Goal: Task Accomplishment & Management: Manage account settings

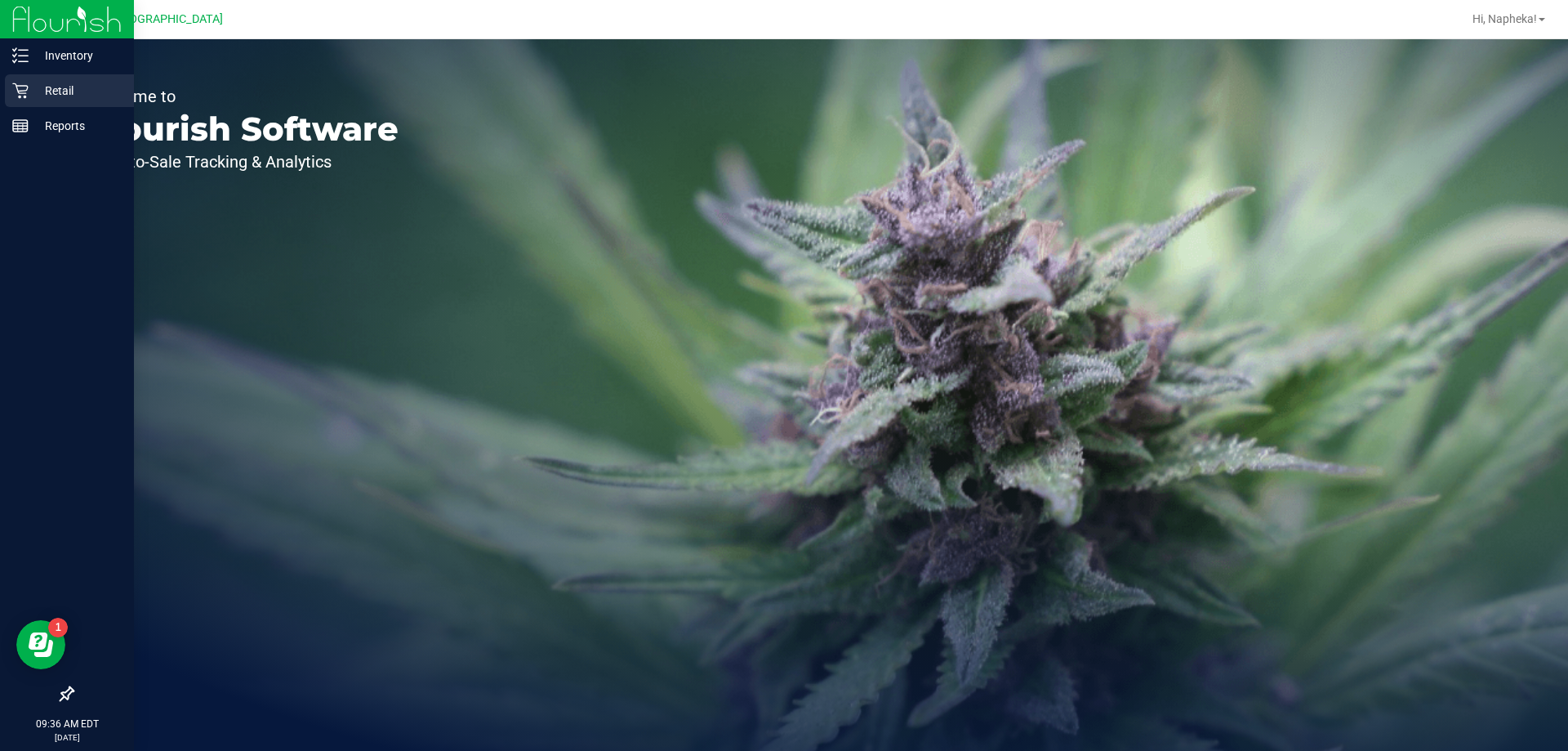
click at [32, 99] on p "Retail" at bounding box center [77, 90] width 98 height 19
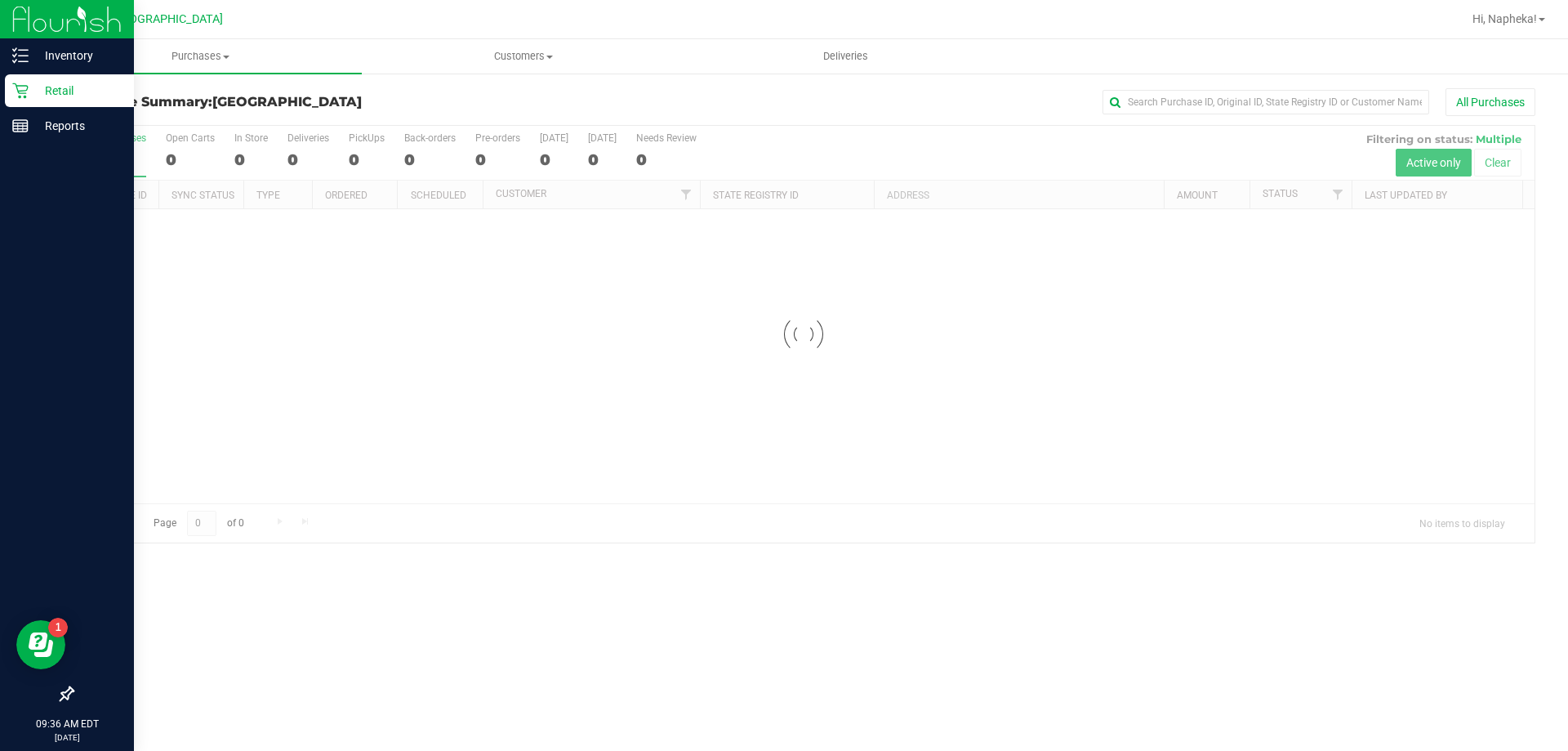
drag, startPoint x: 71, startPoint y: 67, endPoint x: 24, endPoint y: 245, distance: 184.1
click at [10, 257] on div at bounding box center [67, 411] width 134 height 534
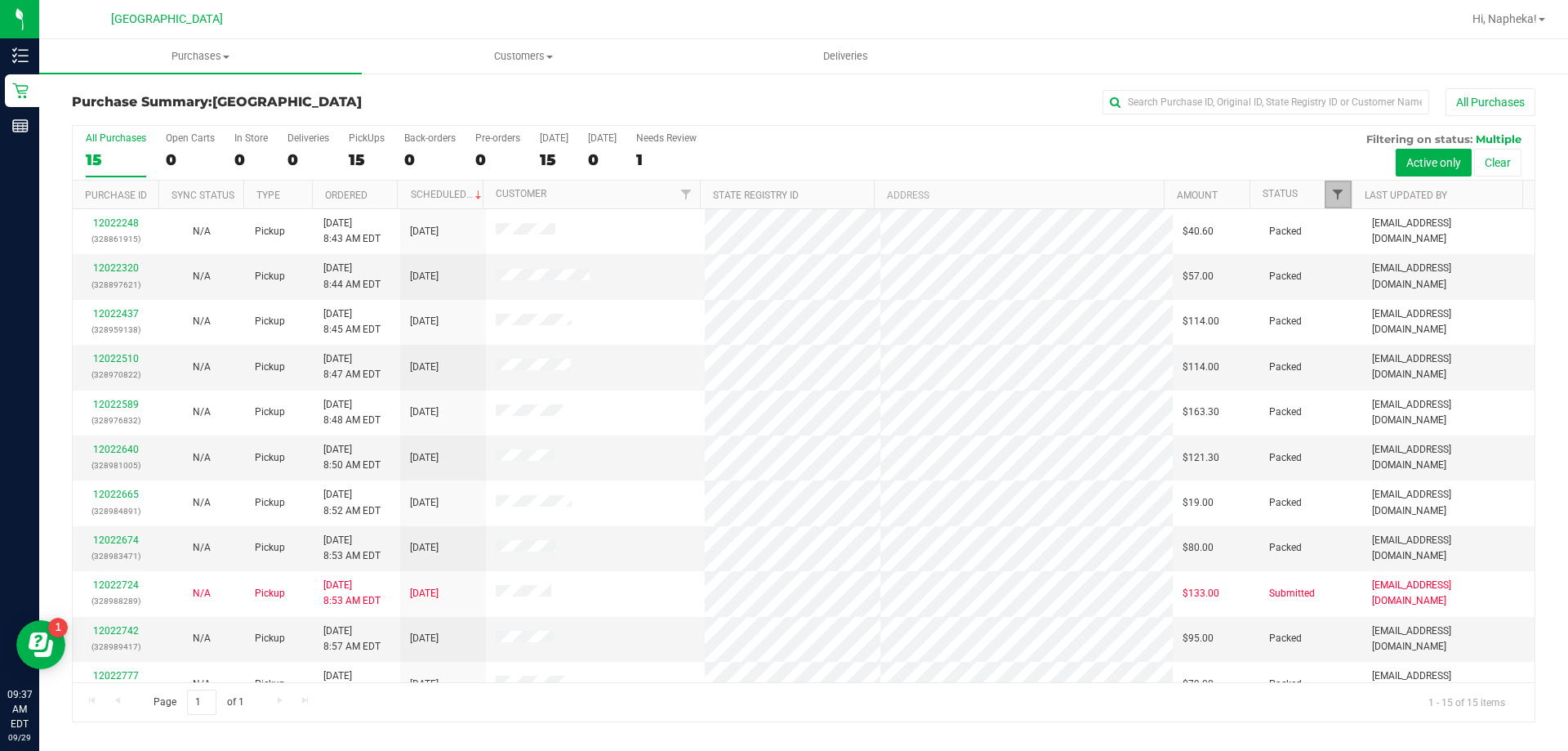
click at [1341, 193] on span "Filter" at bounding box center [1338, 194] width 13 height 13
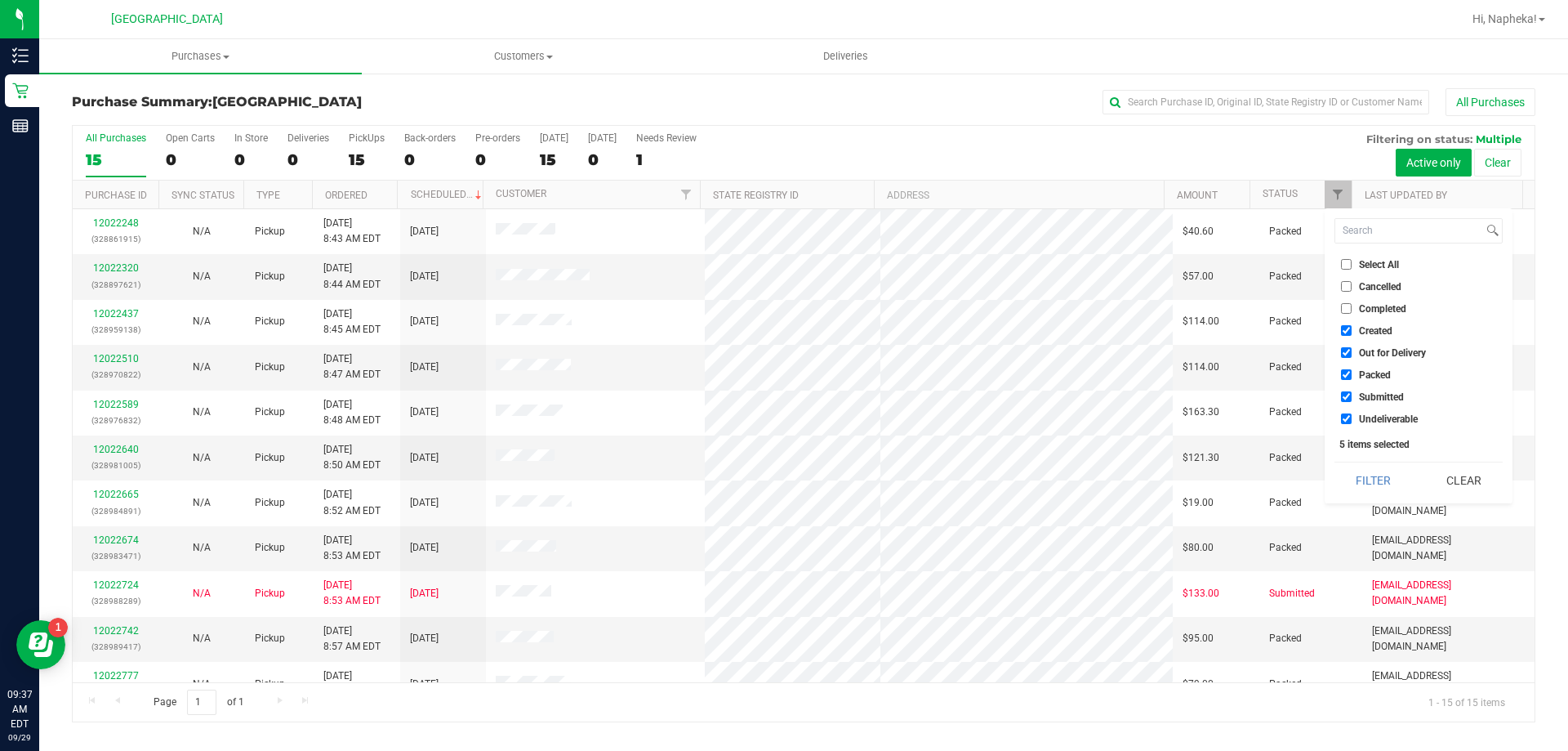
click at [1364, 329] on span "Created" at bounding box center [1376, 330] width 34 height 10
click at [1352, 329] on input "Created" at bounding box center [1346, 330] width 11 height 11
checkbox input "false"
click at [1360, 348] on span "Out for Delivery" at bounding box center [1392, 352] width 67 height 10
click at [1352, 348] on input "Out for Delivery" at bounding box center [1346, 353] width 11 height 11
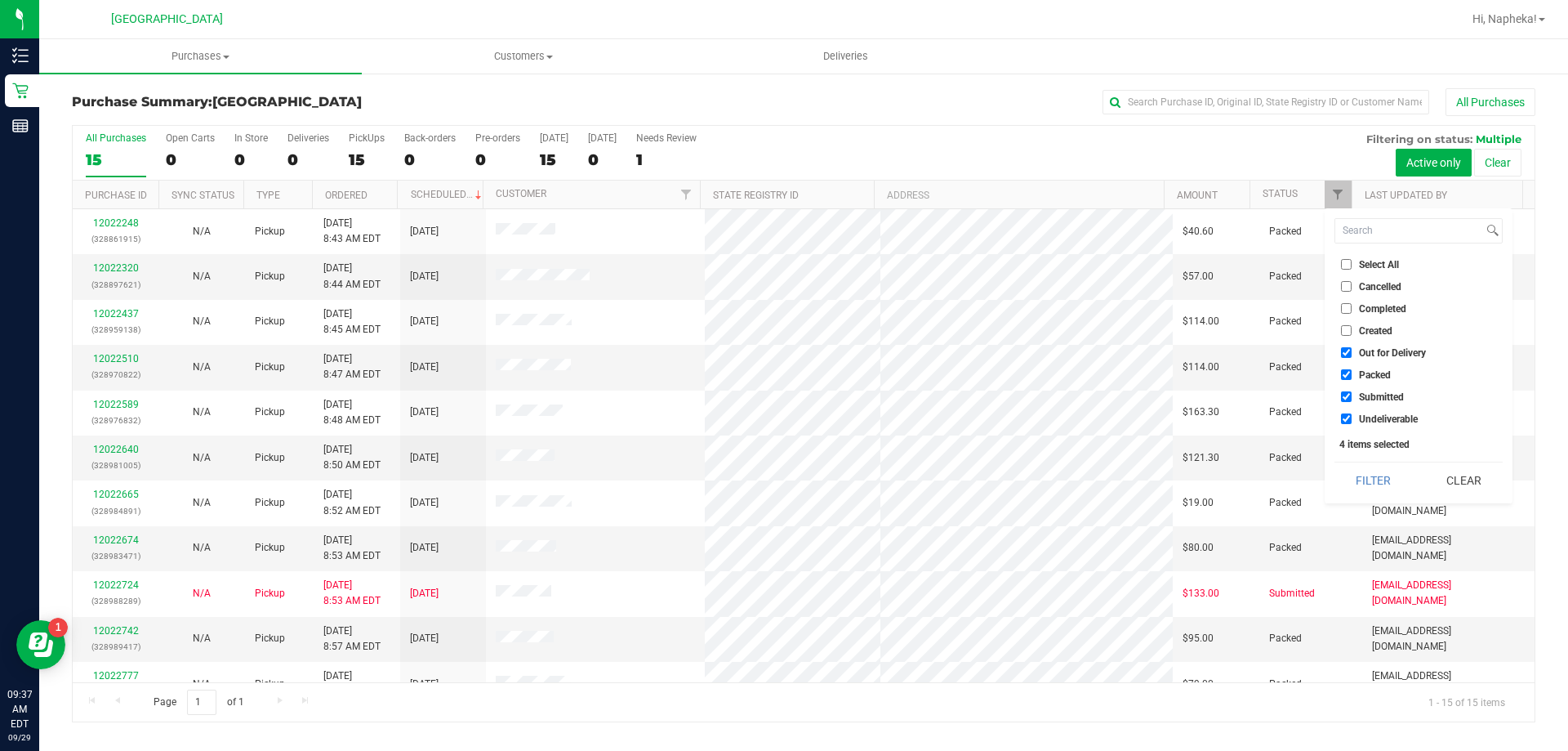
checkbox input "false"
click at [1361, 370] on span "Packed" at bounding box center [1375, 375] width 32 height 10
click at [1352, 370] on input "Packed" at bounding box center [1346, 375] width 11 height 11
checkbox input "false"
click at [1355, 411] on li "Undeliverable" at bounding box center [1418, 419] width 168 height 17
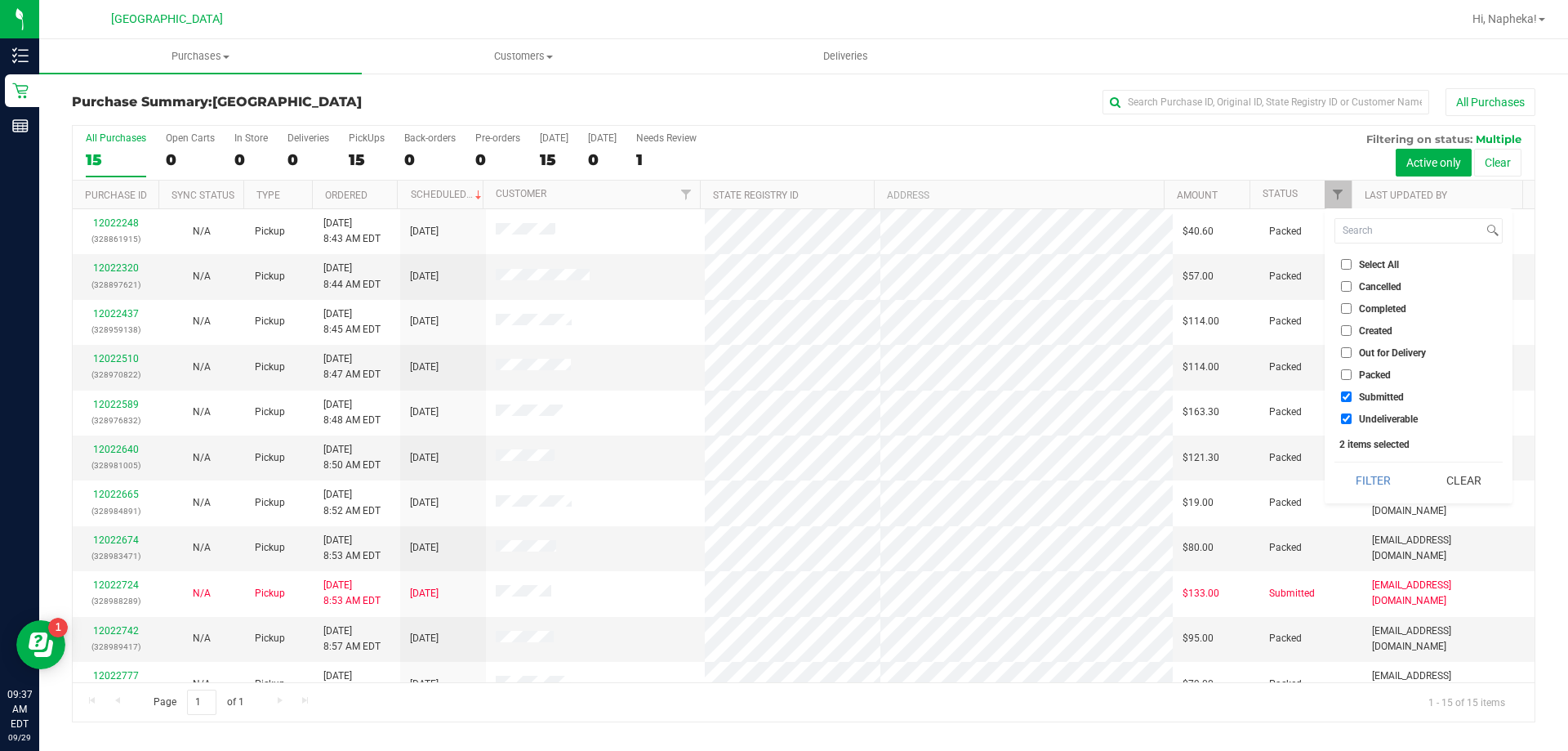
click at [1353, 416] on label "Undeliverable" at bounding box center [1379, 419] width 77 height 11
click at [1352, 416] on input "Undeliverable" at bounding box center [1346, 419] width 11 height 11
checkbox input "false"
click at [1351, 473] on button "Filter" at bounding box center [1374, 480] width 78 height 36
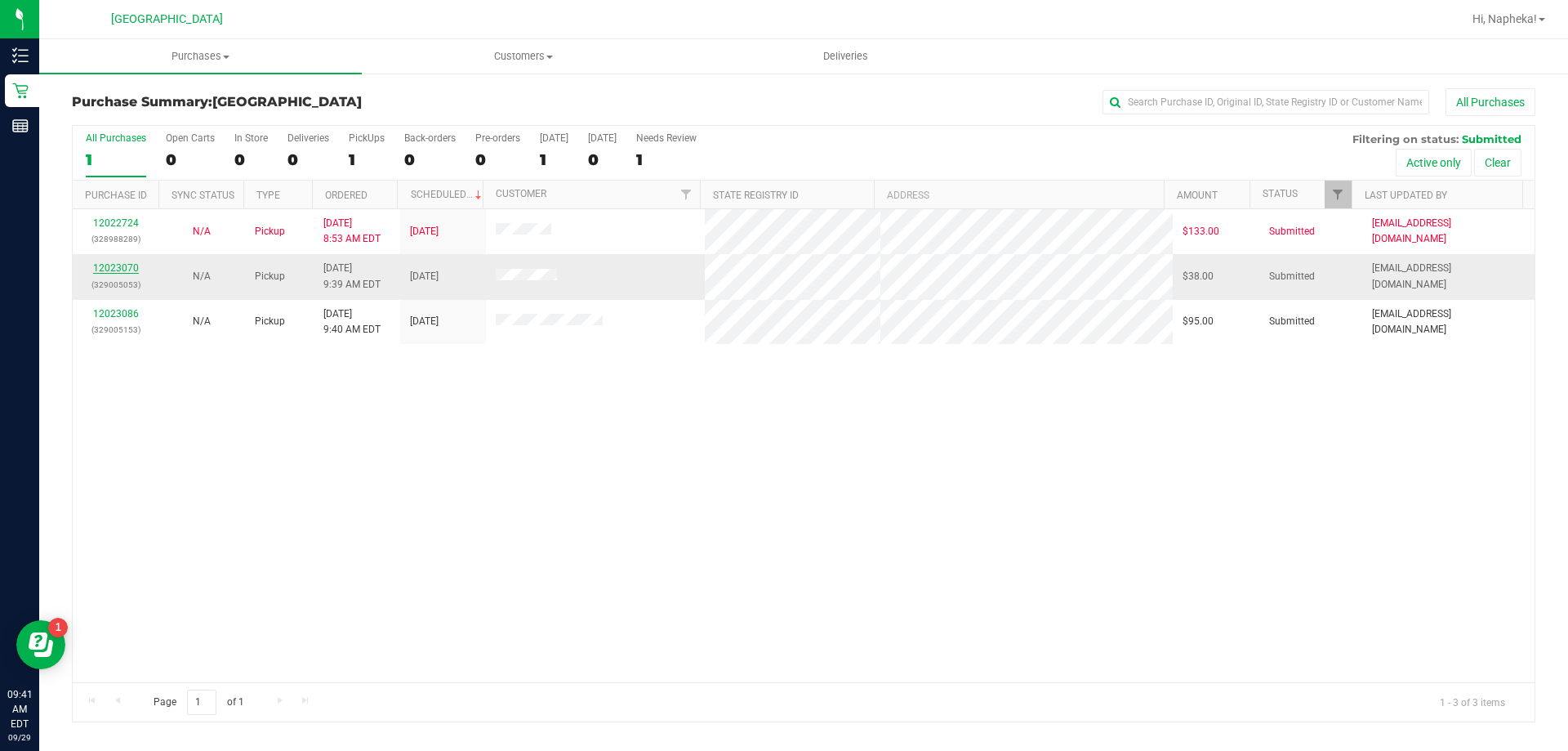
click at [107, 269] on link "12023070" at bounding box center [116, 267] width 46 height 12
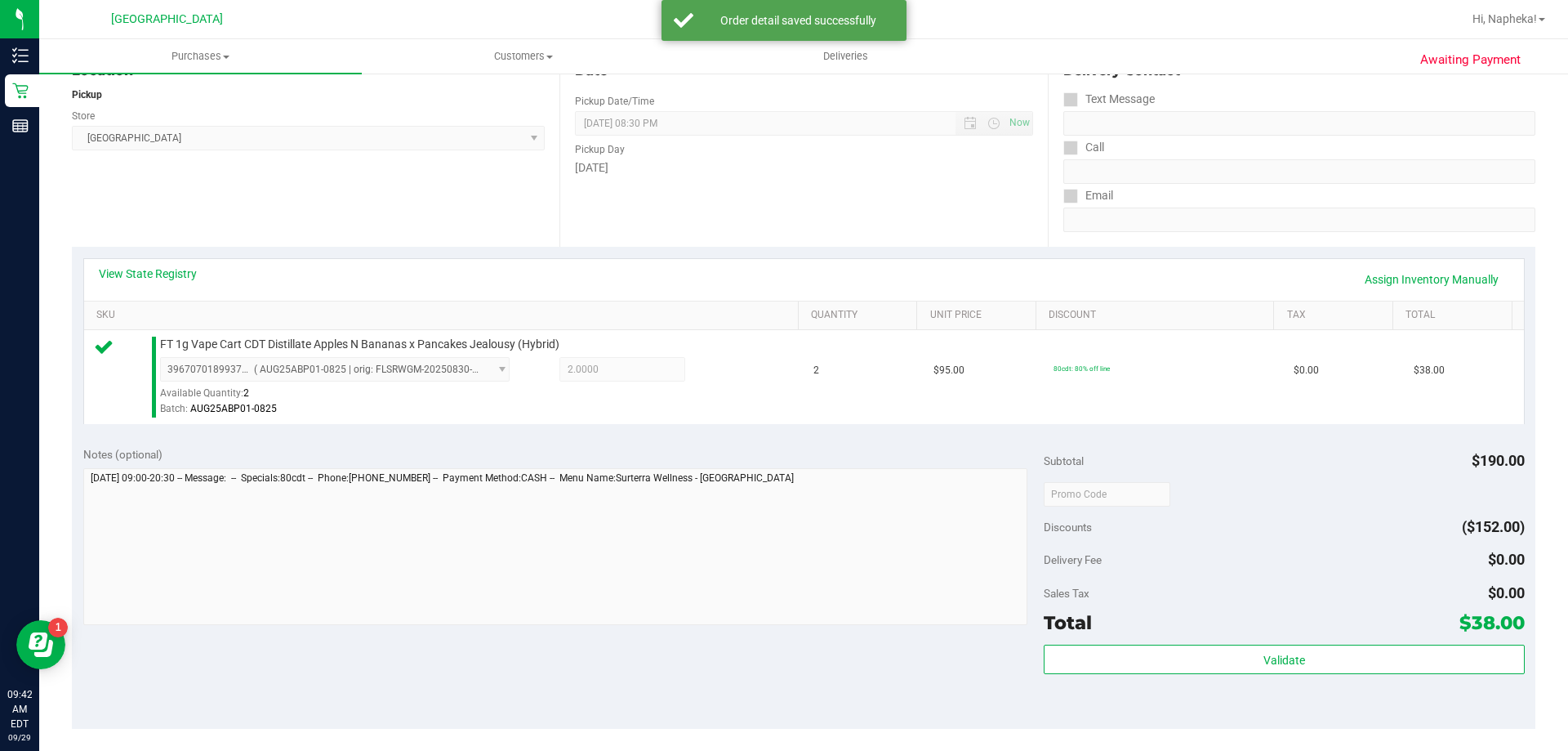
scroll to position [452, 0]
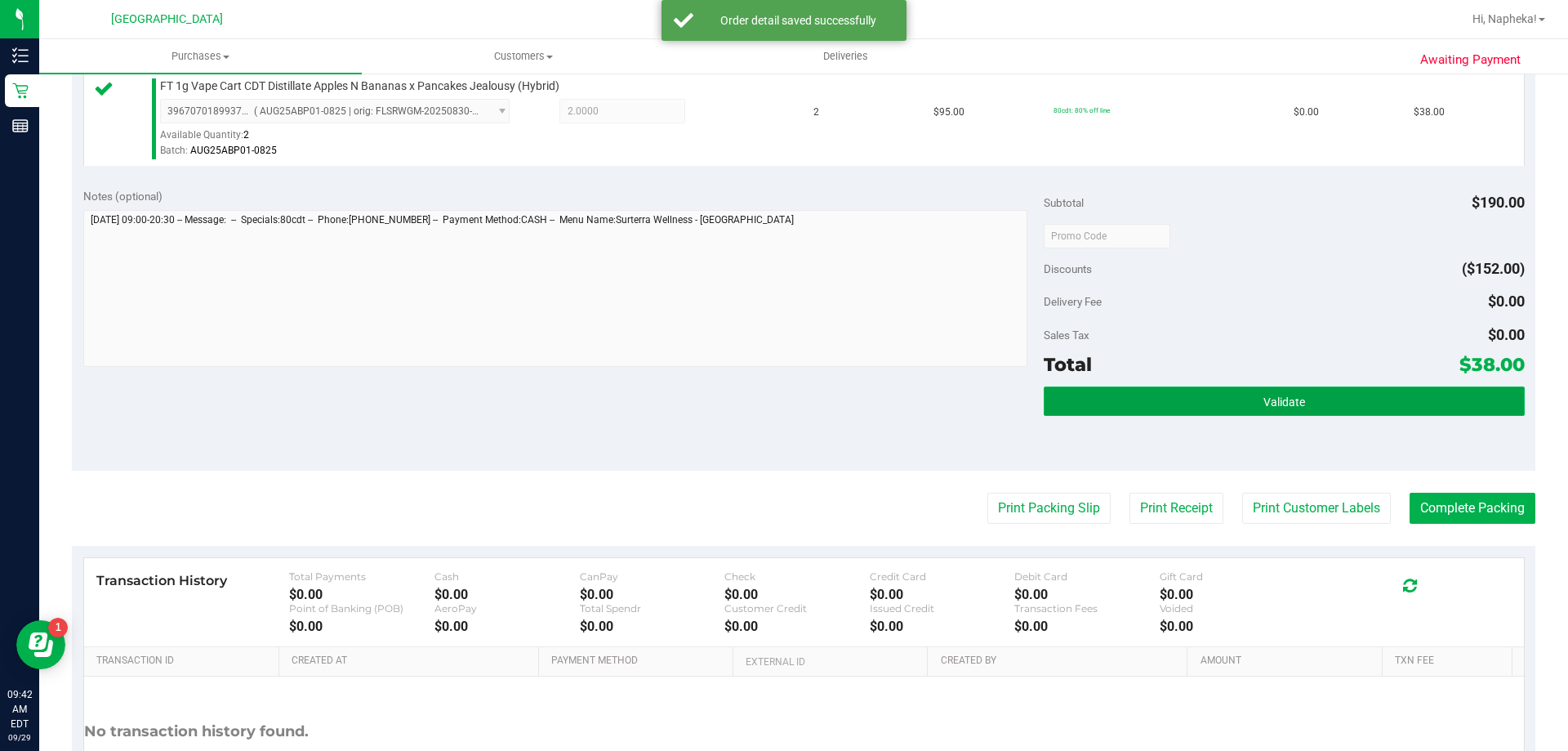
click at [1377, 412] on button "Validate" at bounding box center [1283, 402] width 481 height 29
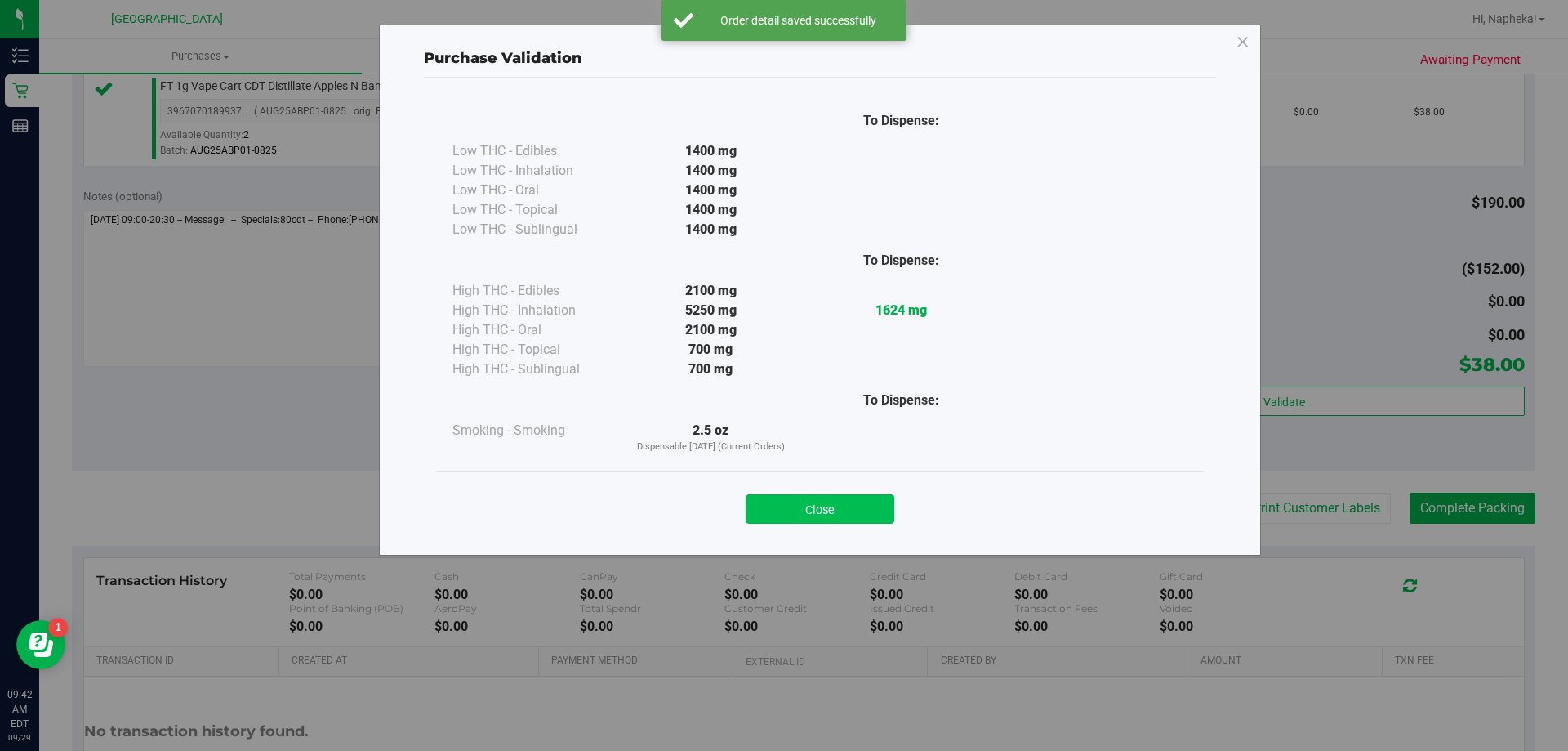
click at [833, 514] on button "Close" at bounding box center [820, 509] width 149 height 29
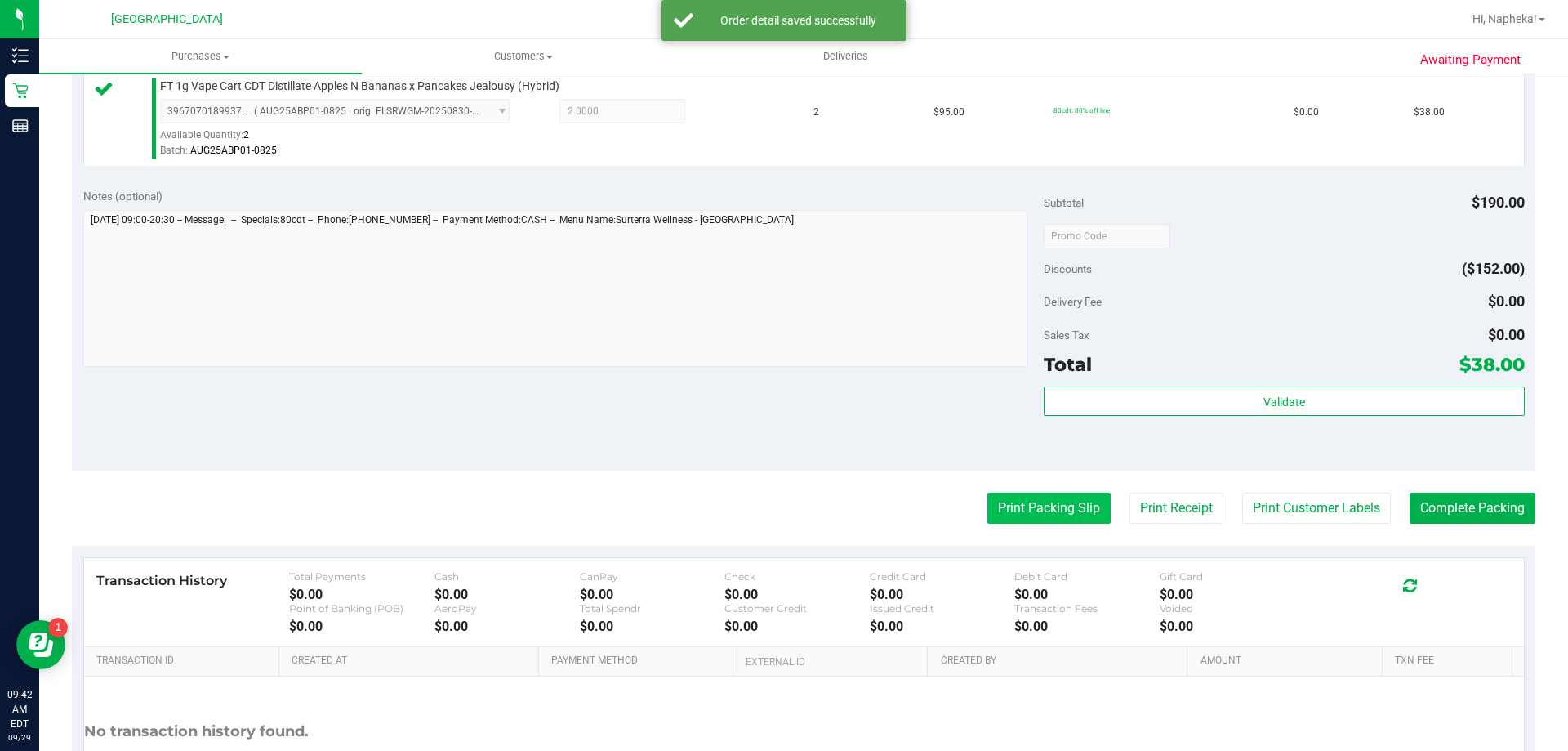
click at [1077, 502] on button "Print Packing Slip" at bounding box center [1049, 508] width 123 height 31
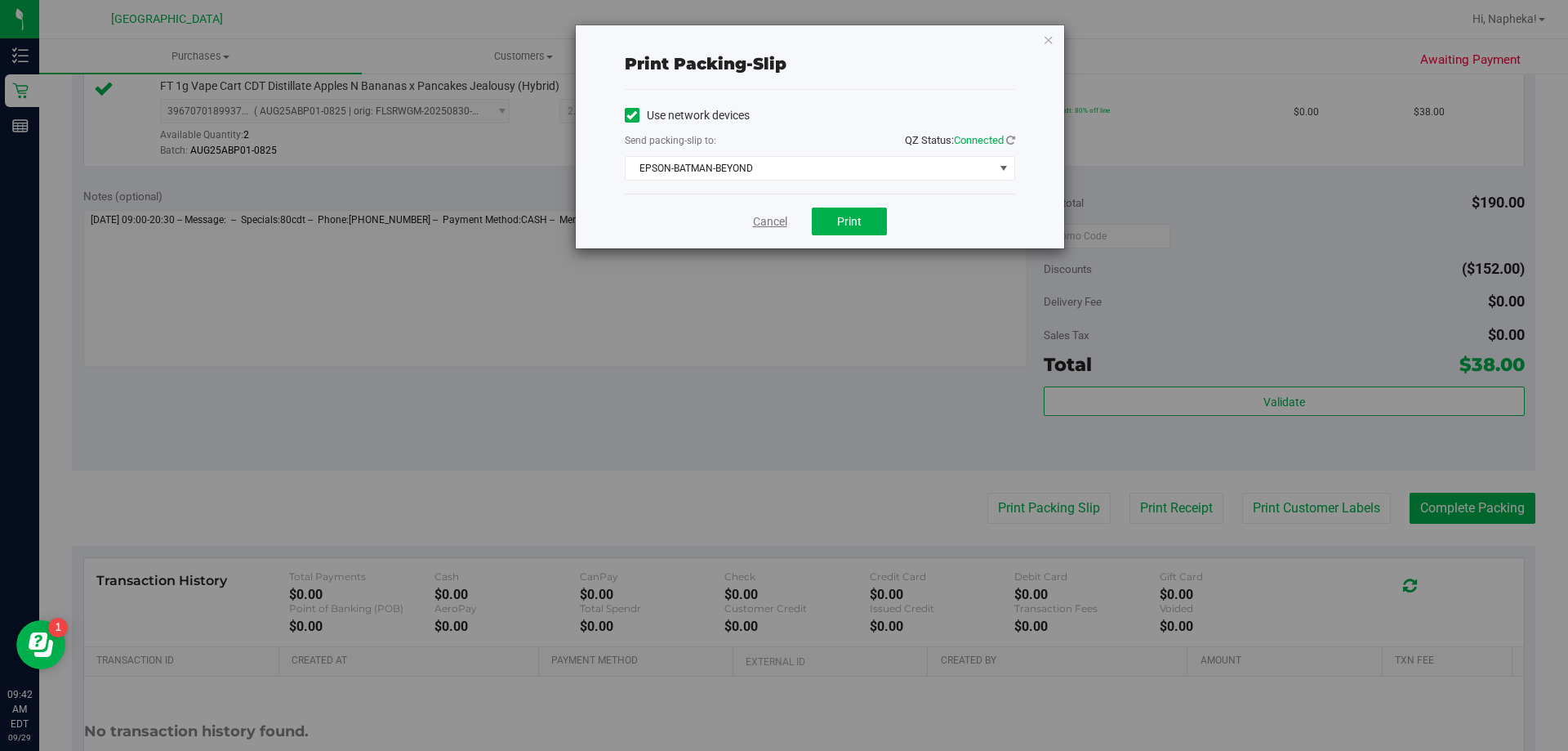
click at [762, 227] on link "Cancel" at bounding box center [771, 222] width 35 height 17
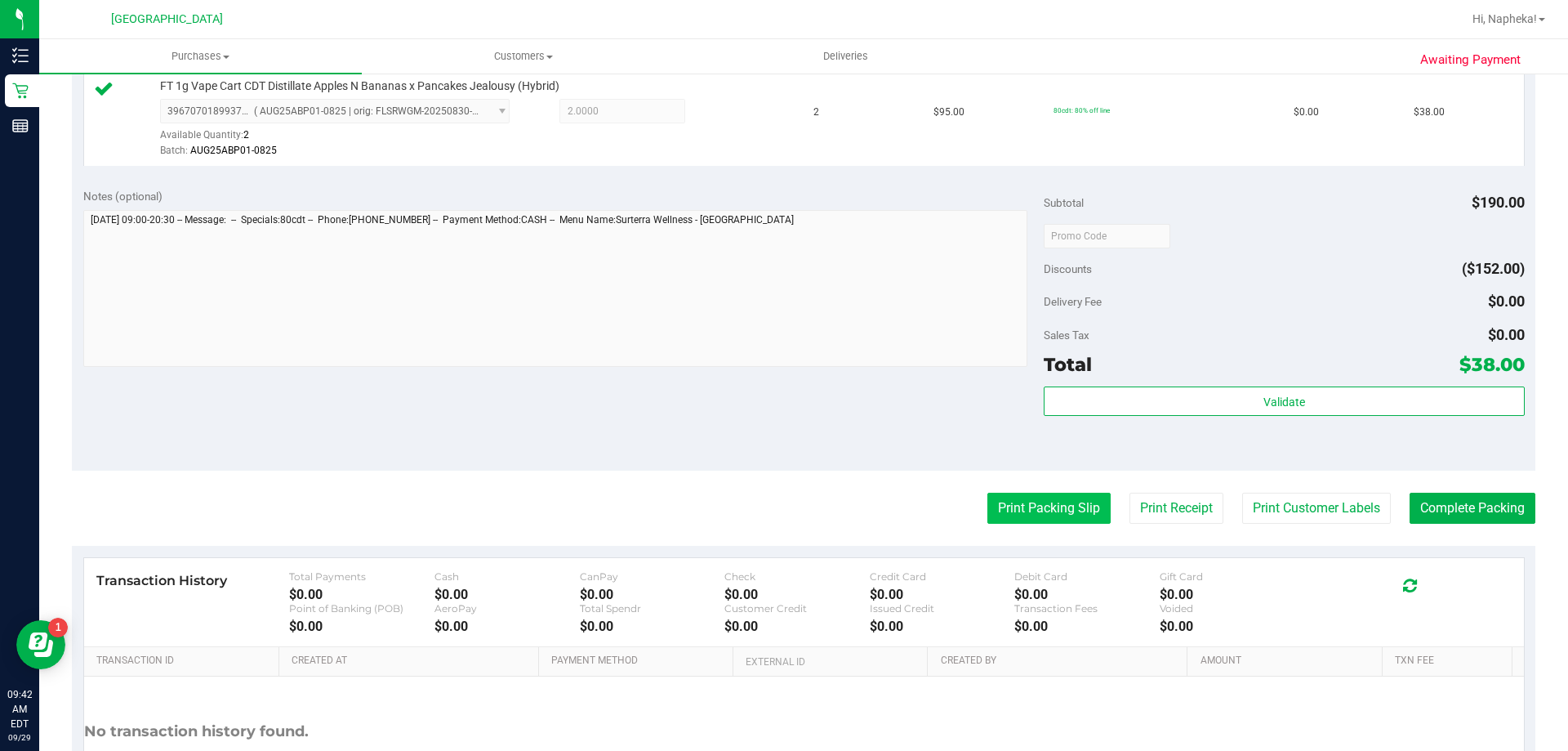
click at [1085, 507] on button "Print Packing Slip" at bounding box center [1049, 508] width 123 height 31
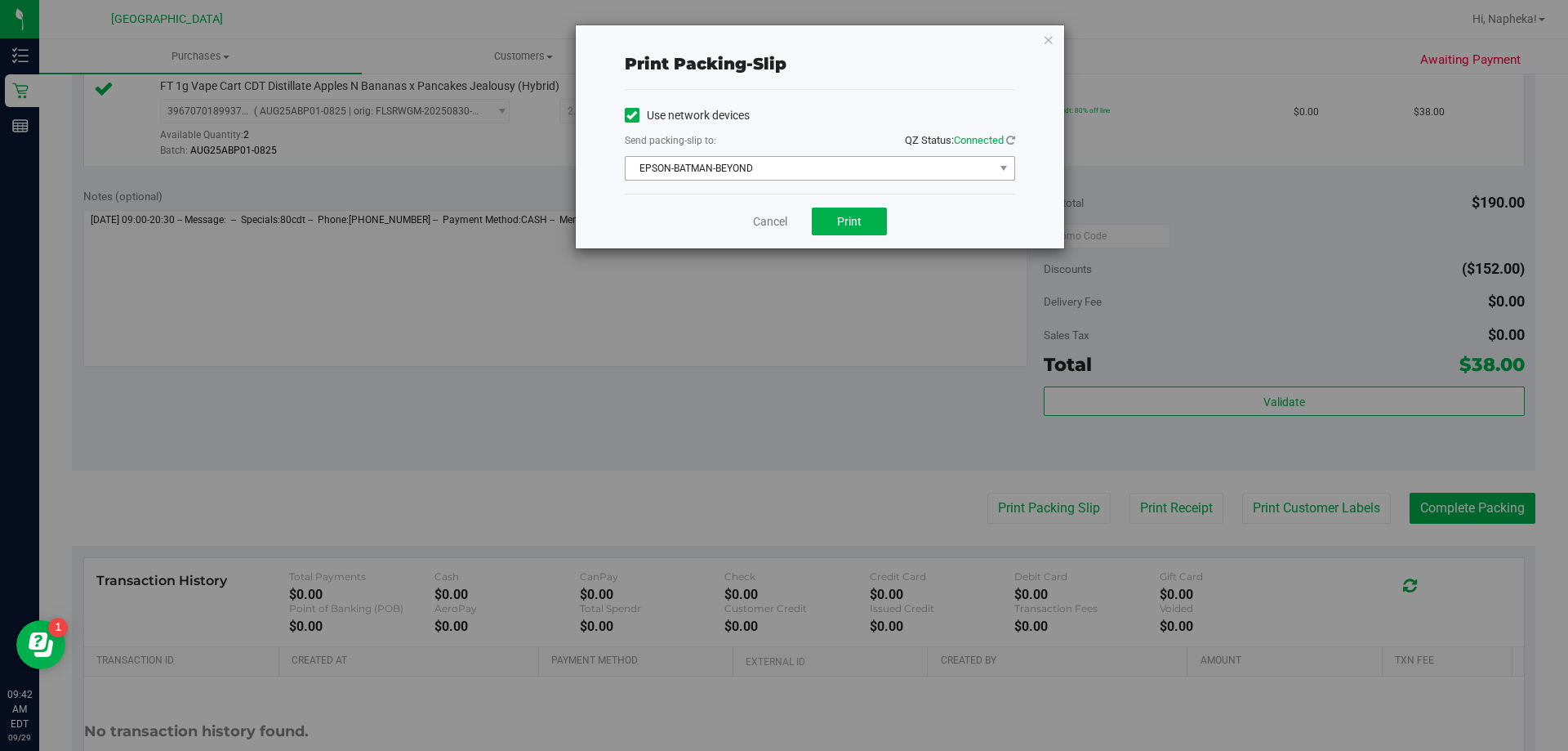
click at [893, 175] on span "EPSON-BATMAN-BEYOND" at bounding box center [810, 168] width 369 height 23
click at [858, 175] on span "EPSON-BATMAN-BEYOND" at bounding box center [810, 168] width 369 height 23
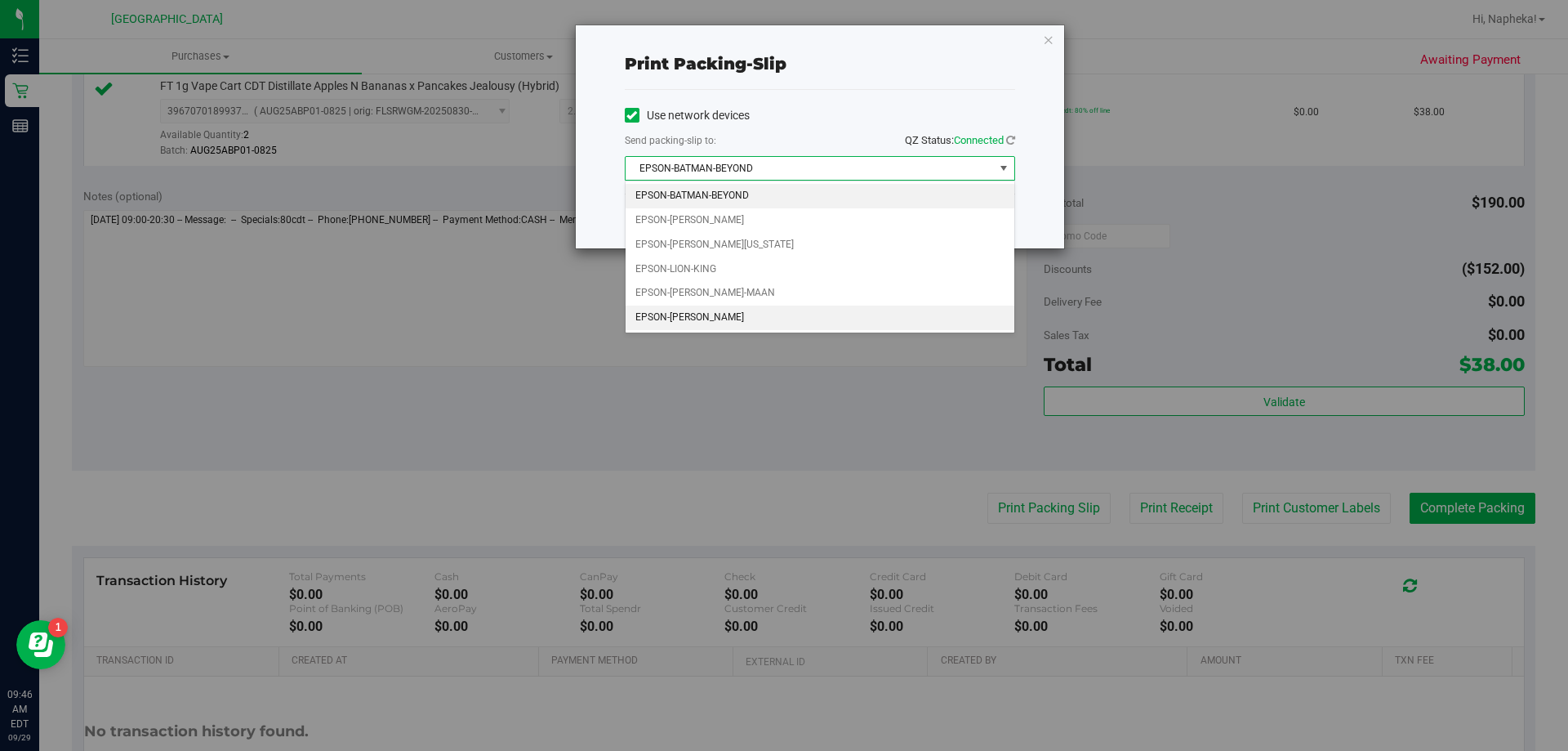
click at [745, 321] on li "EPSON-STEVIE-WONDER" at bounding box center [820, 318] width 389 height 25
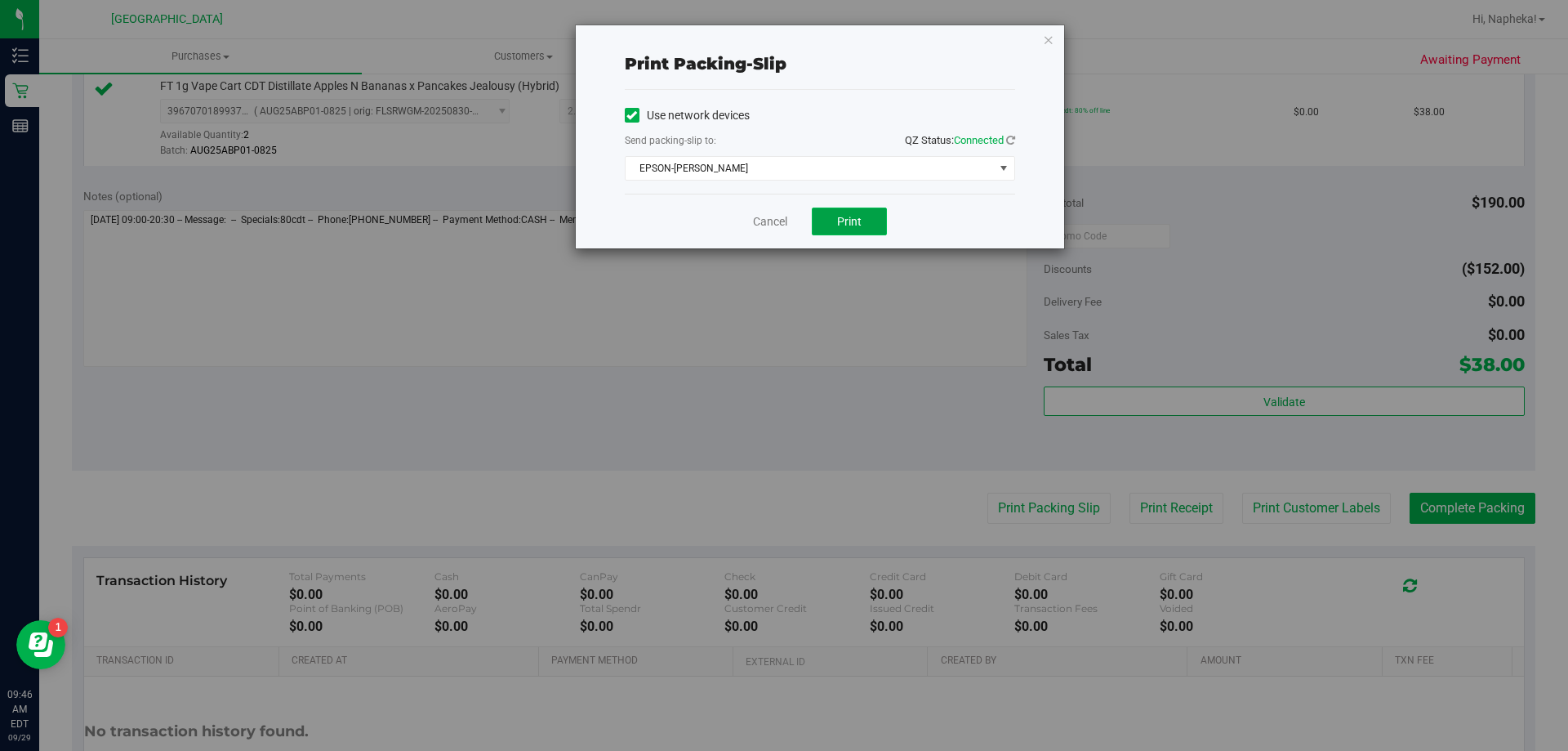
click at [836, 226] on button "Print" at bounding box center [849, 221] width 75 height 27
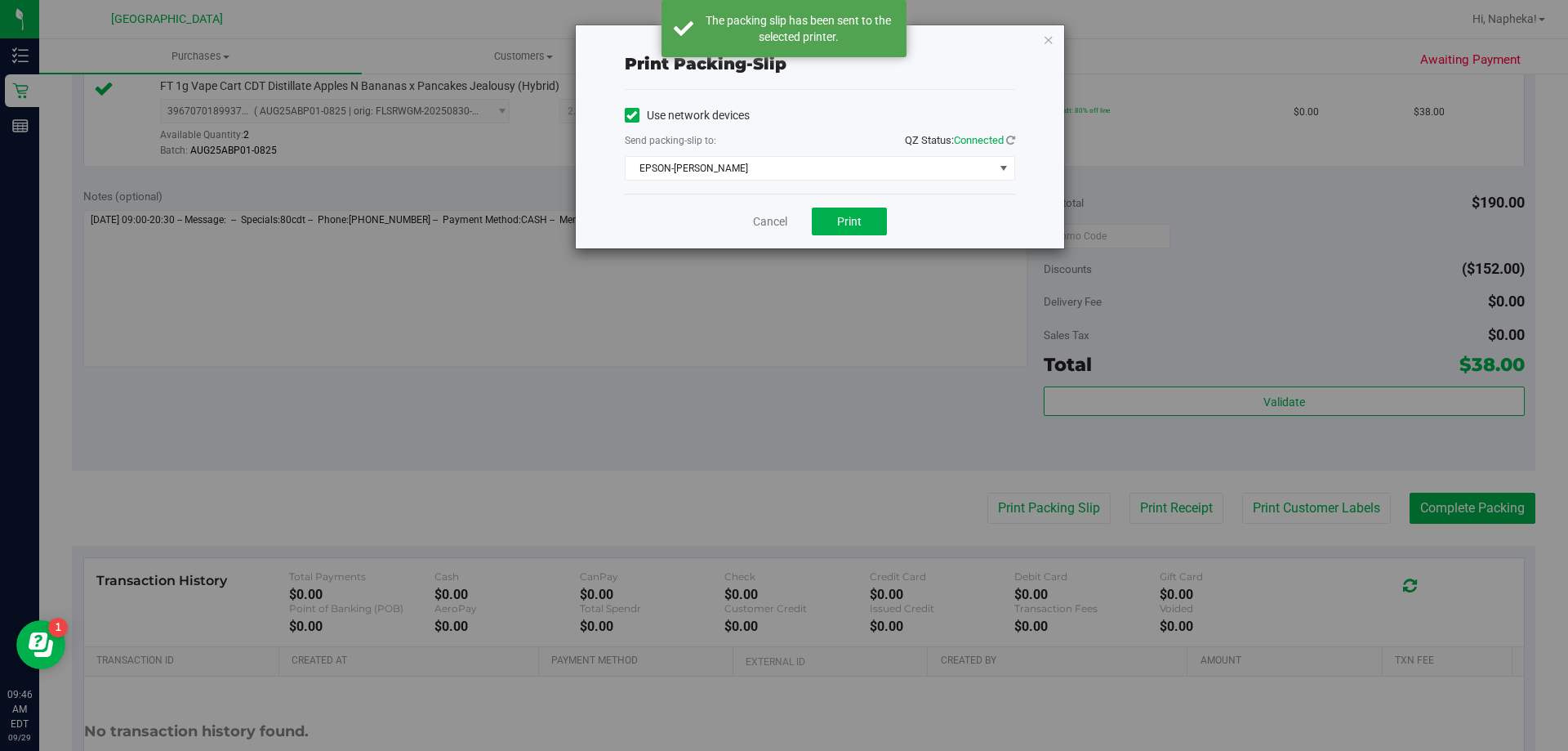
click at [765, 210] on div "Cancel Print" at bounding box center [820, 221] width 390 height 55
click at [770, 228] on link "Cancel" at bounding box center [771, 222] width 35 height 17
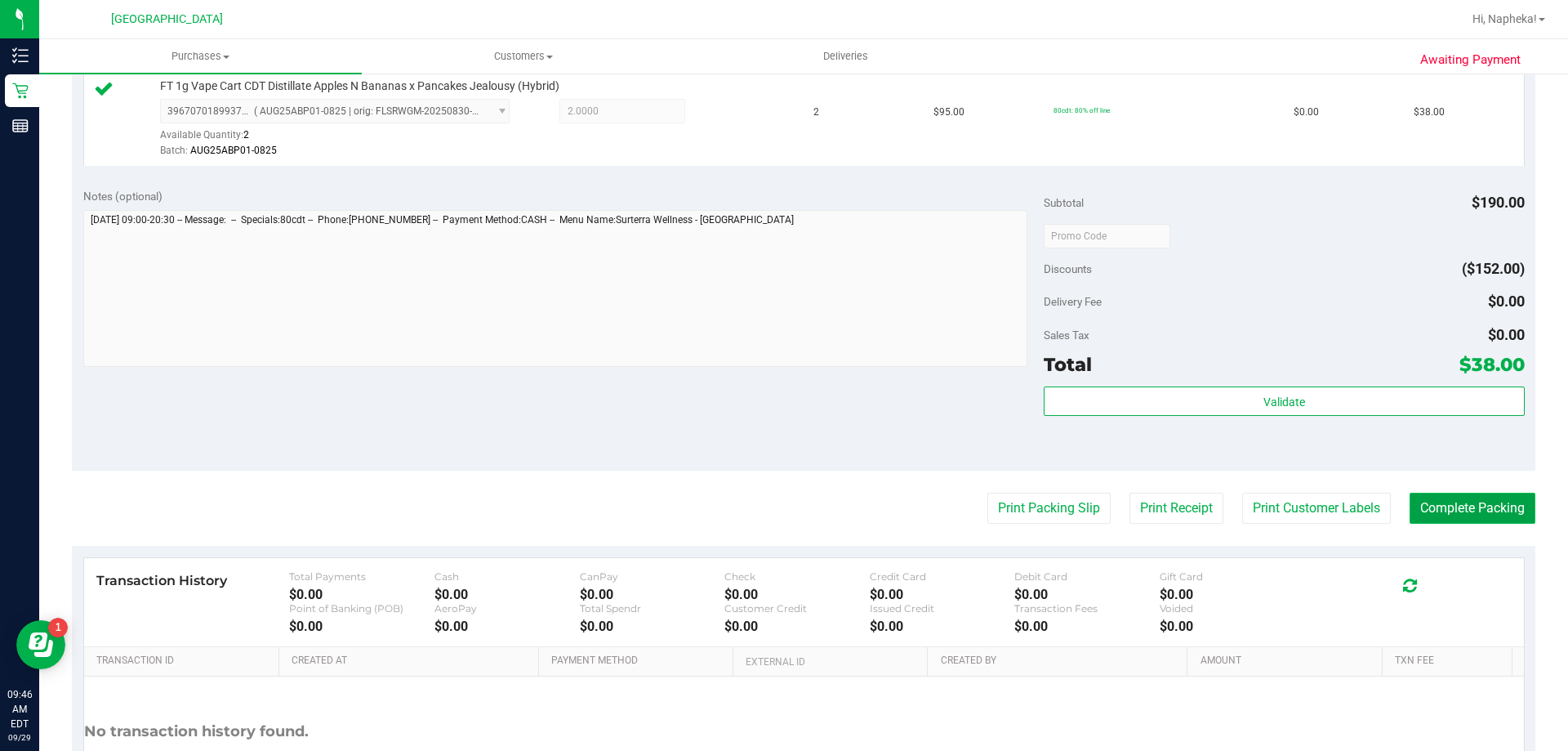
click at [1462, 501] on button "Complete Packing" at bounding box center [1473, 508] width 126 height 31
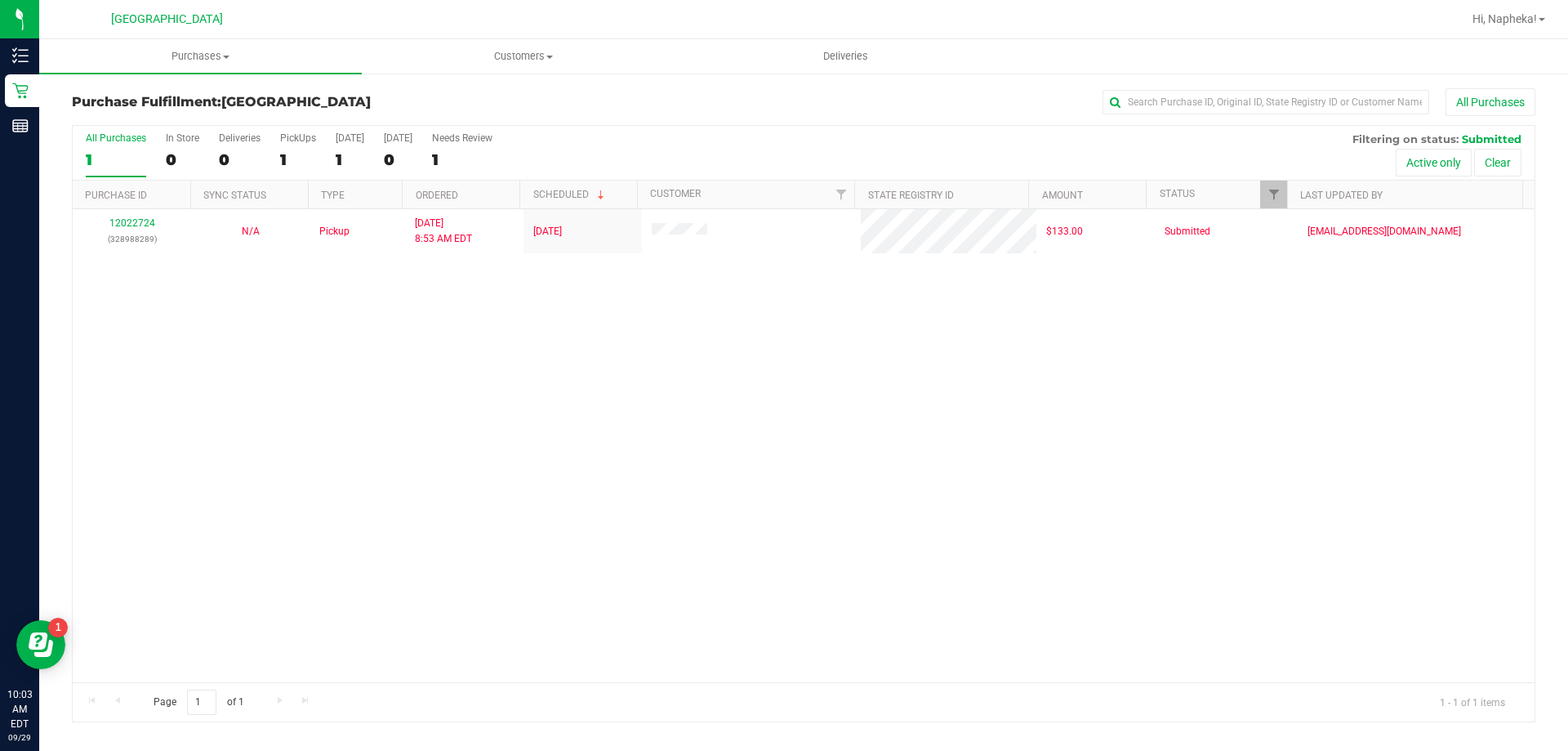
click at [270, 548] on div "12022724 (328988289) N/A Pickup 9/29/2025 8:53 AM EDT 9/29/2025 $133.00 Submitt…" at bounding box center [804, 445] width 1462 height 473
click at [219, 460] on div "12022724 (328988289) N/A Pickup 9/29/2025 8:53 AM EDT 9/29/2025 $133.00 Submitt…" at bounding box center [804, 445] width 1462 height 473
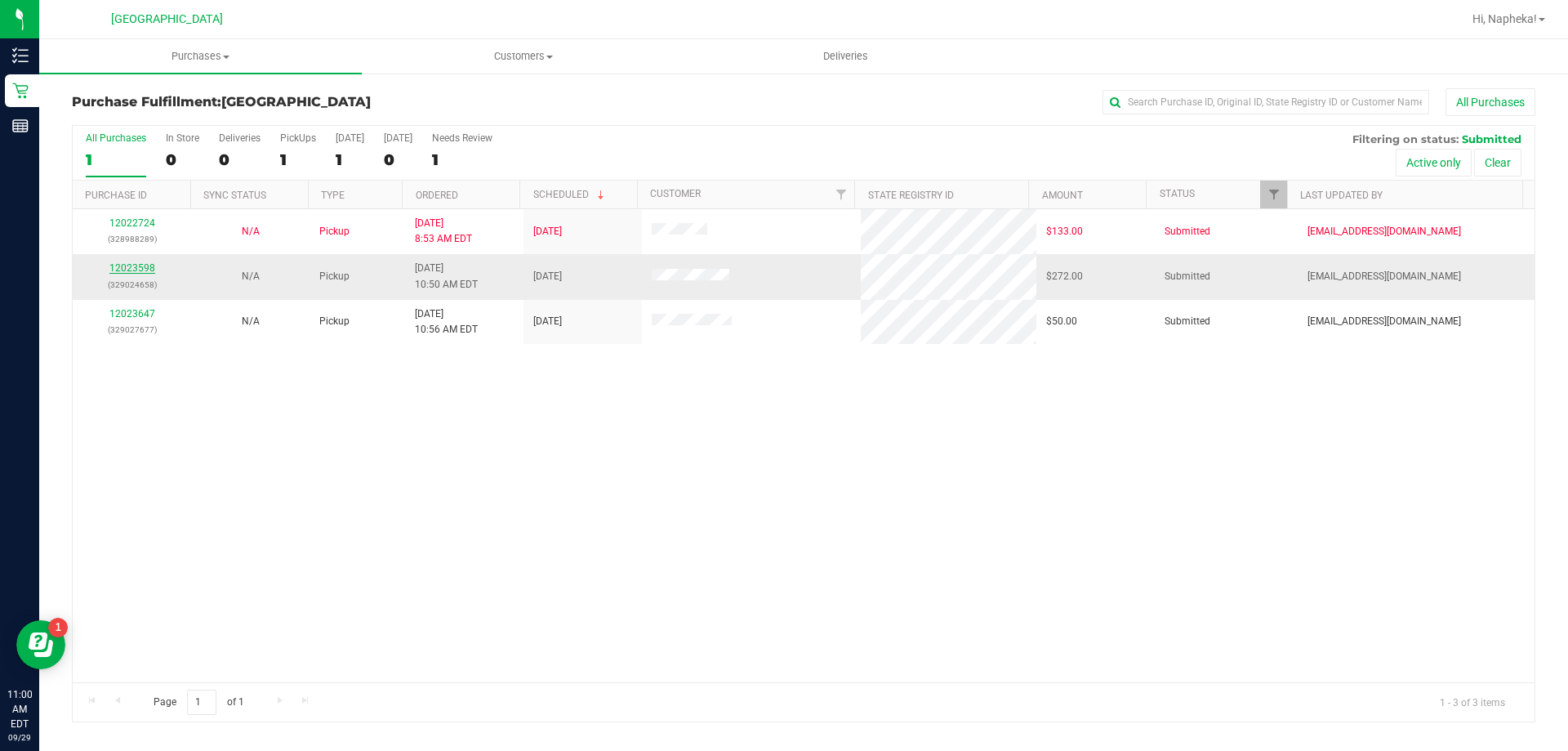
click at [131, 270] on link "12023598" at bounding box center [132, 267] width 46 height 12
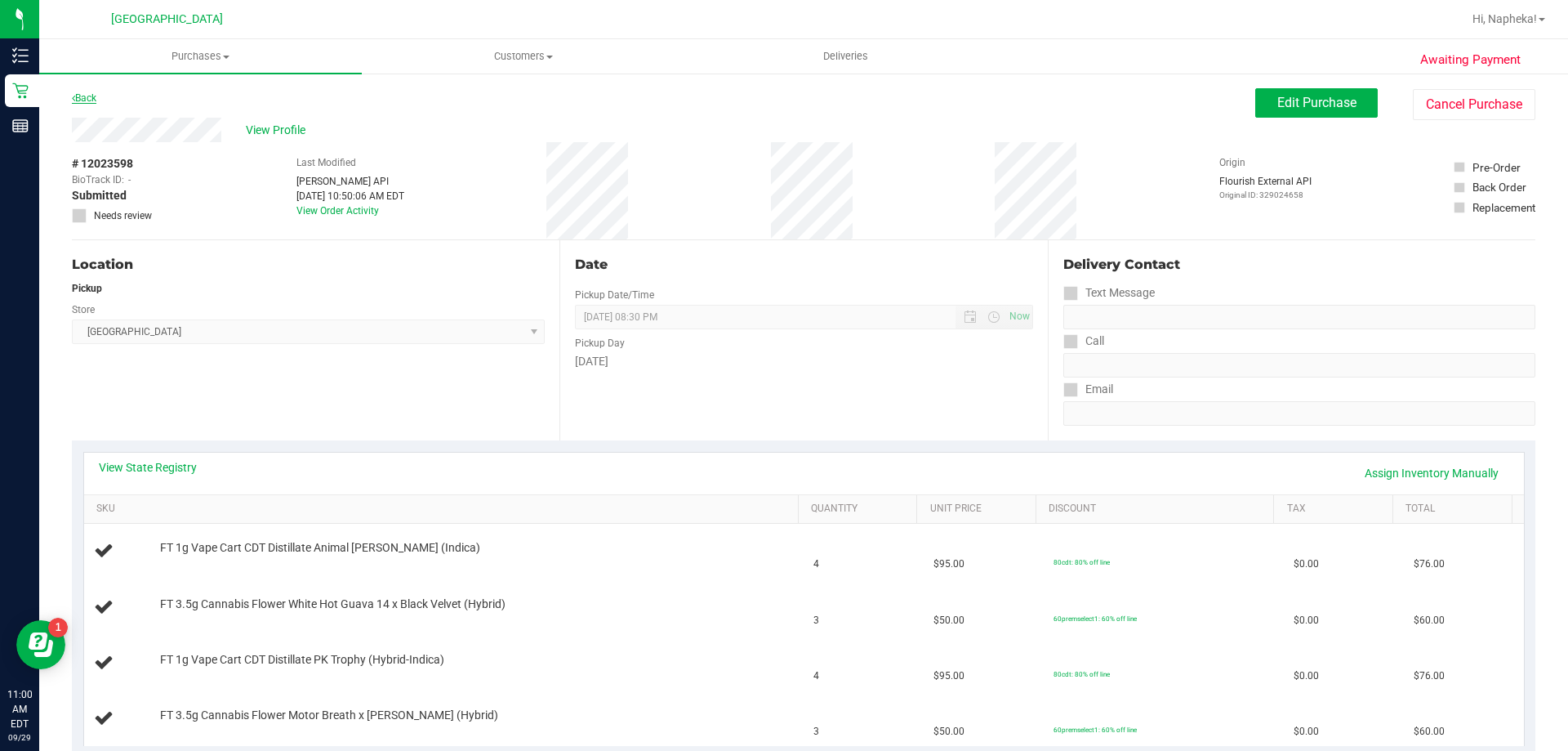
click at [90, 98] on link "Back" at bounding box center [84, 98] width 25 height 12
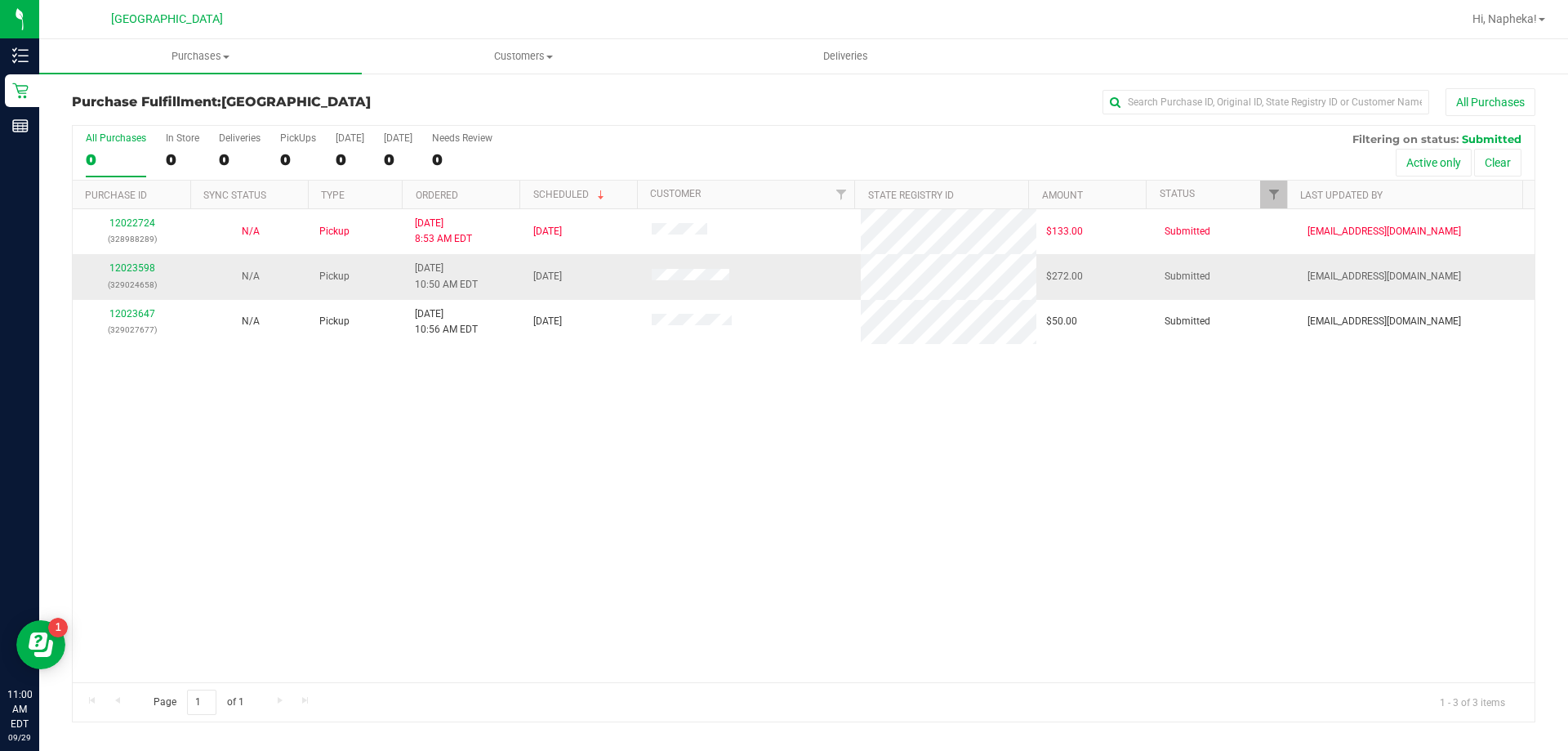
click at [152, 274] on div "12023598 (329024658)" at bounding box center [131, 276] width 99 height 31
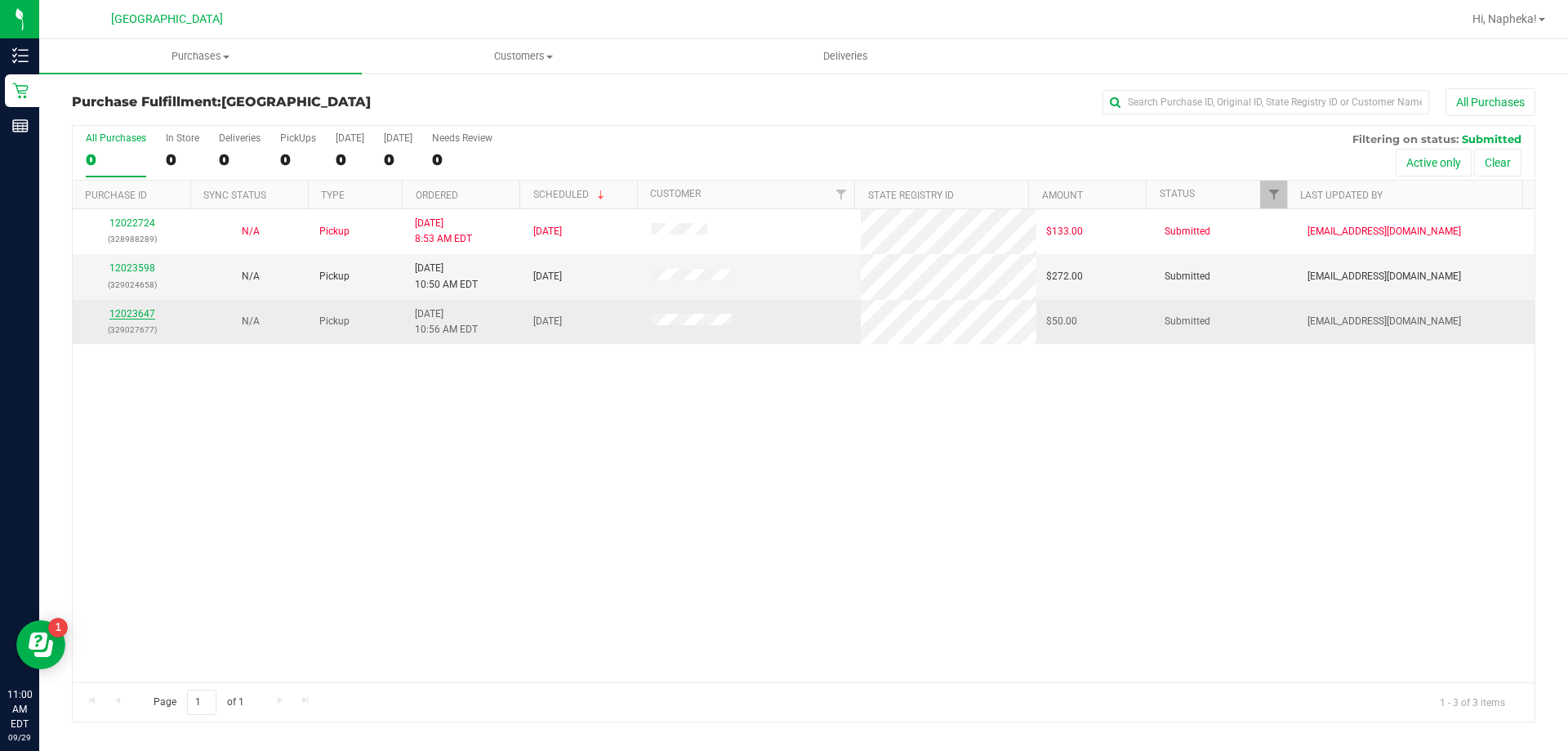
click at [146, 317] on link "12023647" at bounding box center [132, 314] width 46 height 12
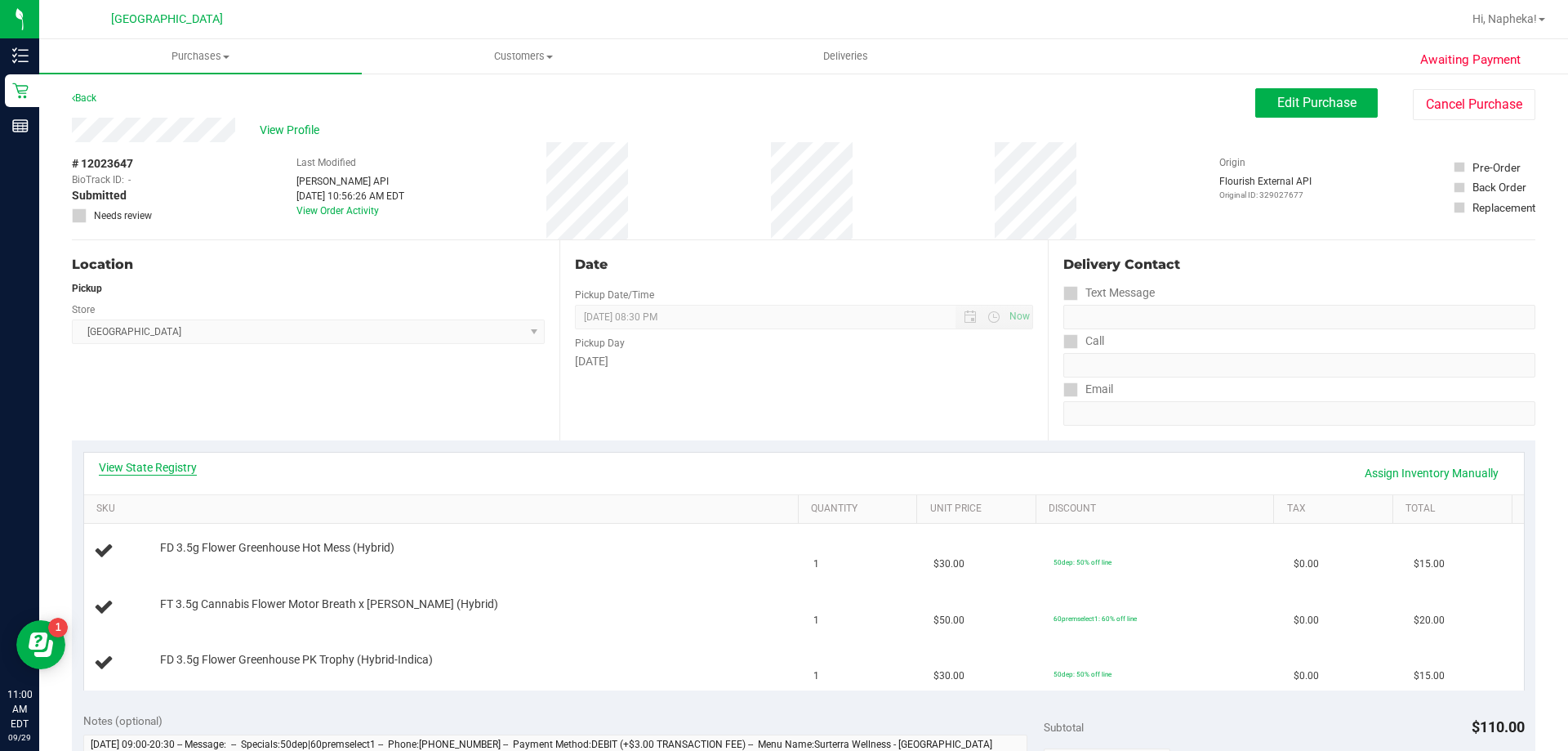
click at [183, 462] on link "View State Registry" at bounding box center [147, 467] width 98 height 16
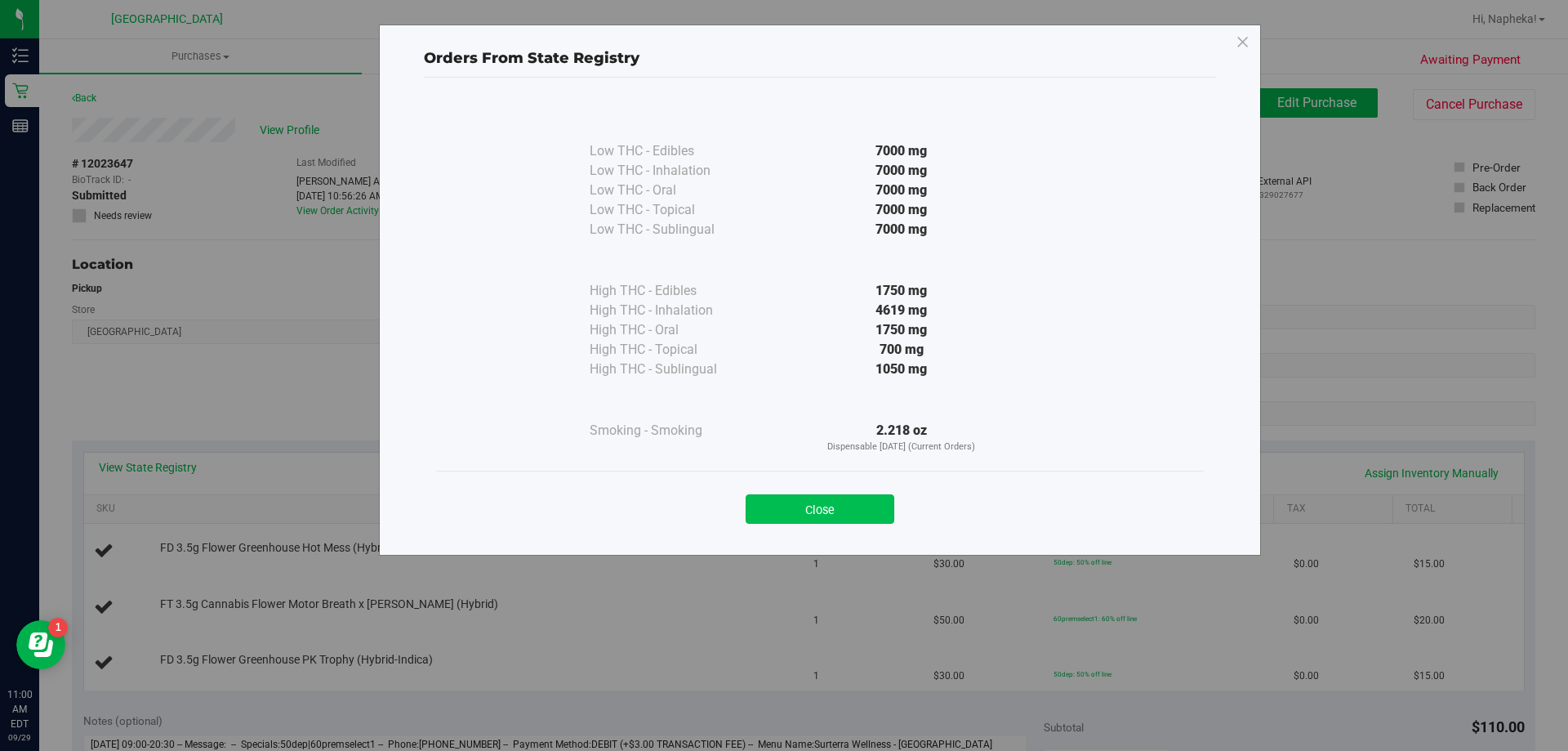
click at [859, 521] on button "Close" at bounding box center [820, 509] width 149 height 29
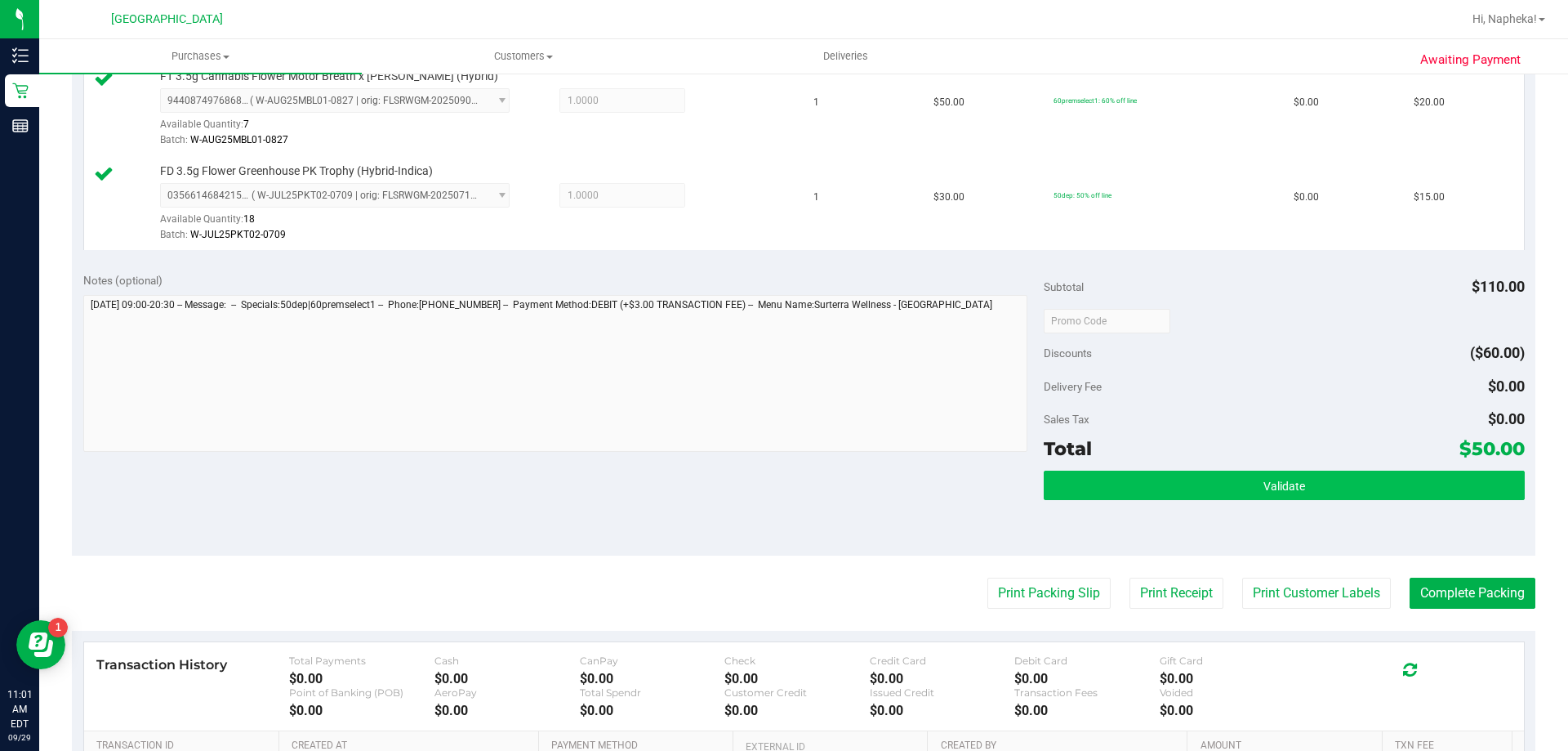
scroll to position [572, 0]
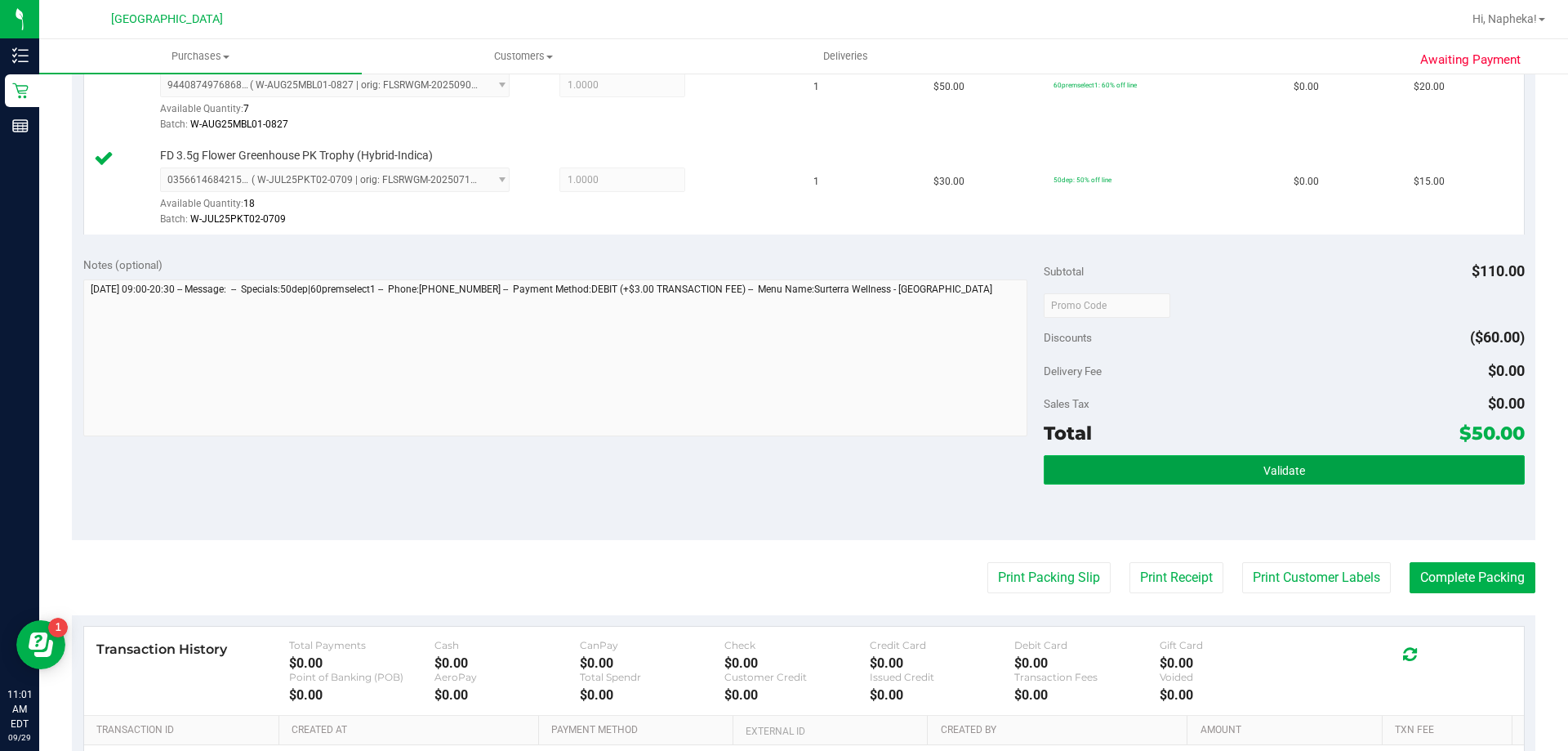
click at [1114, 465] on button "Validate" at bounding box center [1283, 470] width 481 height 29
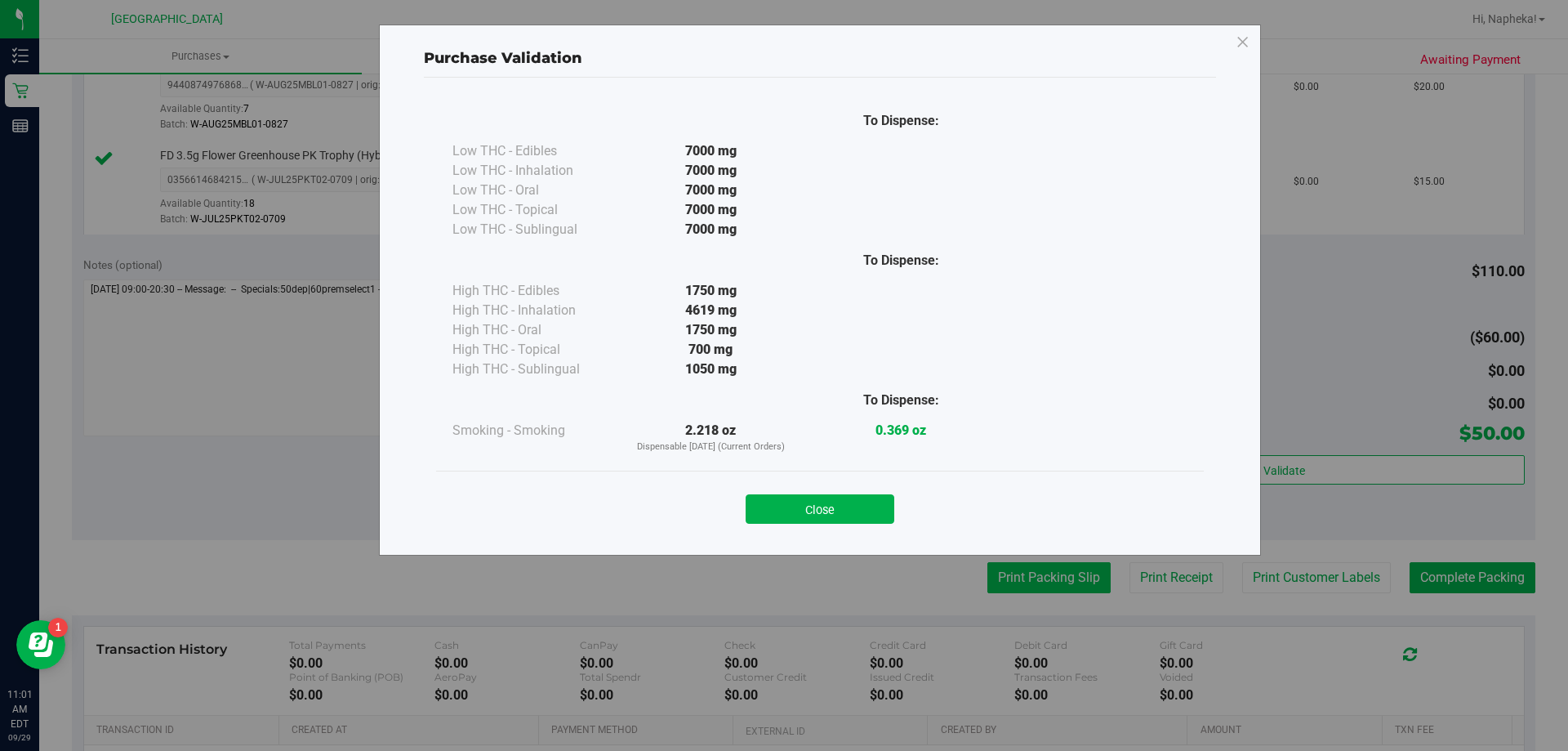
drag, startPoint x: 833, startPoint y: 521, endPoint x: 993, endPoint y: 573, distance: 168.2
click at [834, 521] on button "Close" at bounding box center [820, 509] width 149 height 29
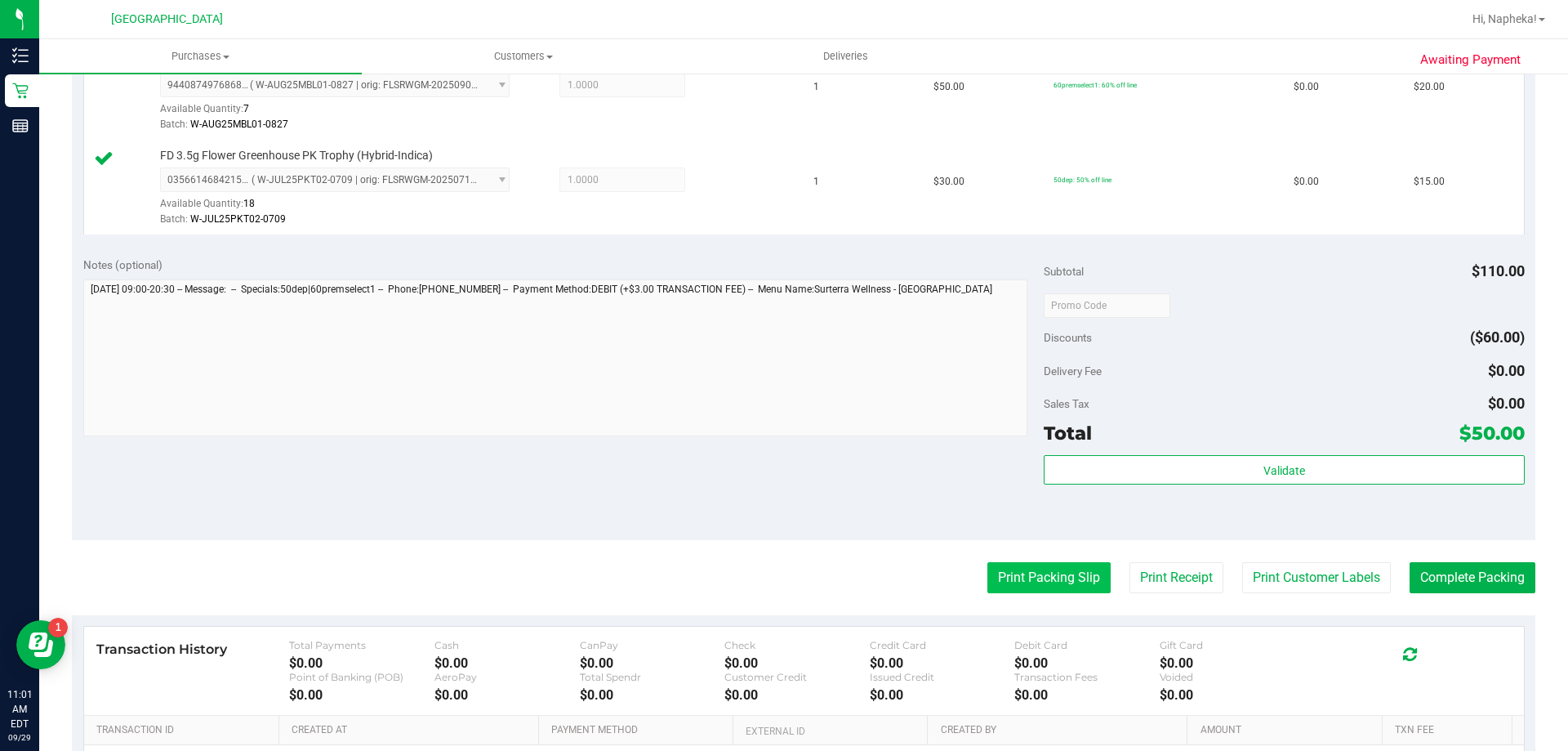
click at [1009, 580] on button "Print Packing Slip" at bounding box center [1049, 578] width 123 height 31
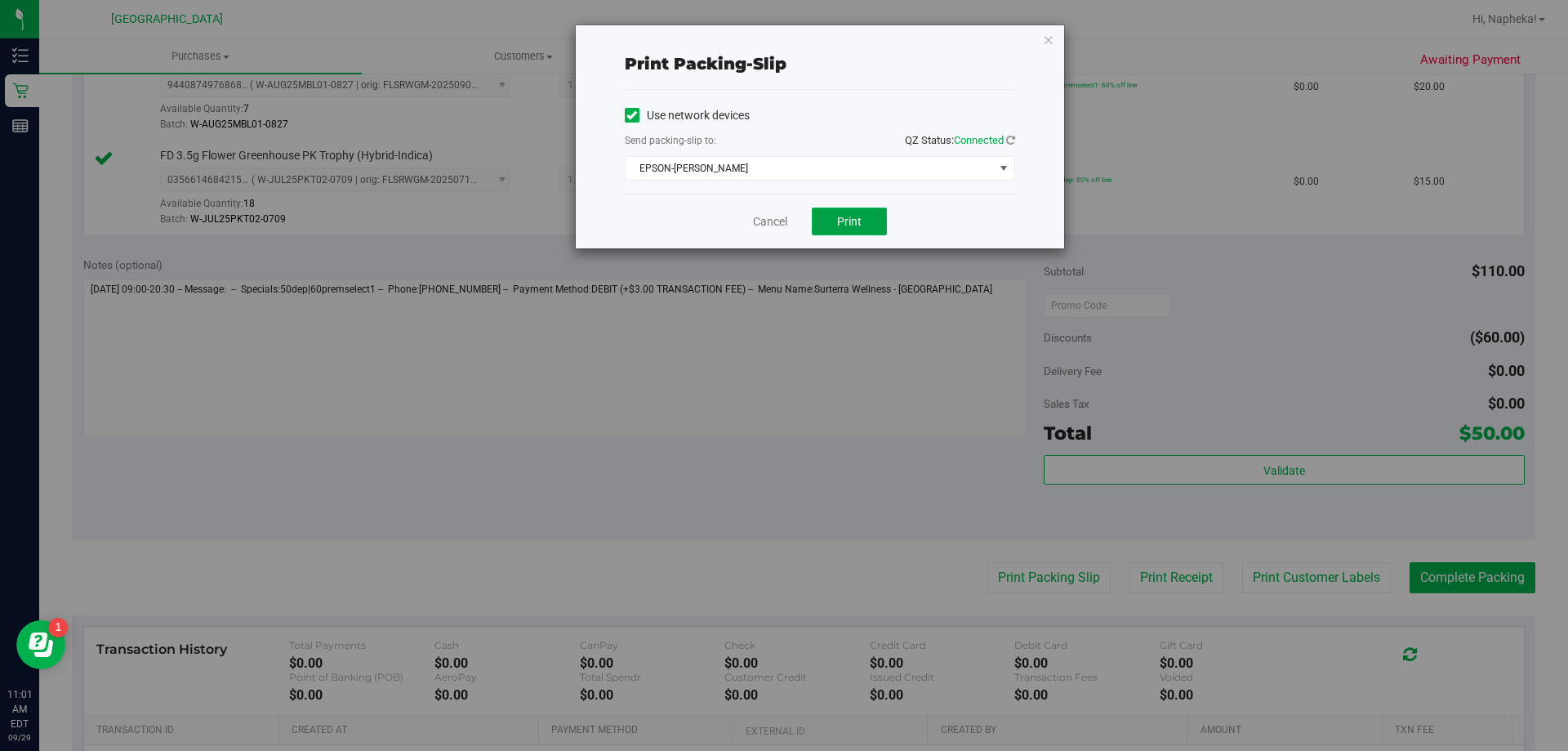
click at [868, 223] on button "Print" at bounding box center [849, 221] width 75 height 27
click at [871, 229] on button "Print" at bounding box center [849, 221] width 75 height 27
click at [755, 216] on link "Cancel" at bounding box center [771, 222] width 35 height 17
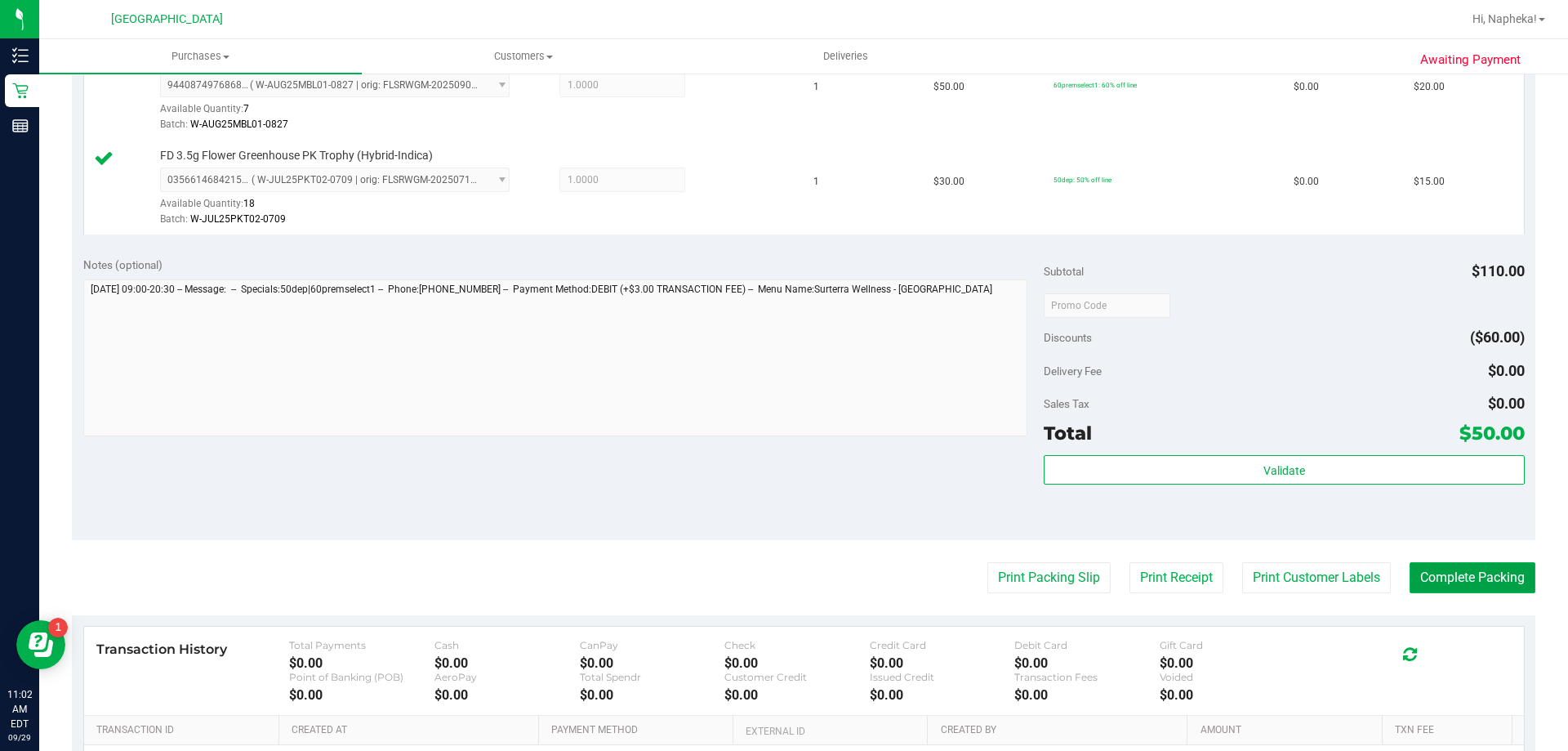
click at [1442, 585] on button "Complete Packing" at bounding box center [1473, 578] width 126 height 31
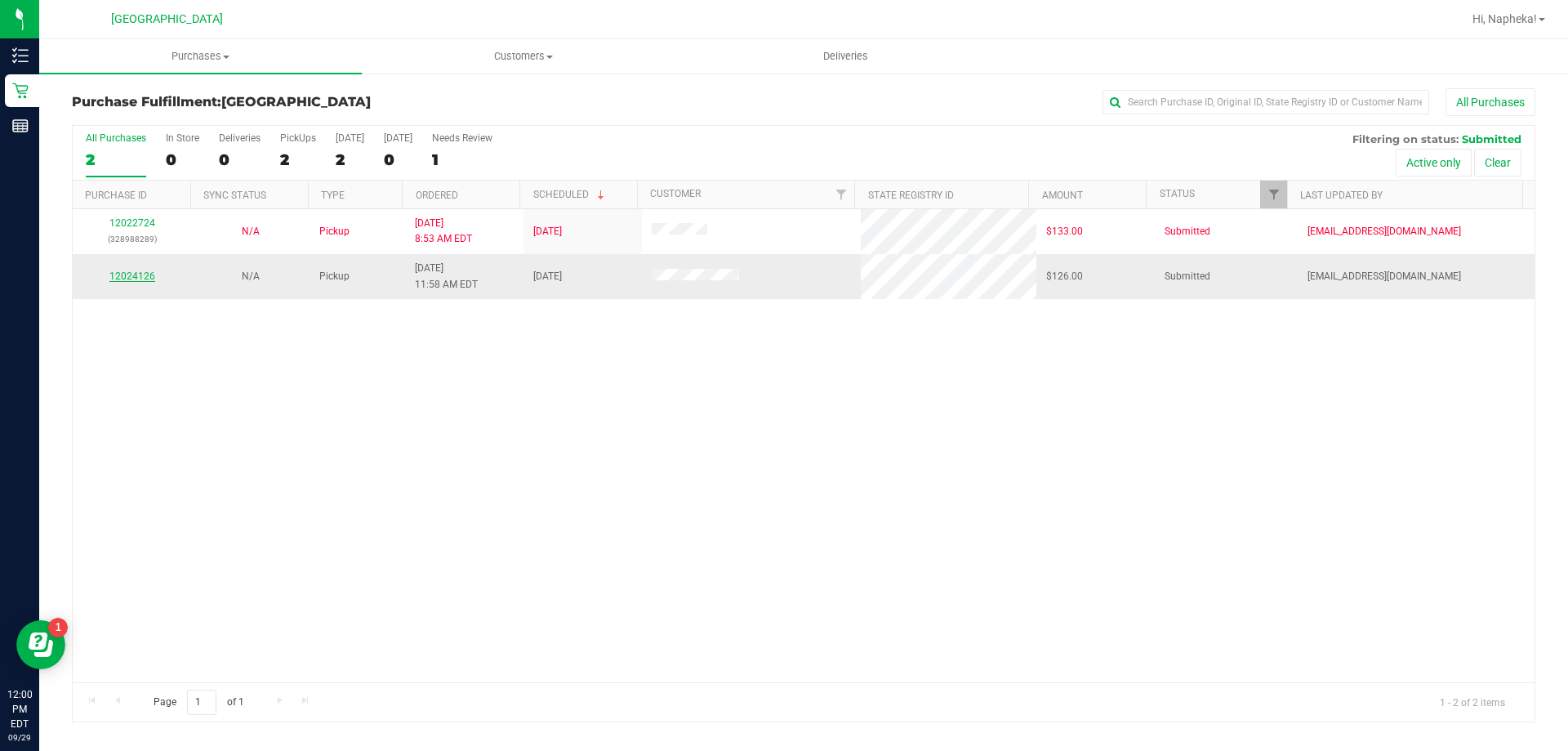
click at [130, 276] on link "12024126" at bounding box center [132, 276] width 46 height 12
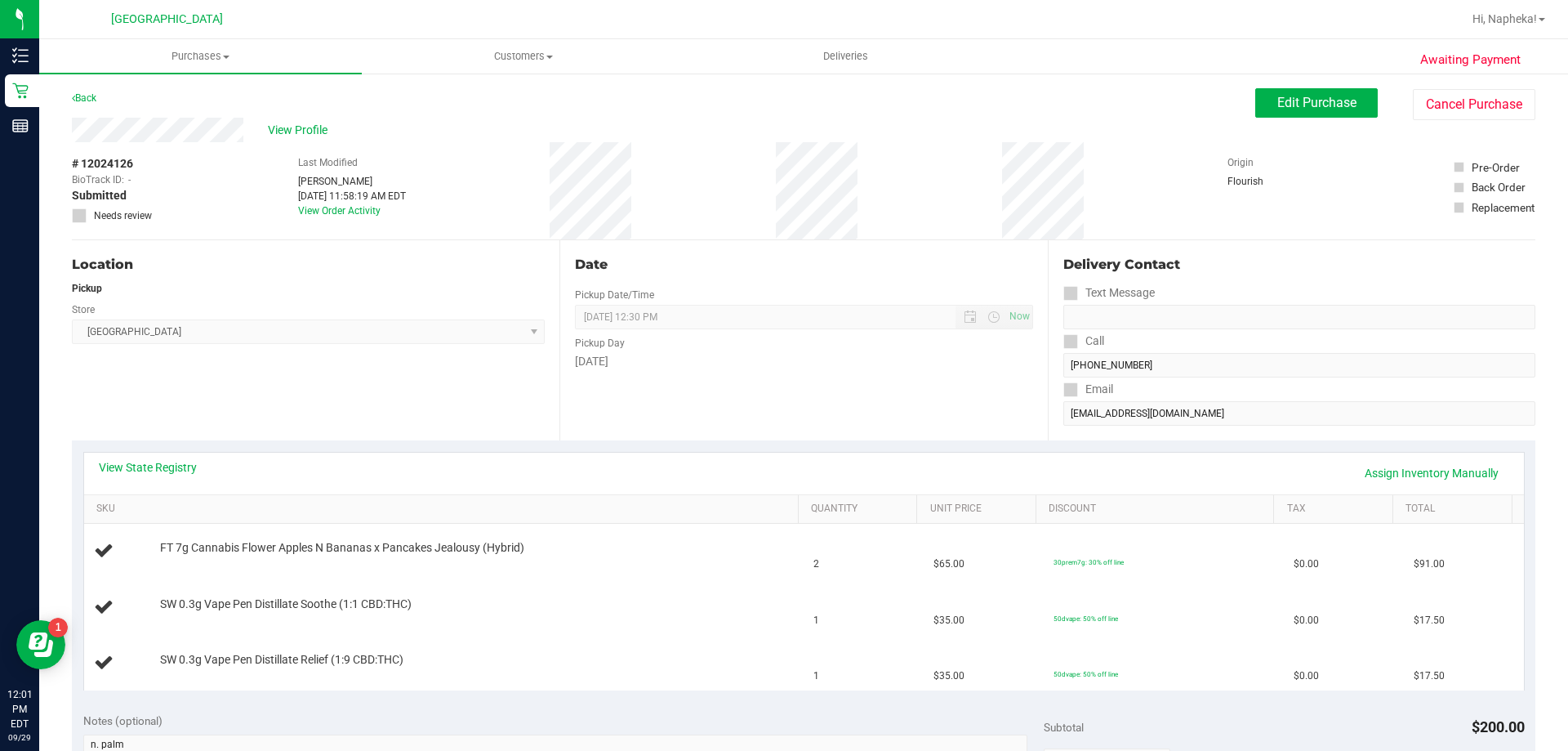
click at [177, 455] on div "View State Registry Assign Inventory Manually" at bounding box center [804, 474] width 1440 height 42
click at [152, 471] on link "View State Registry" at bounding box center [147, 467] width 98 height 16
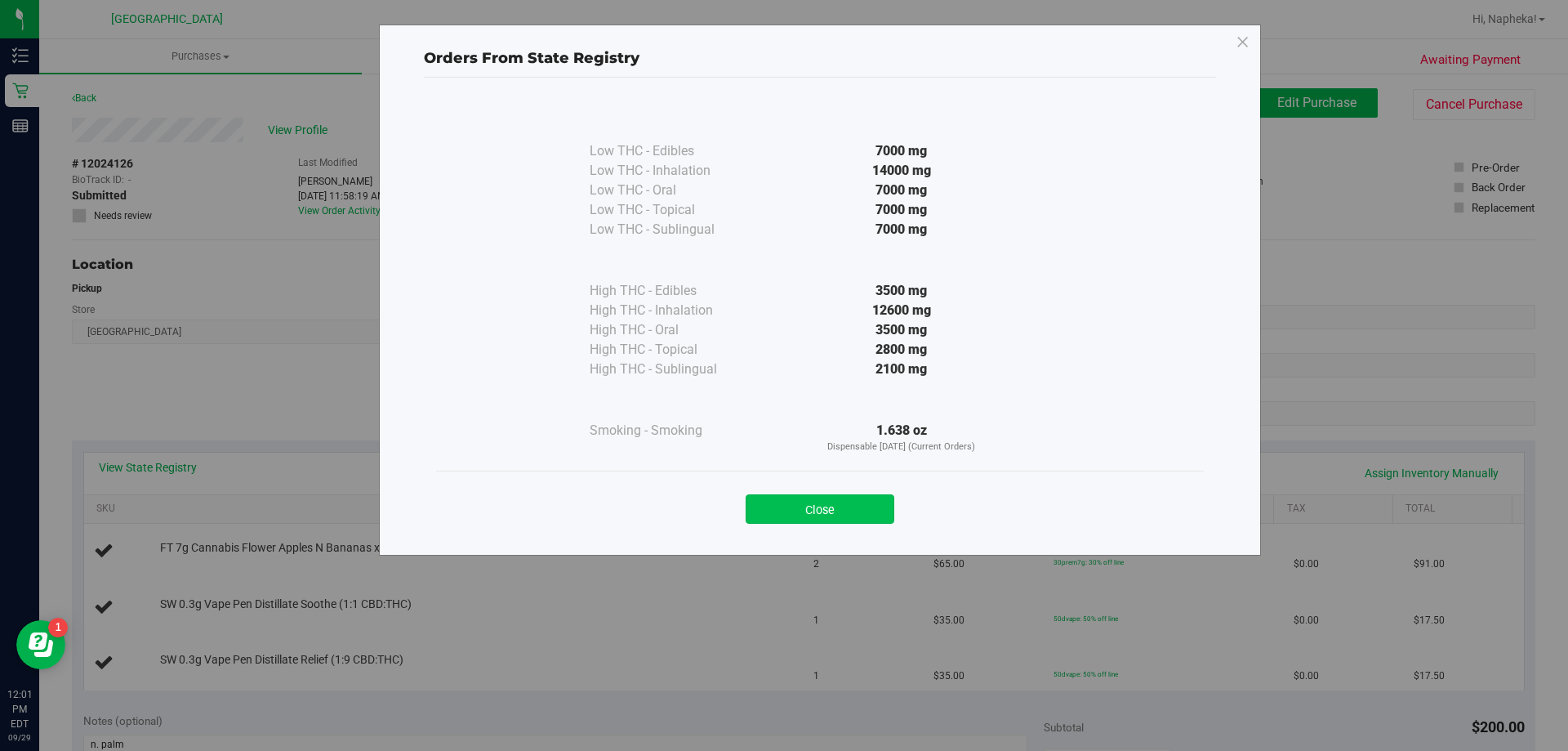
click at [837, 522] on button "Close" at bounding box center [820, 509] width 149 height 29
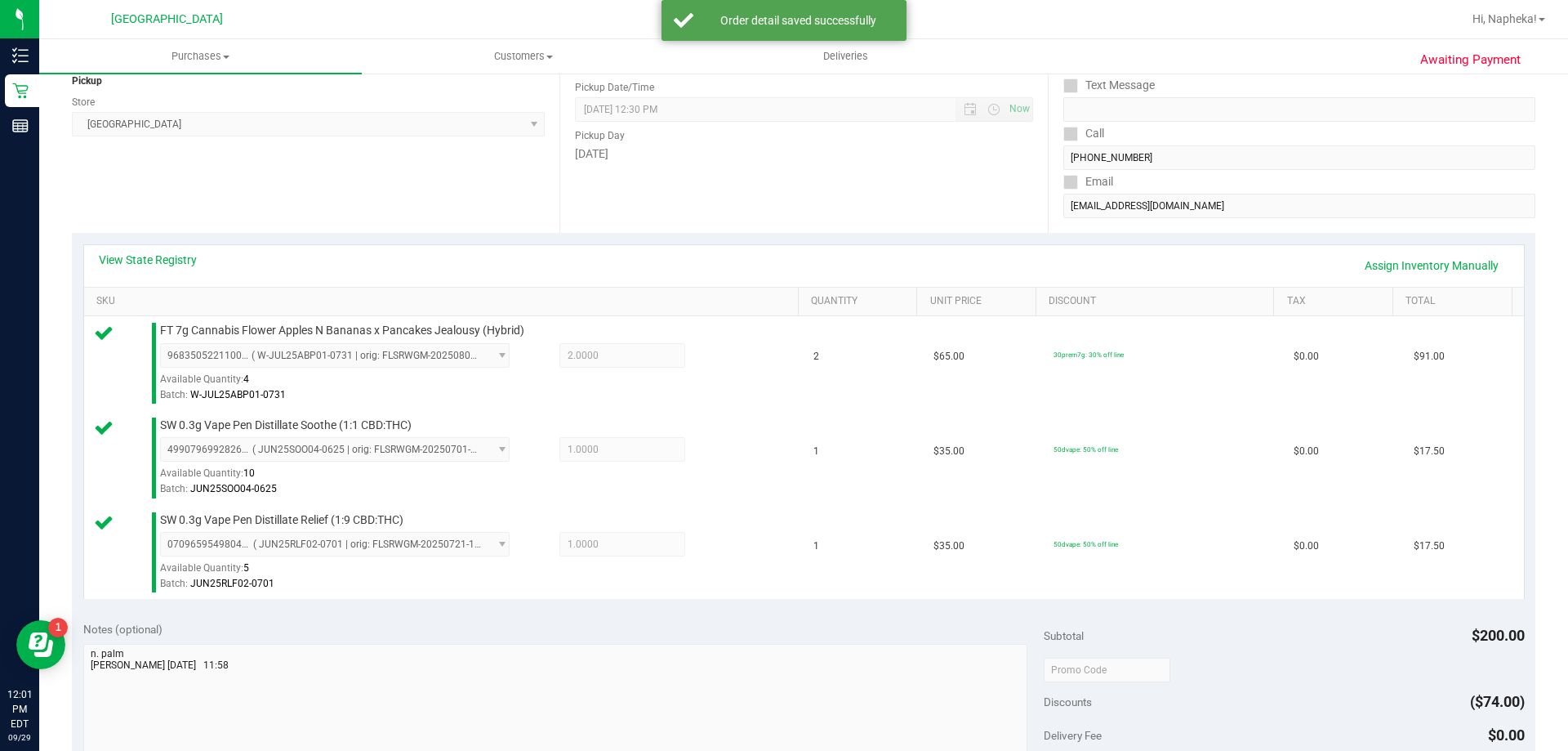
scroll to position [327, 0]
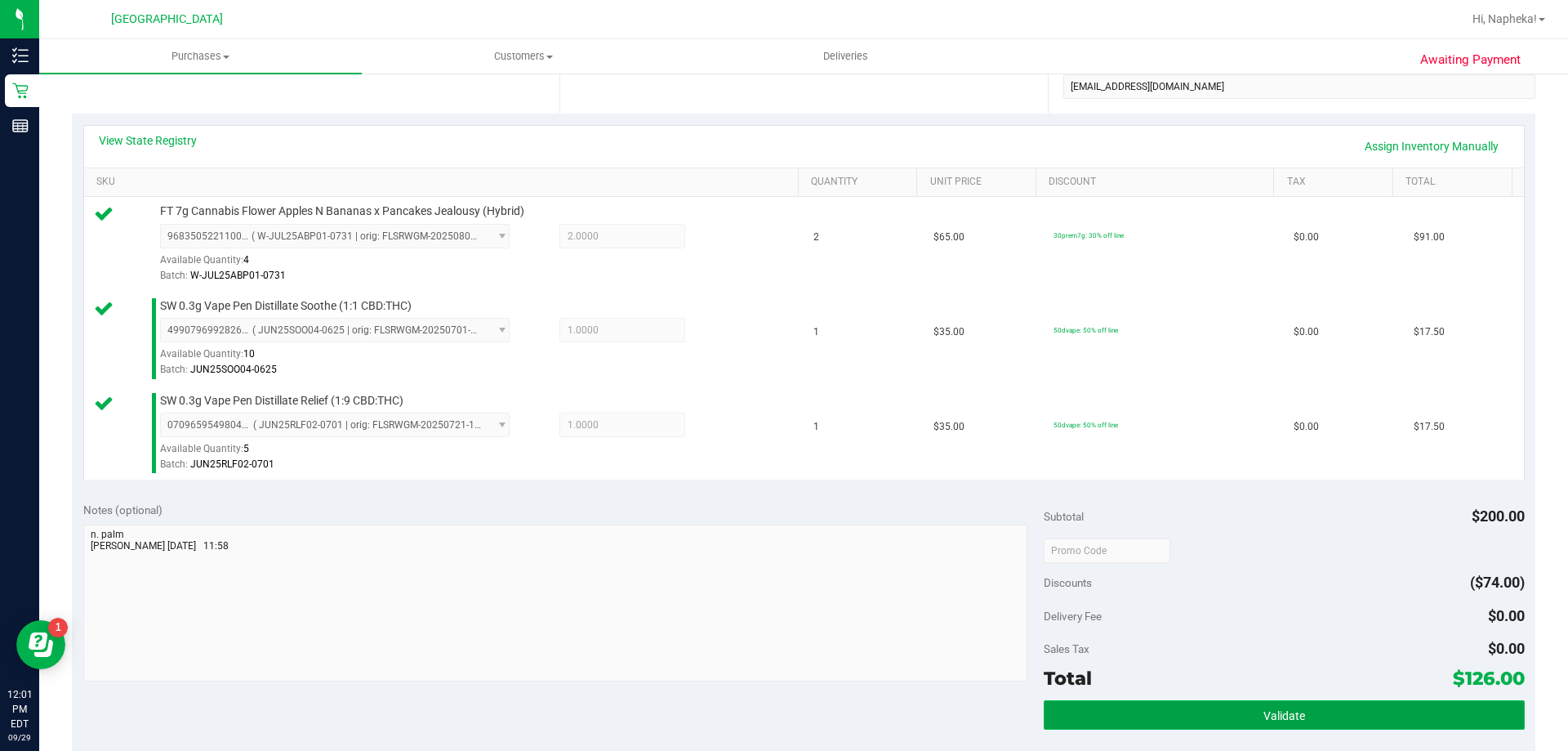
click at [1309, 703] on button "Validate" at bounding box center [1283, 714] width 481 height 29
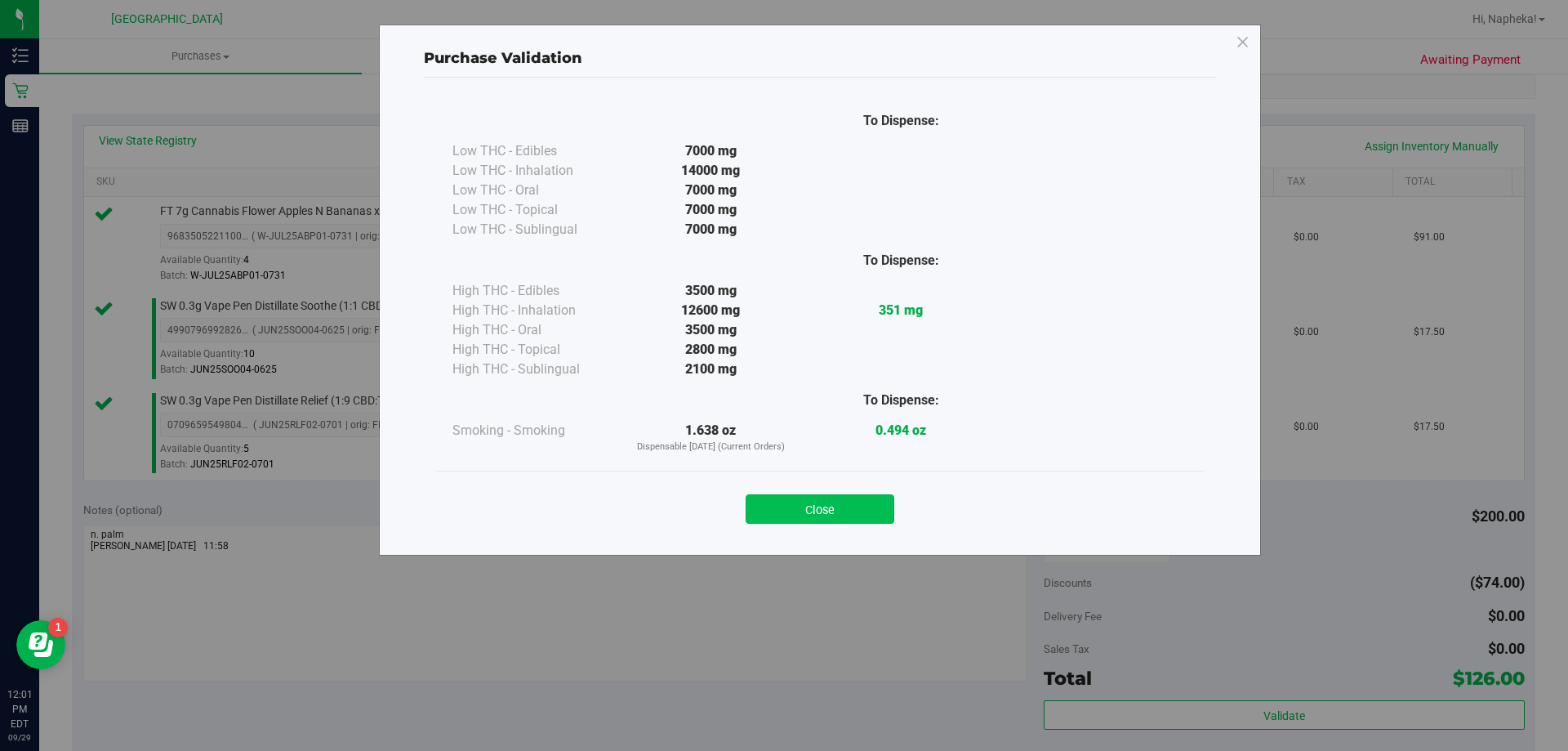
click at [766, 498] on button "Close" at bounding box center [820, 509] width 149 height 29
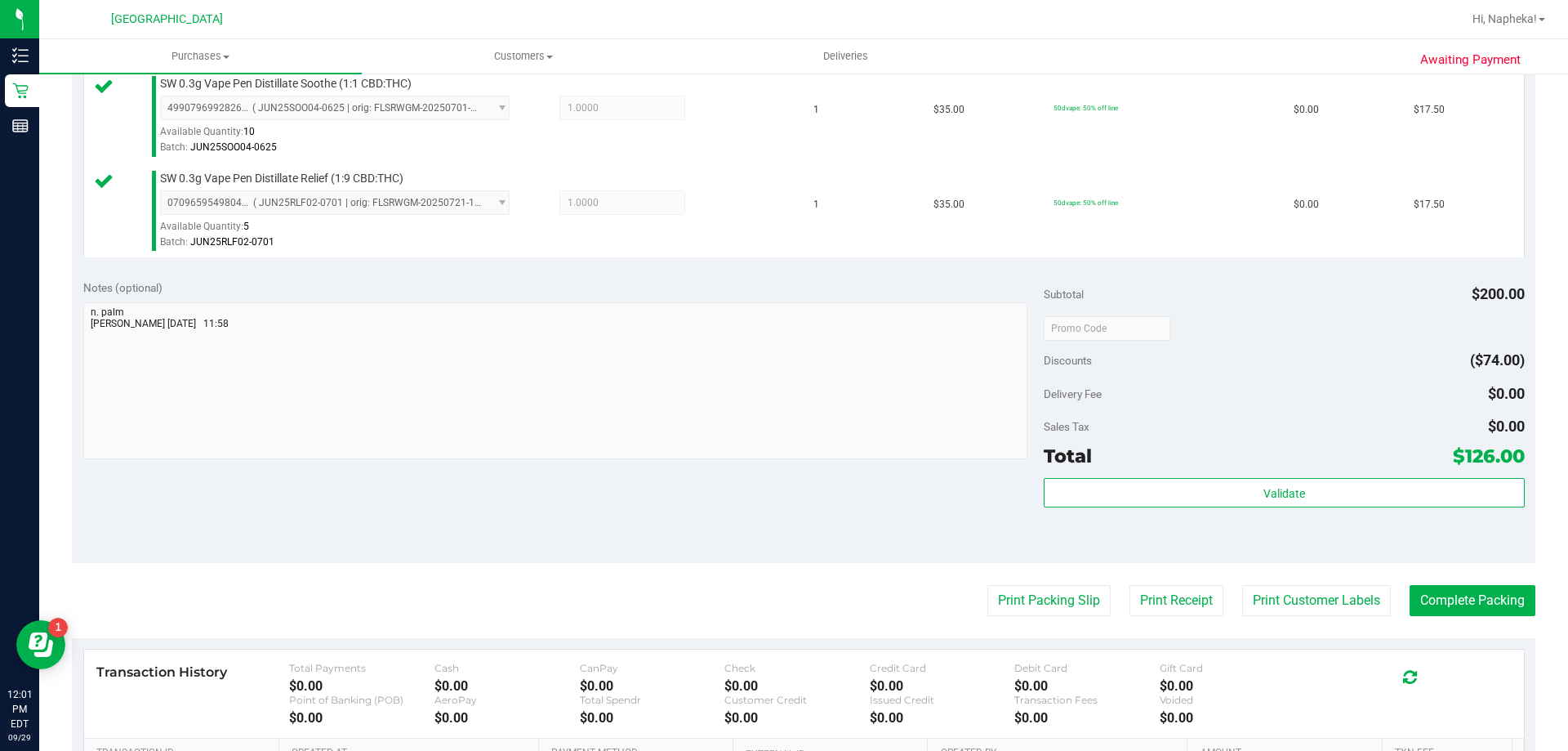
scroll to position [572, 0]
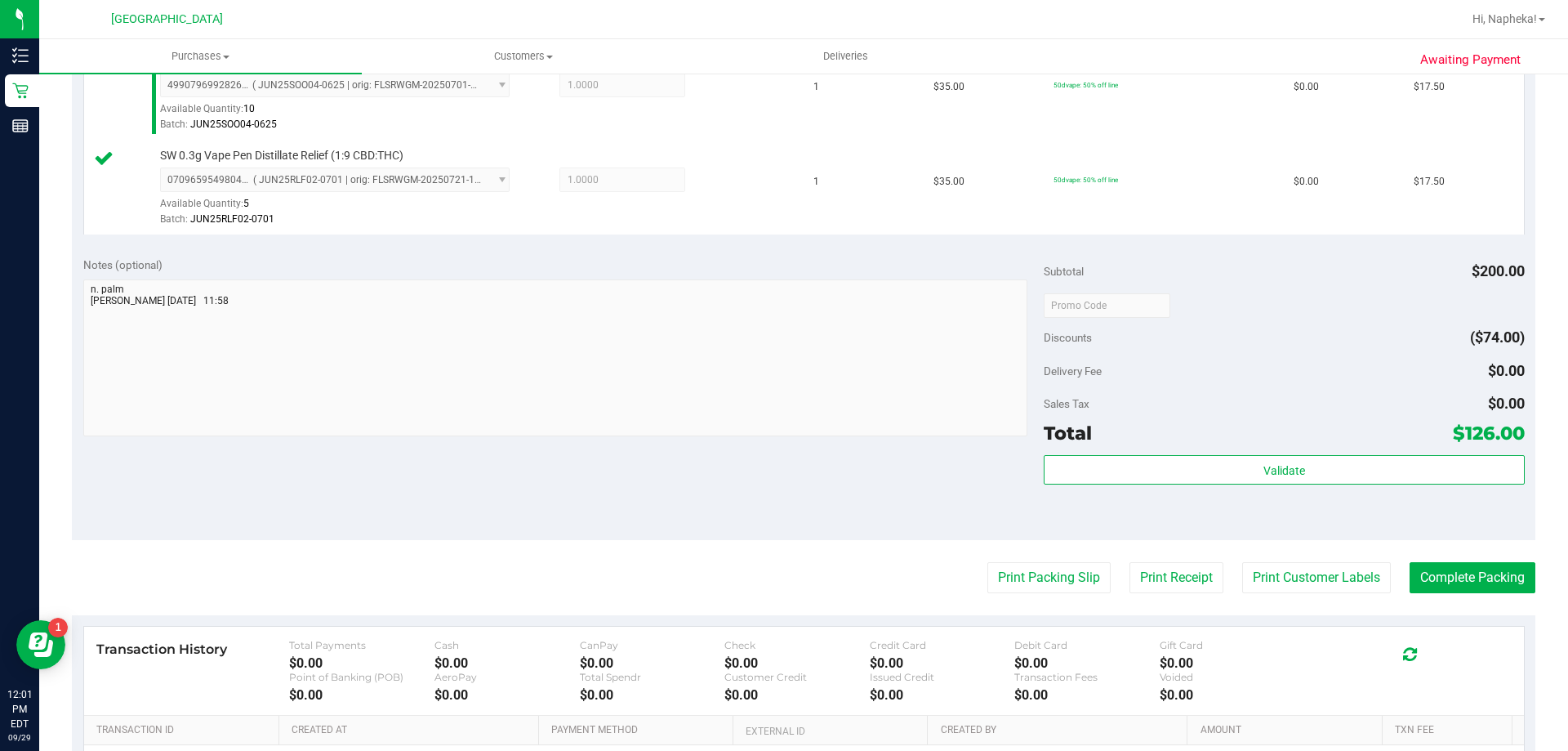
click at [1004, 548] on purchase-details "Back Edit Purchase Cancel Purchase View Profile # 12024126 BioTrack ID: - Submi…" at bounding box center [804, 218] width 1464 height 1404
click at [1013, 575] on button "Print Packing Slip" at bounding box center [1049, 578] width 123 height 31
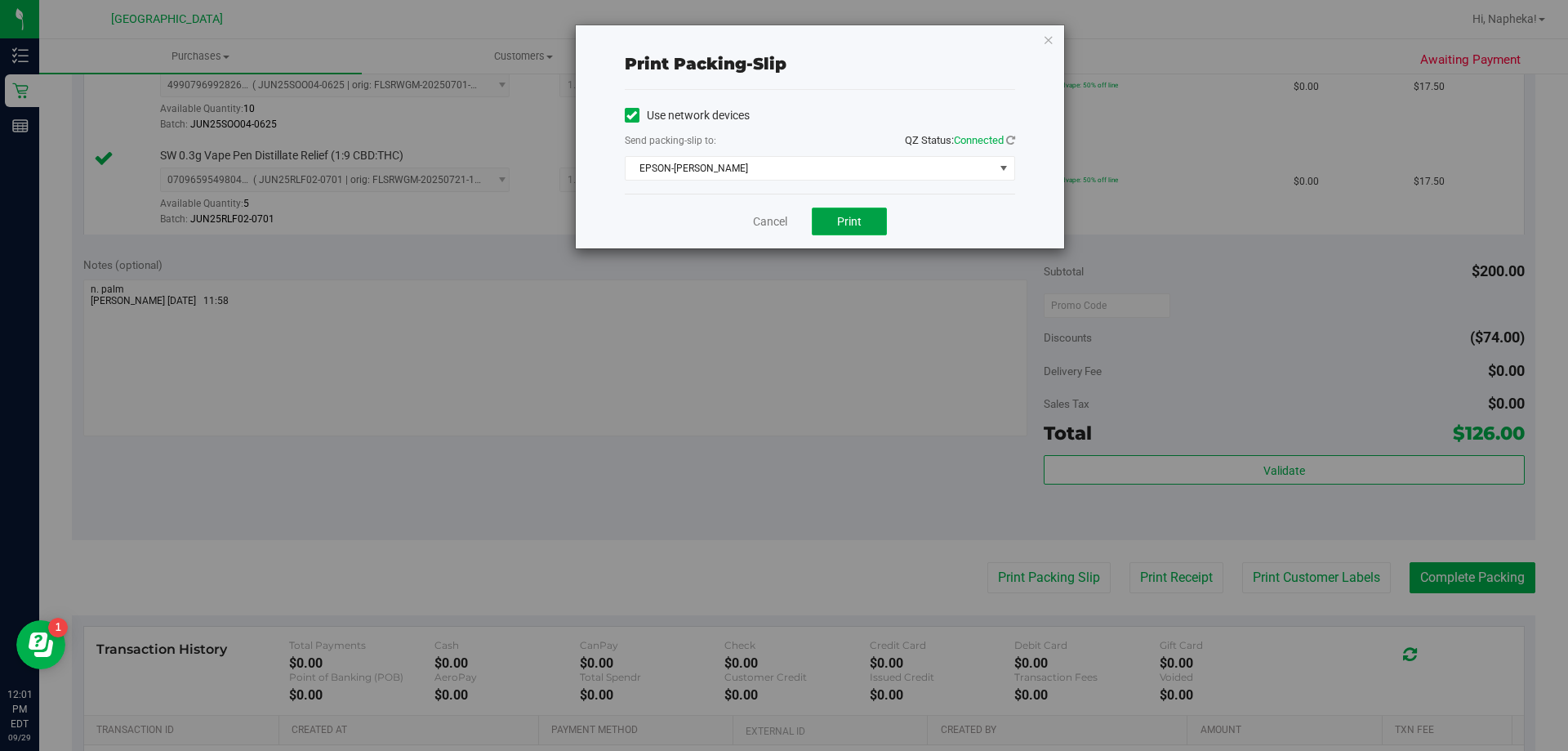
click at [863, 217] on button "Print" at bounding box center [849, 221] width 75 height 27
click at [761, 225] on link "Cancel" at bounding box center [771, 222] width 35 height 17
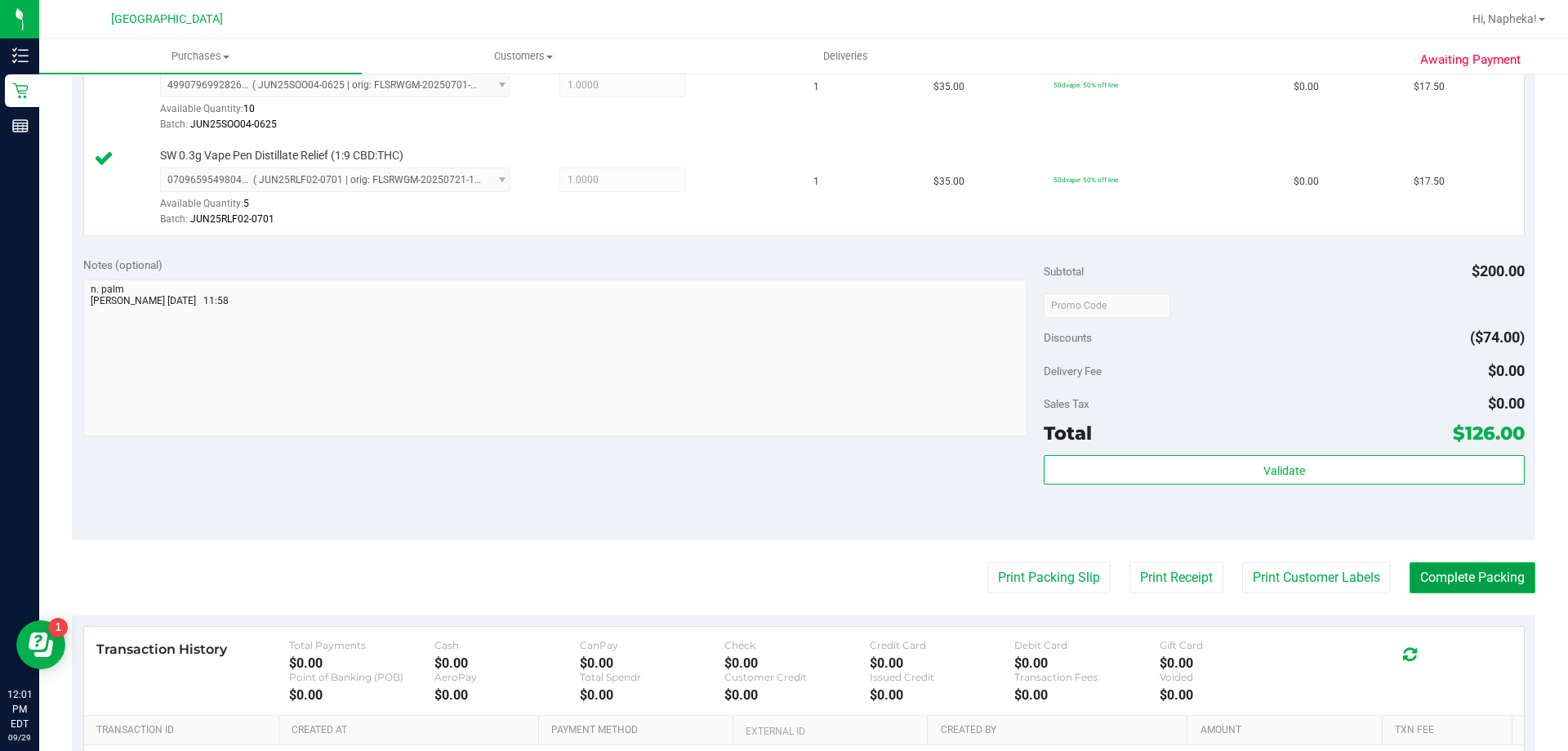
click at [1451, 590] on button "Complete Packing" at bounding box center [1473, 578] width 126 height 31
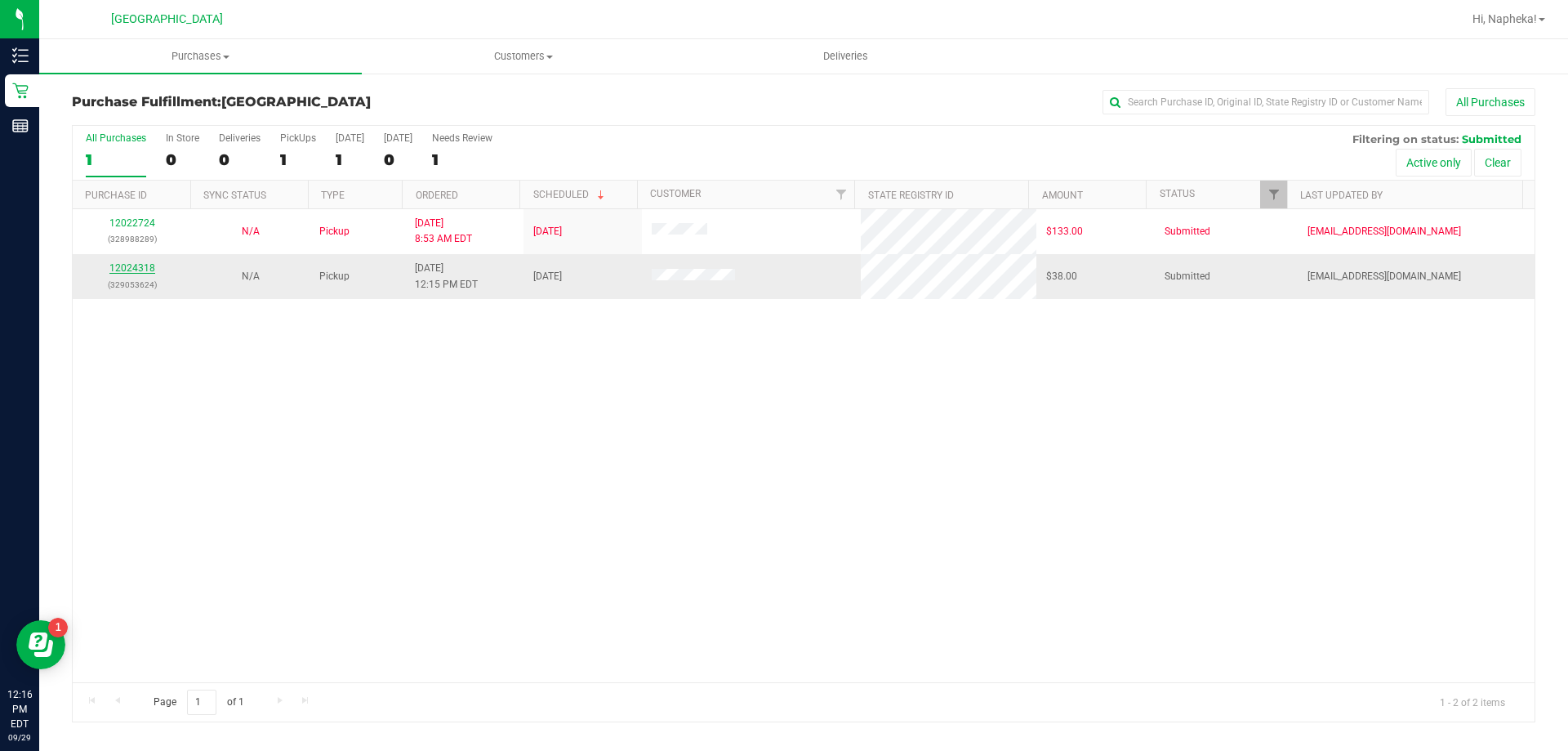
click at [138, 264] on link "12024318" at bounding box center [132, 267] width 46 height 12
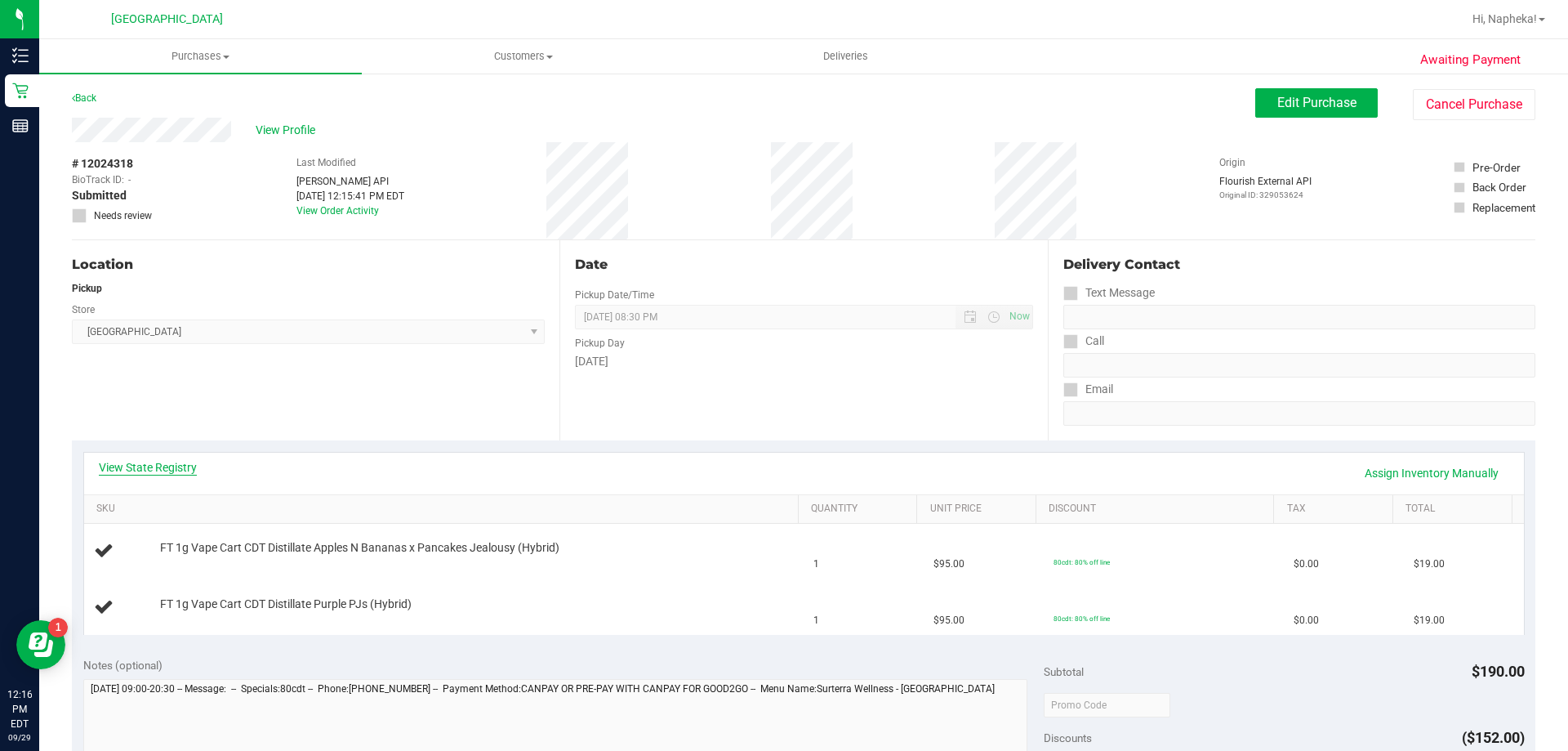
click at [174, 466] on link "View State Registry" at bounding box center [147, 467] width 98 height 16
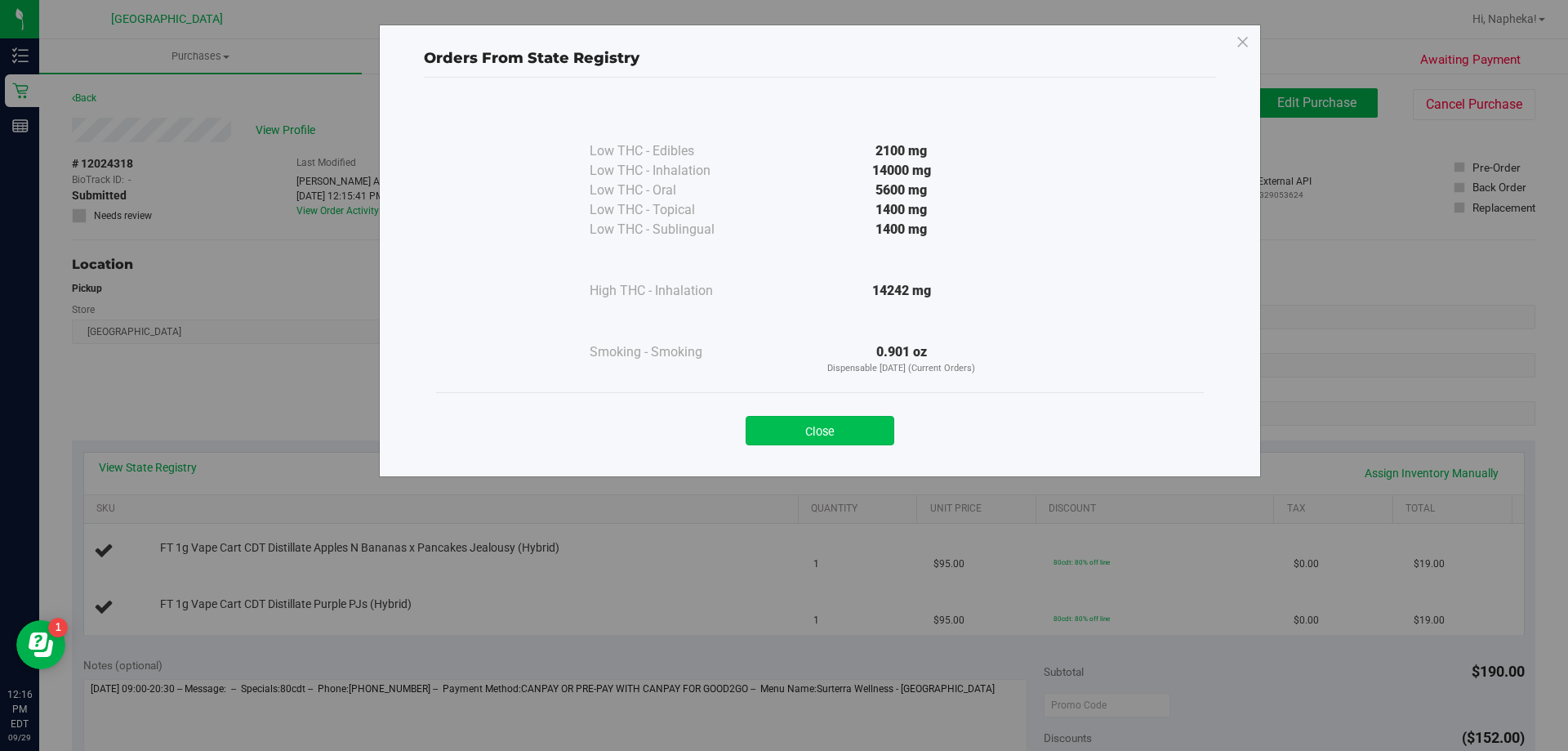
click at [876, 429] on button "Close" at bounding box center [820, 431] width 149 height 29
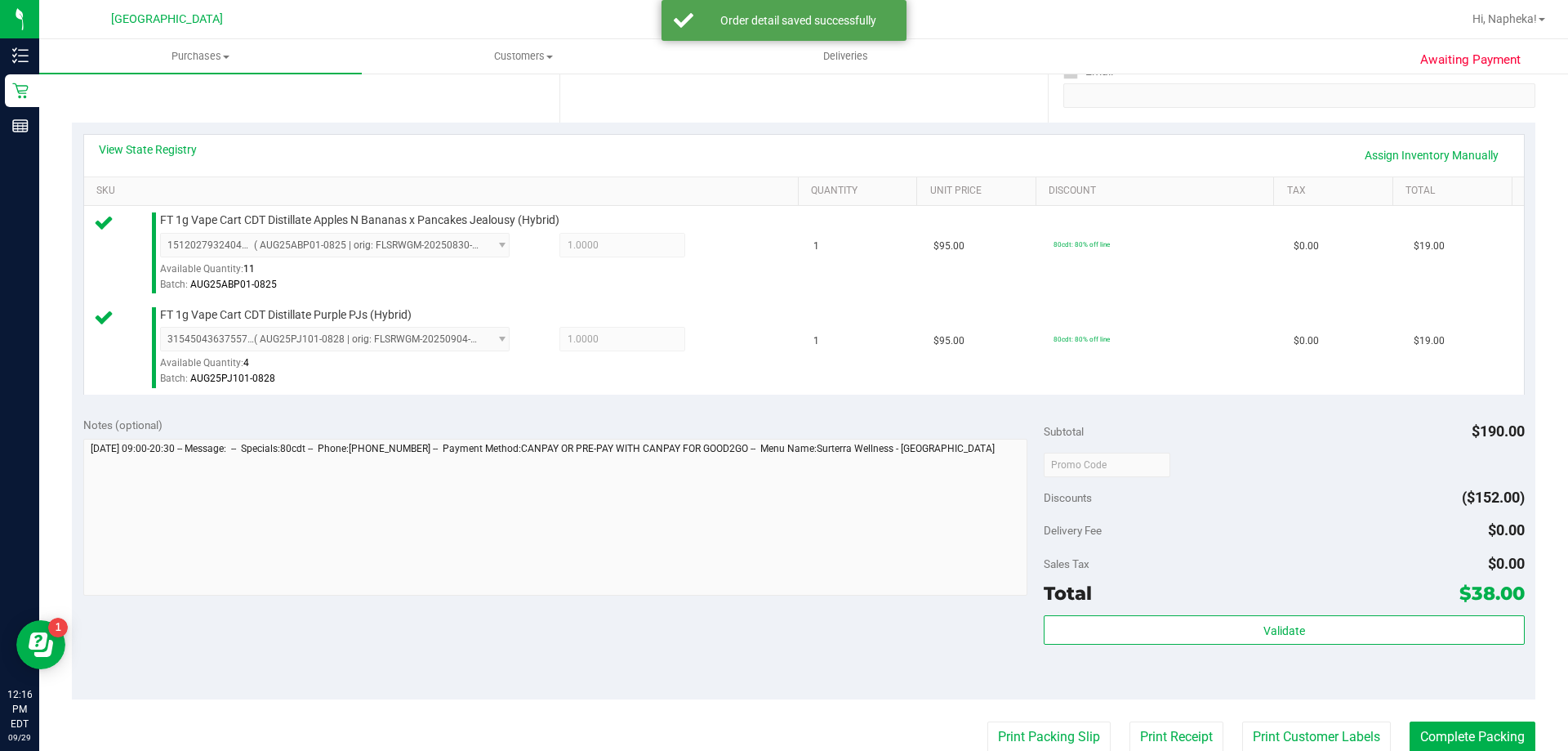
scroll to position [327, 0]
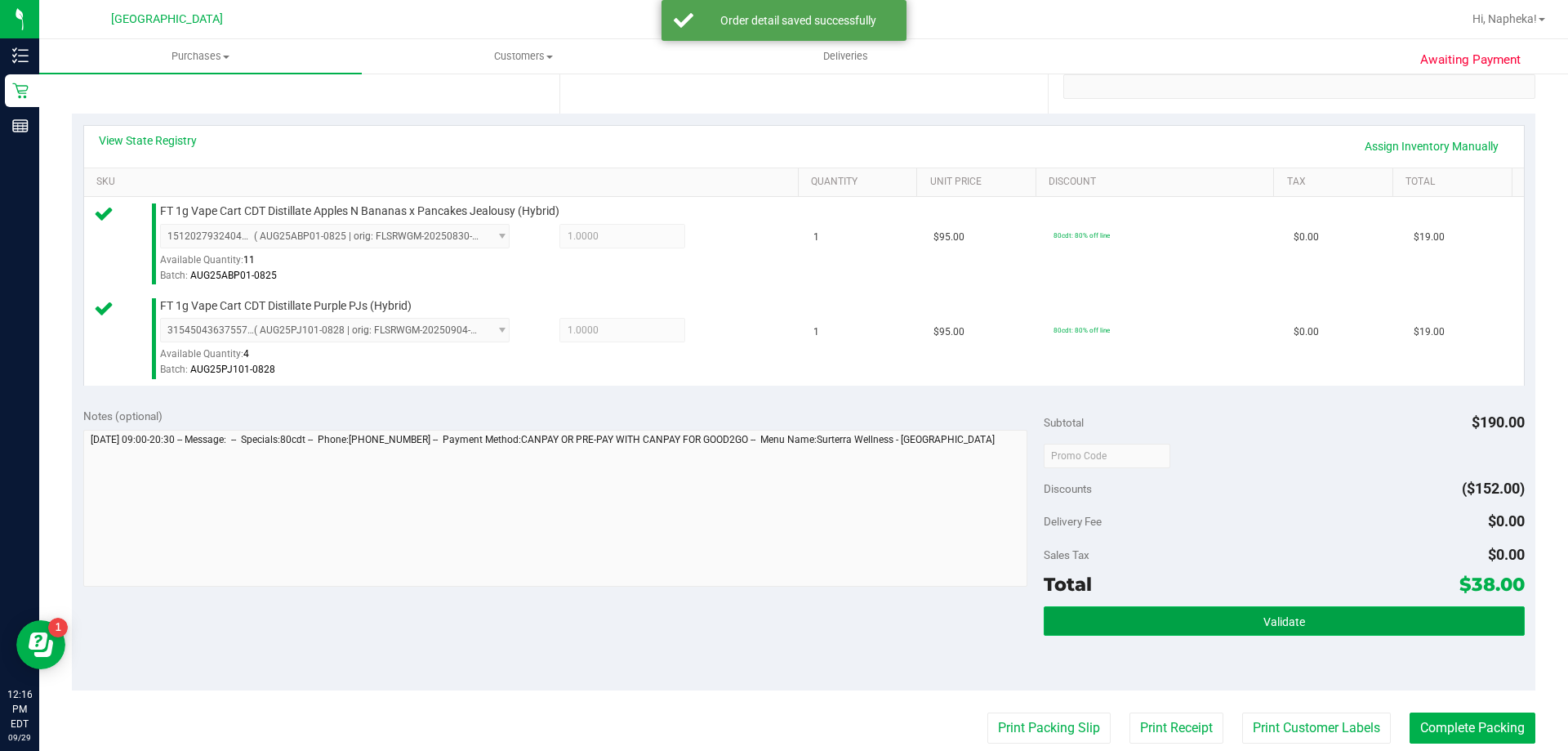
click at [1213, 625] on button "Validate" at bounding box center [1283, 621] width 481 height 29
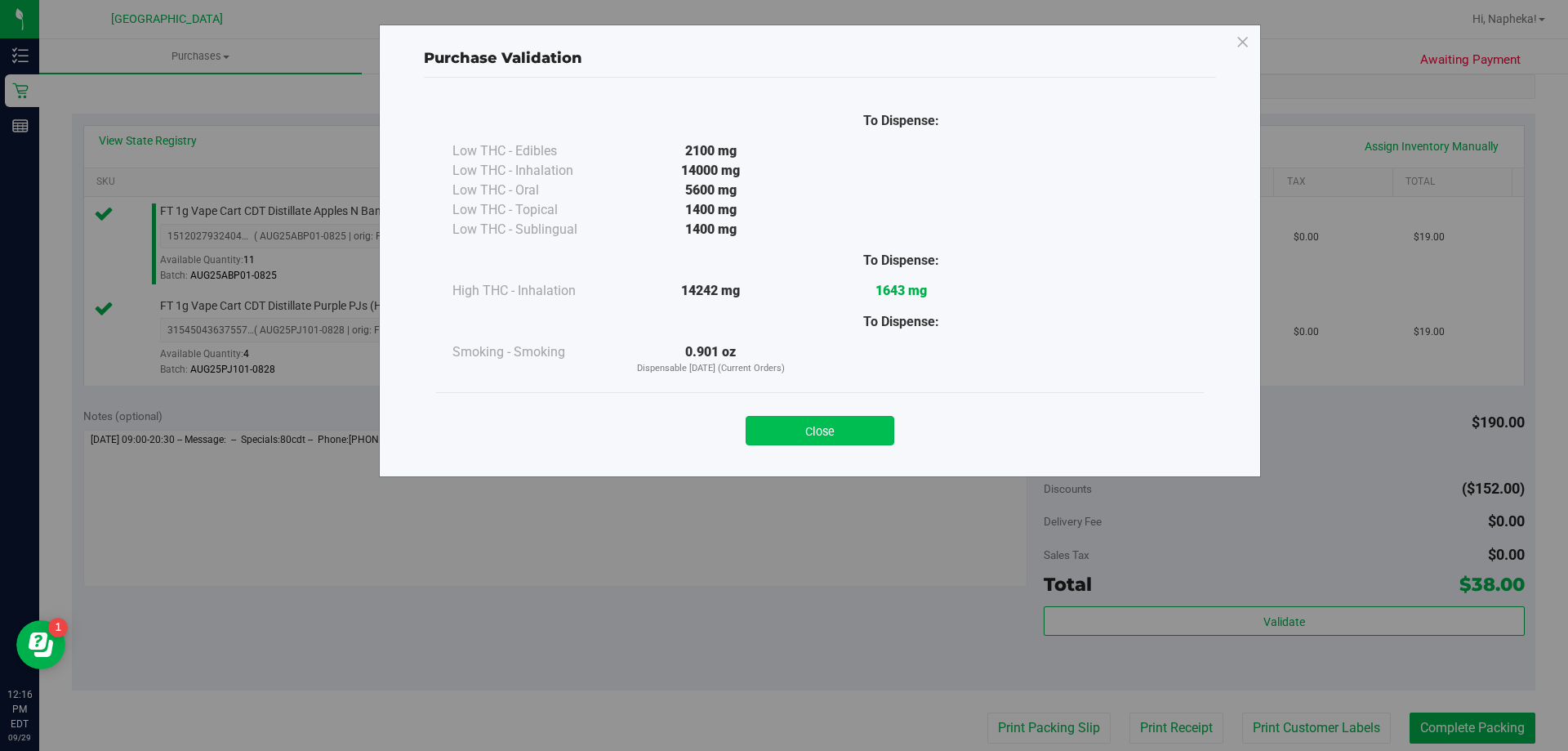
click at [808, 437] on button "Close" at bounding box center [820, 431] width 149 height 29
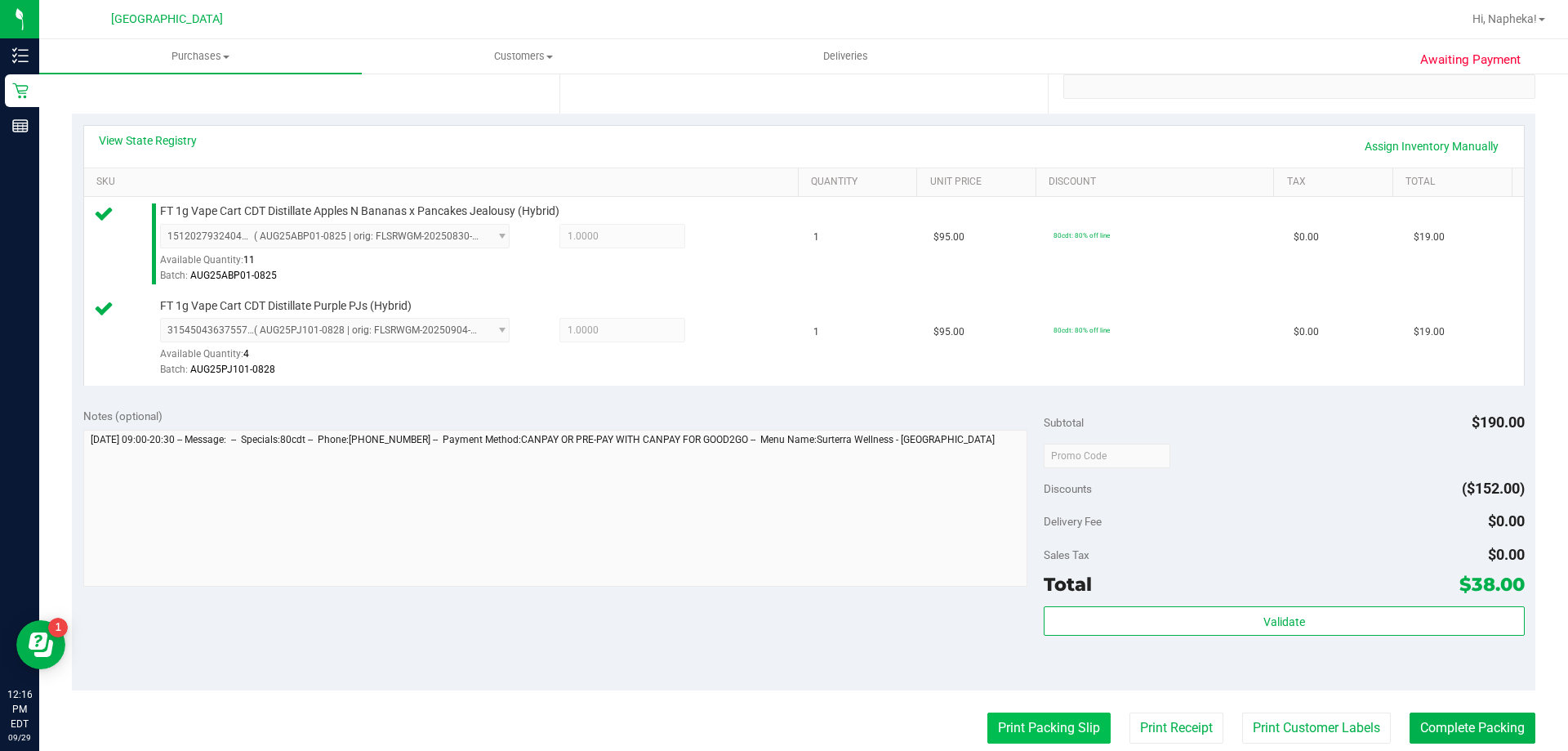
click at [1027, 724] on button "Print Packing Slip" at bounding box center [1049, 728] width 123 height 31
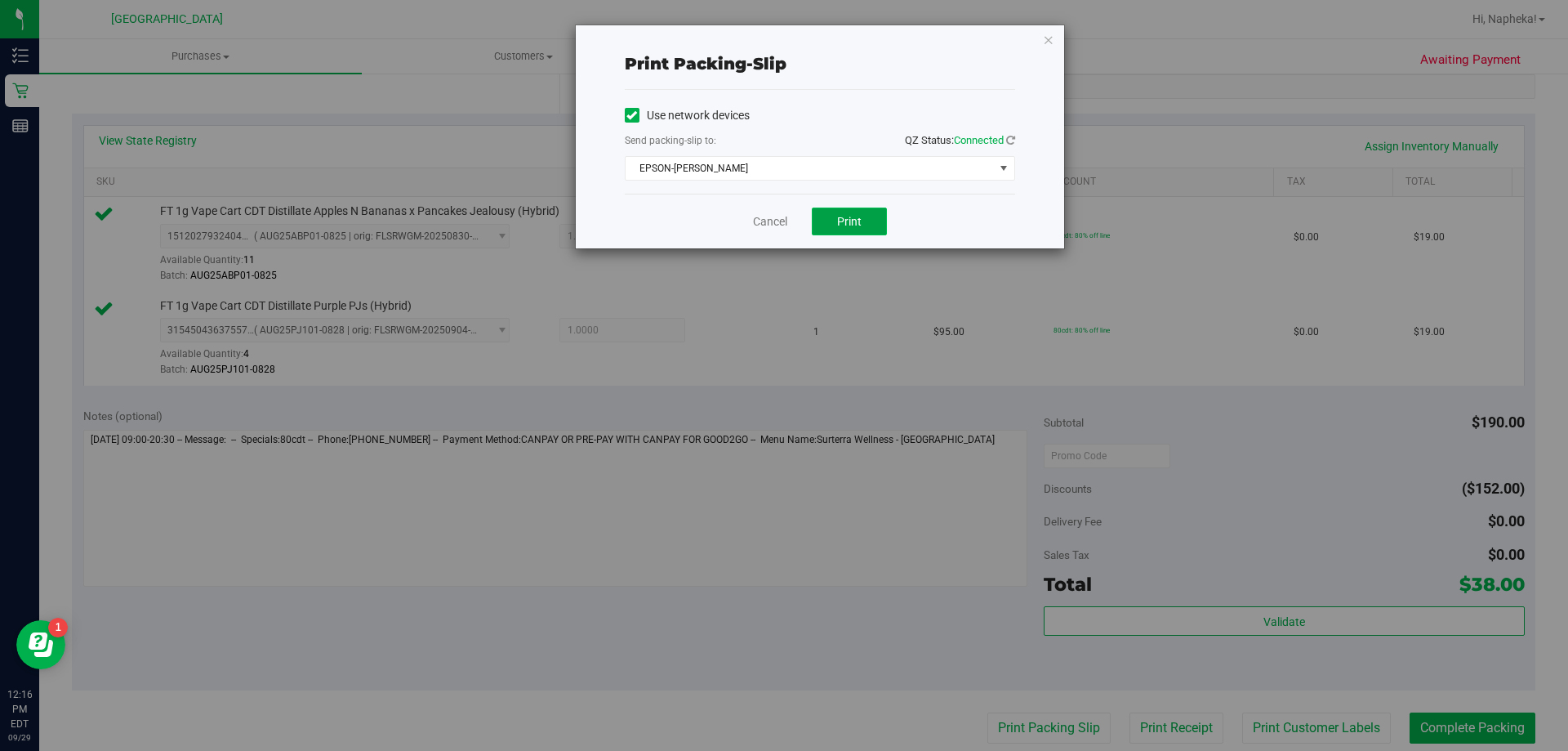
click at [847, 222] on span "Print" at bounding box center [849, 222] width 25 height 13
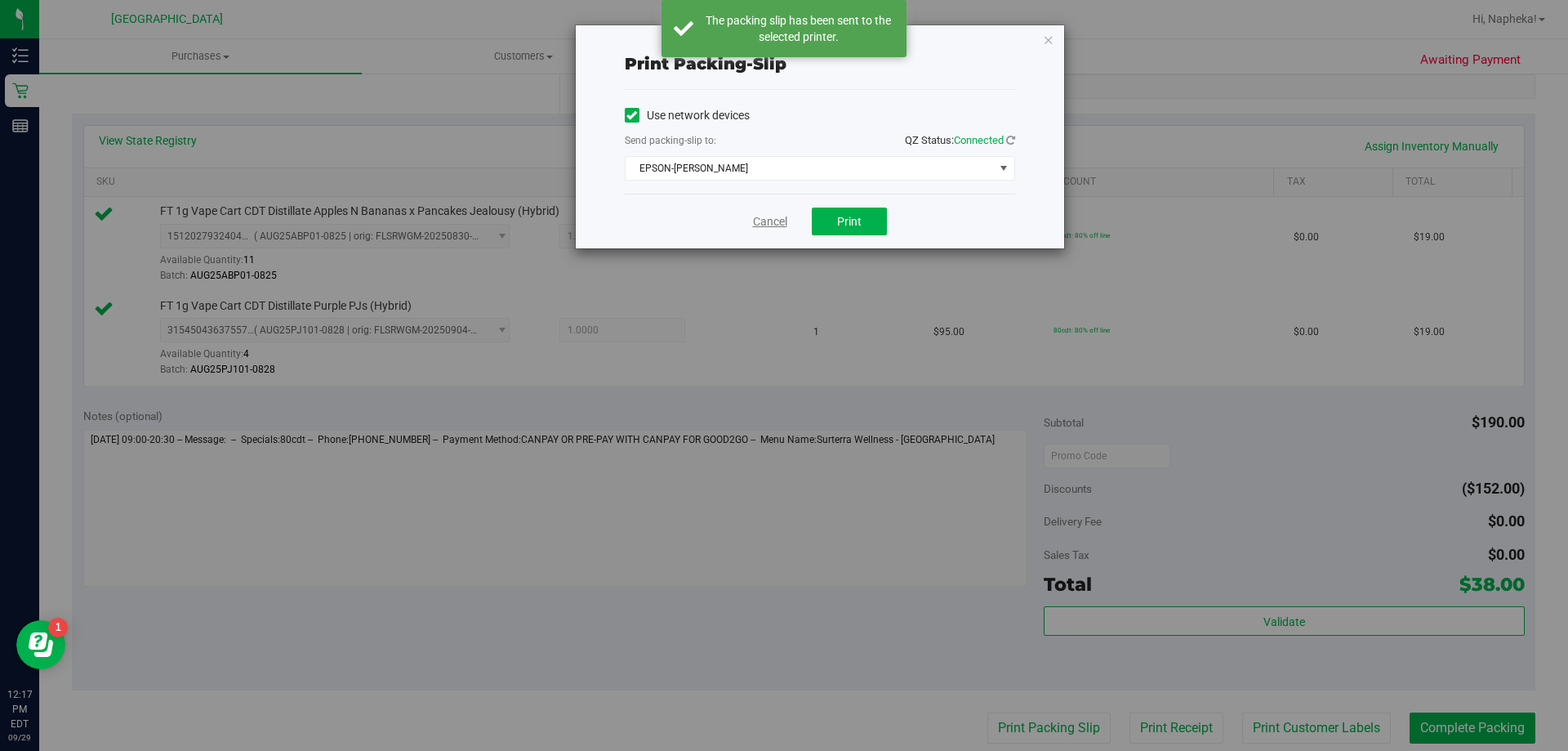
click at [777, 228] on link "Cancel" at bounding box center [771, 222] width 35 height 17
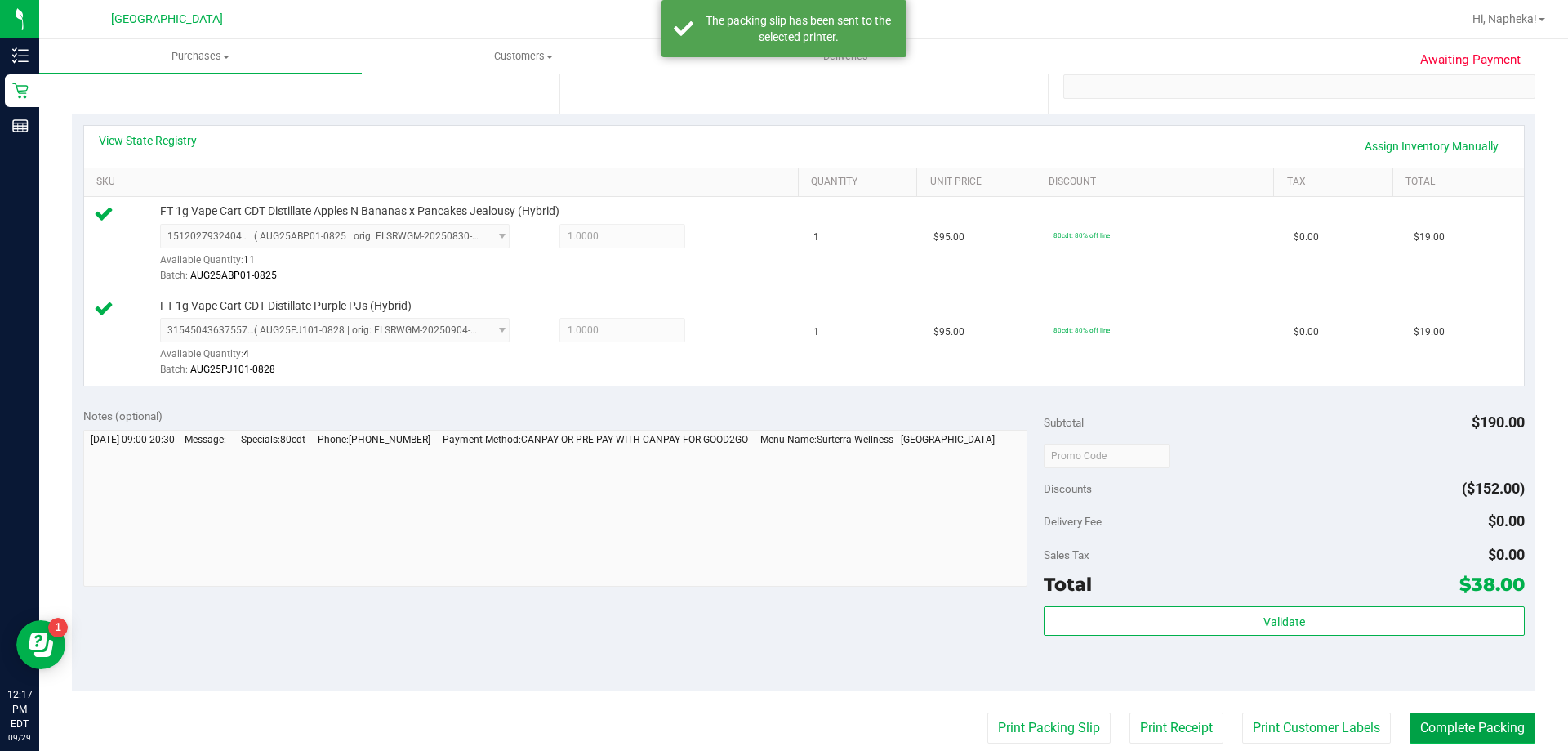
click at [1473, 726] on button "Complete Packing" at bounding box center [1473, 728] width 126 height 31
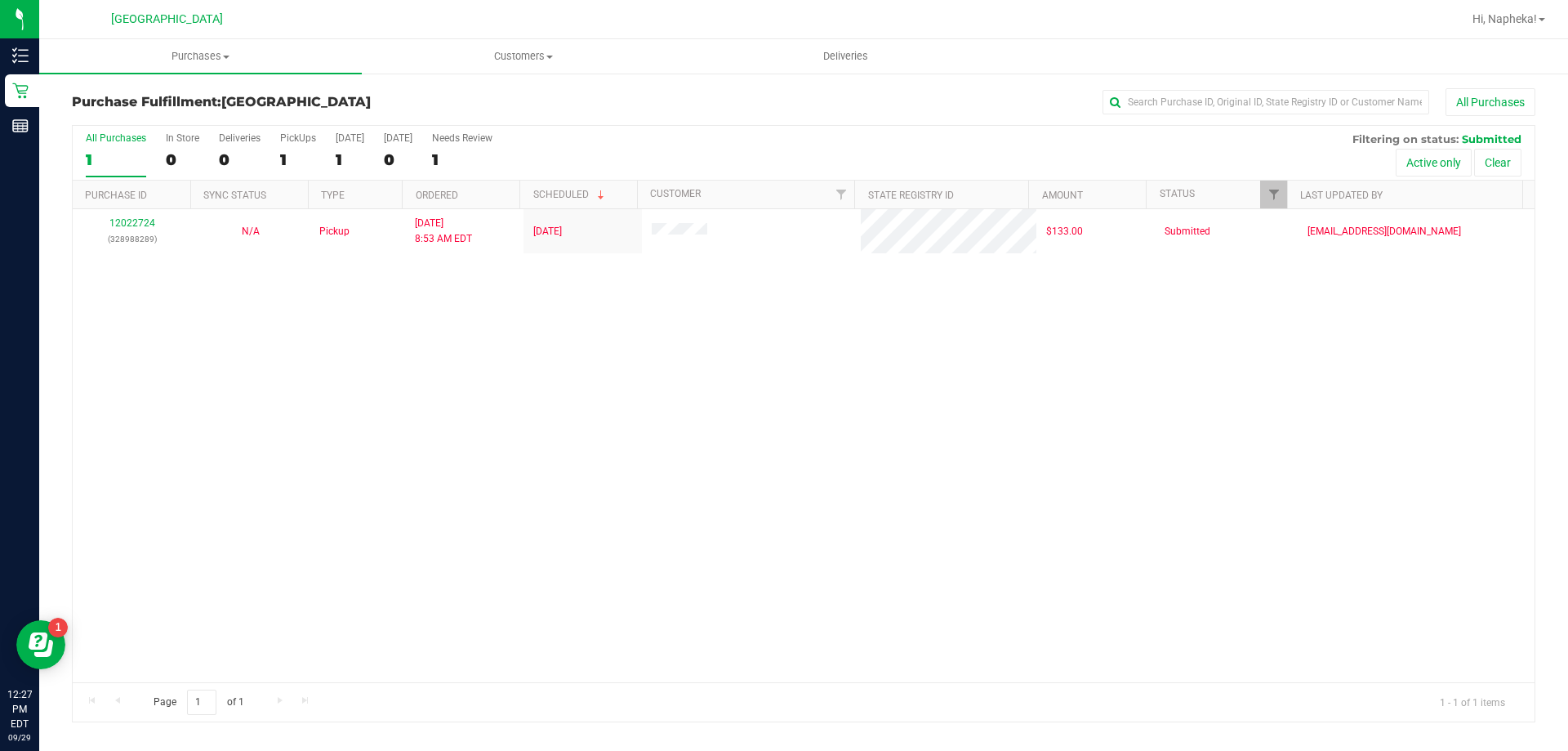
click at [175, 490] on div "12022724 (328988289) N/A Pickup 9/29/2025 8:53 AM EDT 9/29/2025 $133.00 Submitt…" at bounding box center [804, 445] width 1462 height 473
click at [144, 317] on div "12022724 (328988289) N/A Pickup 9/29/2025 8:53 AM EDT 9/29/2025 $133.00 Submitt…" at bounding box center [804, 445] width 1462 height 473
click at [193, 578] on div "12022724 (328988289) N/A Pickup 9/29/2025 8:53 AM EDT 9/29/2025 $133.00 Submitt…" at bounding box center [804, 445] width 1462 height 473
click at [1277, 197] on span "Filter" at bounding box center [1274, 194] width 13 height 13
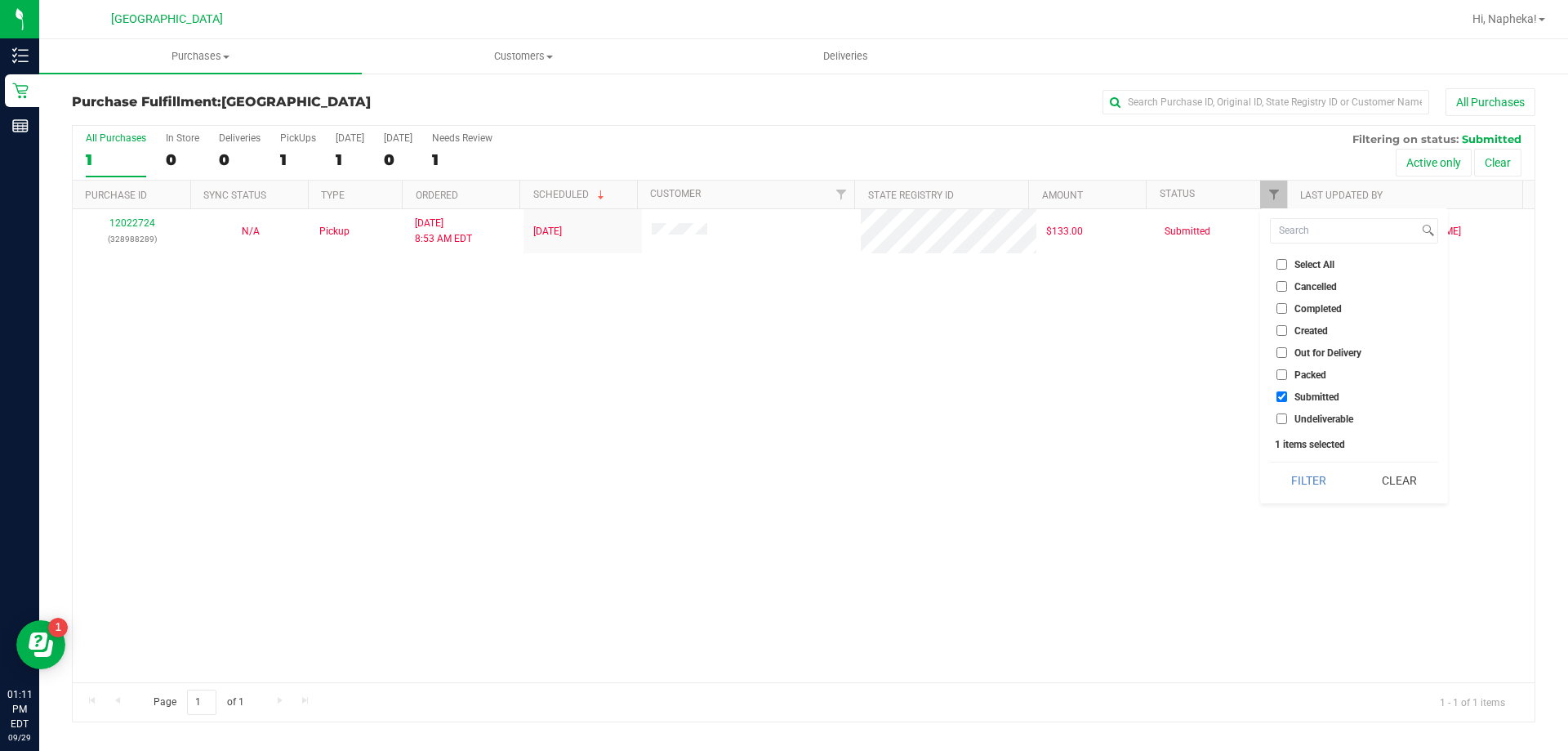
click at [1285, 381] on li "Packed" at bounding box center [1354, 374] width 168 height 17
click at [1274, 375] on li "Packed" at bounding box center [1354, 374] width 168 height 17
click at [1283, 380] on input "Packed" at bounding box center [1282, 375] width 11 height 11
click at [1317, 476] on button "Filter" at bounding box center [1309, 480] width 78 height 36
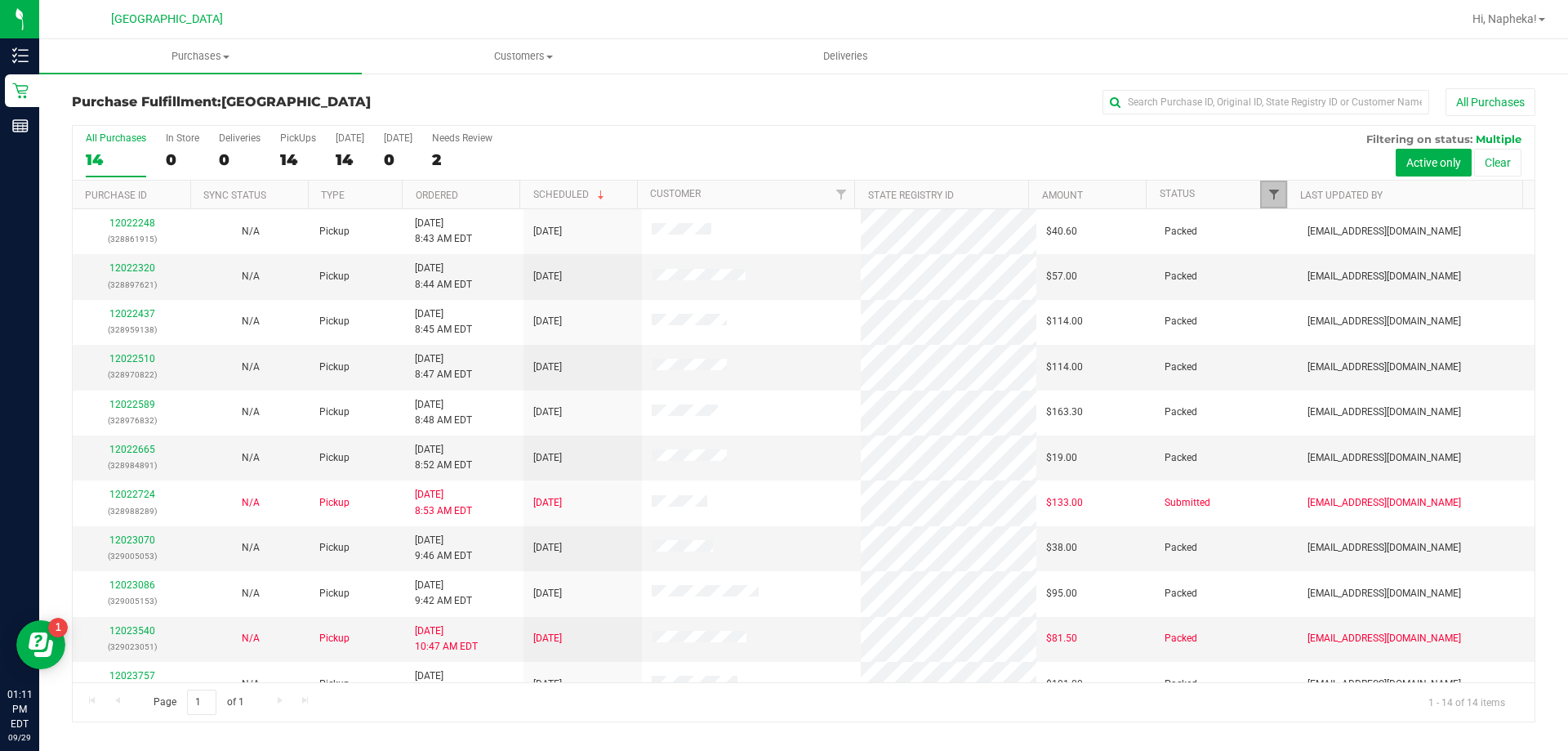
click at [1270, 199] on span "Filter" at bounding box center [1274, 194] width 13 height 13
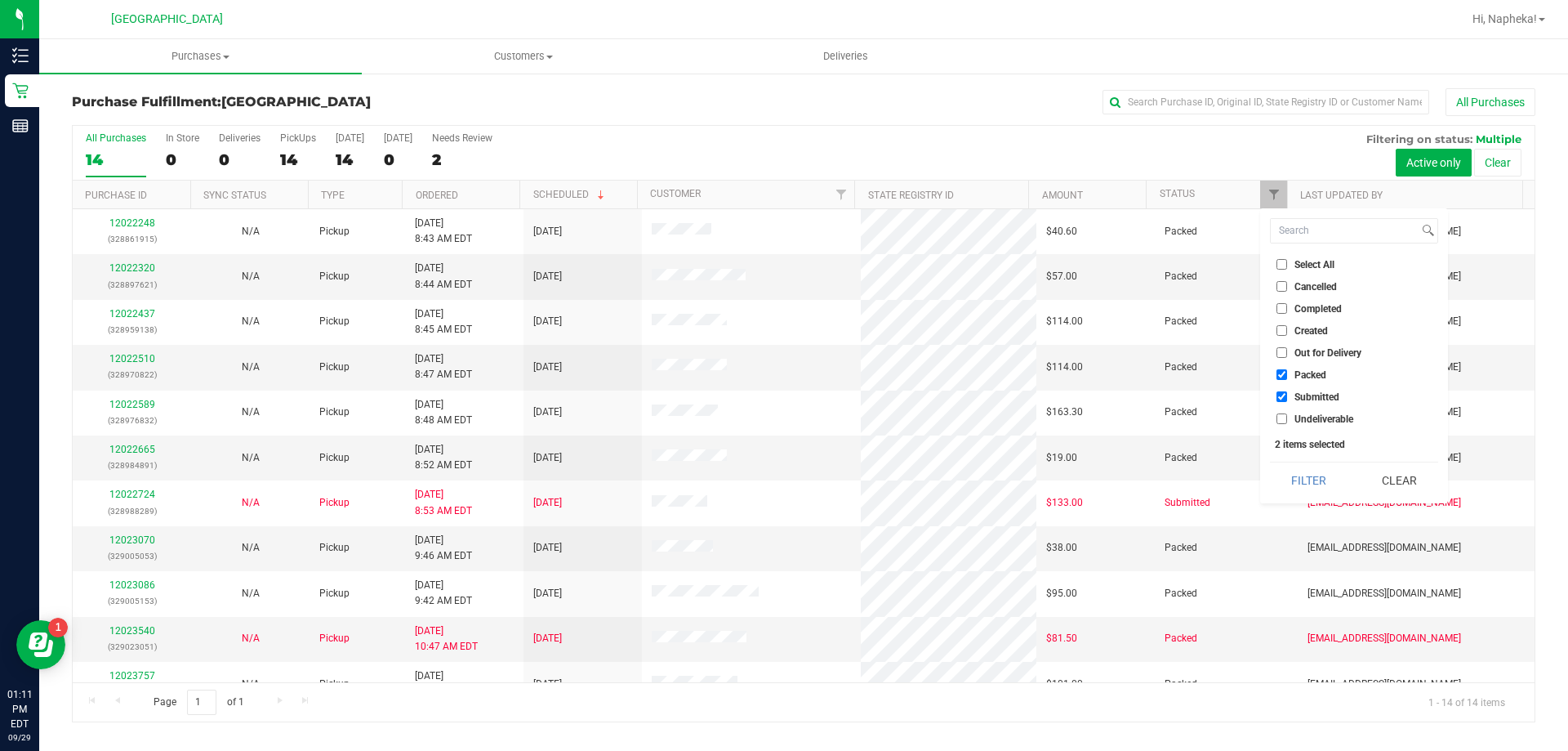
click at [1281, 375] on input "Packed" at bounding box center [1282, 375] width 11 height 11
checkbox input "false"
click at [1290, 473] on button "Filter" at bounding box center [1309, 480] width 78 height 36
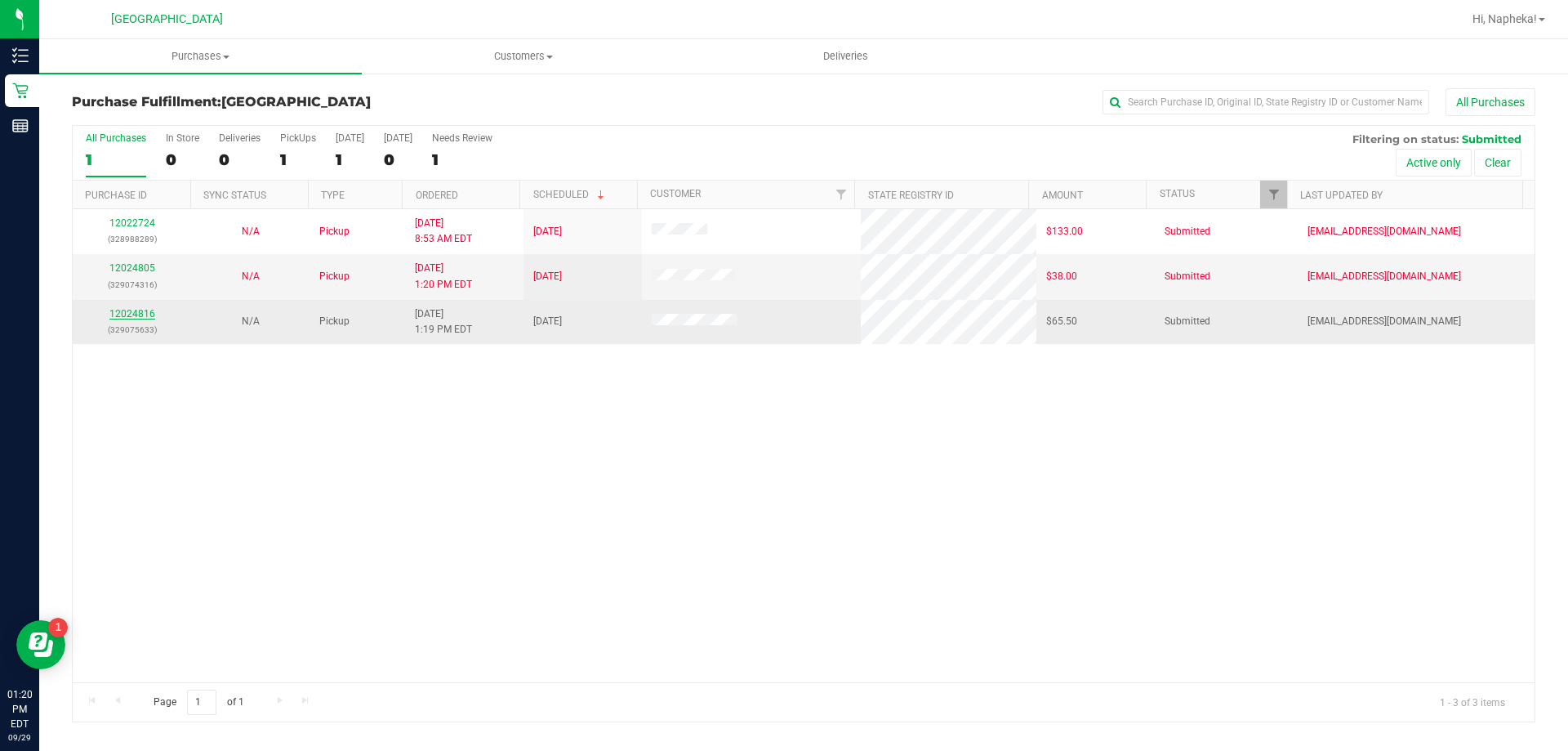
click at [128, 318] on link "12024816" at bounding box center [132, 314] width 46 height 12
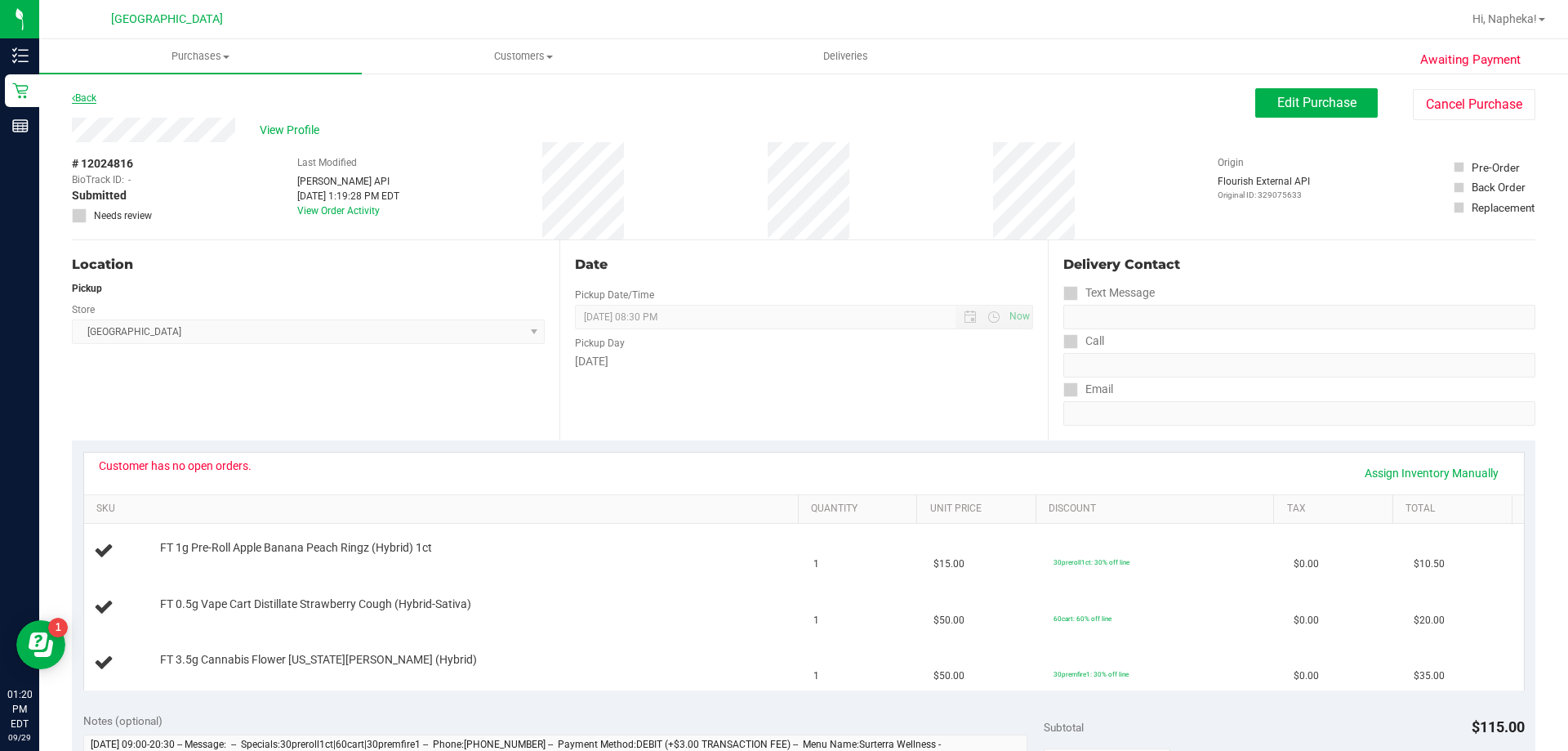
click at [97, 92] on link "Back" at bounding box center [84, 98] width 25 height 12
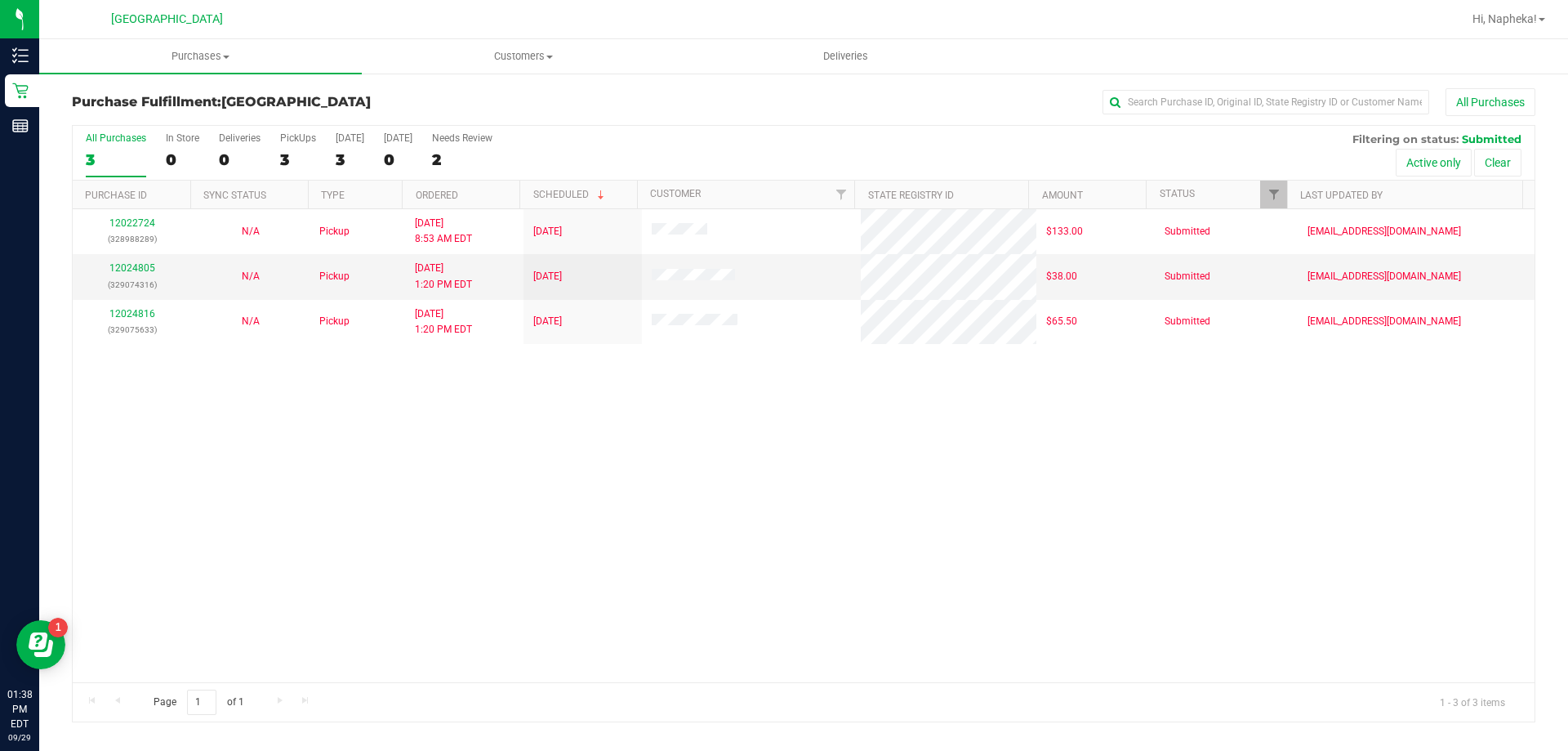
drag, startPoint x: 222, startPoint y: 472, endPoint x: 222, endPoint y: 459, distance: 13.0
click at [222, 472] on div "12022724 (328988289) N/A Pickup 9/29/2025 8:53 AM EDT 9/29/2025 $133.00 Submitt…" at bounding box center [804, 445] width 1462 height 473
click at [367, 103] on span "[GEOGRAPHIC_DATA]" at bounding box center [296, 101] width 150 height 16
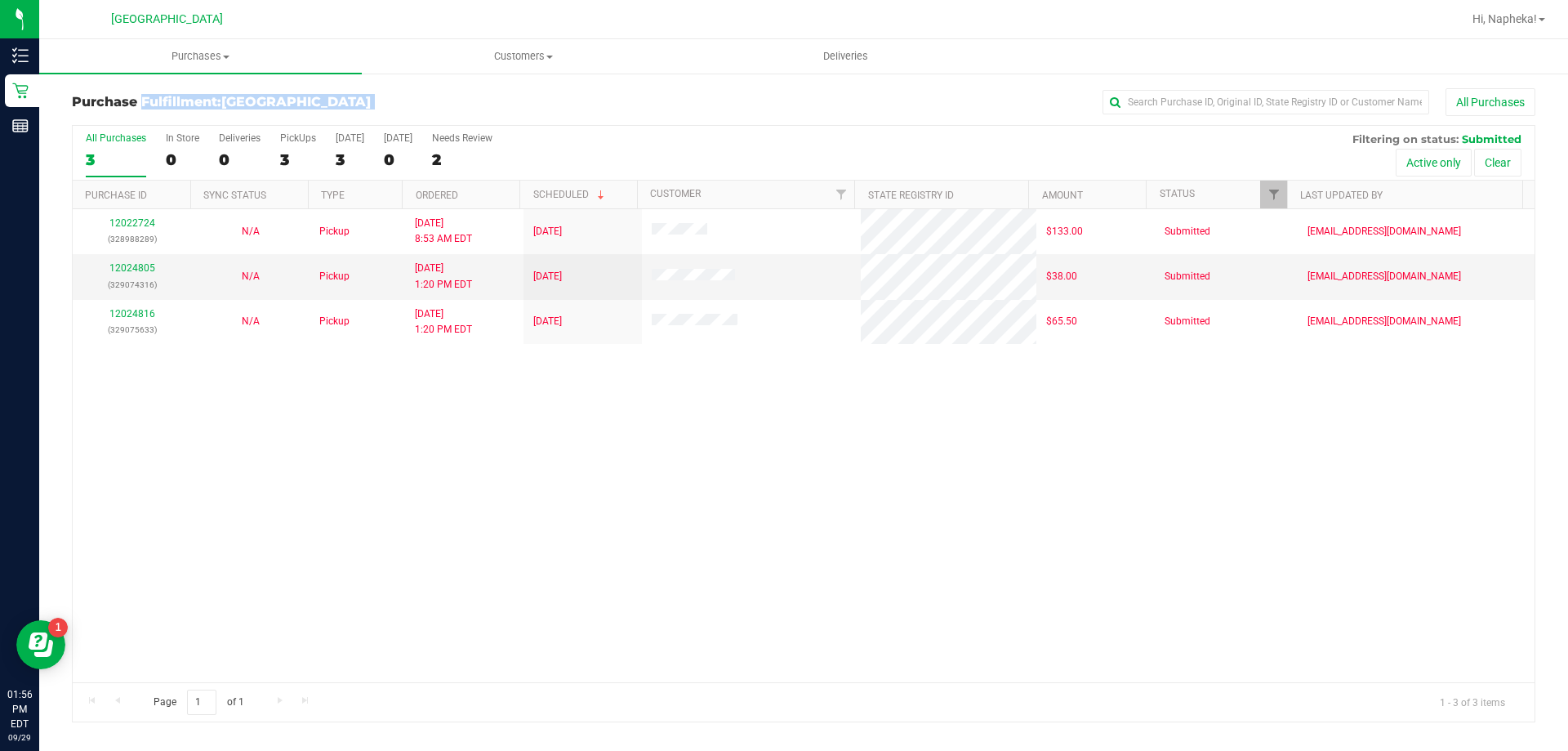
click at [367, 103] on span "[GEOGRAPHIC_DATA]" at bounding box center [296, 101] width 150 height 16
click at [181, 449] on div "12022724 (328988289) N/A Pickup 9/29/2025 8:53 AM EDT 9/29/2025 $133.00 Submitt…" at bounding box center [804, 445] width 1462 height 473
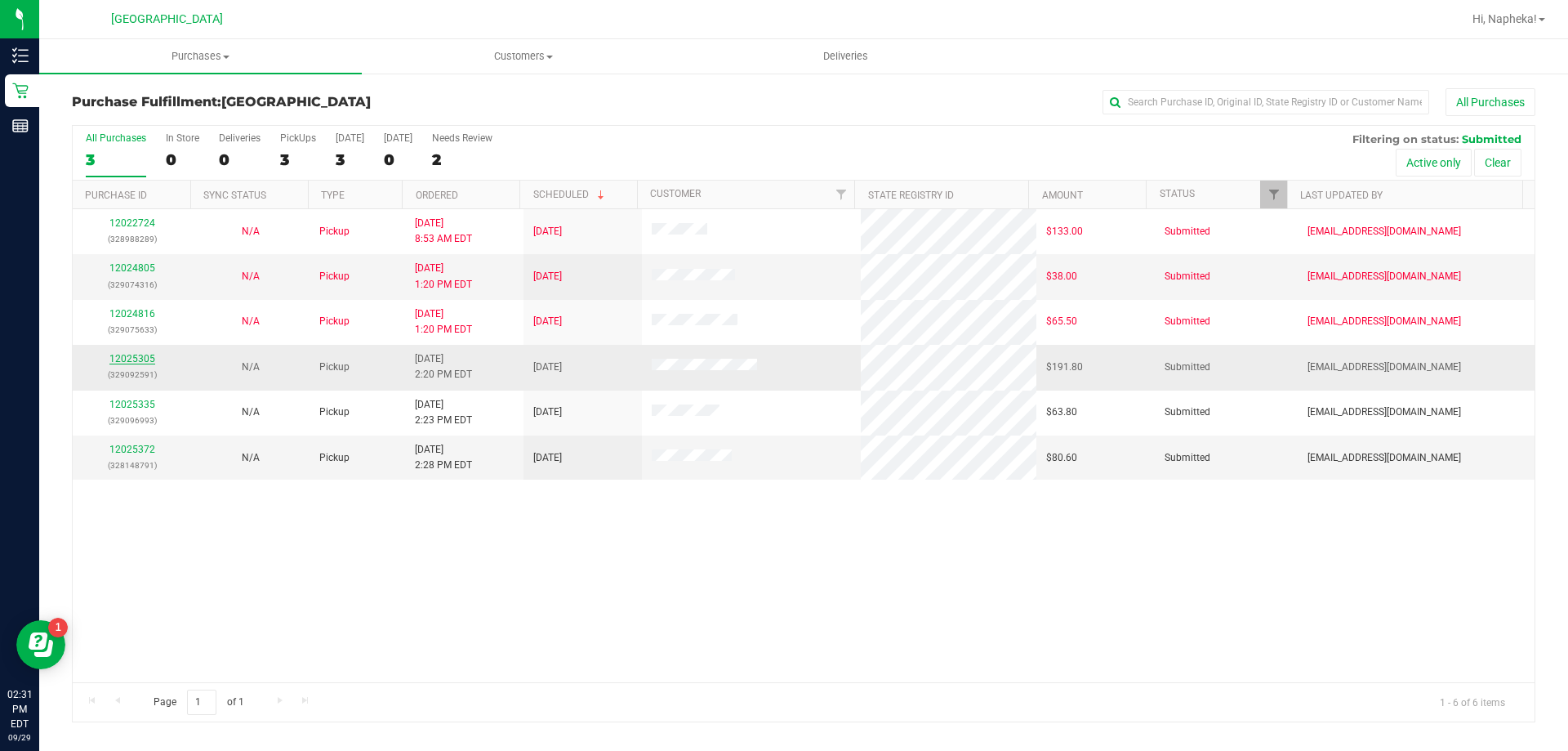
click at [148, 360] on link "12025305" at bounding box center [132, 359] width 46 height 12
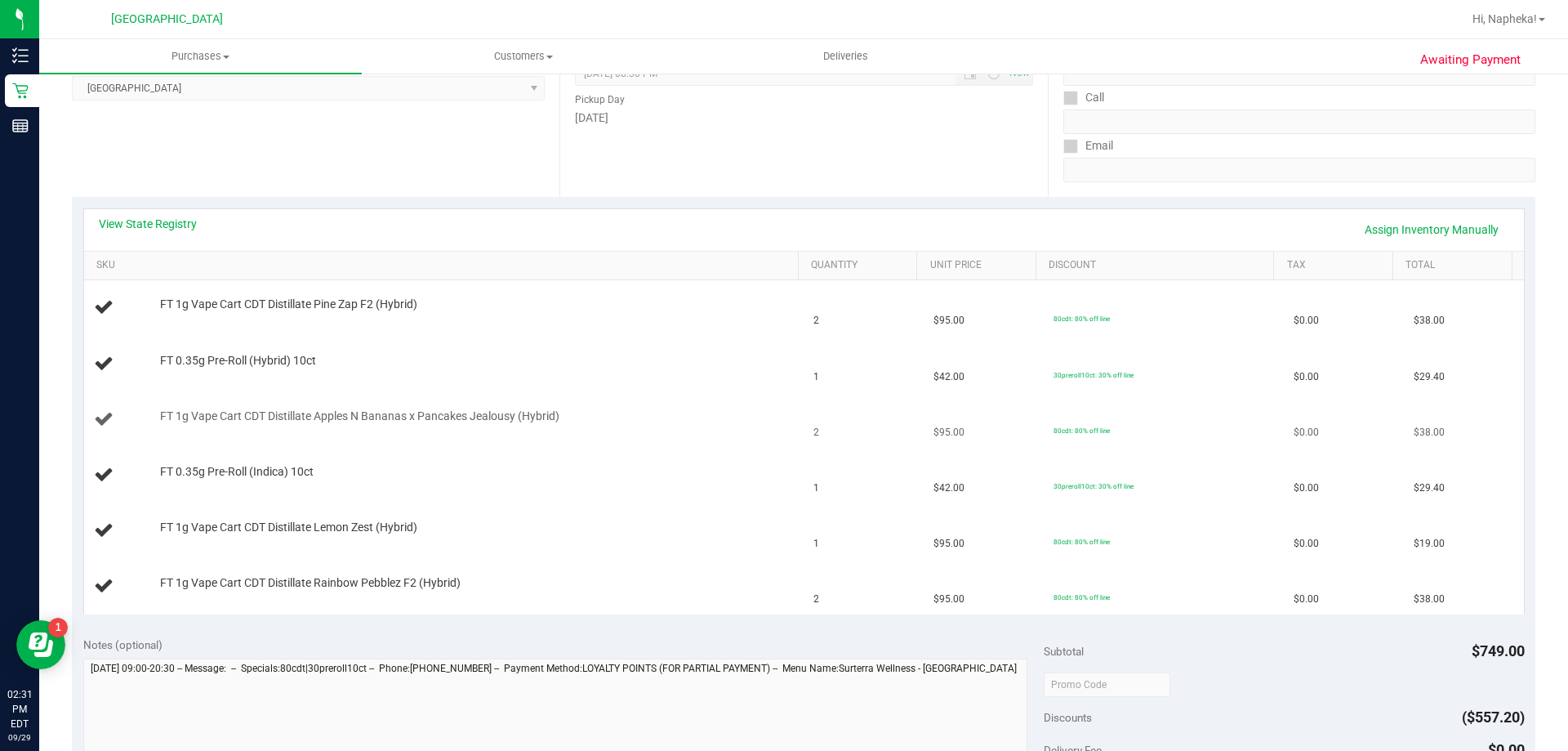
scroll to position [245, 0]
click at [161, 218] on link "View State Registry" at bounding box center [147, 223] width 98 height 16
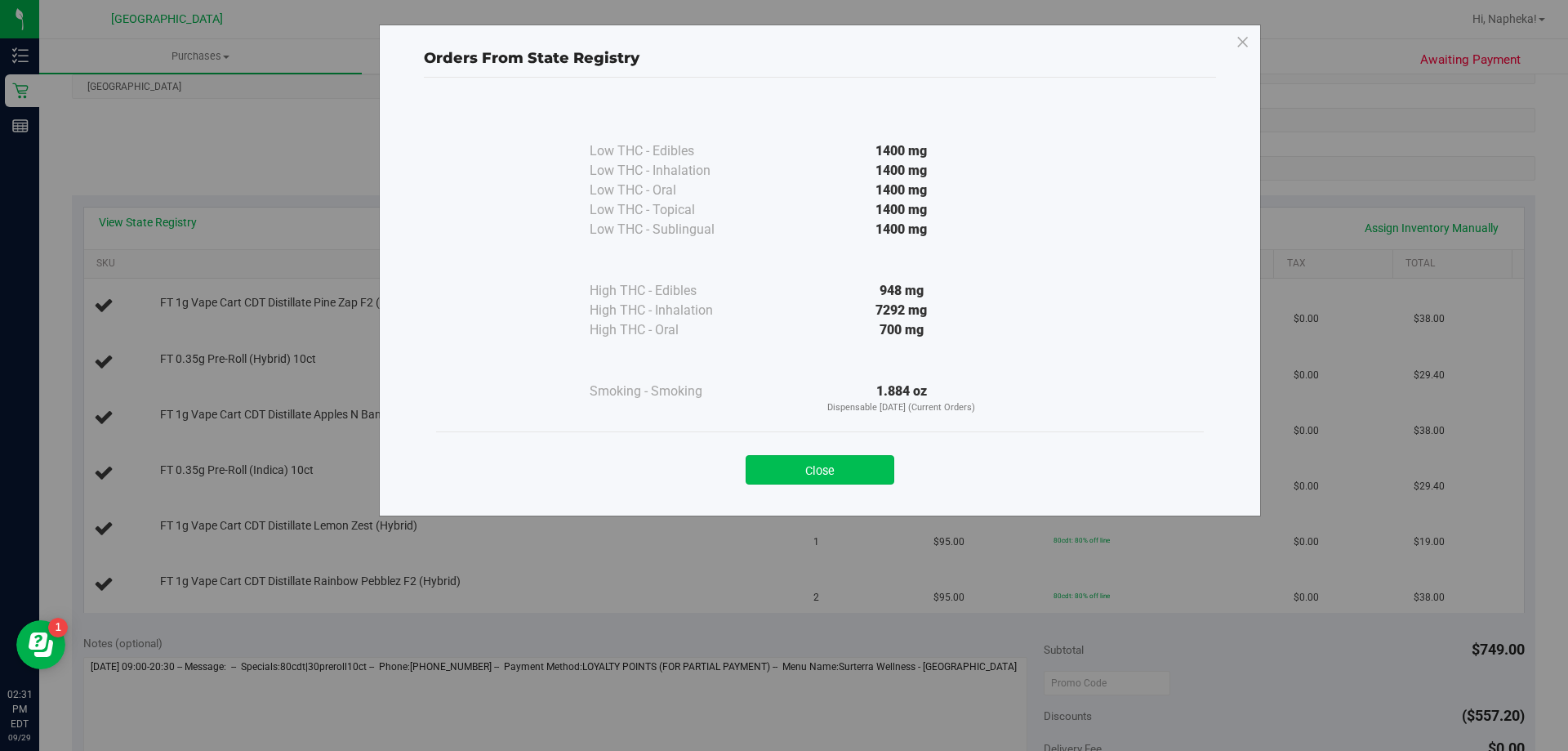
click at [864, 475] on button "Close" at bounding box center [820, 470] width 149 height 29
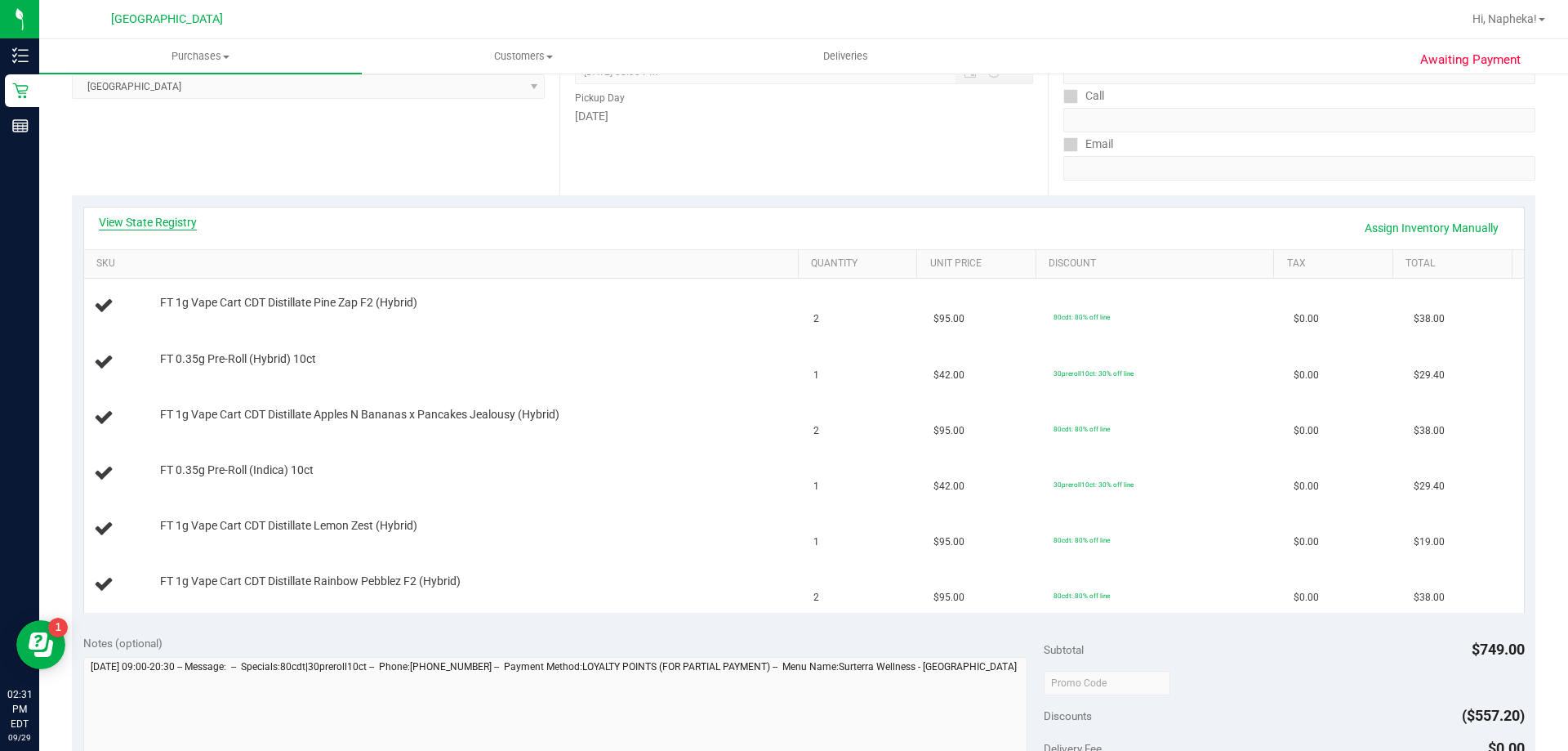
click at [165, 220] on link "View State Registry" at bounding box center [147, 223] width 98 height 16
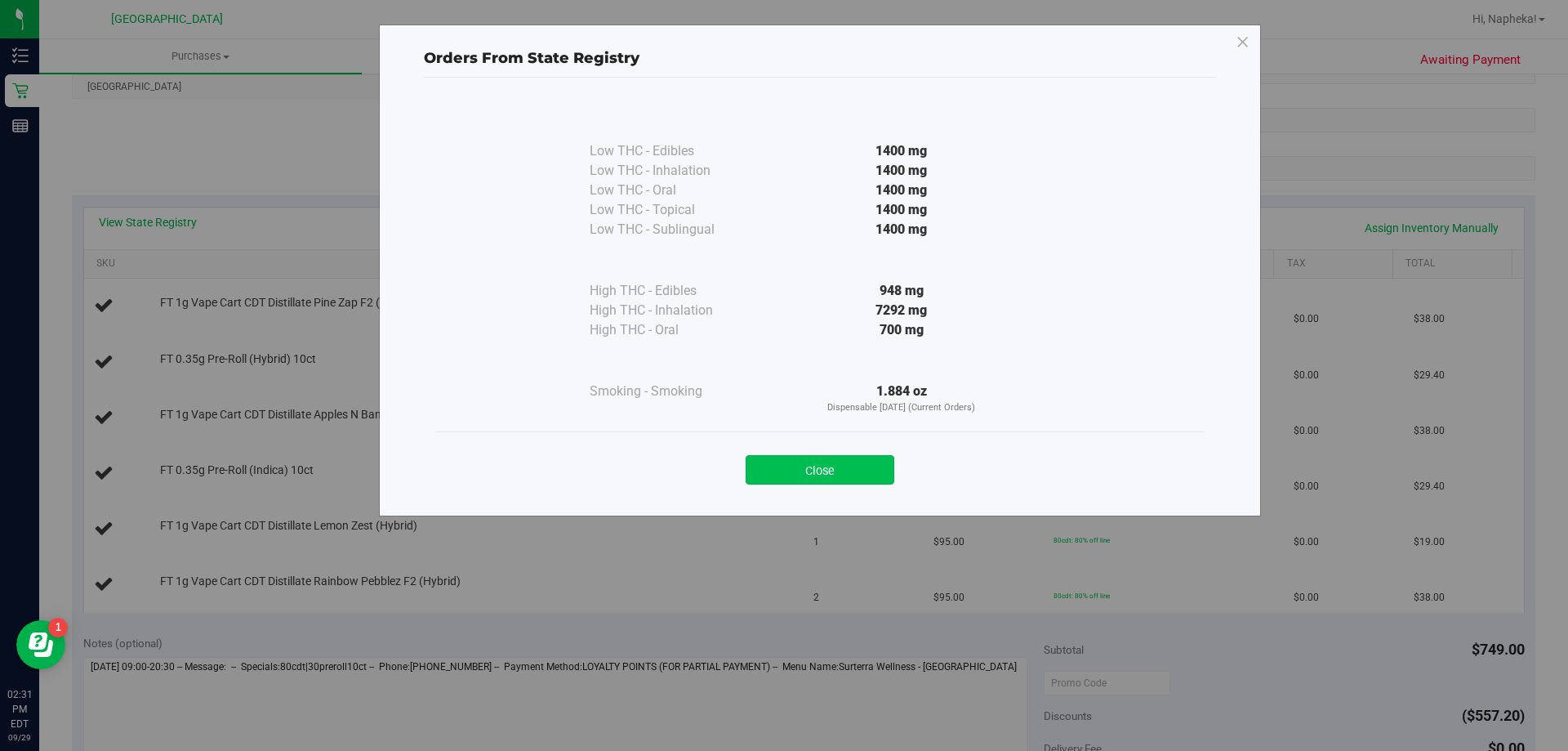
click at [862, 471] on button "Close" at bounding box center [820, 470] width 149 height 29
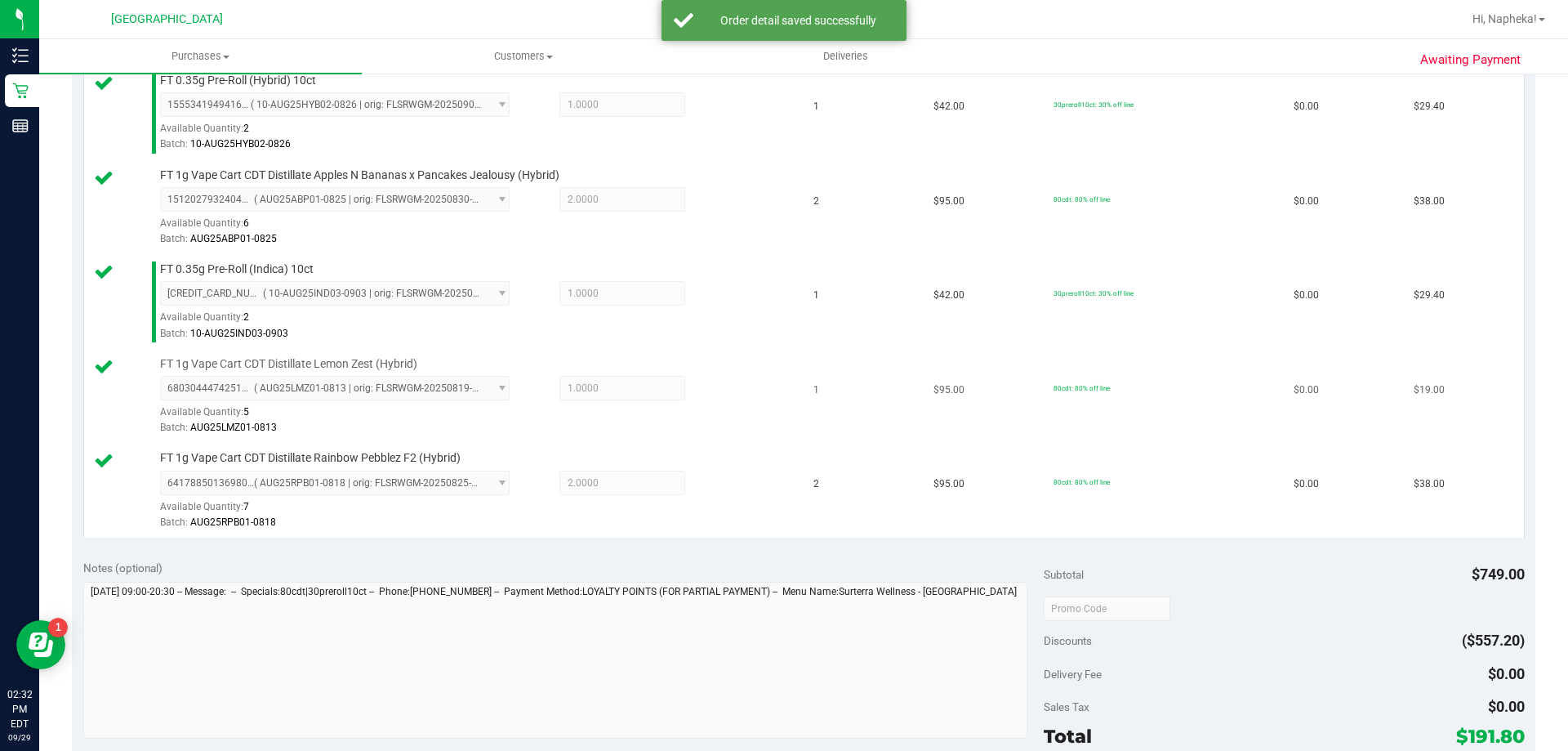
scroll to position [653, 0]
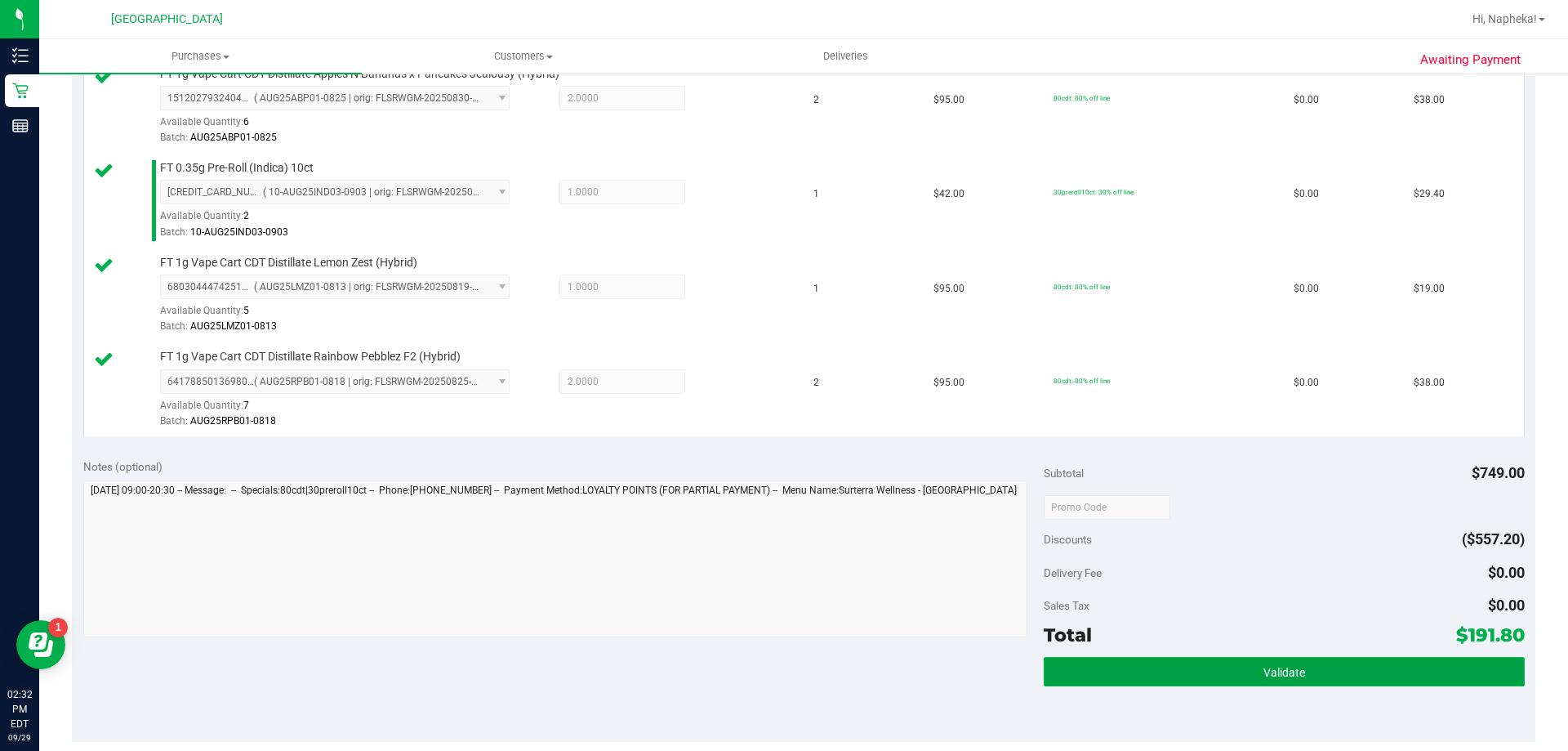
click at [1113, 662] on button "Validate" at bounding box center [1283, 672] width 481 height 29
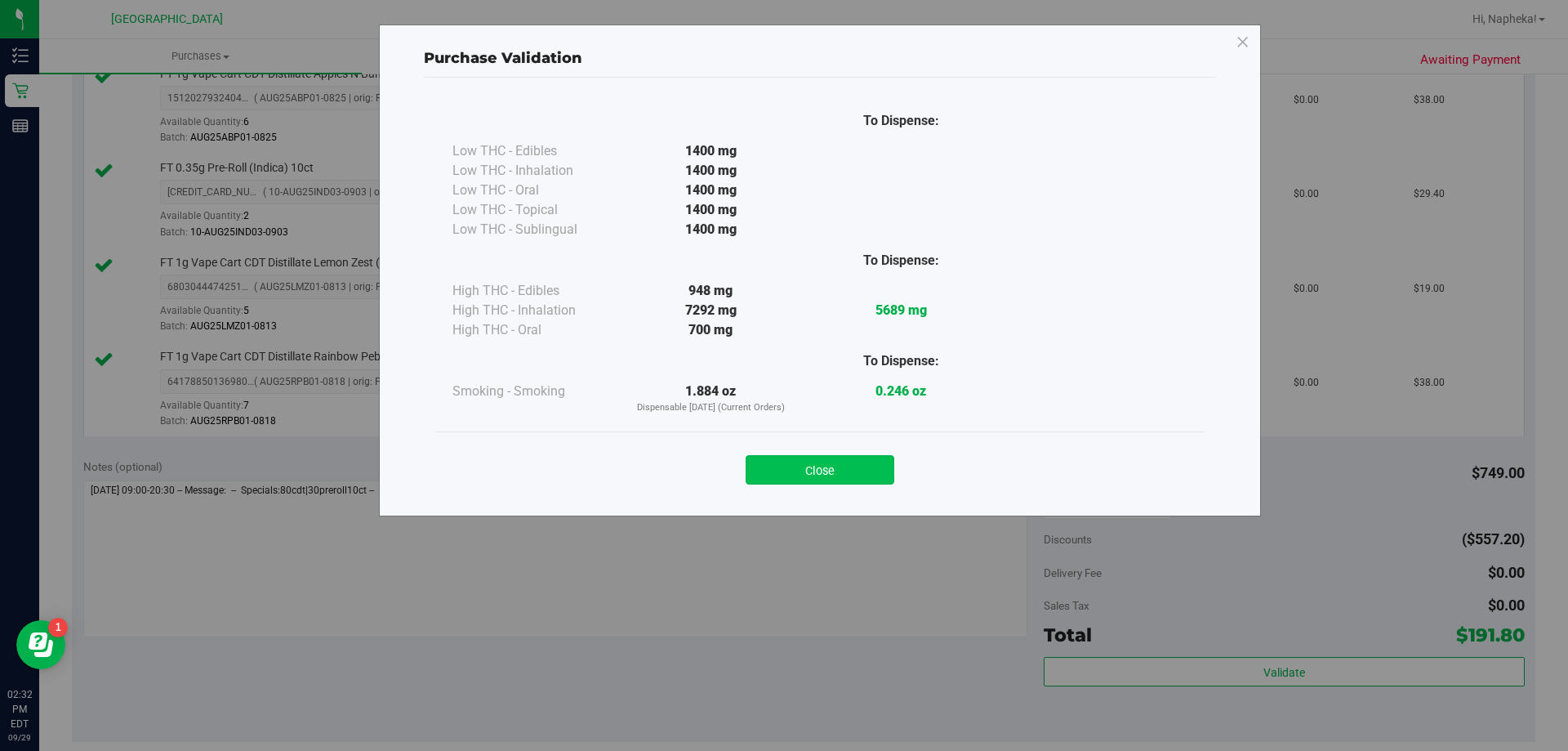
click at [781, 472] on button "Close" at bounding box center [820, 470] width 149 height 29
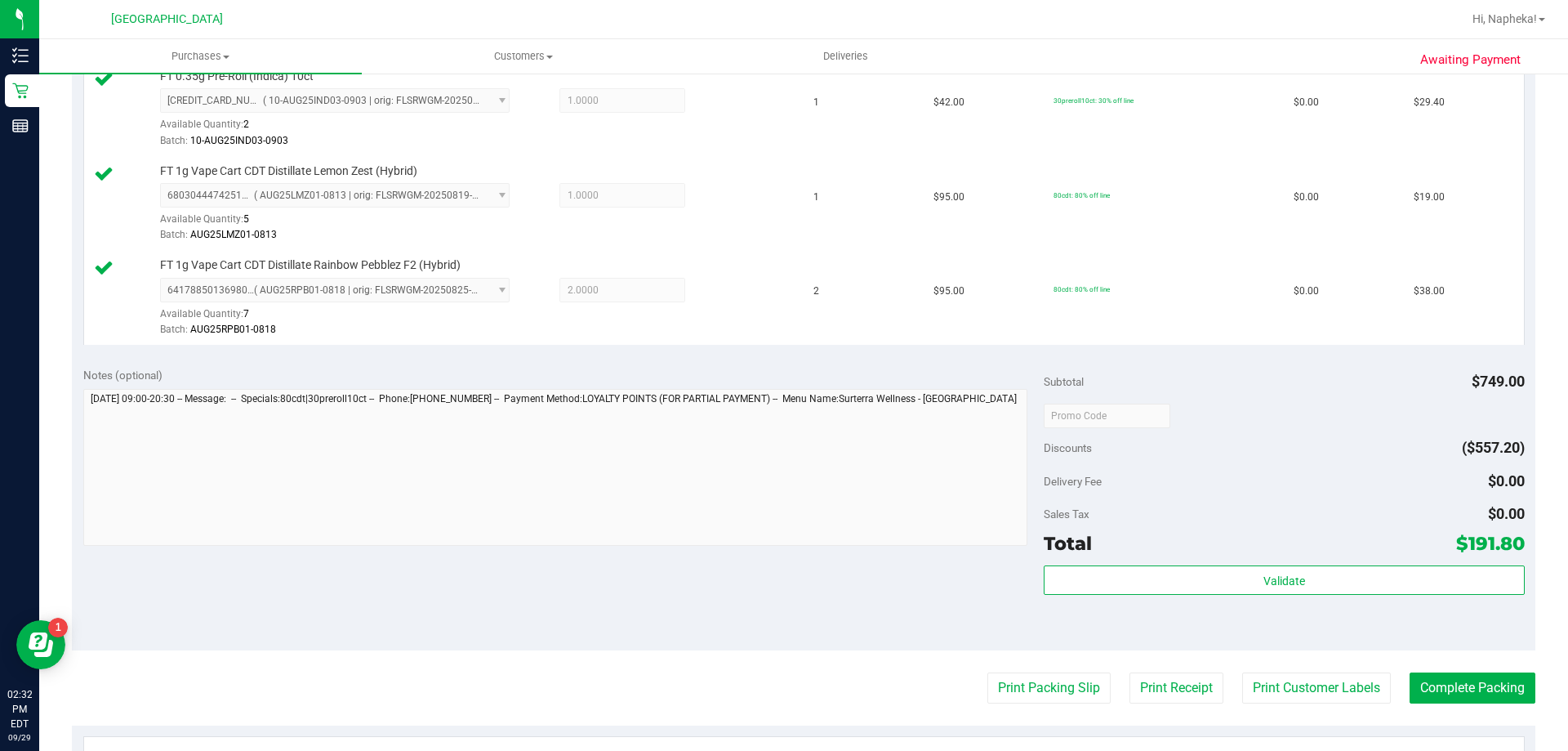
scroll to position [981, 0]
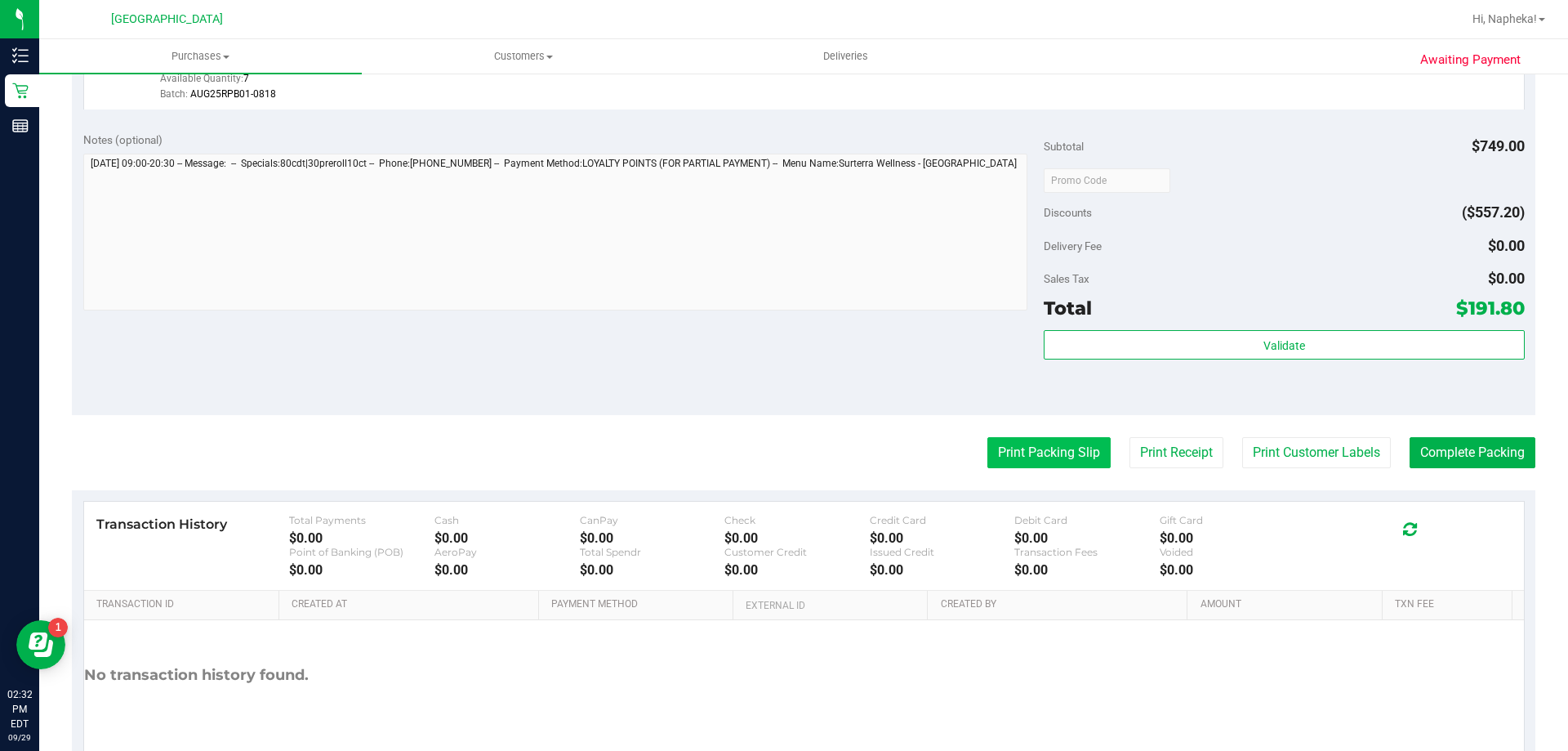
click at [1064, 450] on button "Print Packing Slip" at bounding box center [1049, 453] width 123 height 31
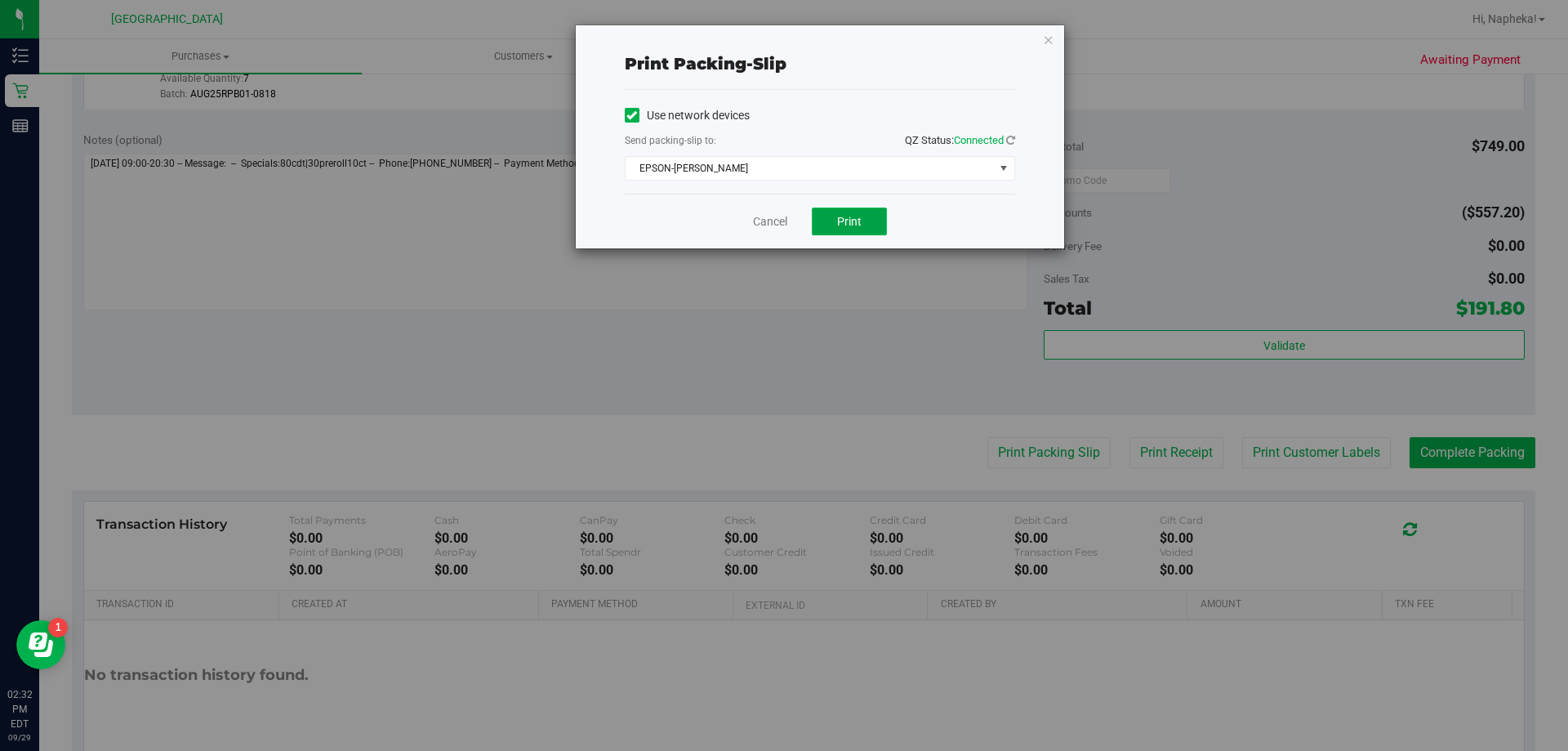
click at [849, 211] on button "Print" at bounding box center [849, 221] width 75 height 27
click at [763, 222] on link "Cancel" at bounding box center [771, 222] width 35 height 17
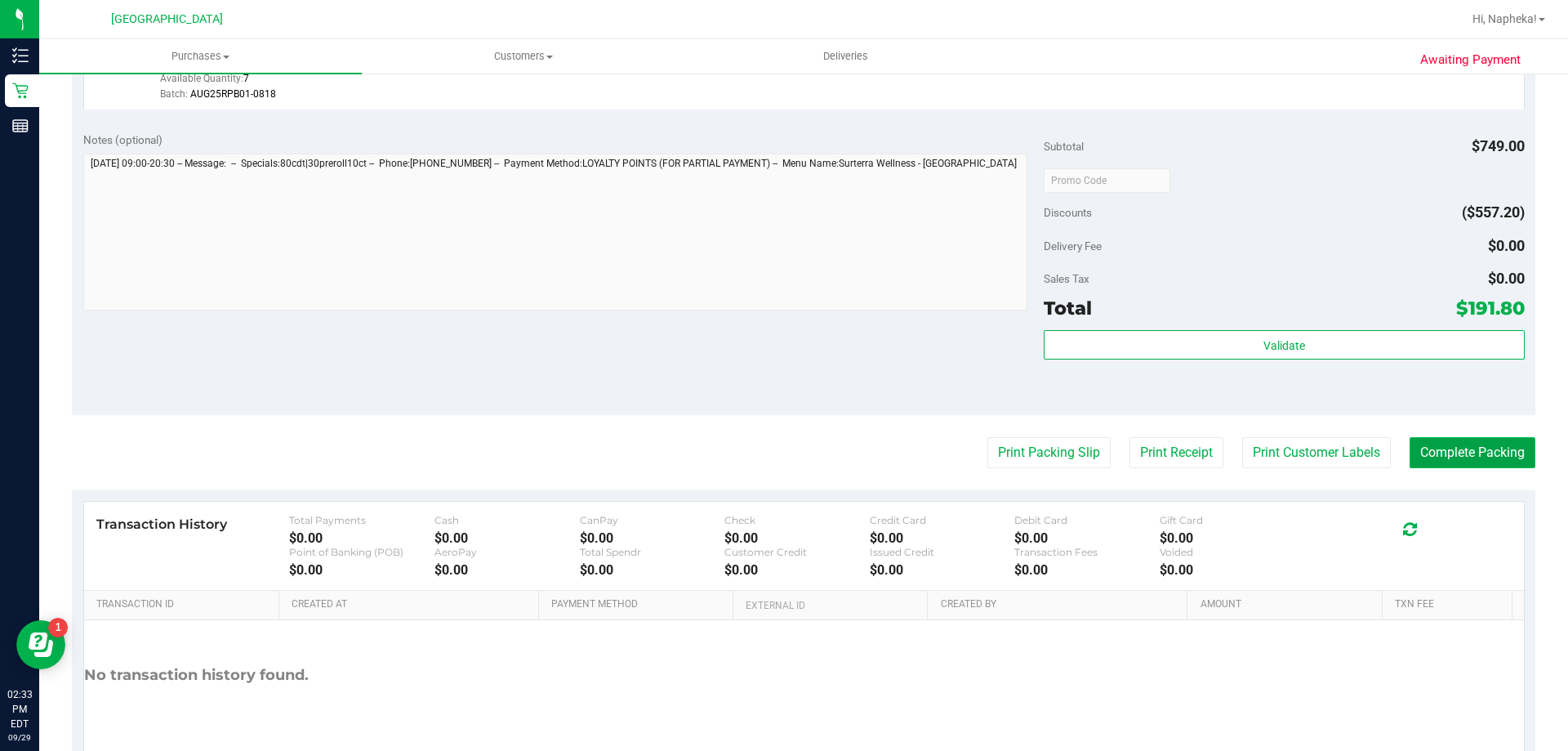
click at [1480, 442] on button "Complete Packing" at bounding box center [1473, 453] width 126 height 31
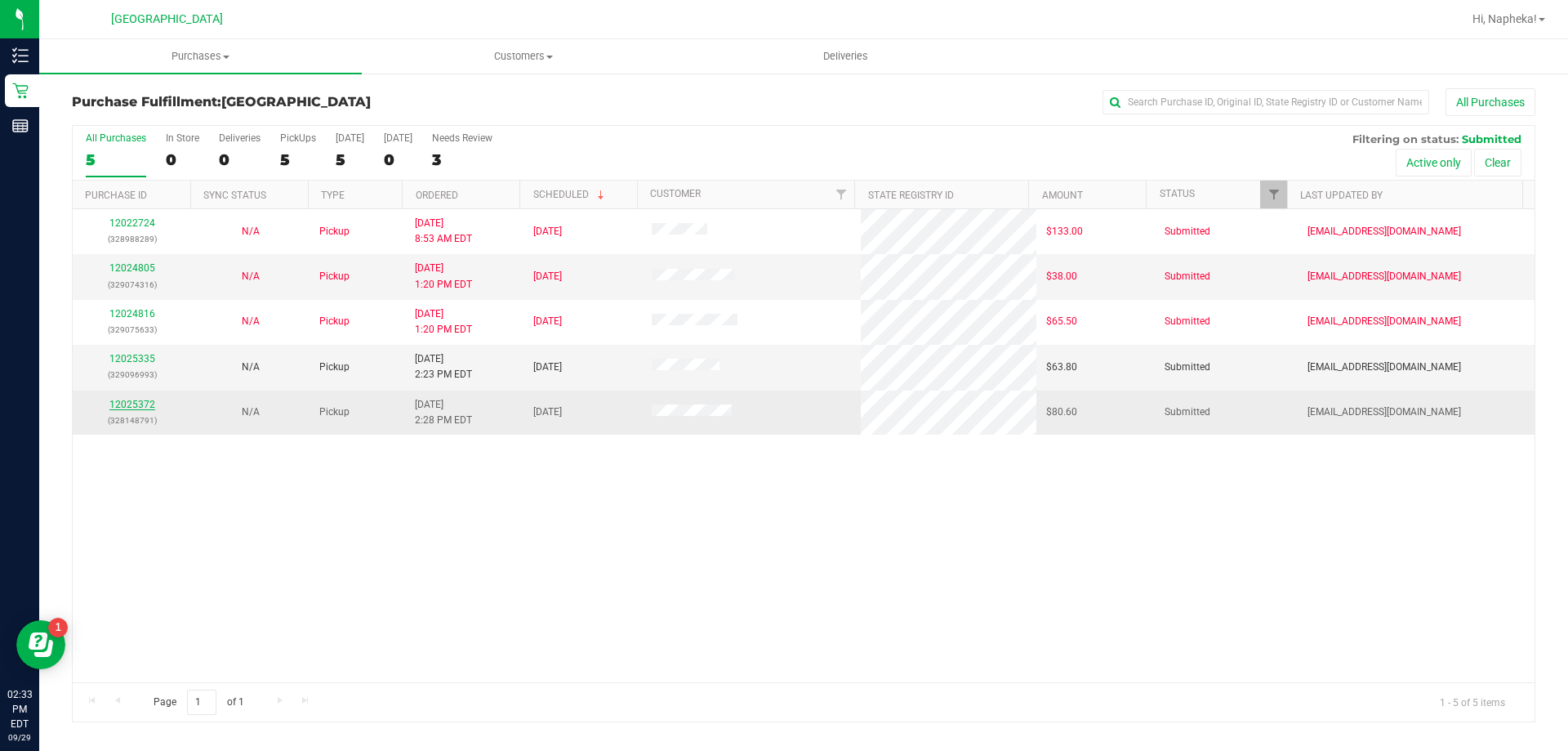
click at [135, 403] on link "12025372" at bounding box center [132, 404] width 46 height 12
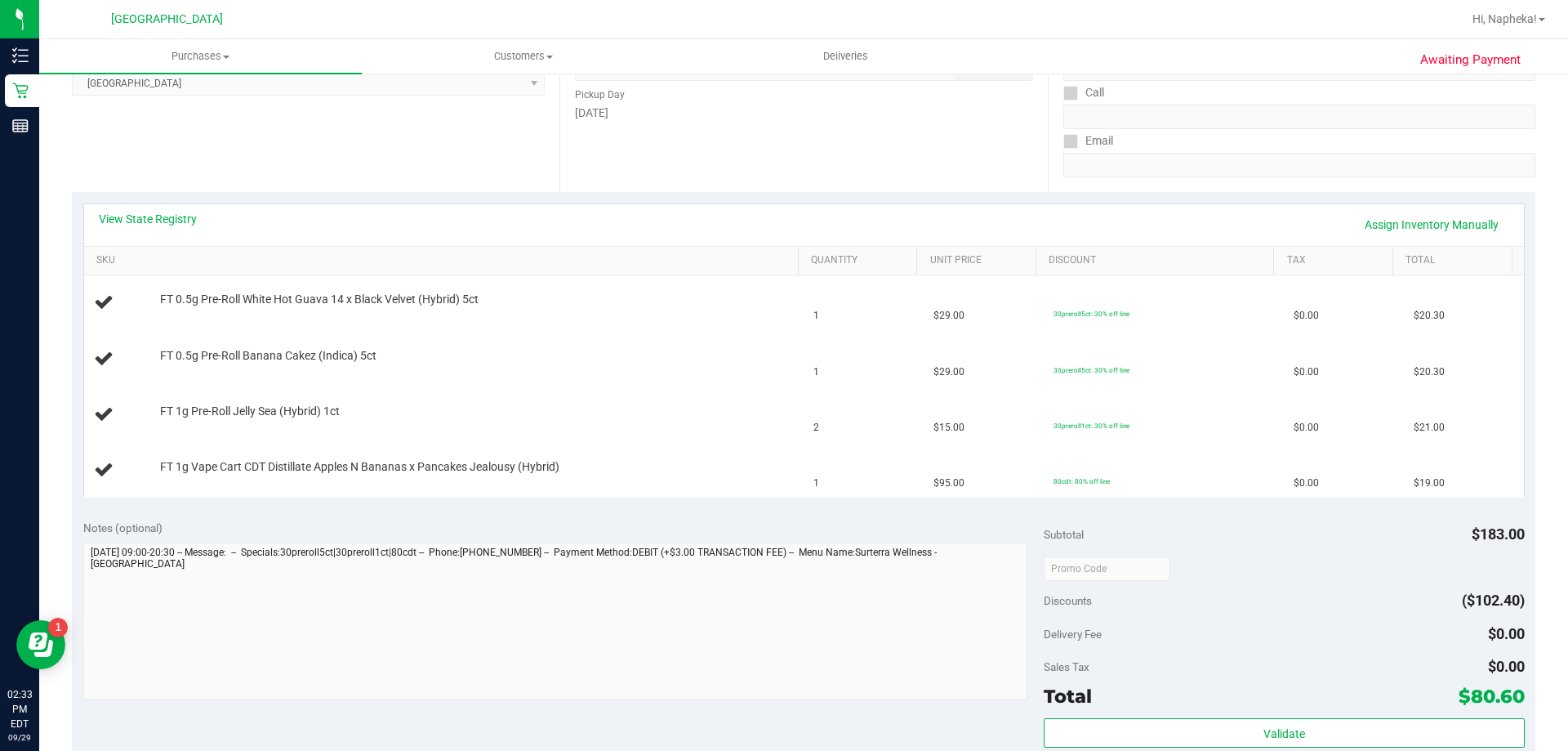
scroll to position [245, 0]
click at [159, 224] on link "View State Registry" at bounding box center [147, 223] width 98 height 16
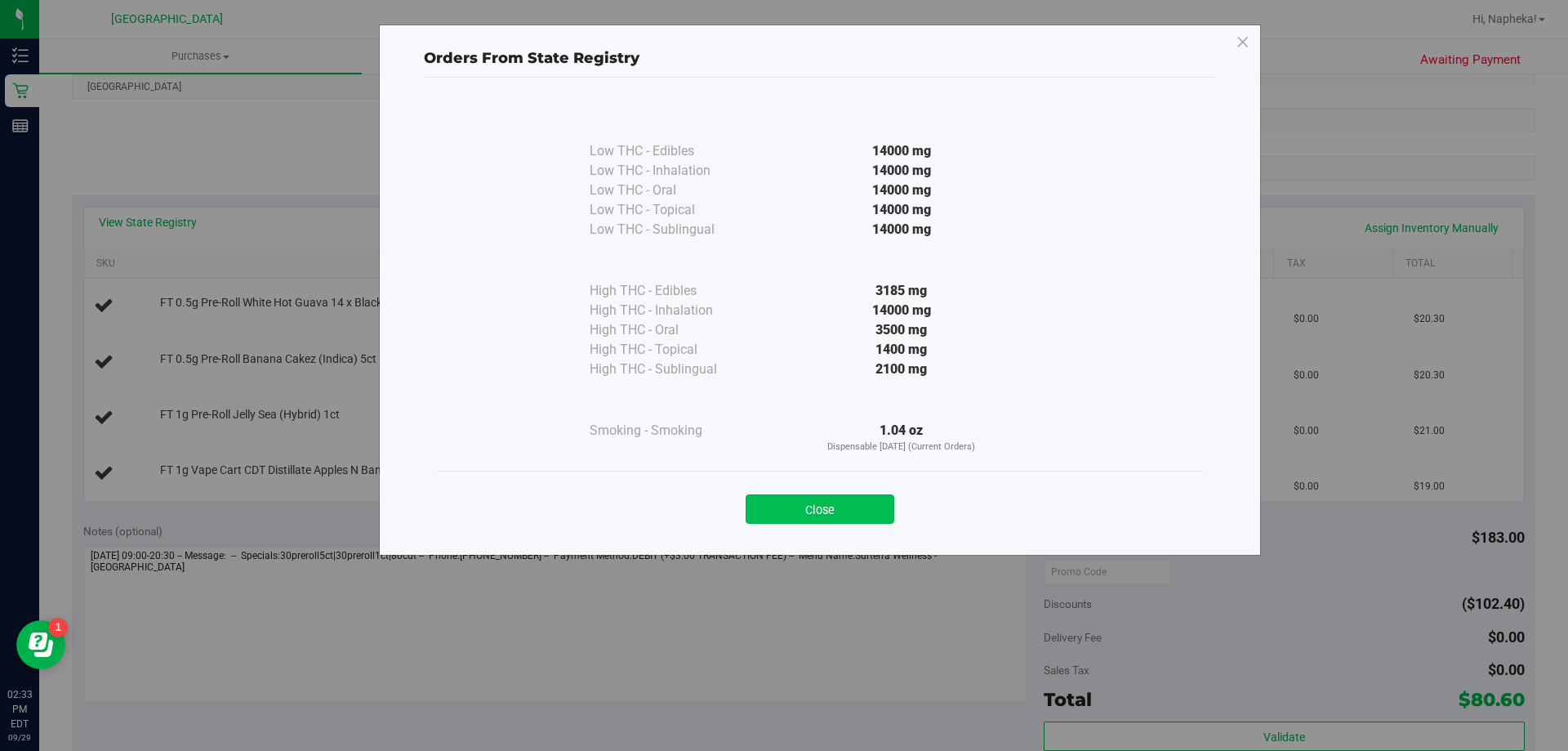
click at [867, 521] on button "Close" at bounding box center [820, 509] width 149 height 29
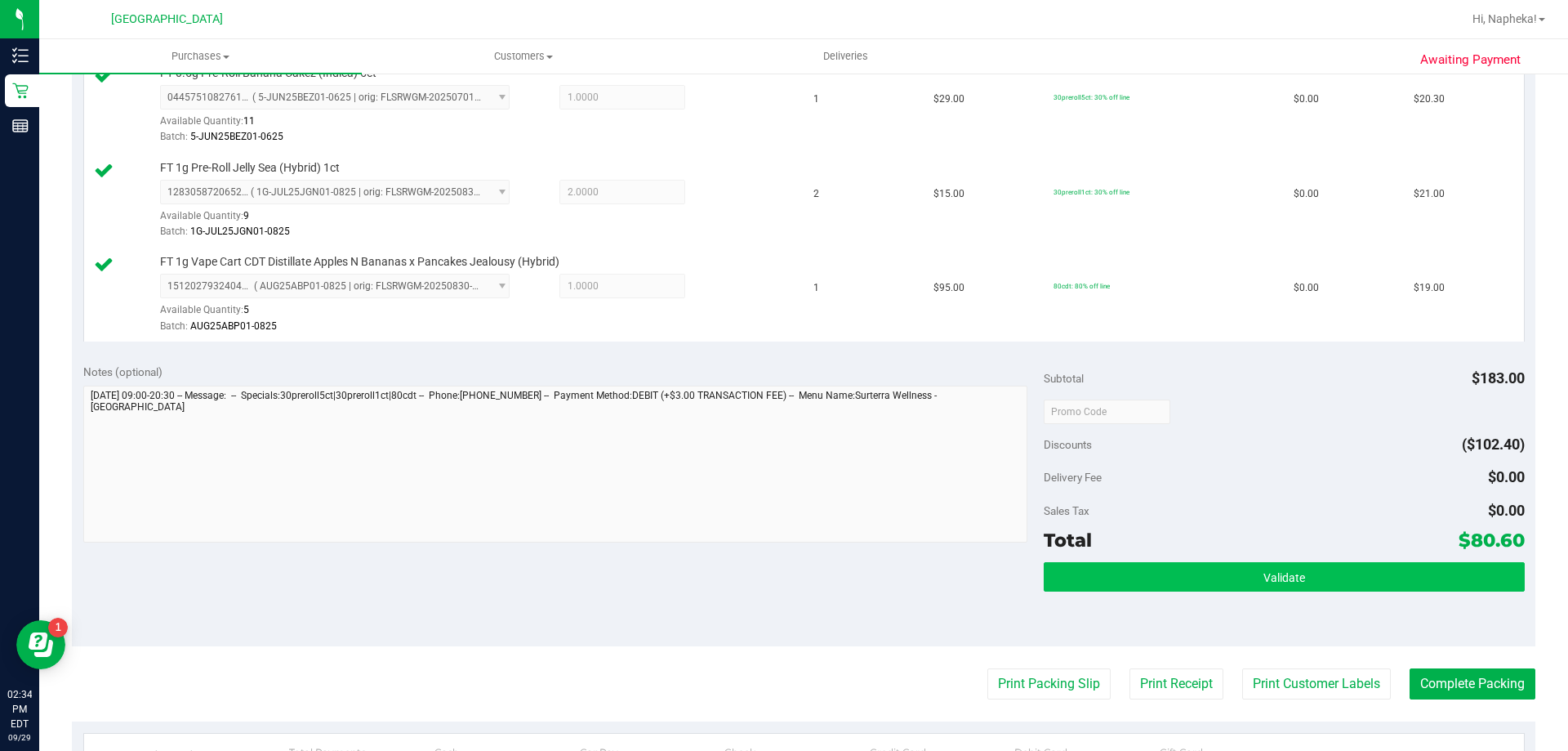
scroll to position [572, 0]
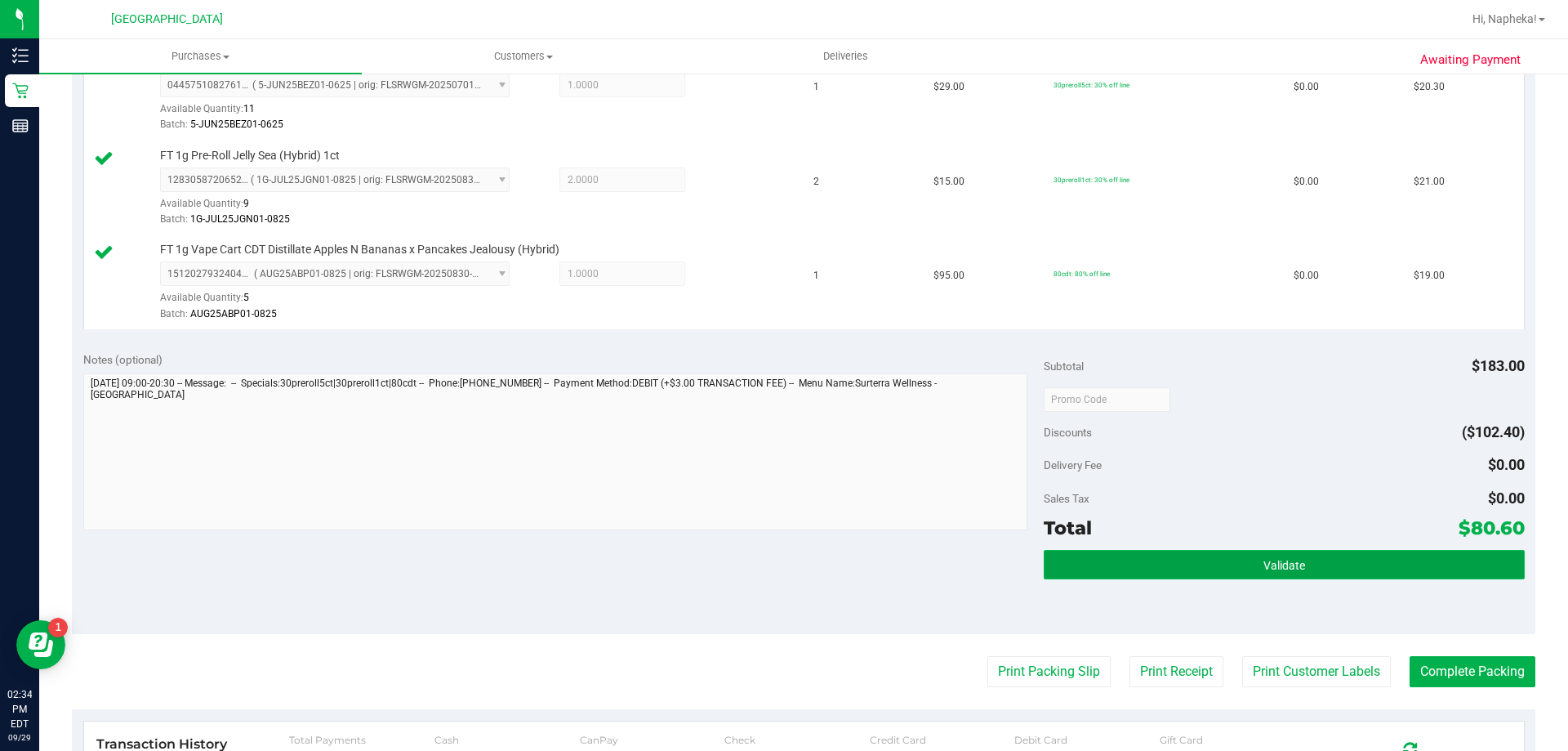
click at [1398, 565] on button "Validate" at bounding box center [1283, 565] width 481 height 29
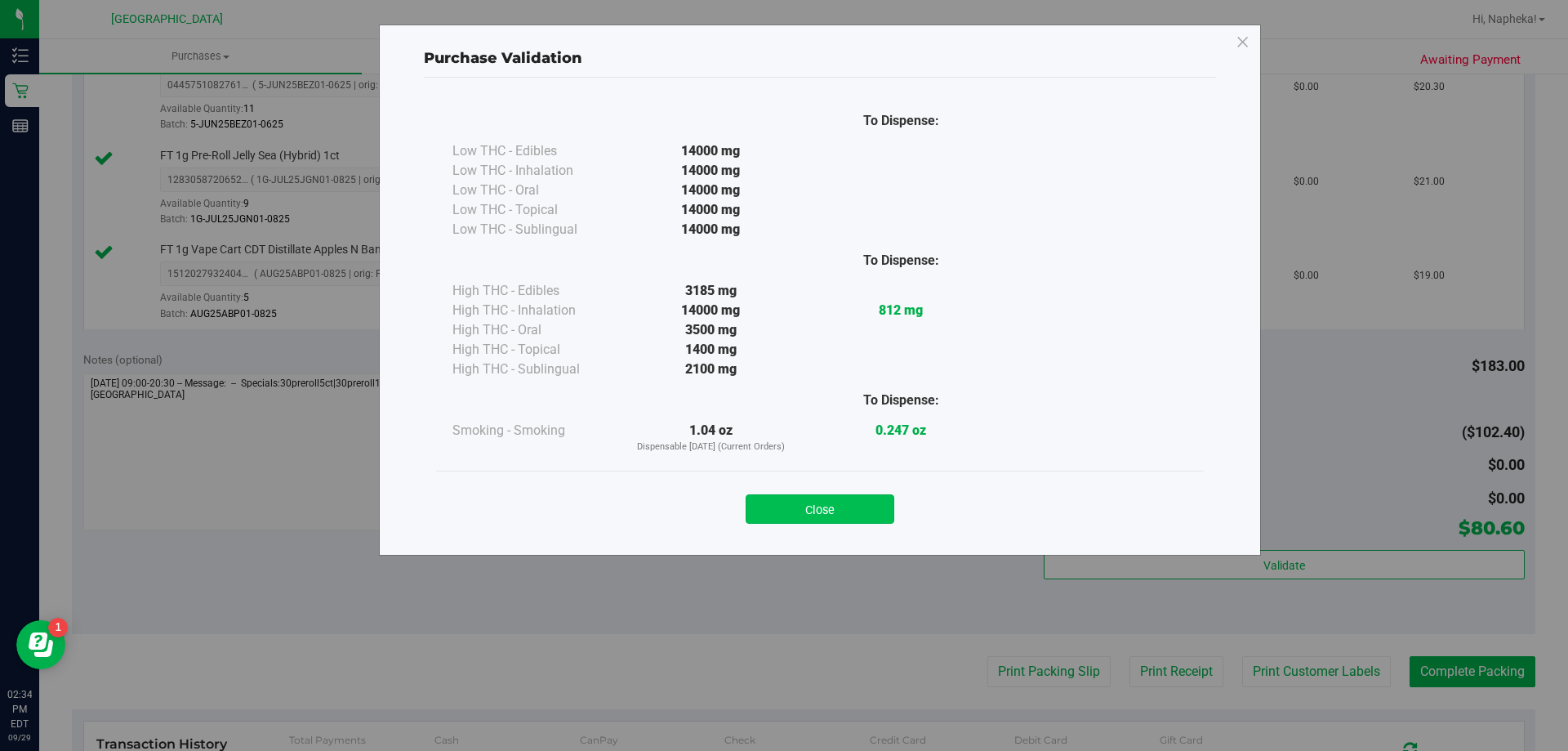
click at [821, 506] on button "Close" at bounding box center [820, 509] width 149 height 29
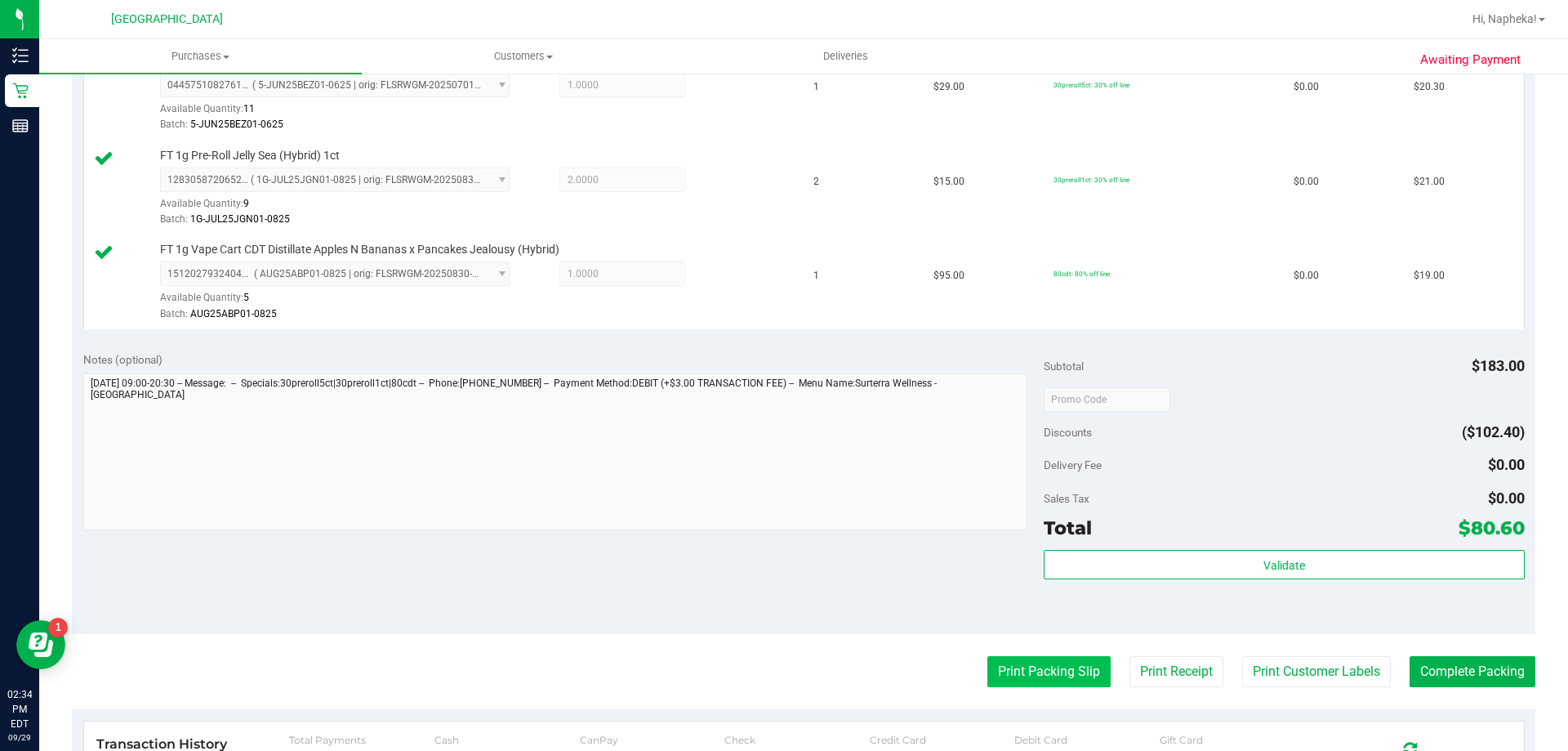
click at [1051, 671] on button "Print Packing Slip" at bounding box center [1049, 672] width 123 height 31
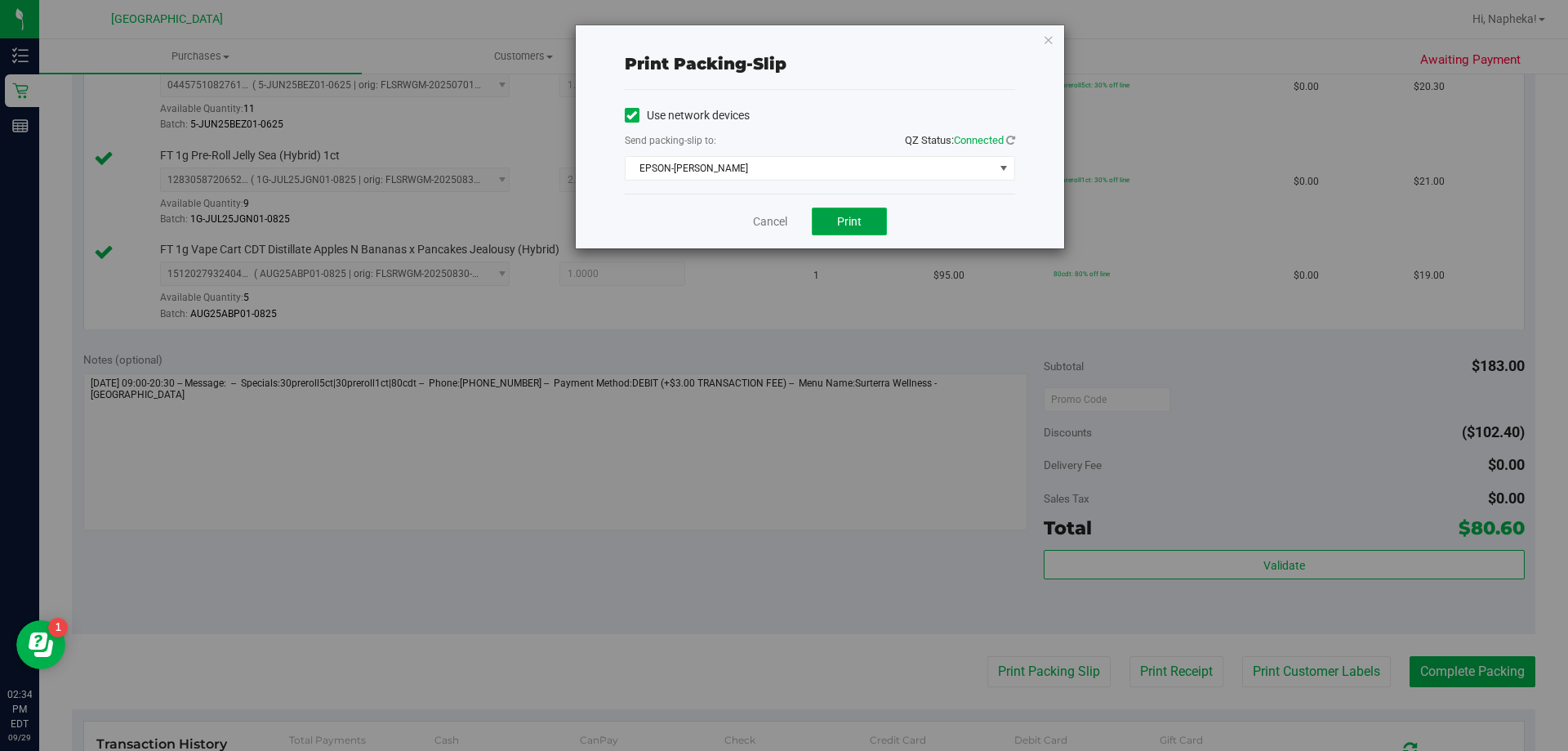
click at [847, 211] on button "Print" at bounding box center [849, 221] width 75 height 27
click at [767, 226] on link "Cancel" at bounding box center [771, 222] width 35 height 17
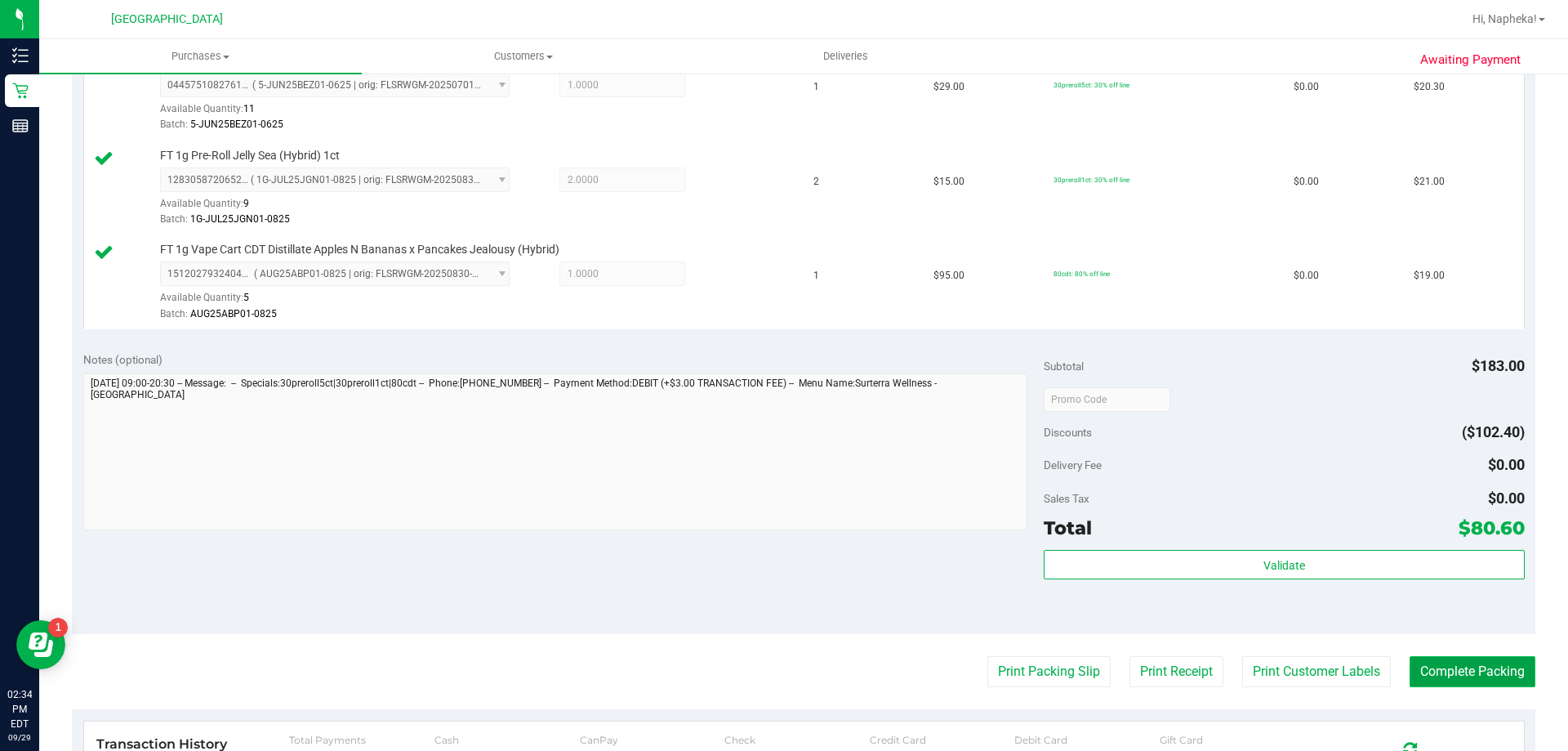
click at [1483, 667] on button "Complete Packing" at bounding box center [1473, 672] width 126 height 31
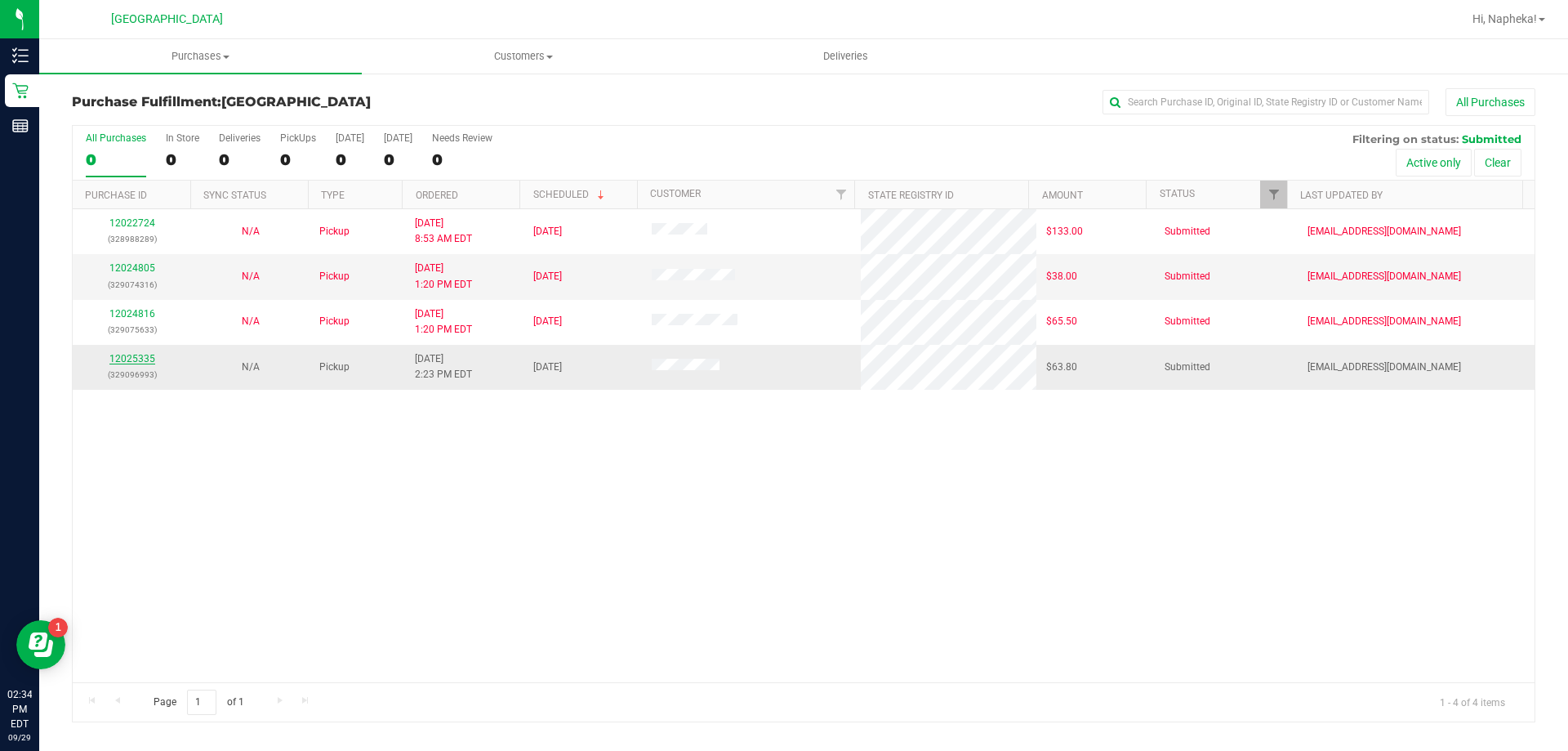
click at [140, 356] on link "12025335" at bounding box center [132, 359] width 46 height 12
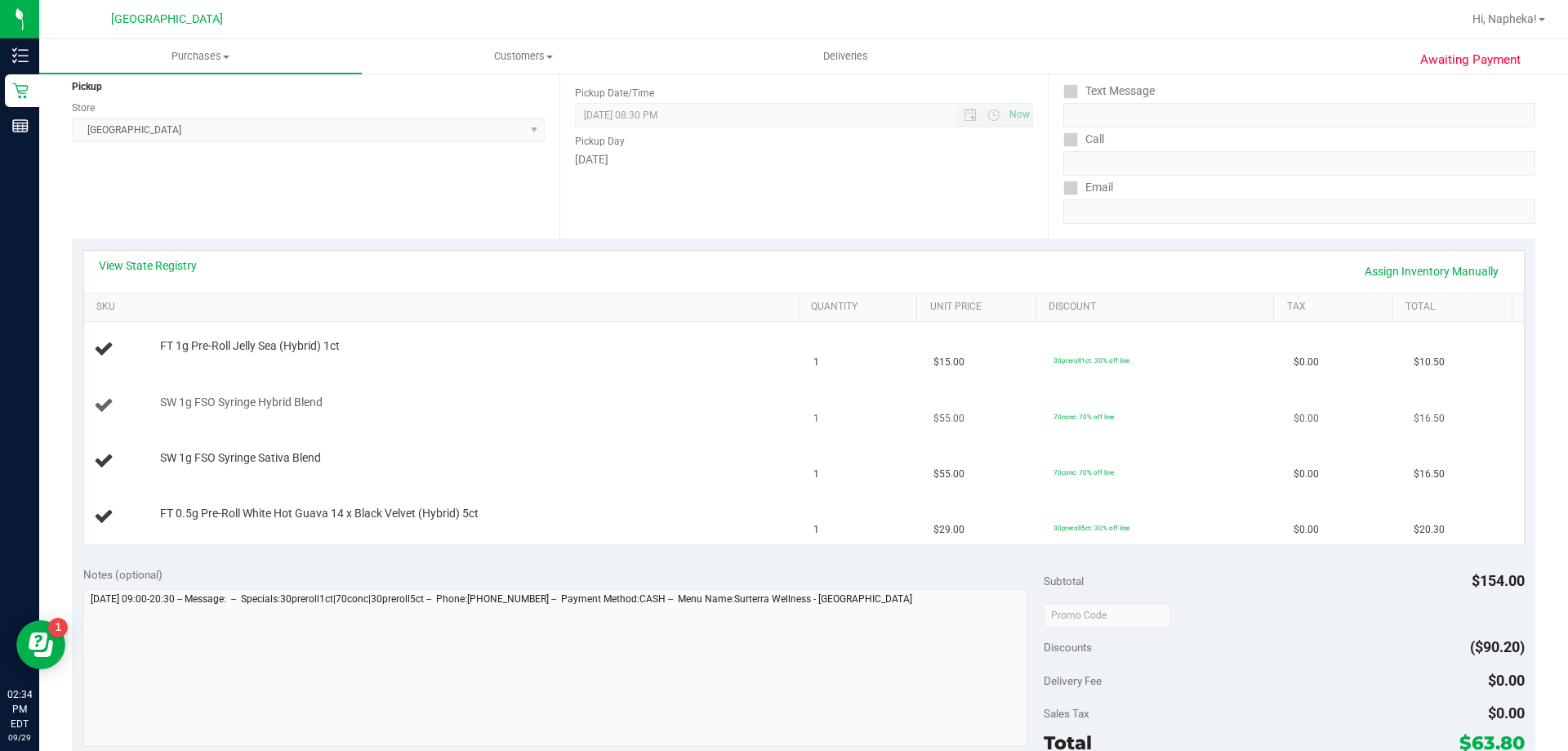
scroll to position [245, 0]
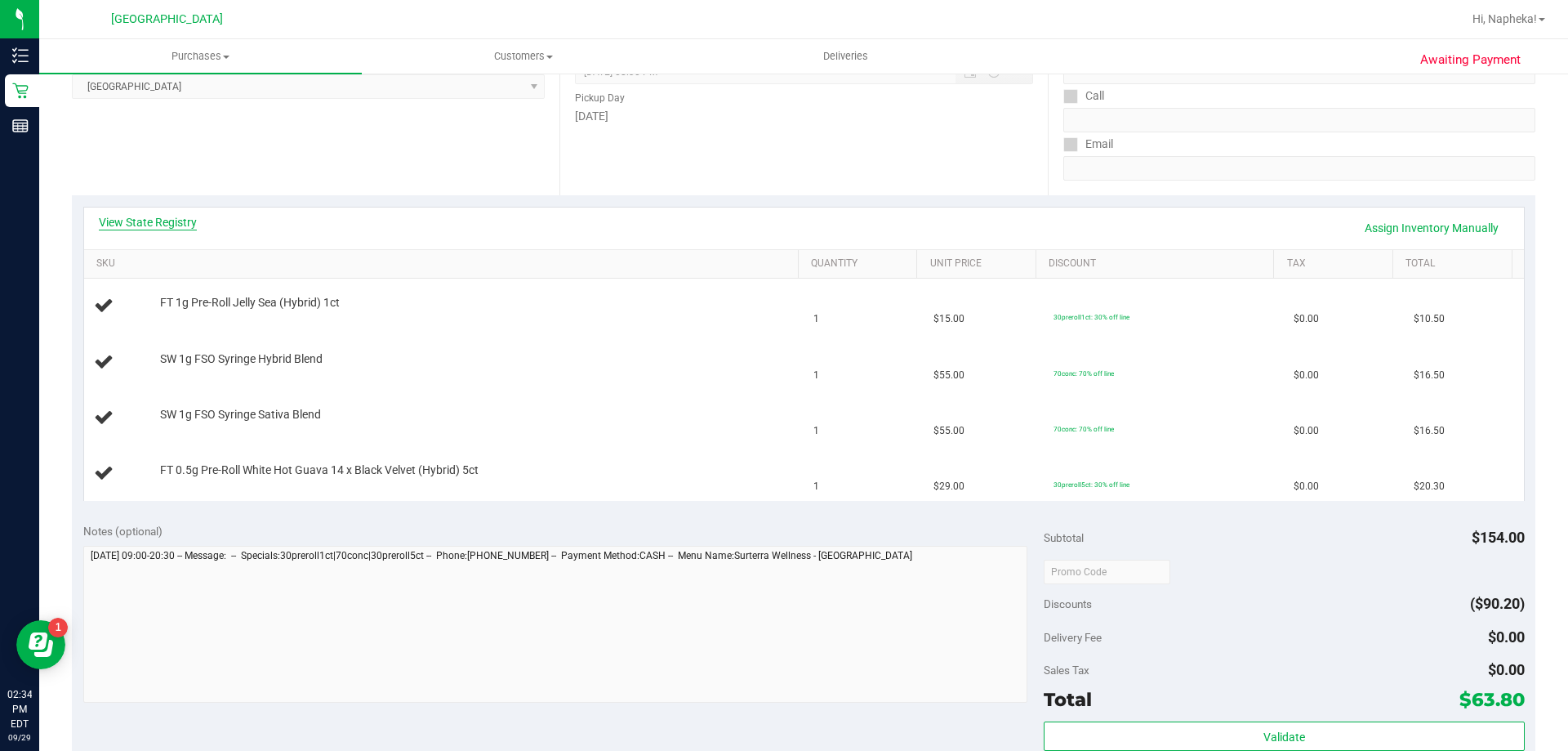
click at [143, 217] on link "View State Registry" at bounding box center [147, 223] width 98 height 16
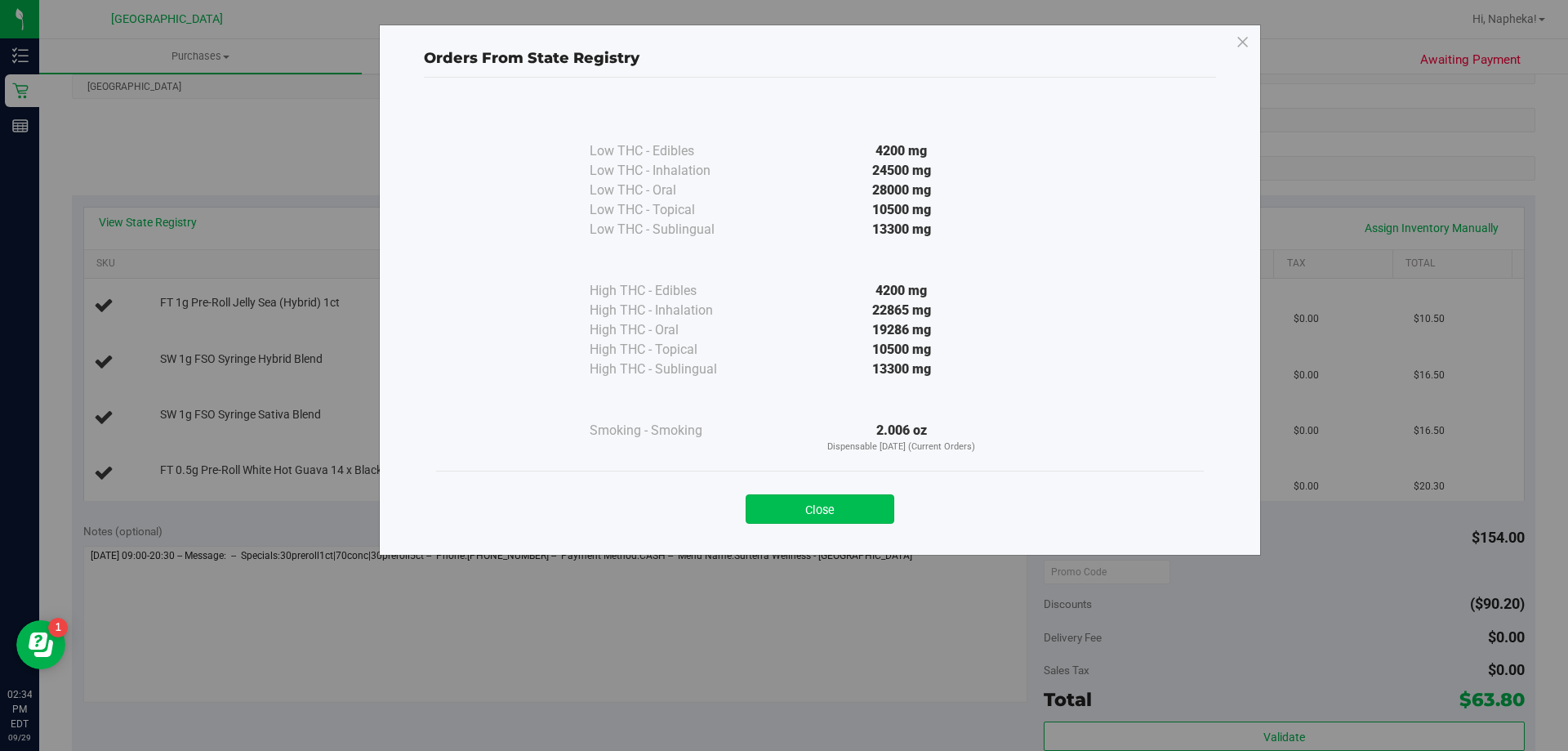
click at [826, 518] on button "Close" at bounding box center [820, 509] width 149 height 29
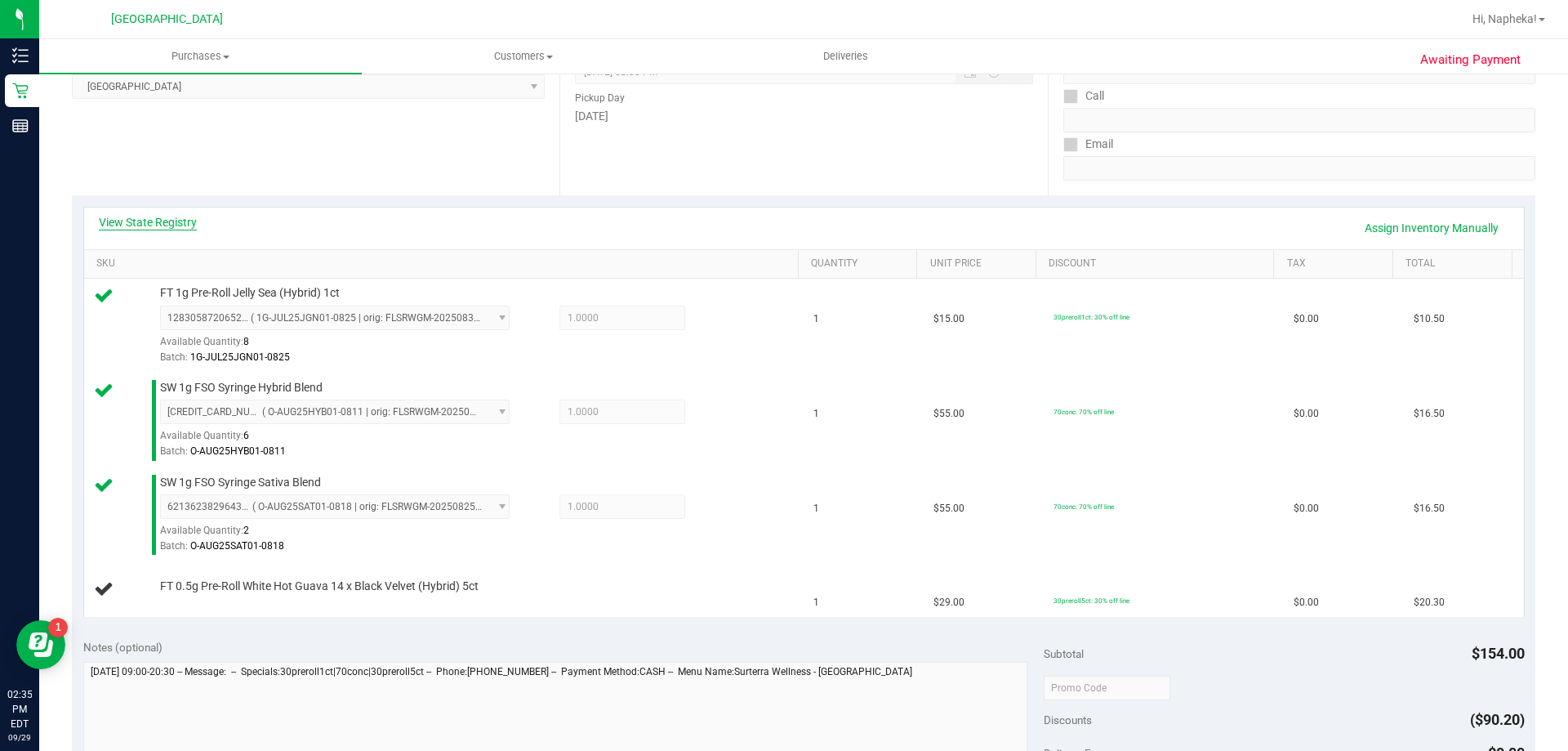
click at [154, 227] on link "View State Registry" at bounding box center [147, 223] width 98 height 16
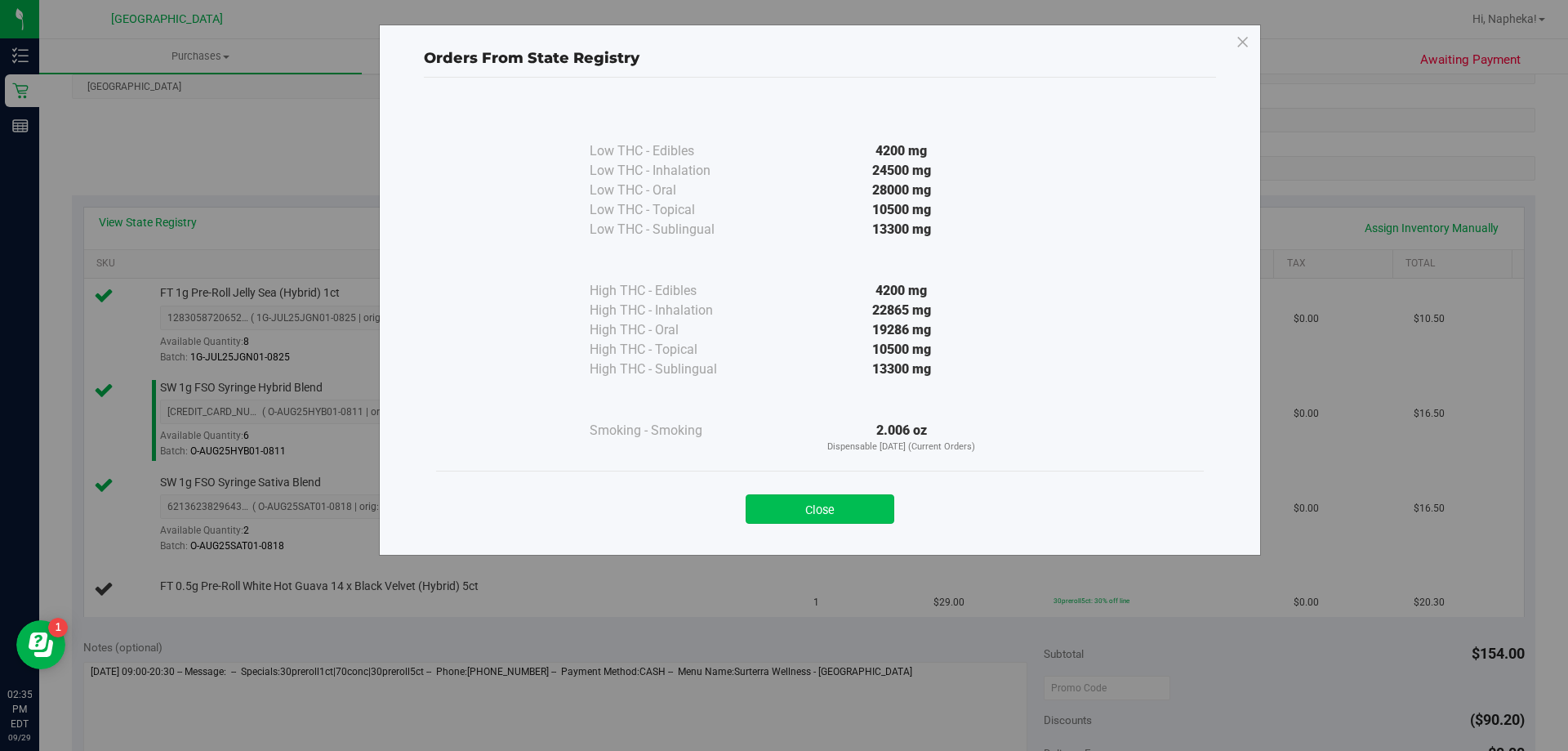
click at [855, 522] on button "Close" at bounding box center [820, 509] width 149 height 29
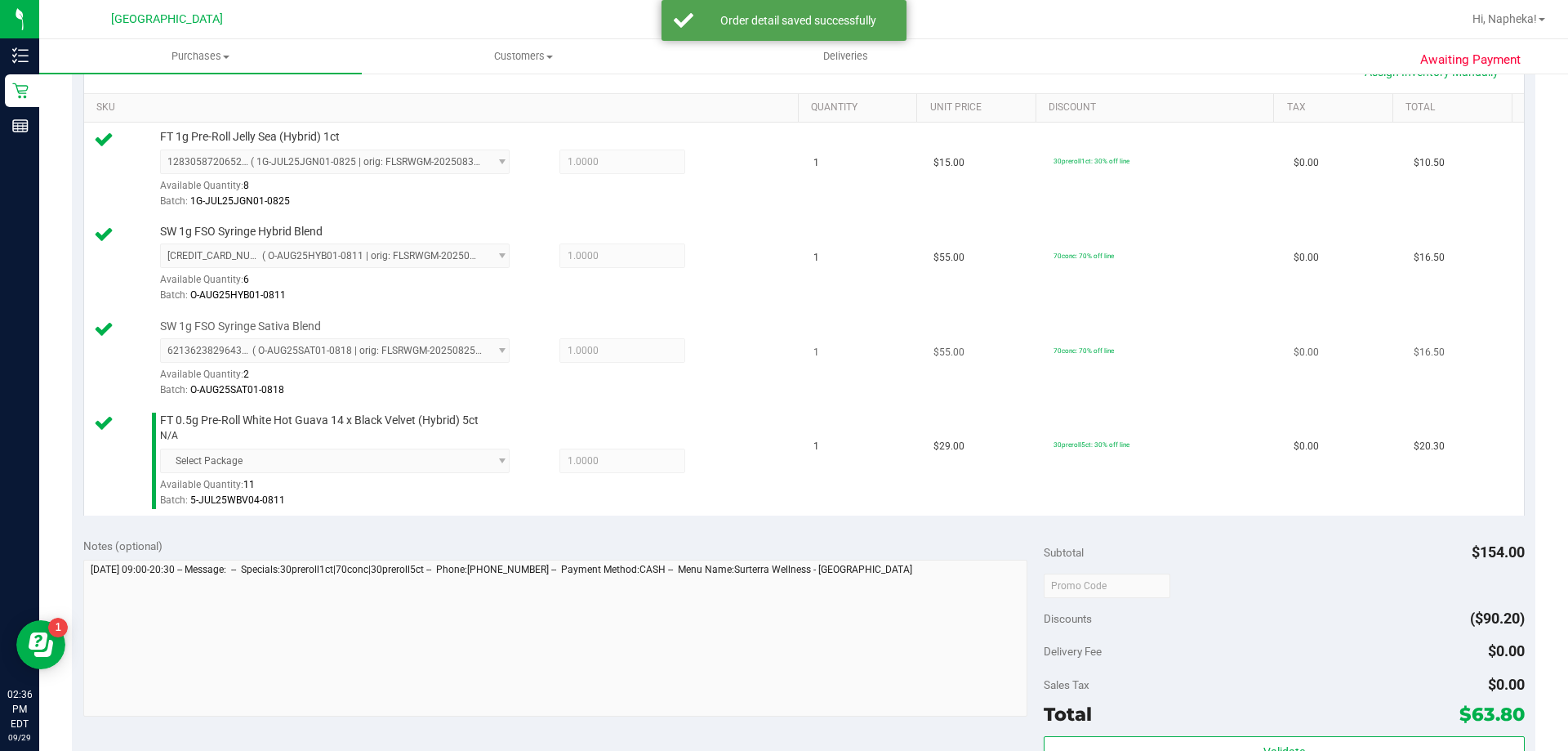
scroll to position [490, 0]
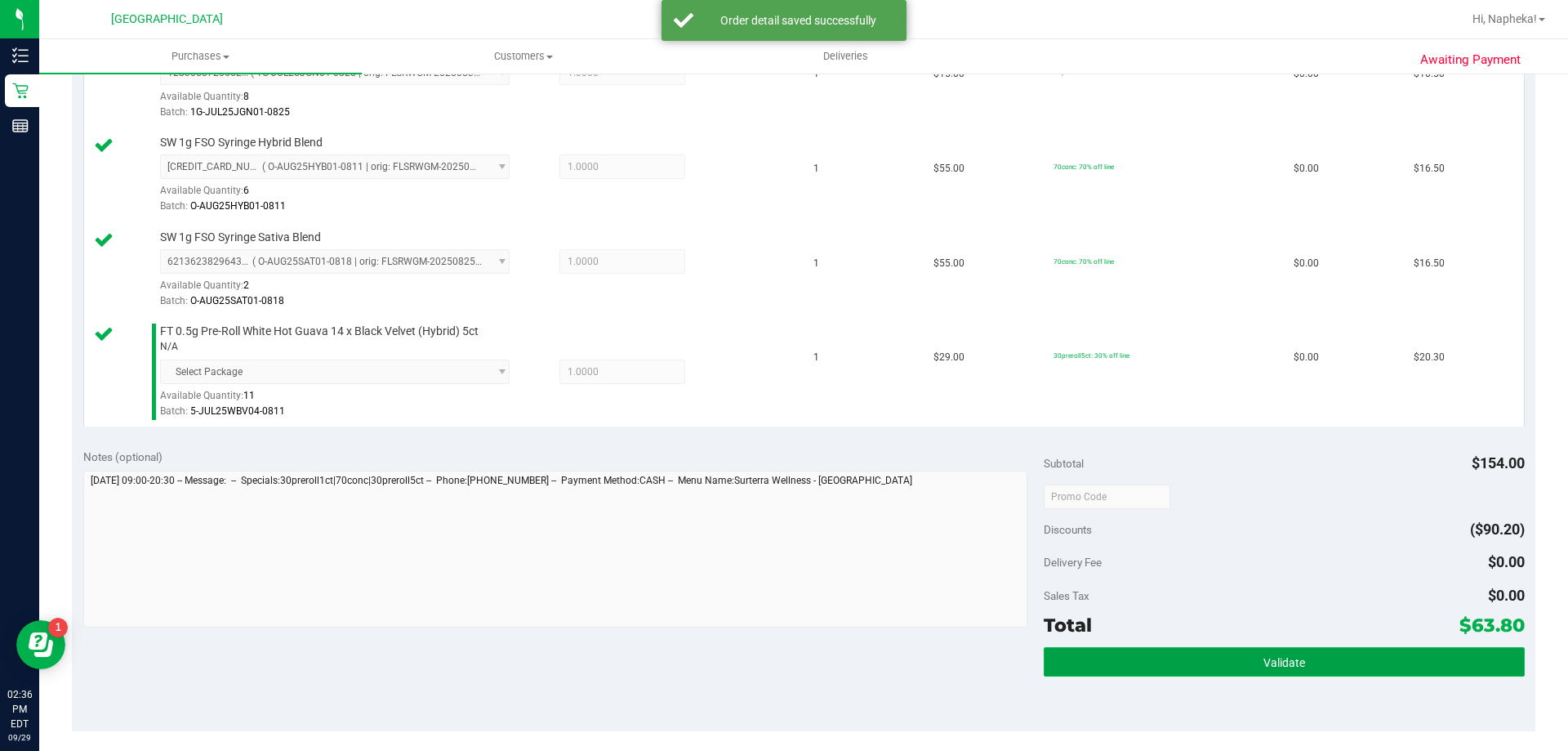
click at [1210, 653] on button "Validate" at bounding box center [1283, 662] width 481 height 29
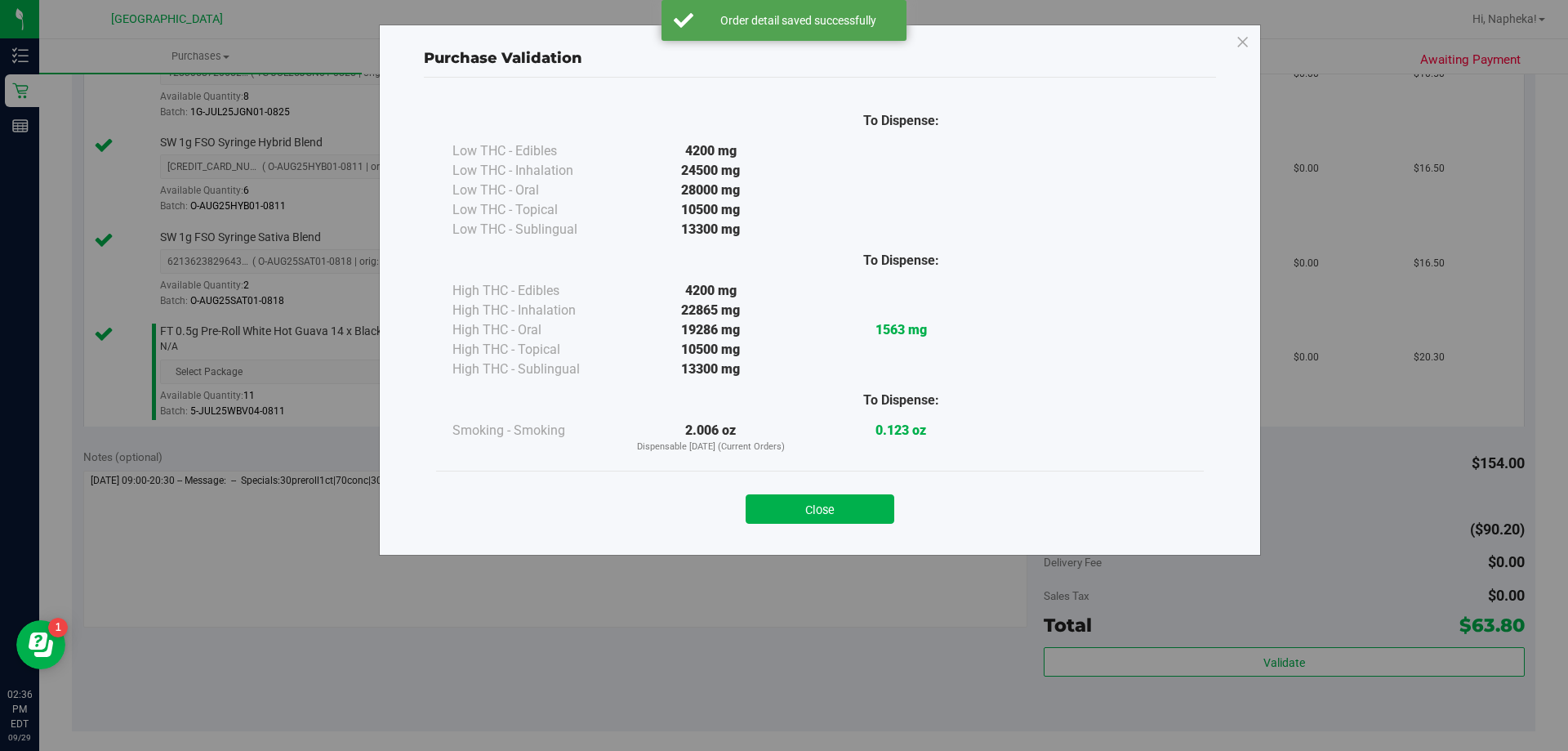
click at [815, 540] on div "Purchase Validation To Dispense: Low THC - Edibles 4200 mg" at bounding box center [819, 290] width 882 height 531
click at [828, 505] on button "Close" at bounding box center [820, 509] width 149 height 29
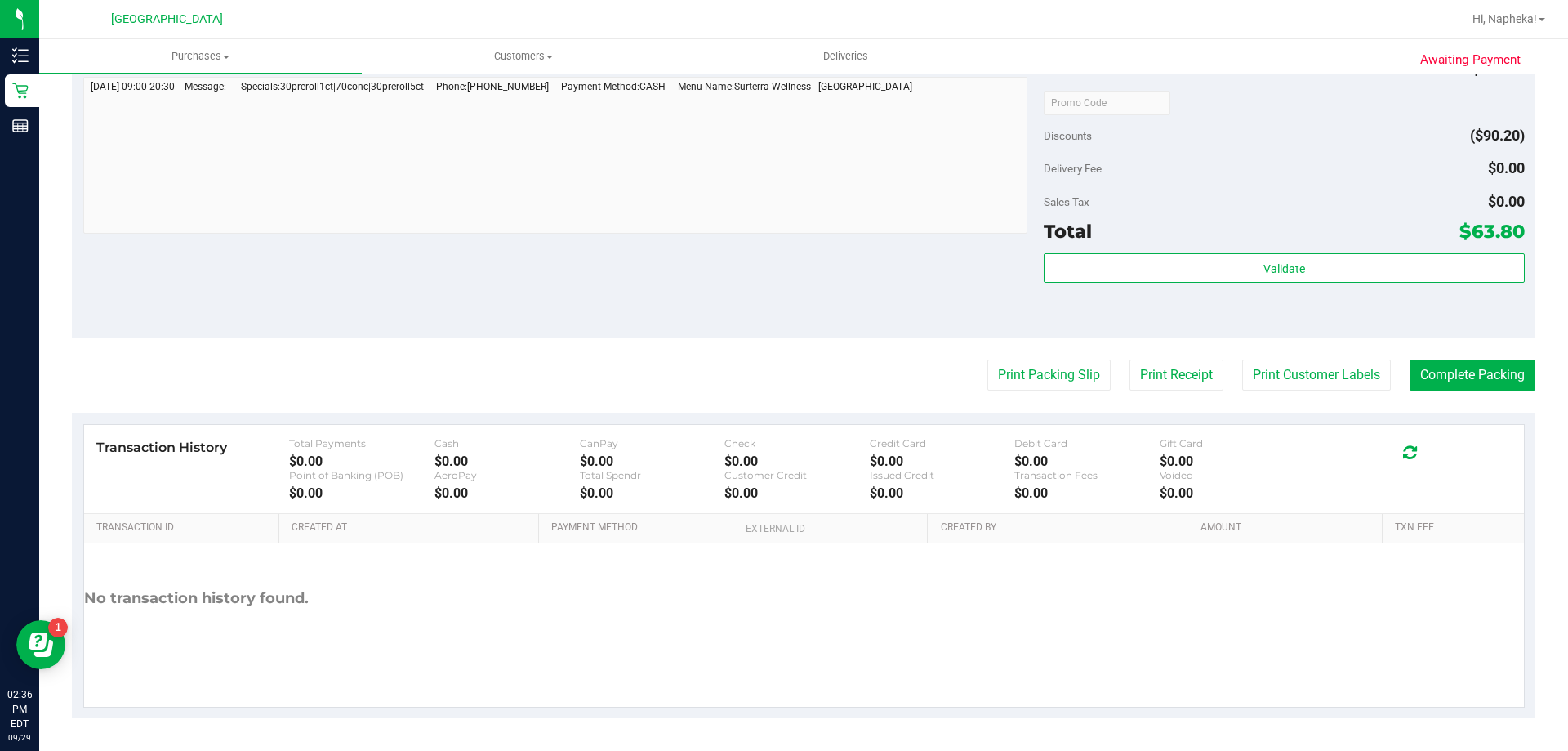
scroll to position [883, 0]
click at [1040, 371] on button "Print Packing Slip" at bounding box center [1049, 376] width 123 height 31
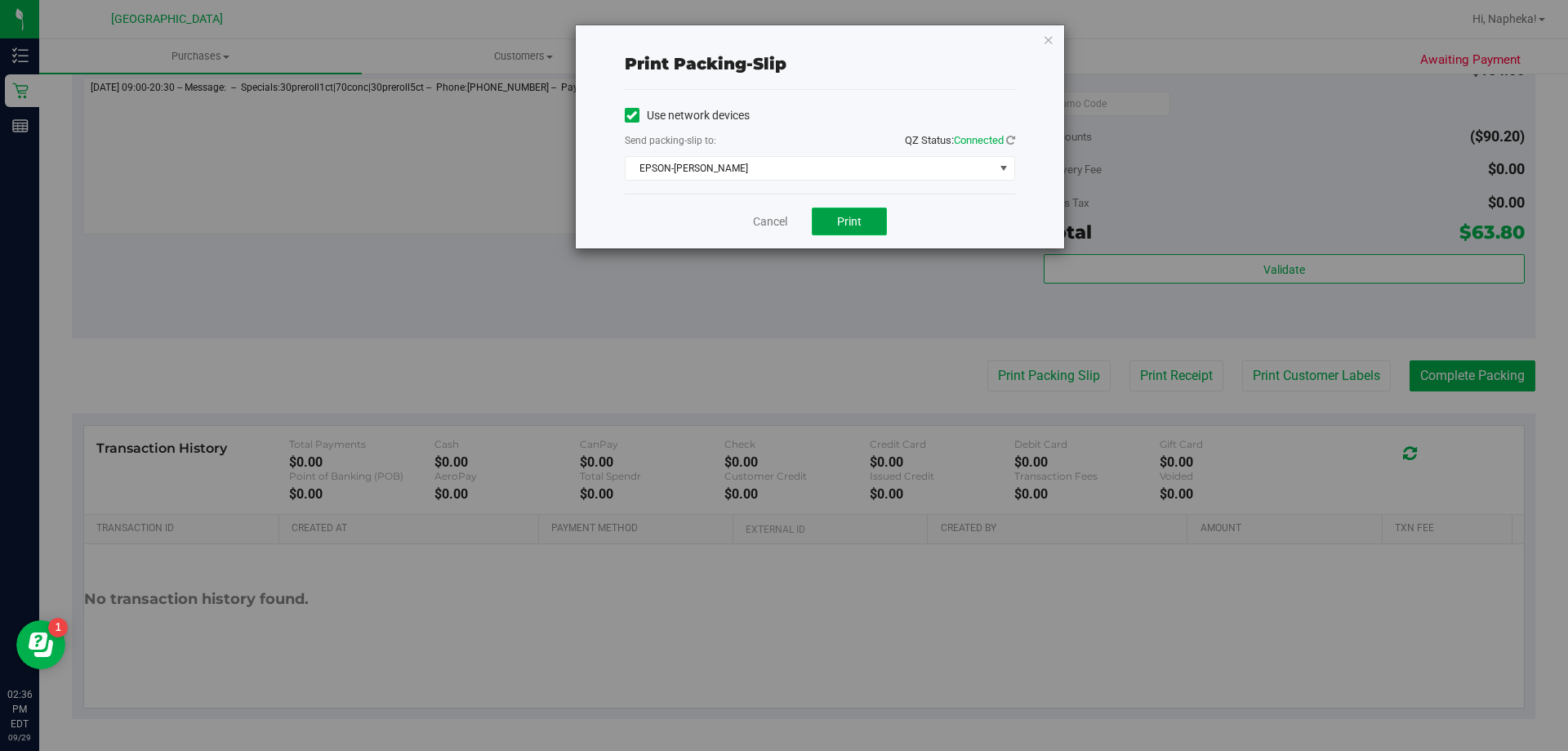
click at [847, 222] on span "Print" at bounding box center [849, 222] width 25 height 13
click at [770, 224] on link "Cancel" at bounding box center [771, 222] width 35 height 17
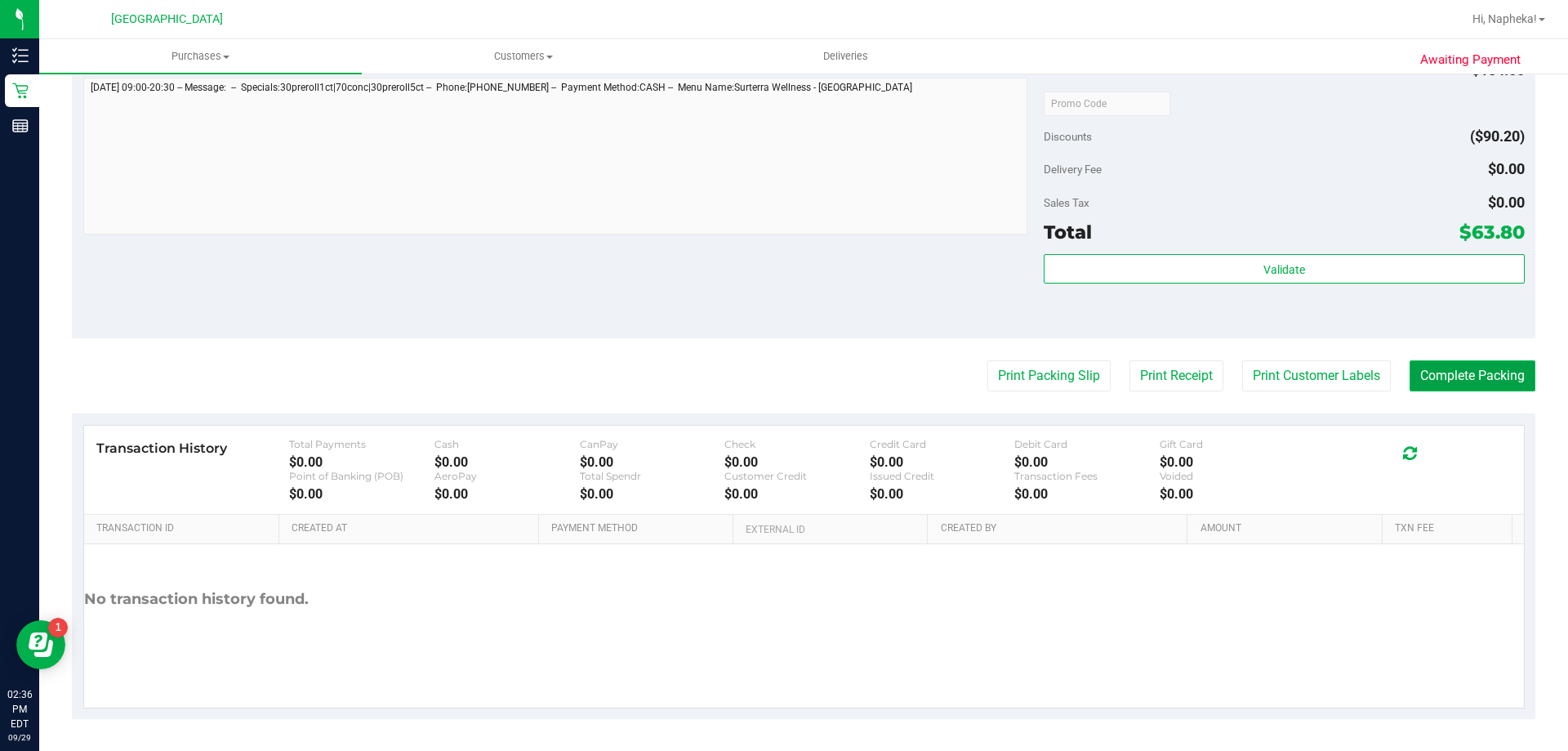
click at [1446, 390] on button "Complete Packing" at bounding box center [1473, 376] width 126 height 31
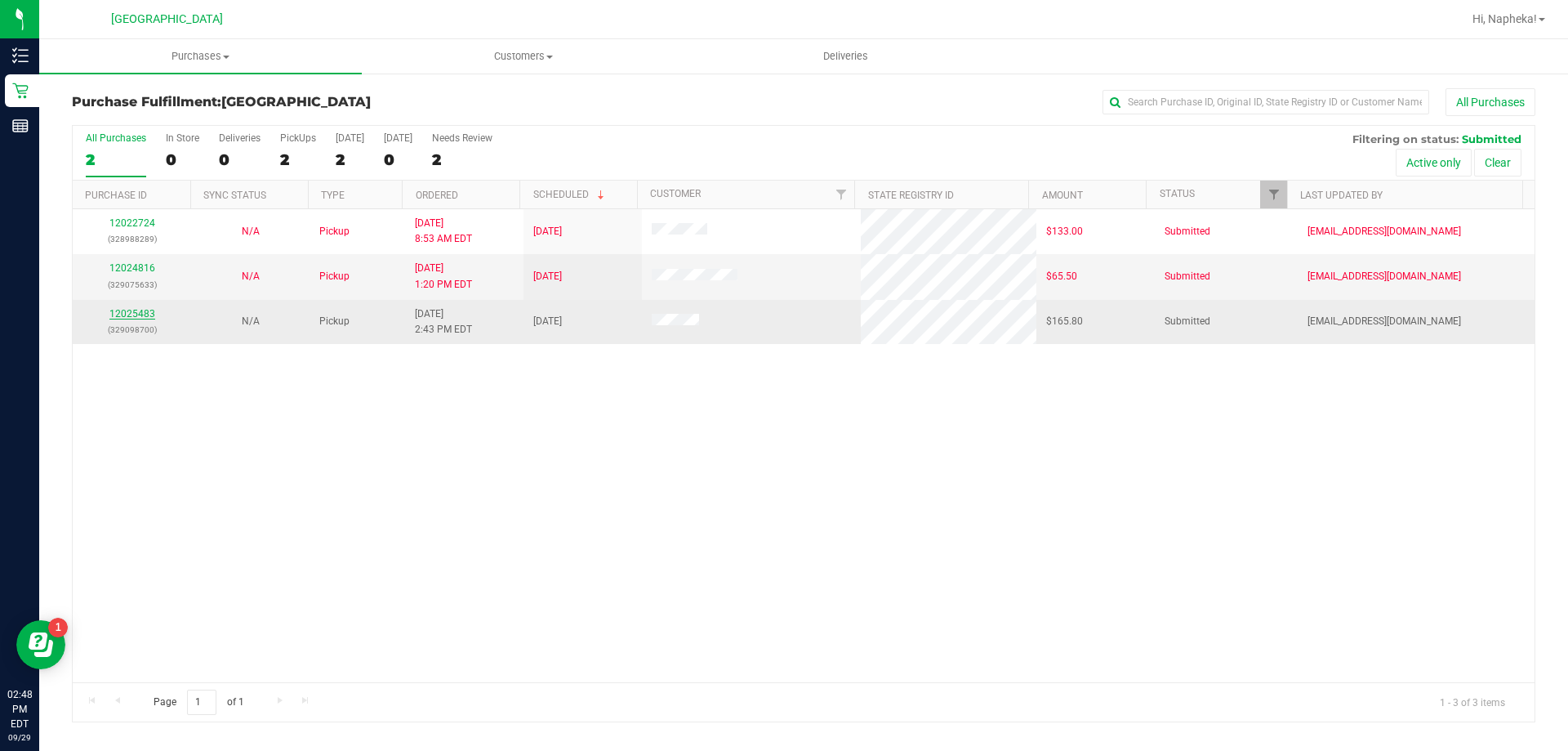
click at [132, 318] on link "12025483" at bounding box center [132, 314] width 46 height 12
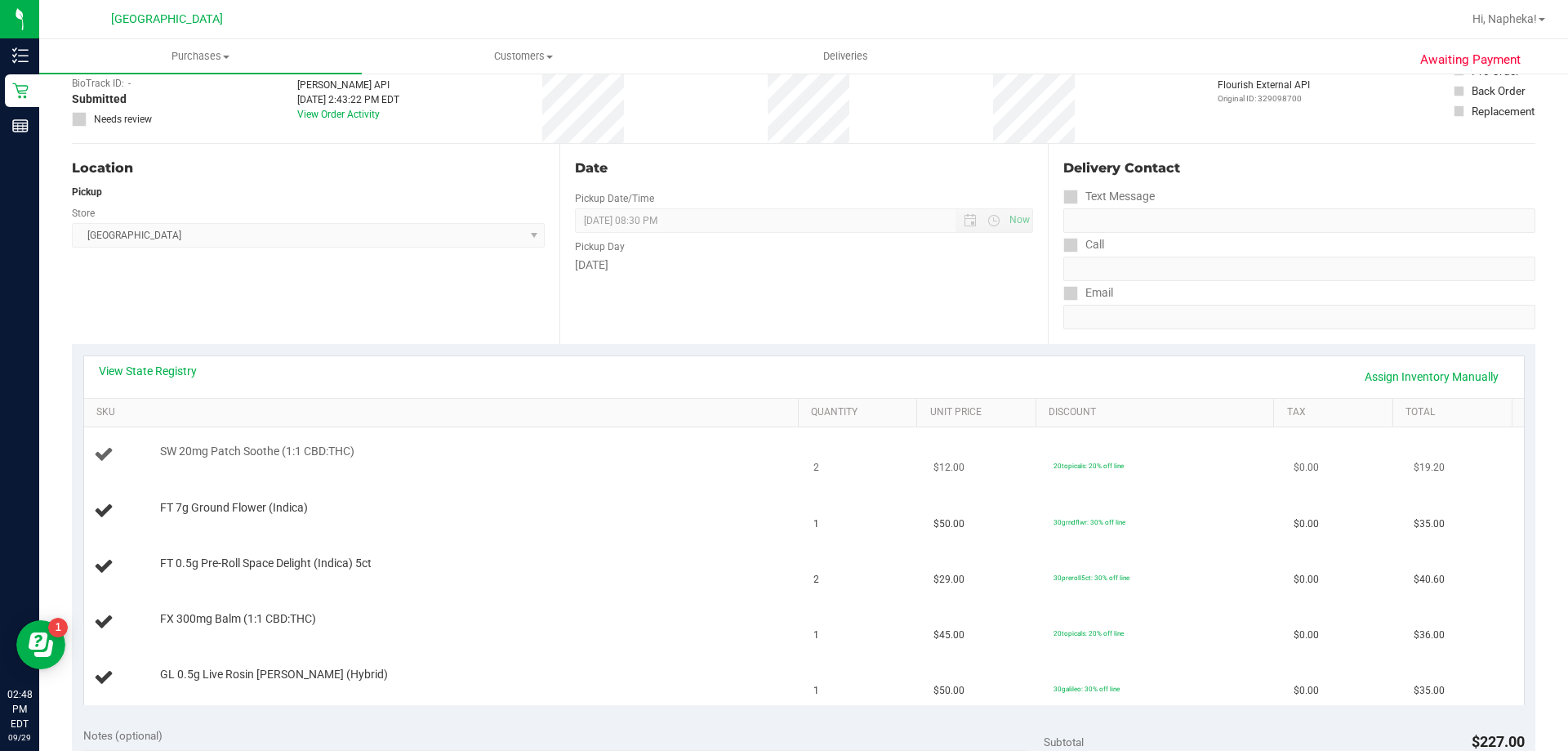
scroll to position [245, 0]
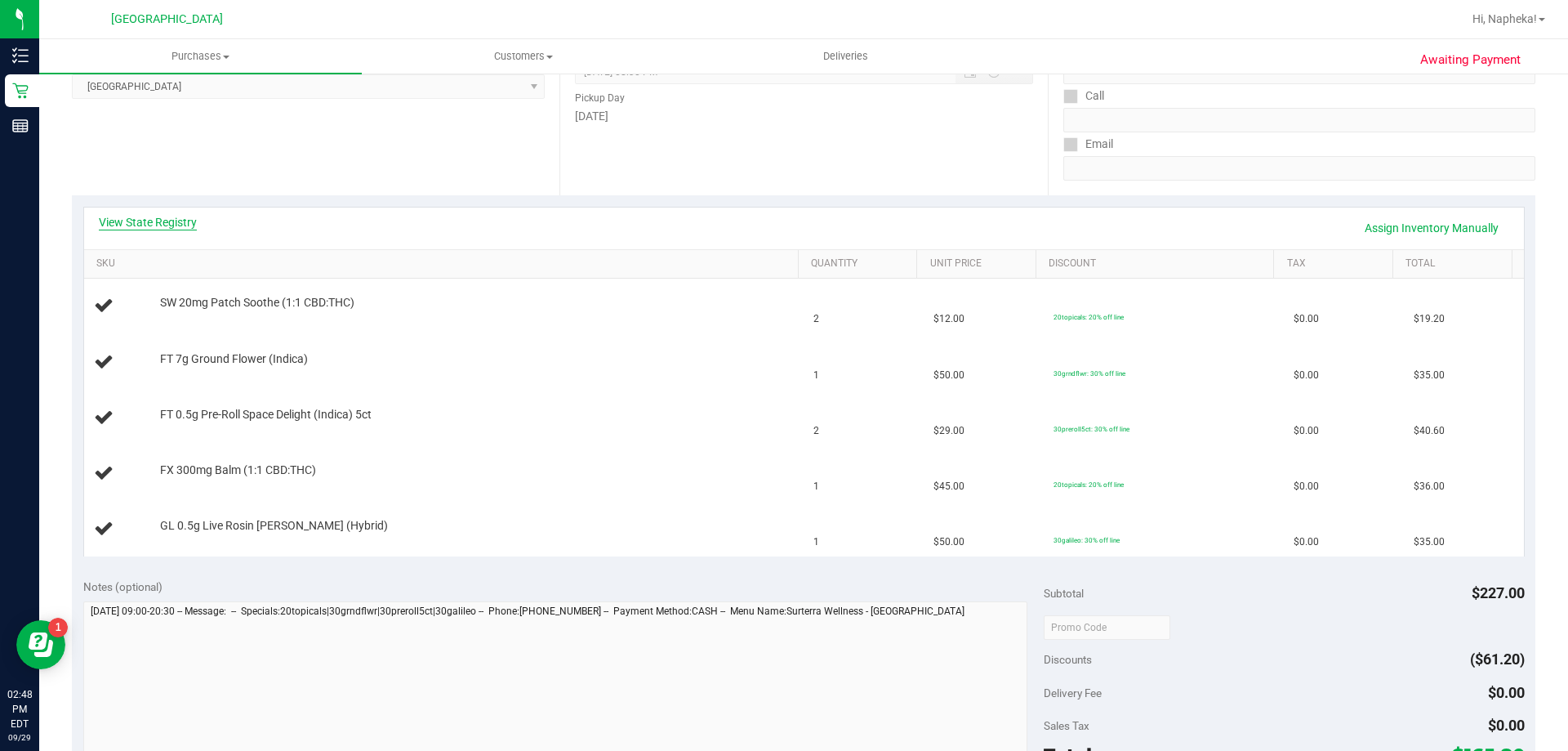
click at [160, 224] on link "View State Registry" at bounding box center [147, 223] width 98 height 16
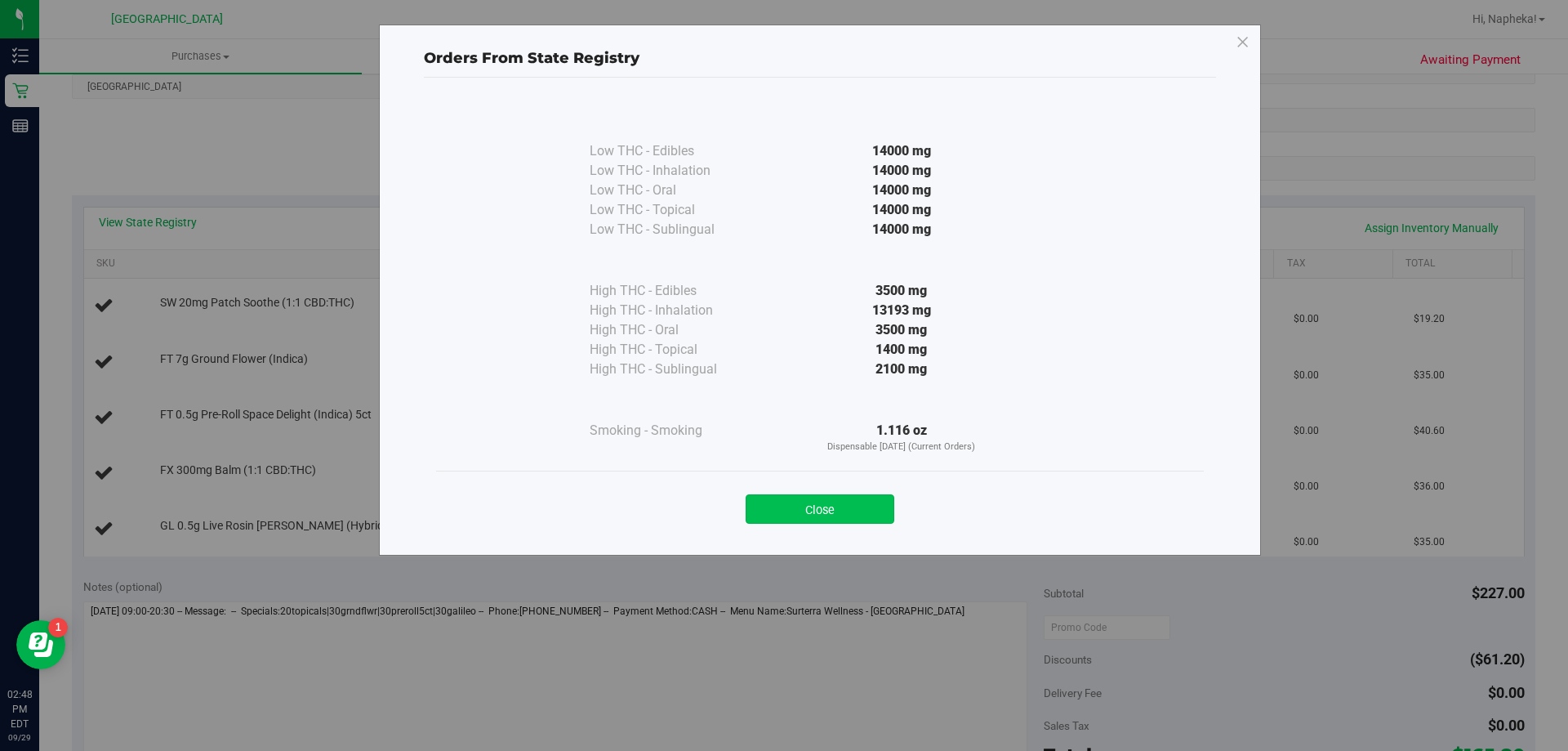
click at [831, 513] on button "Close" at bounding box center [820, 509] width 149 height 29
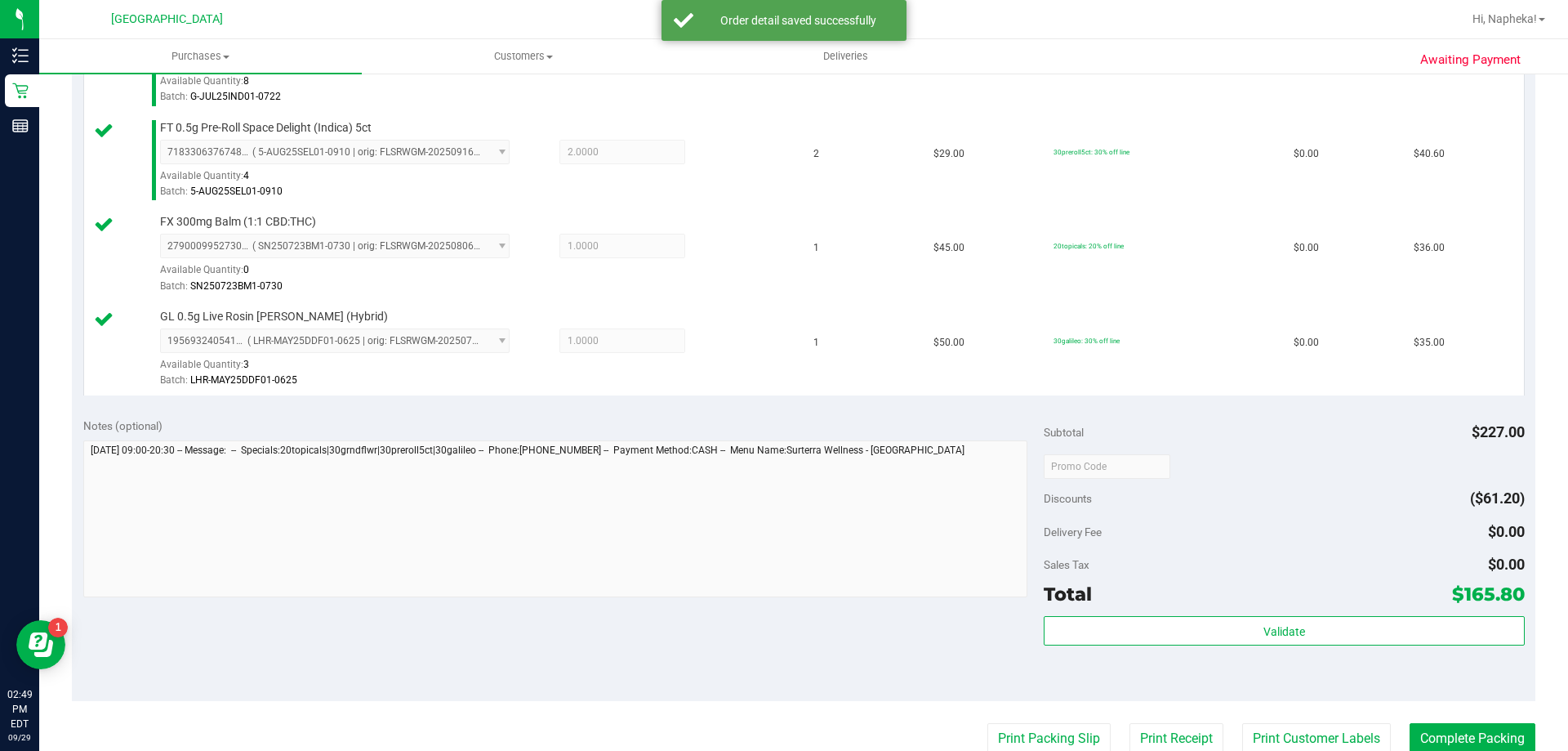
scroll to position [653, 0]
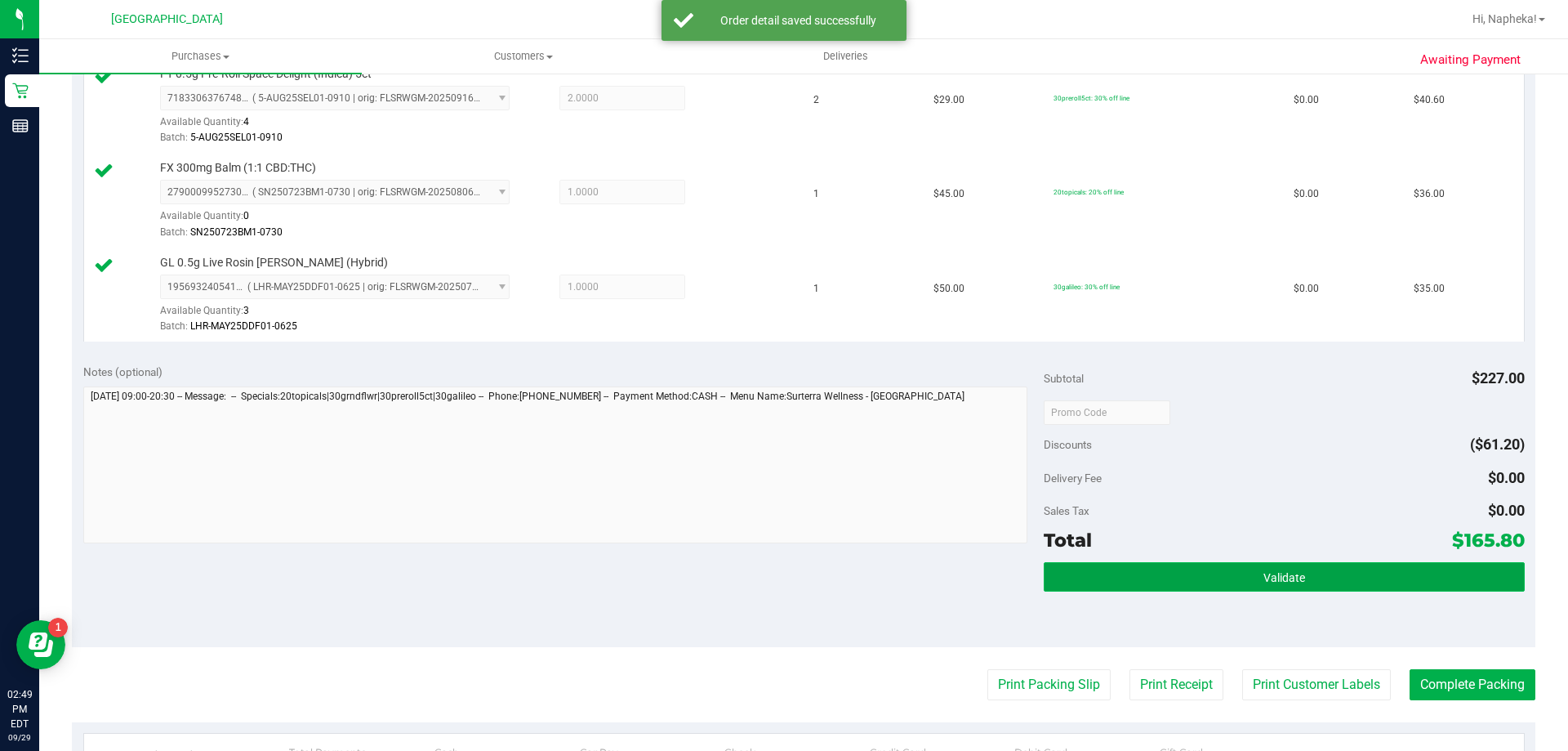
click at [1202, 591] on button "Validate" at bounding box center [1283, 577] width 481 height 29
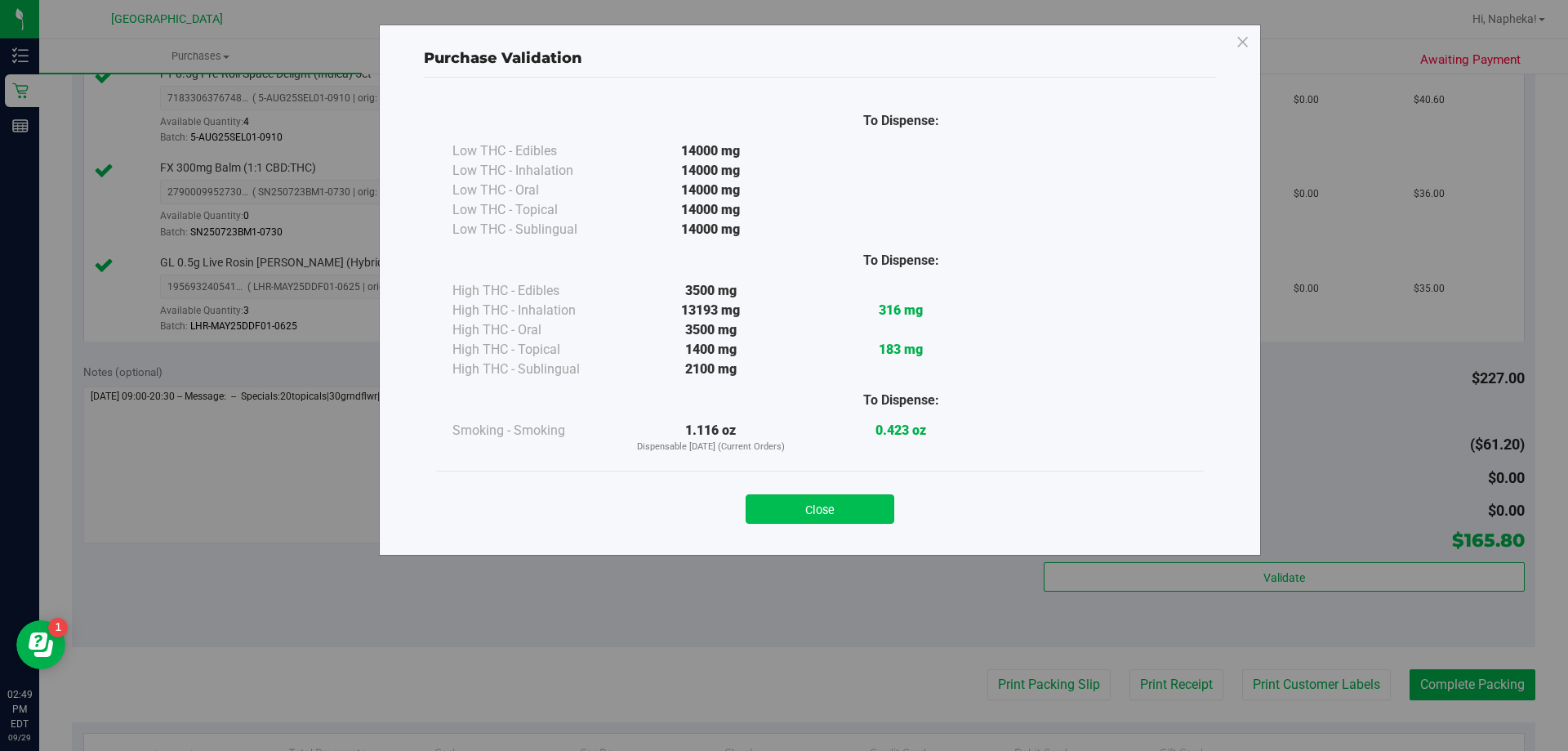
click at [845, 505] on button "Close" at bounding box center [820, 509] width 149 height 29
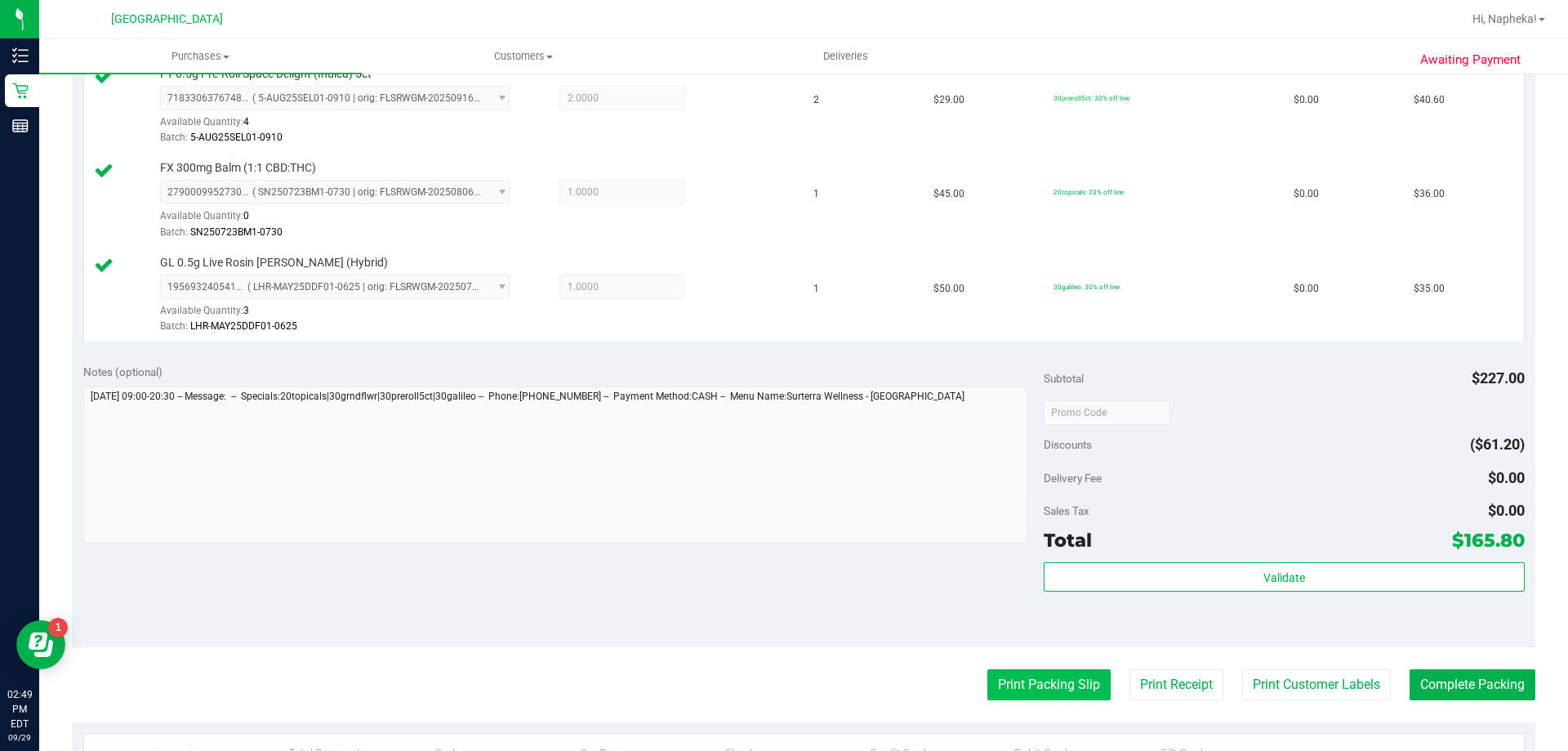
click at [1019, 692] on button "Print Packing Slip" at bounding box center [1049, 684] width 123 height 31
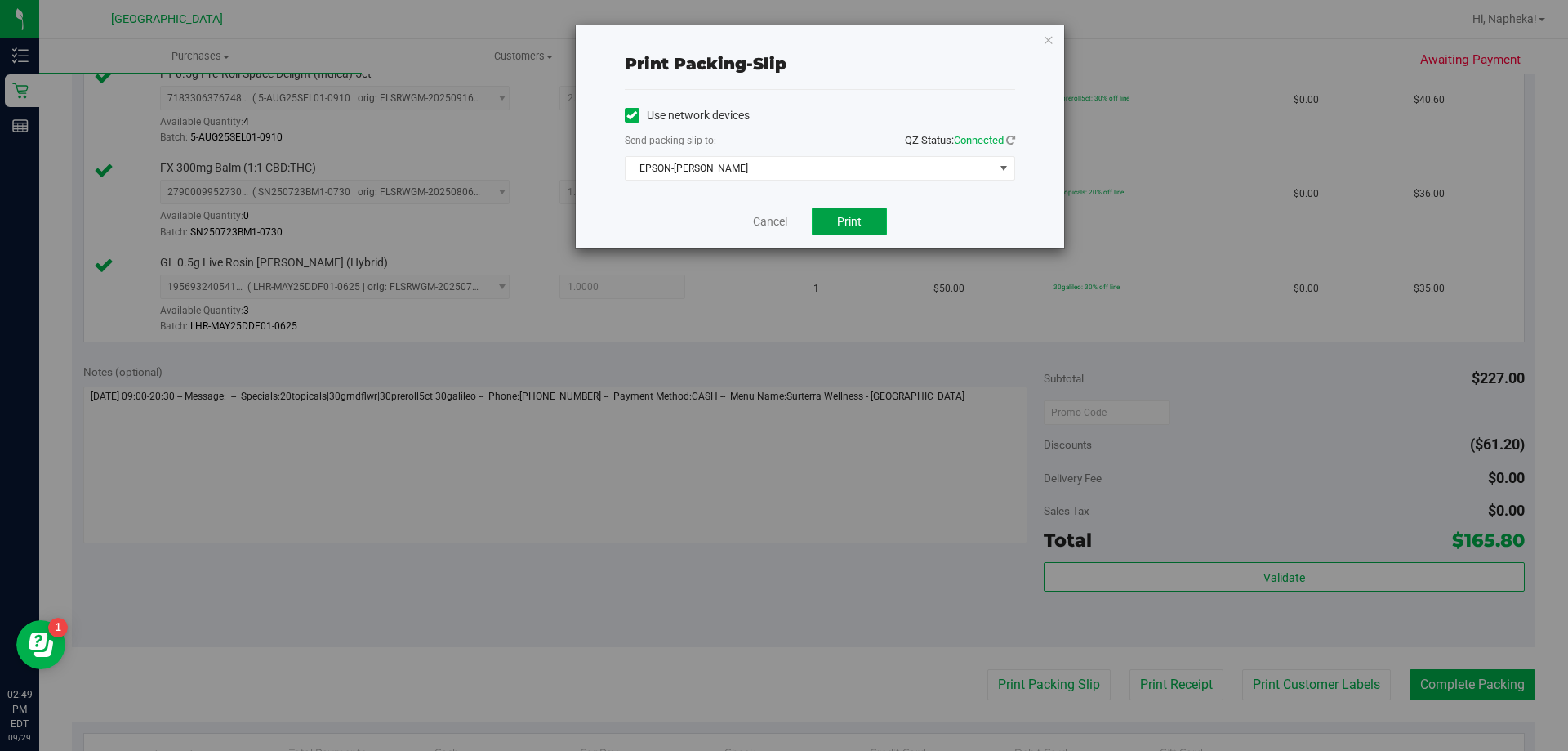
click at [853, 225] on span "Print" at bounding box center [849, 222] width 25 height 13
click at [757, 222] on link "Cancel" at bounding box center [771, 222] width 35 height 17
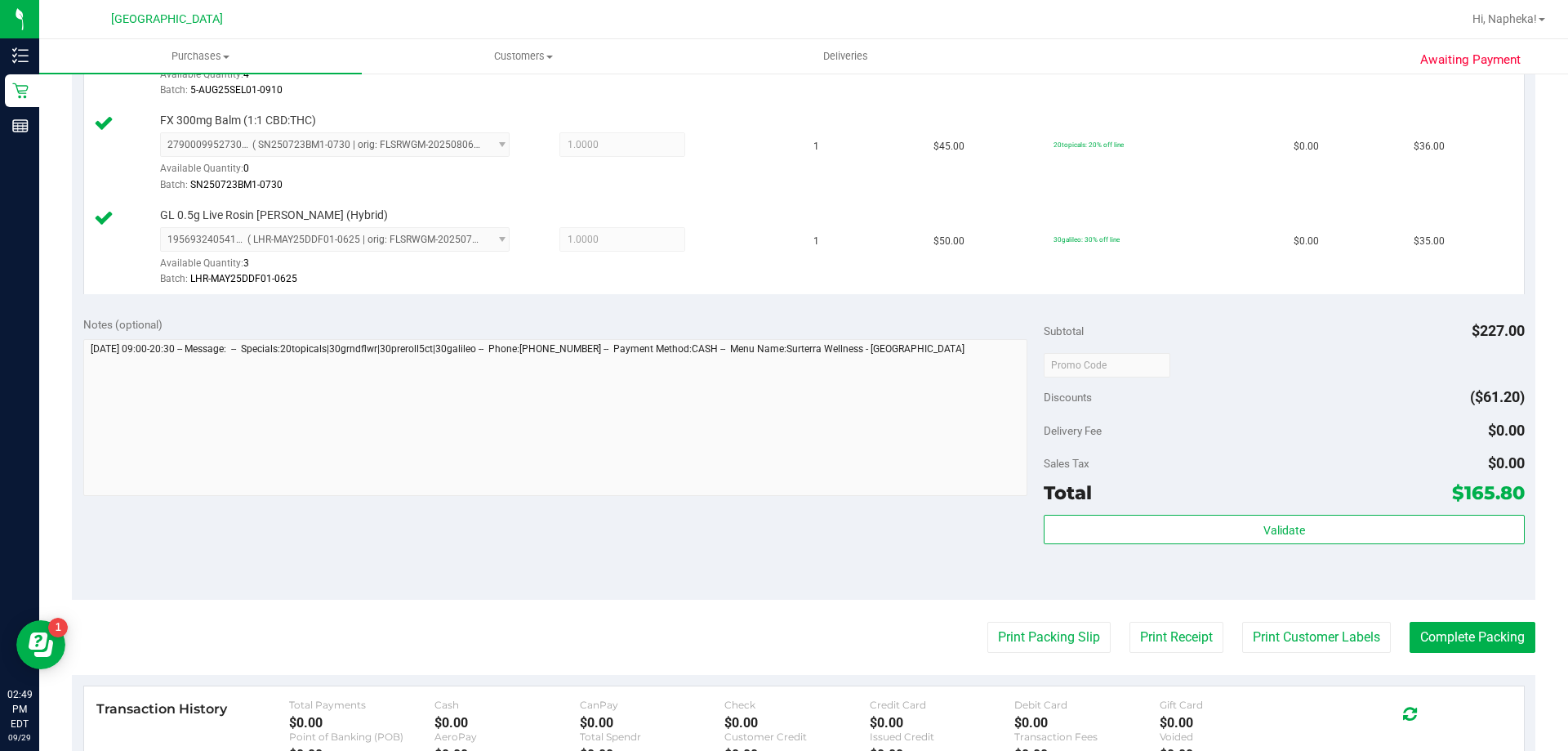
scroll to position [819, 0]
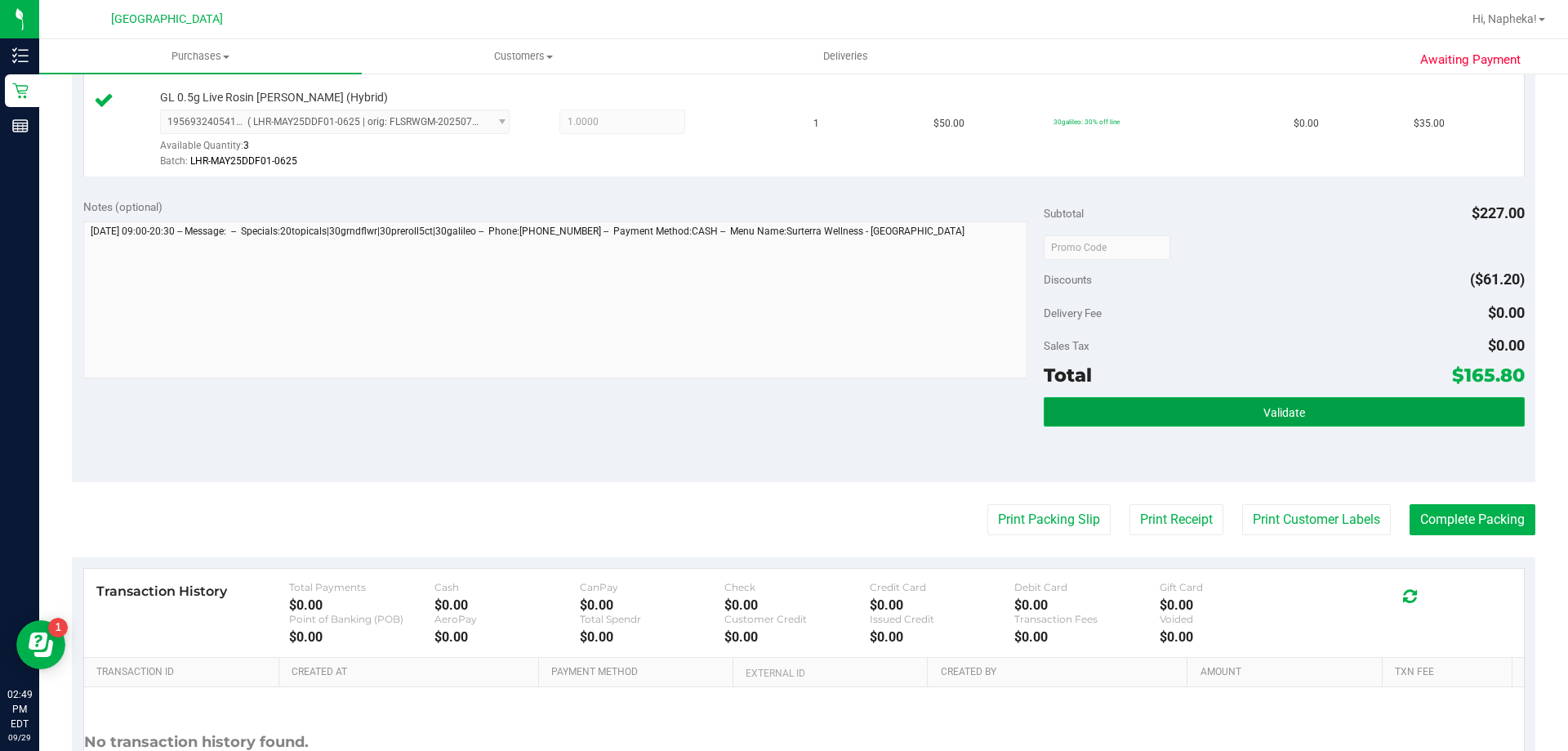
click at [1418, 402] on button "Validate" at bounding box center [1283, 412] width 481 height 29
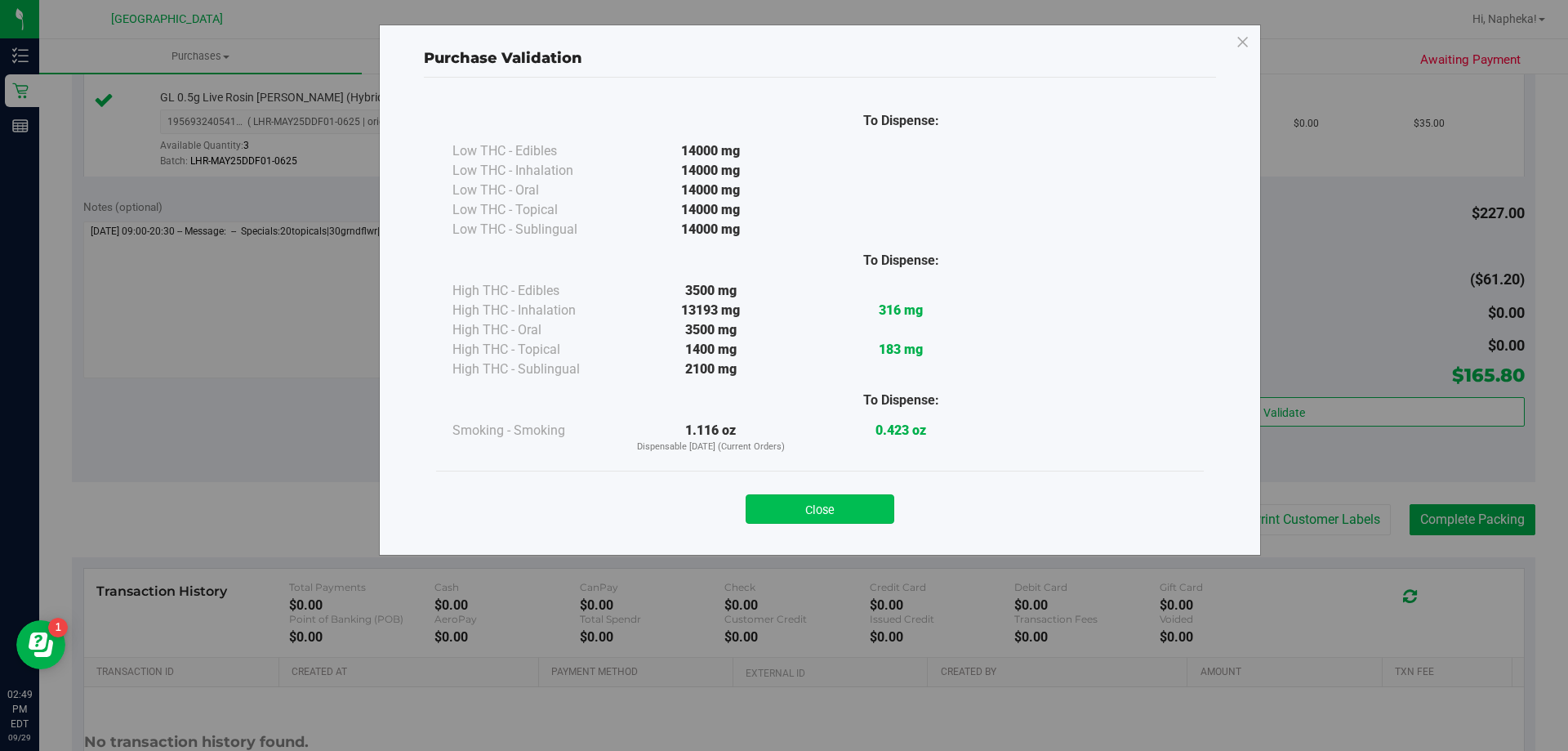
click at [827, 496] on button "Close" at bounding box center [820, 509] width 149 height 29
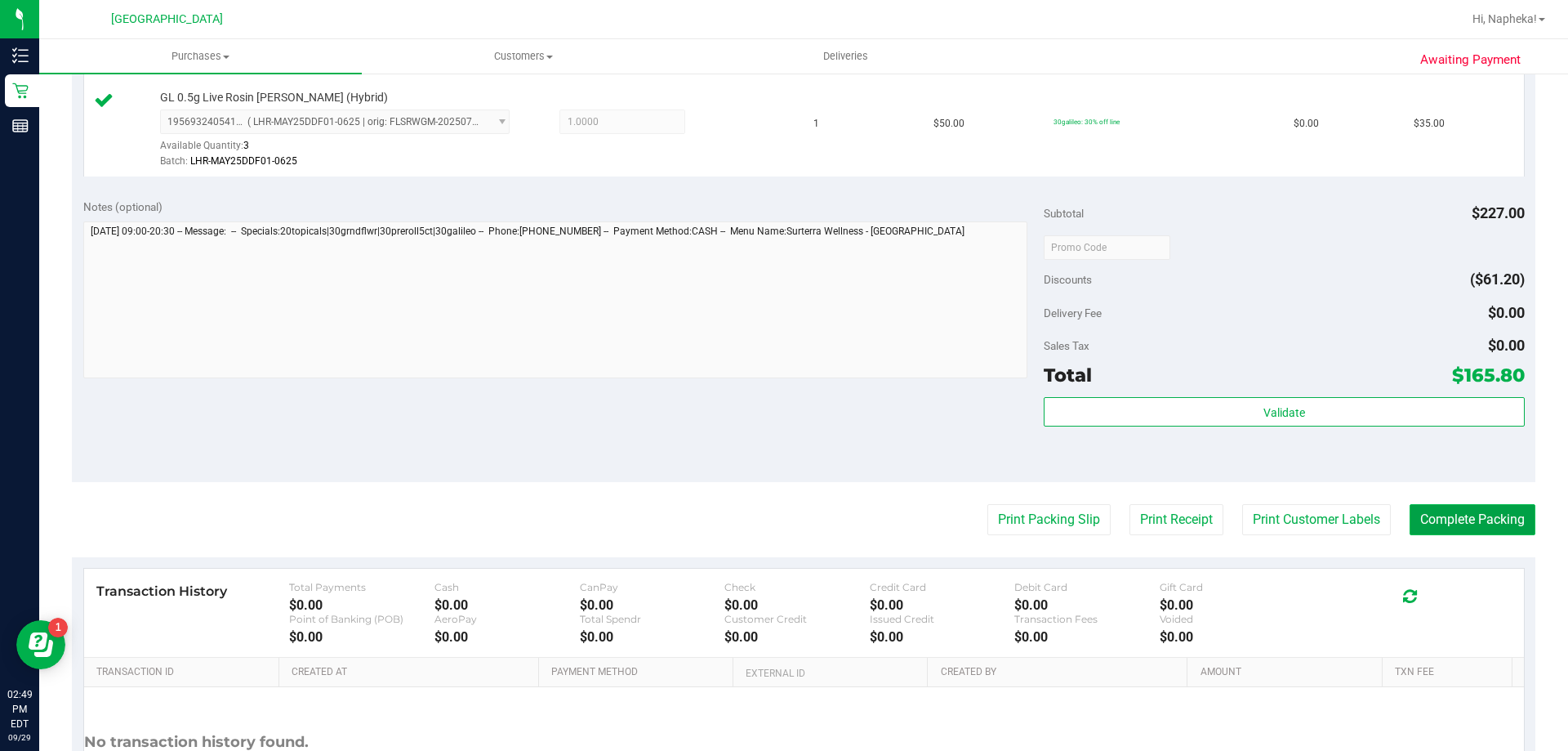
click at [1445, 527] on button "Complete Packing" at bounding box center [1473, 519] width 126 height 31
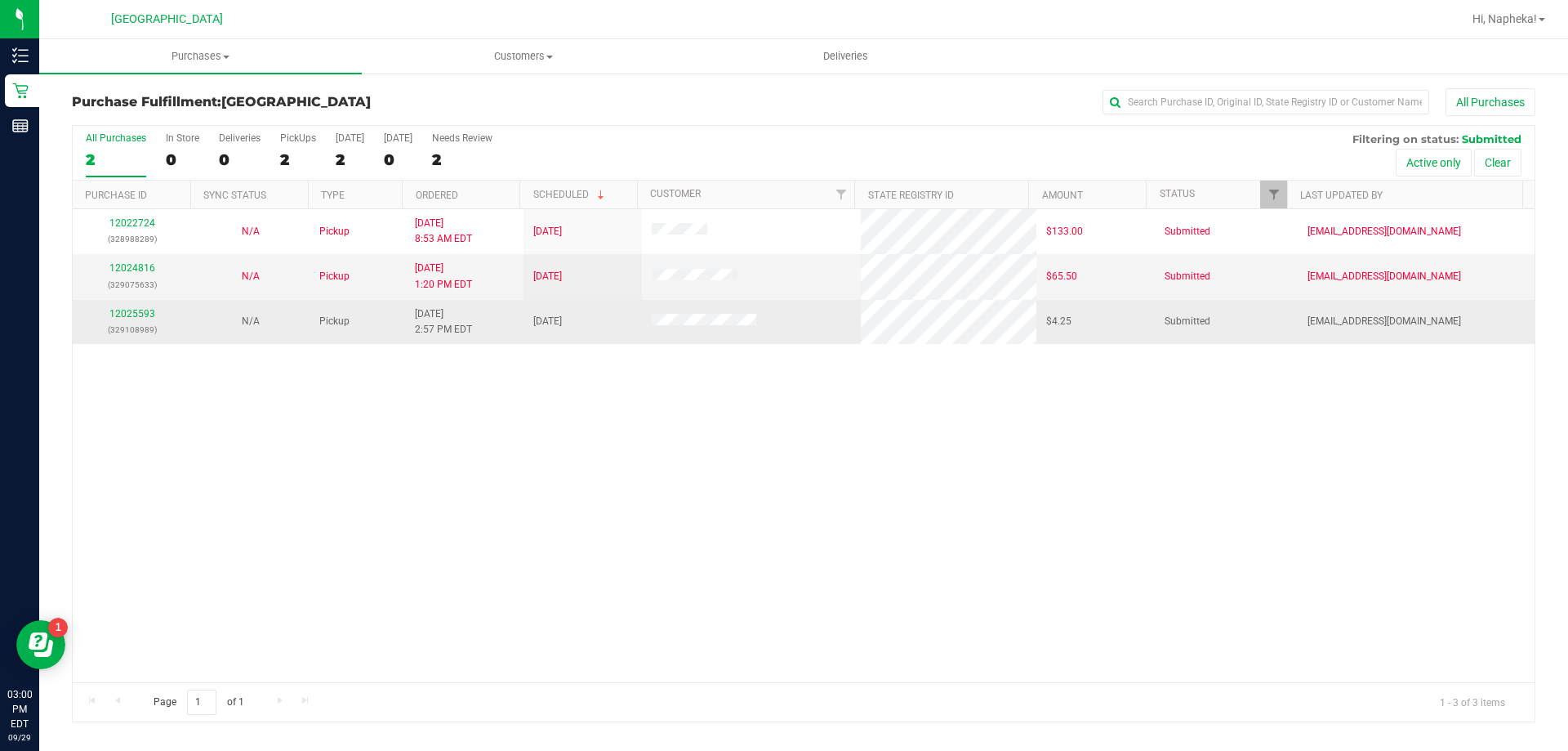
click at [111, 320] on div "12025593 (329108989)" at bounding box center [131, 322] width 99 height 31
click at [116, 316] on link "12025593" at bounding box center [132, 314] width 46 height 12
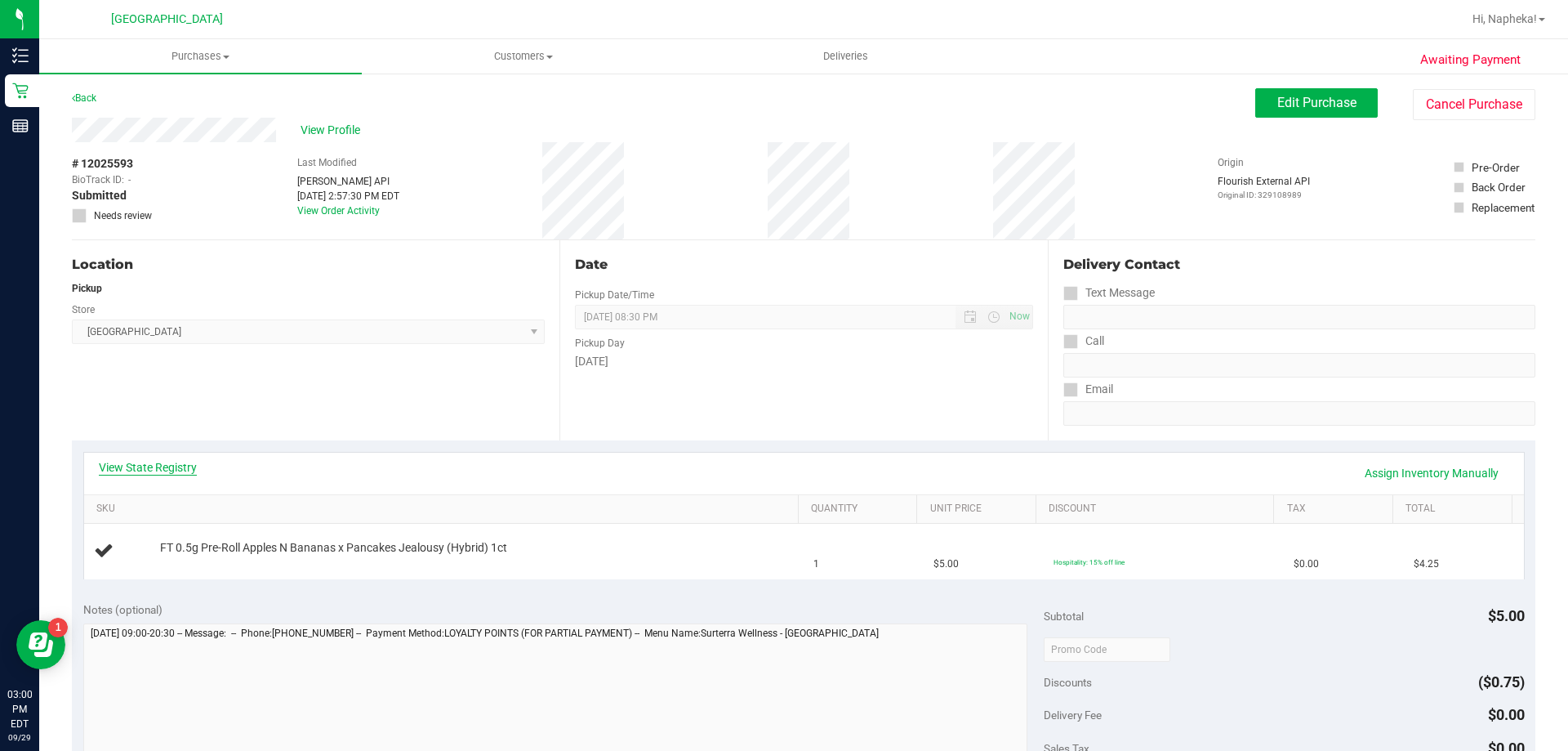
click at [151, 475] on link "View State Registry" at bounding box center [147, 467] width 98 height 16
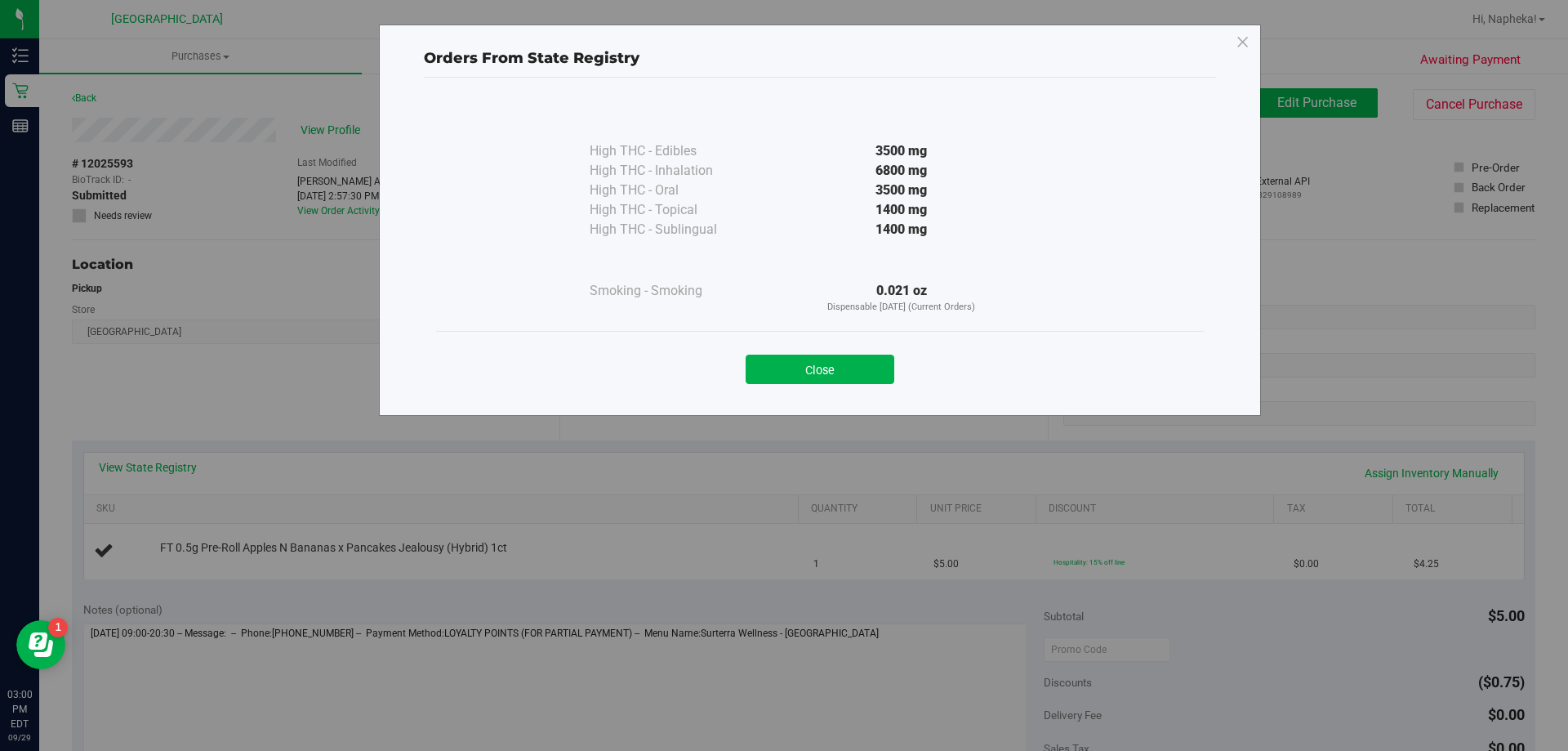
click at [816, 350] on div "Close" at bounding box center [820, 364] width 743 height 41
click at [815, 357] on button "Close" at bounding box center [820, 370] width 149 height 29
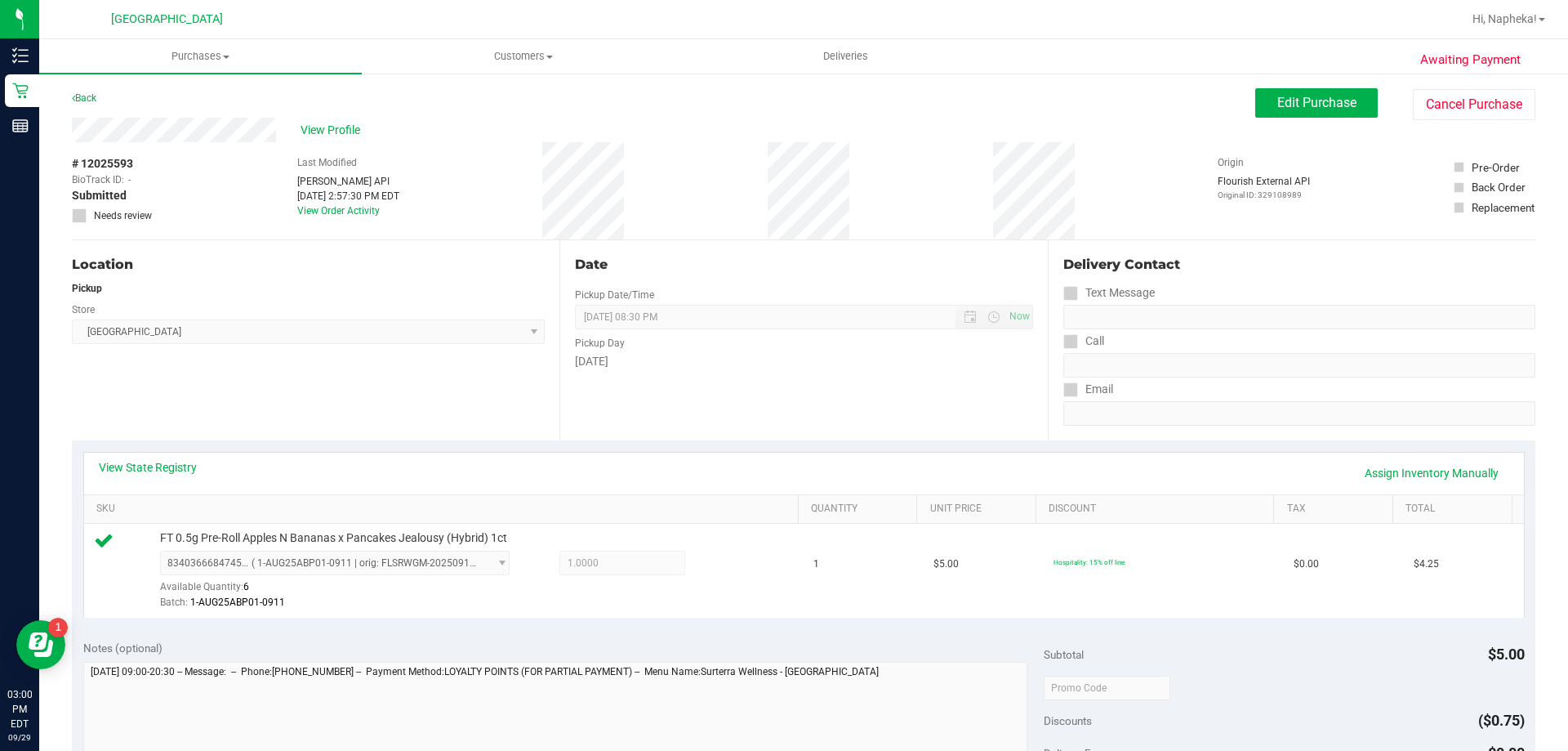
scroll to position [404, 0]
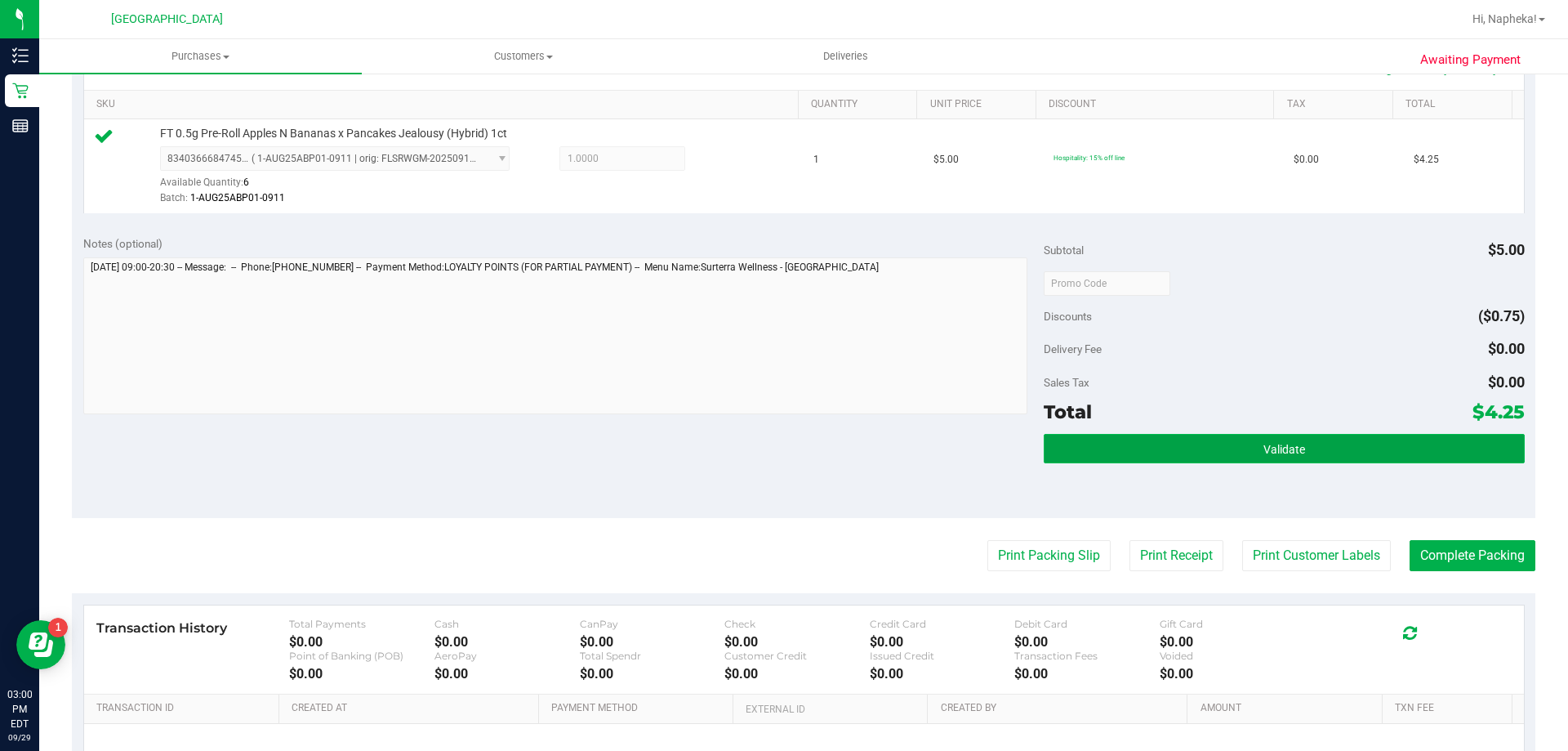
click at [1358, 456] on button "Validate" at bounding box center [1283, 448] width 481 height 29
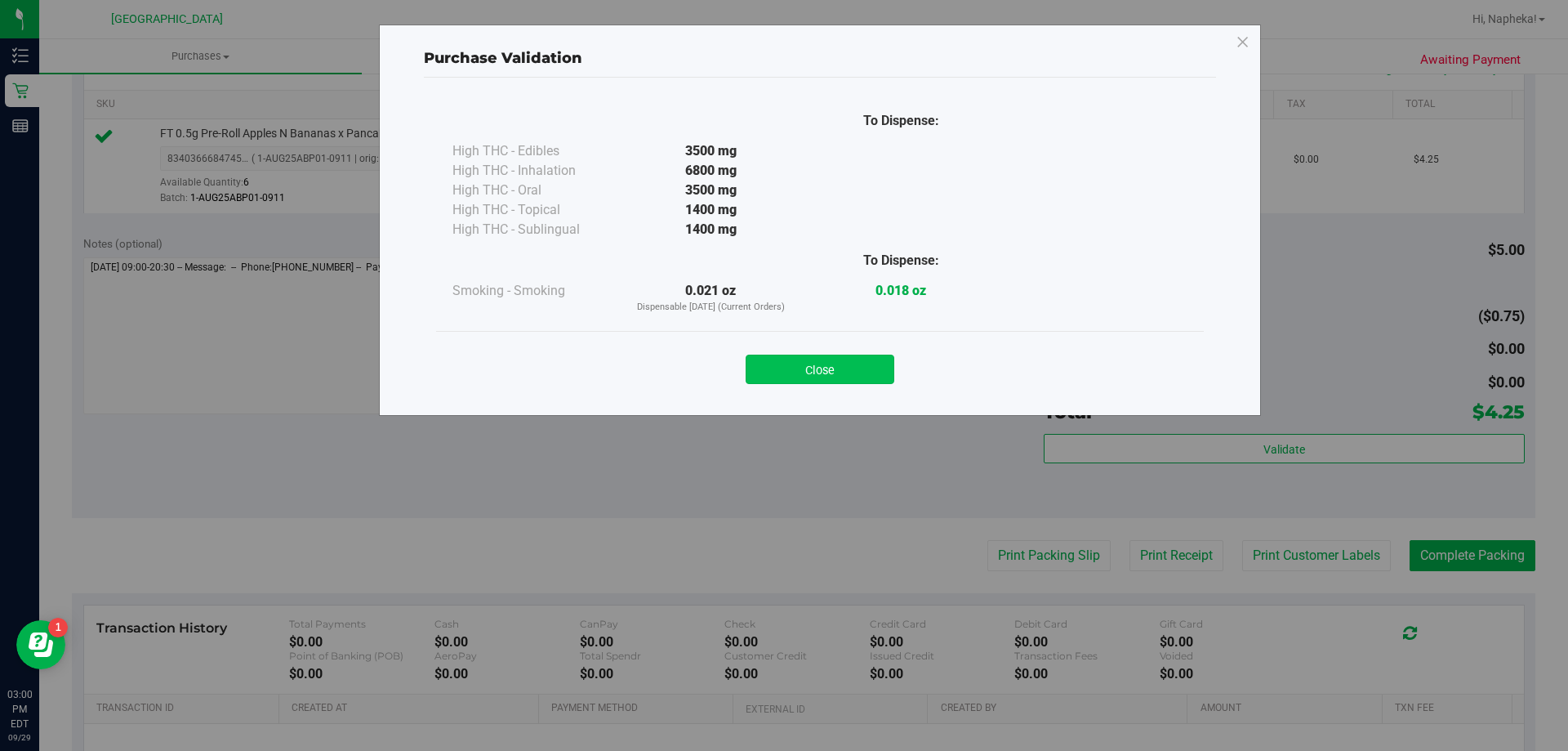
click at [839, 379] on button "Close" at bounding box center [820, 370] width 149 height 29
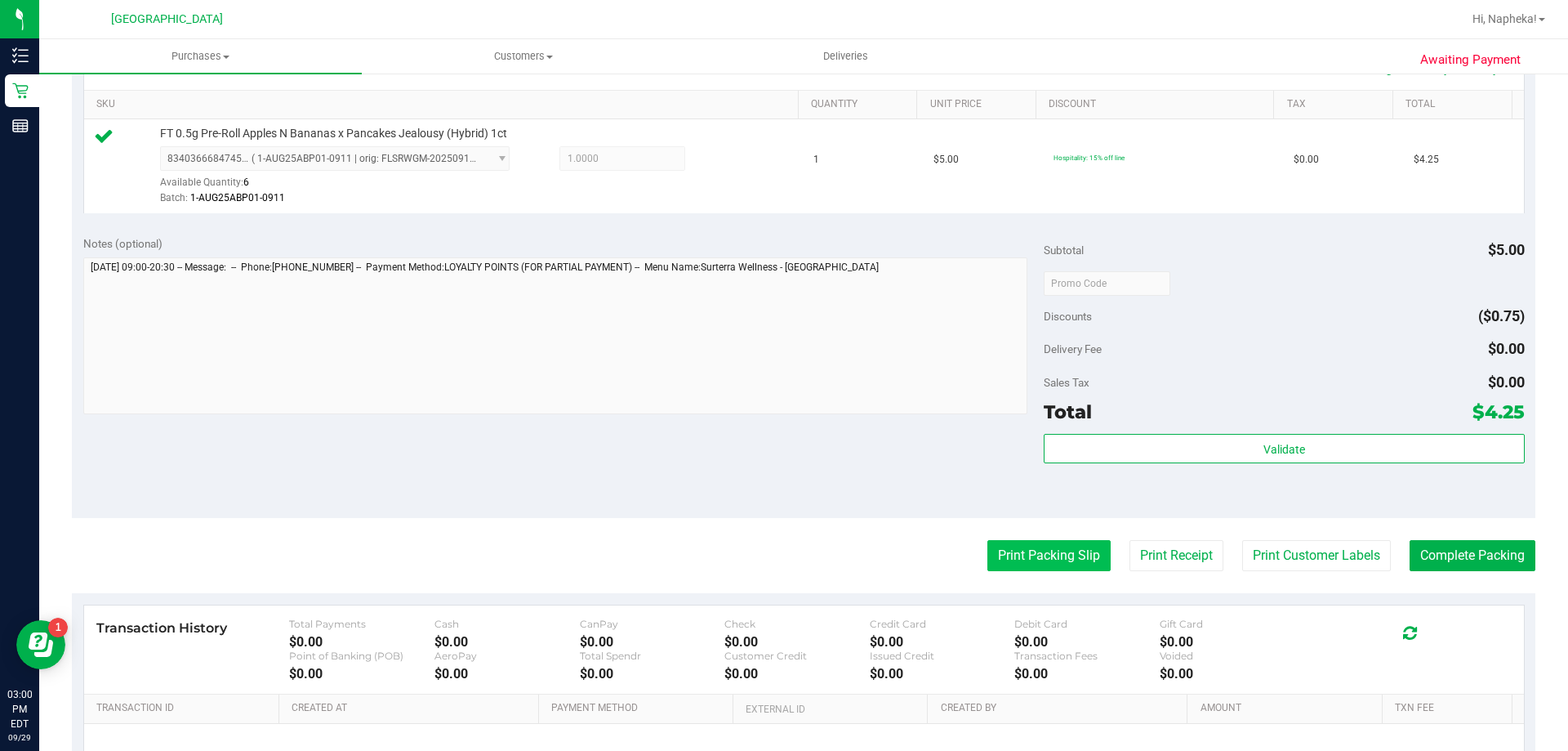
click at [1043, 552] on button "Print Packing Slip" at bounding box center [1049, 556] width 123 height 31
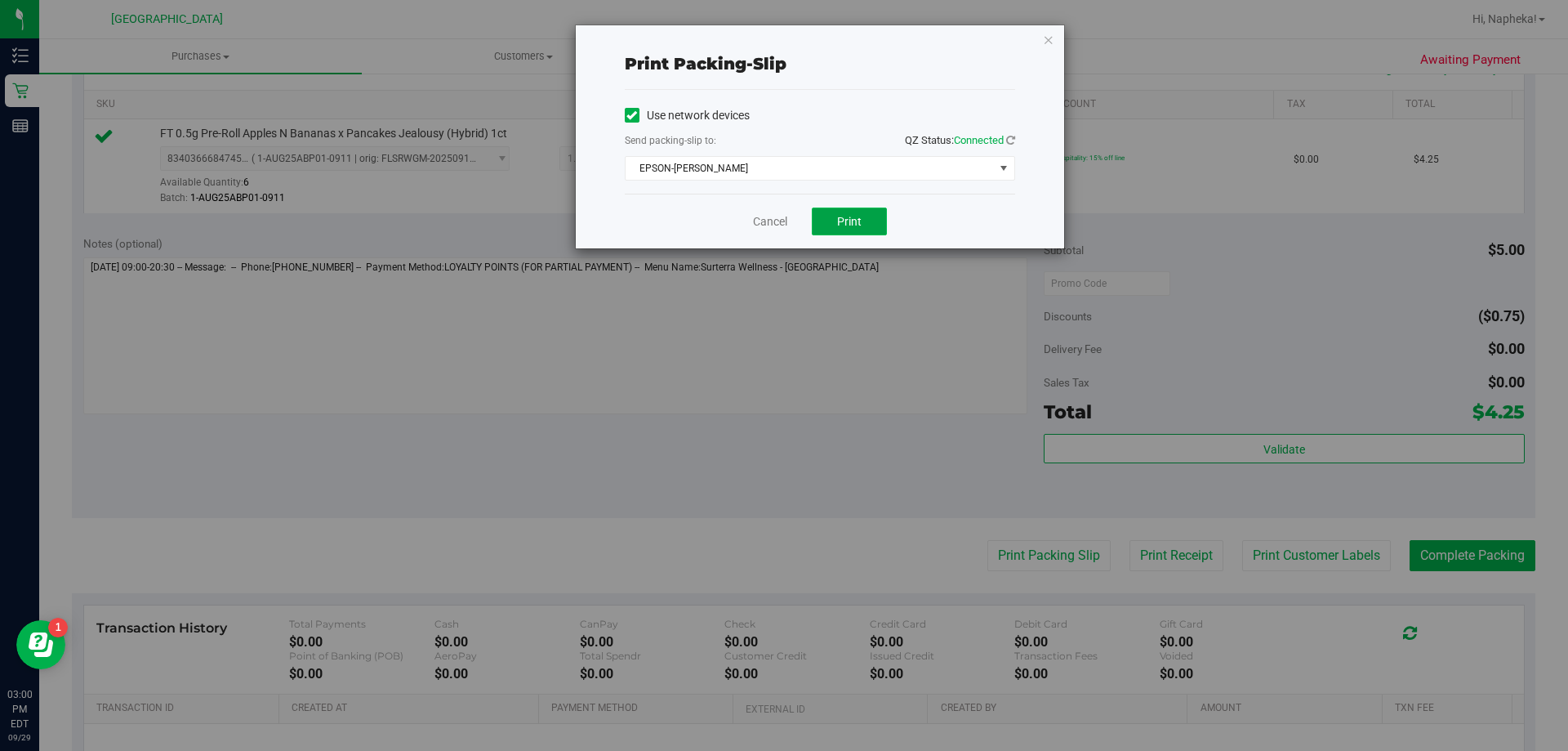
click at [852, 229] on button "Print" at bounding box center [849, 221] width 75 height 27
click at [738, 207] on div "Cancel Print" at bounding box center [820, 221] width 390 height 55
click at [780, 226] on link "Cancel" at bounding box center [771, 222] width 35 height 17
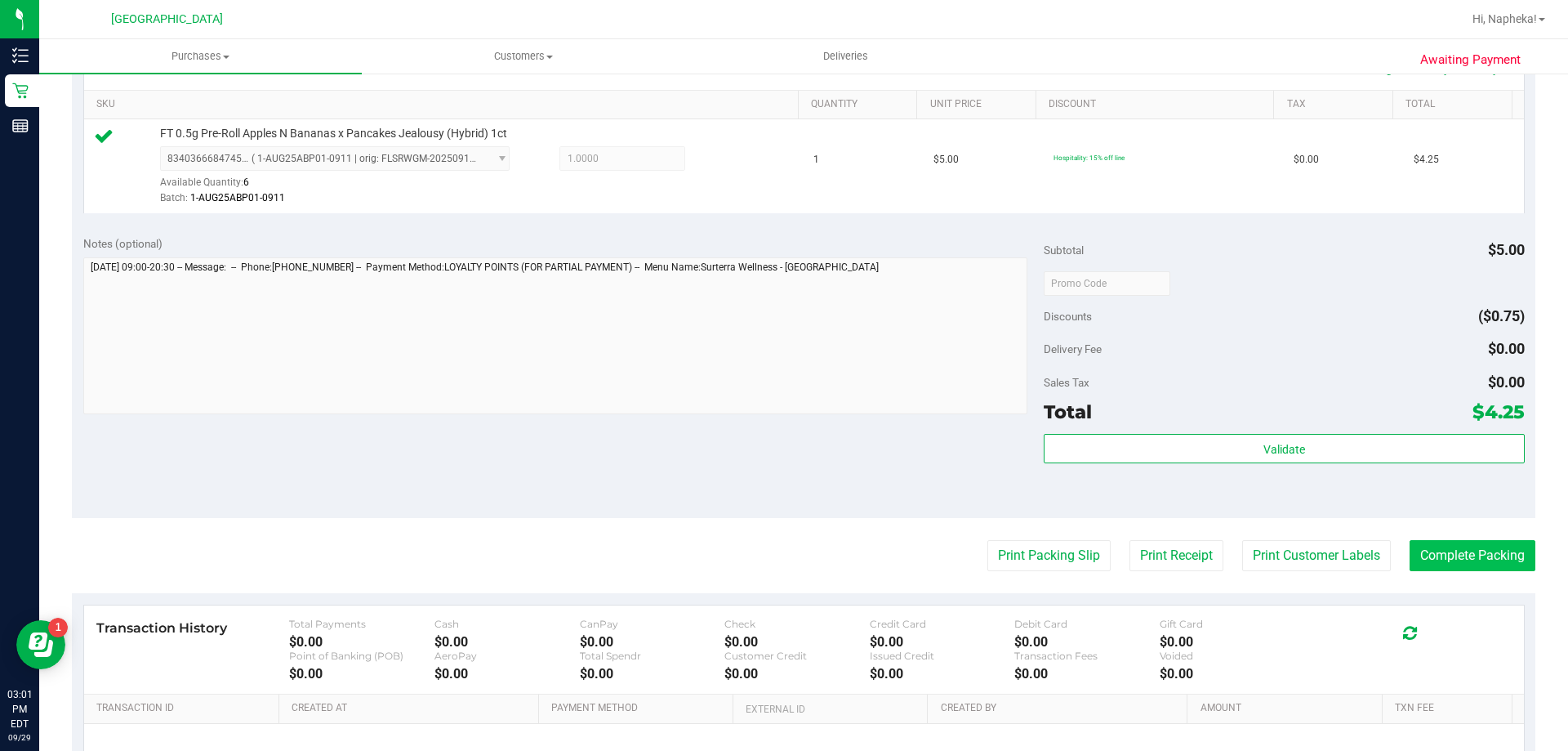
click at [1481, 570] on button "Complete Packing" at bounding box center [1473, 556] width 126 height 31
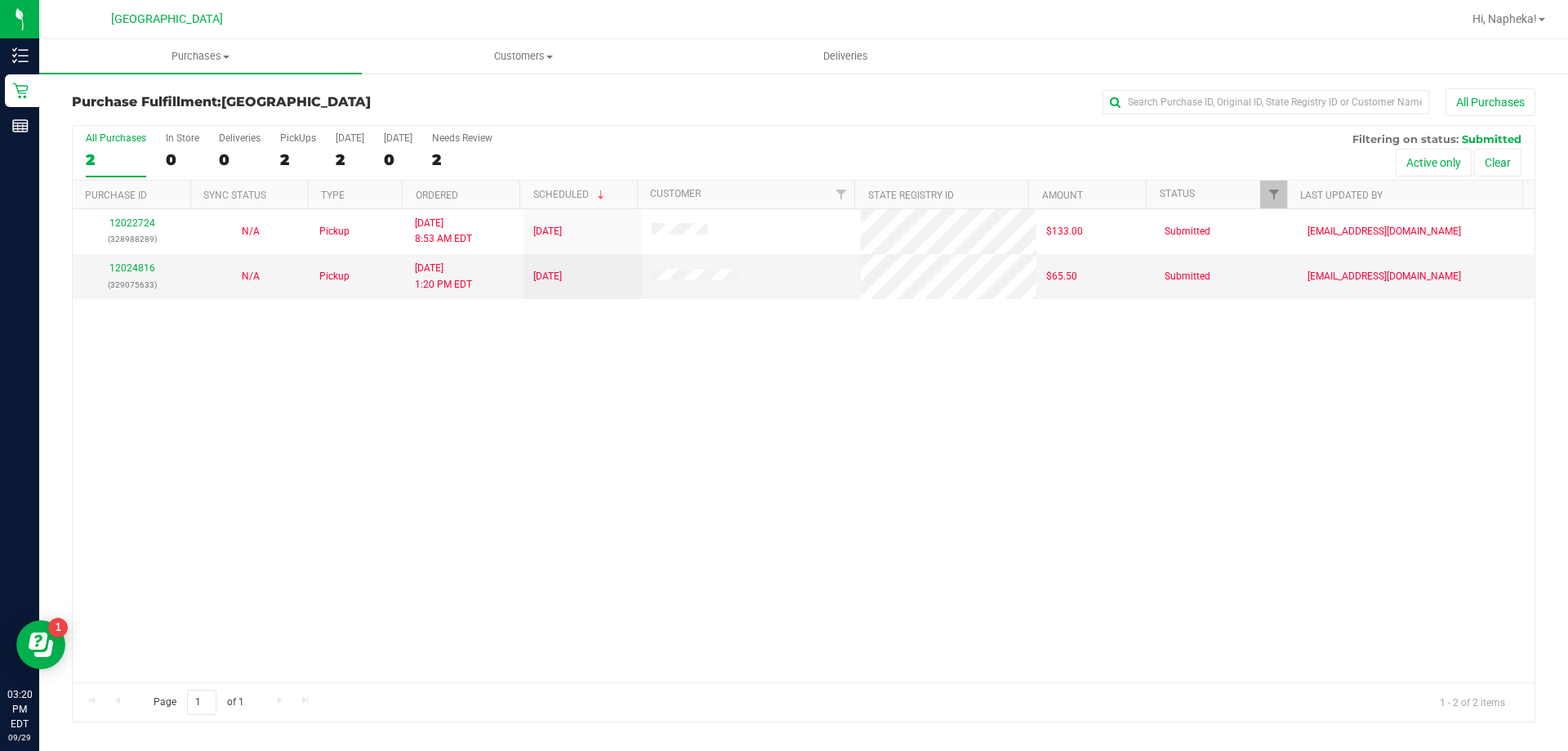
click at [183, 498] on div "12022724 (328988289) N/A Pickup 9/29/2025 8:53 AM EDT 9/29/2025 $133.00 Submitt…" at bounding box center [804, 445] width 1462 height 473
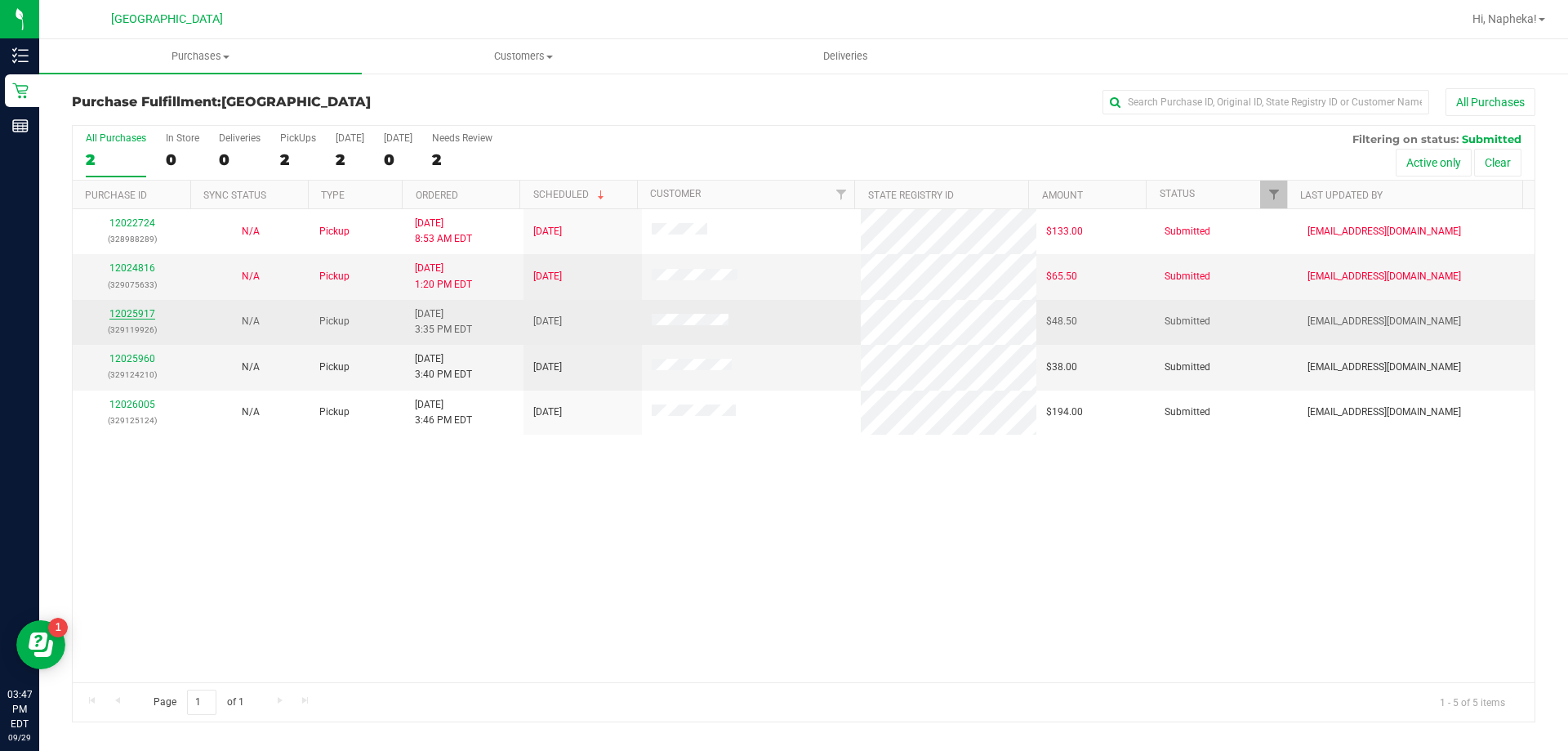
click at [128, 311] on link "12025917" at bounding box center [132, 314] width 46 height 12
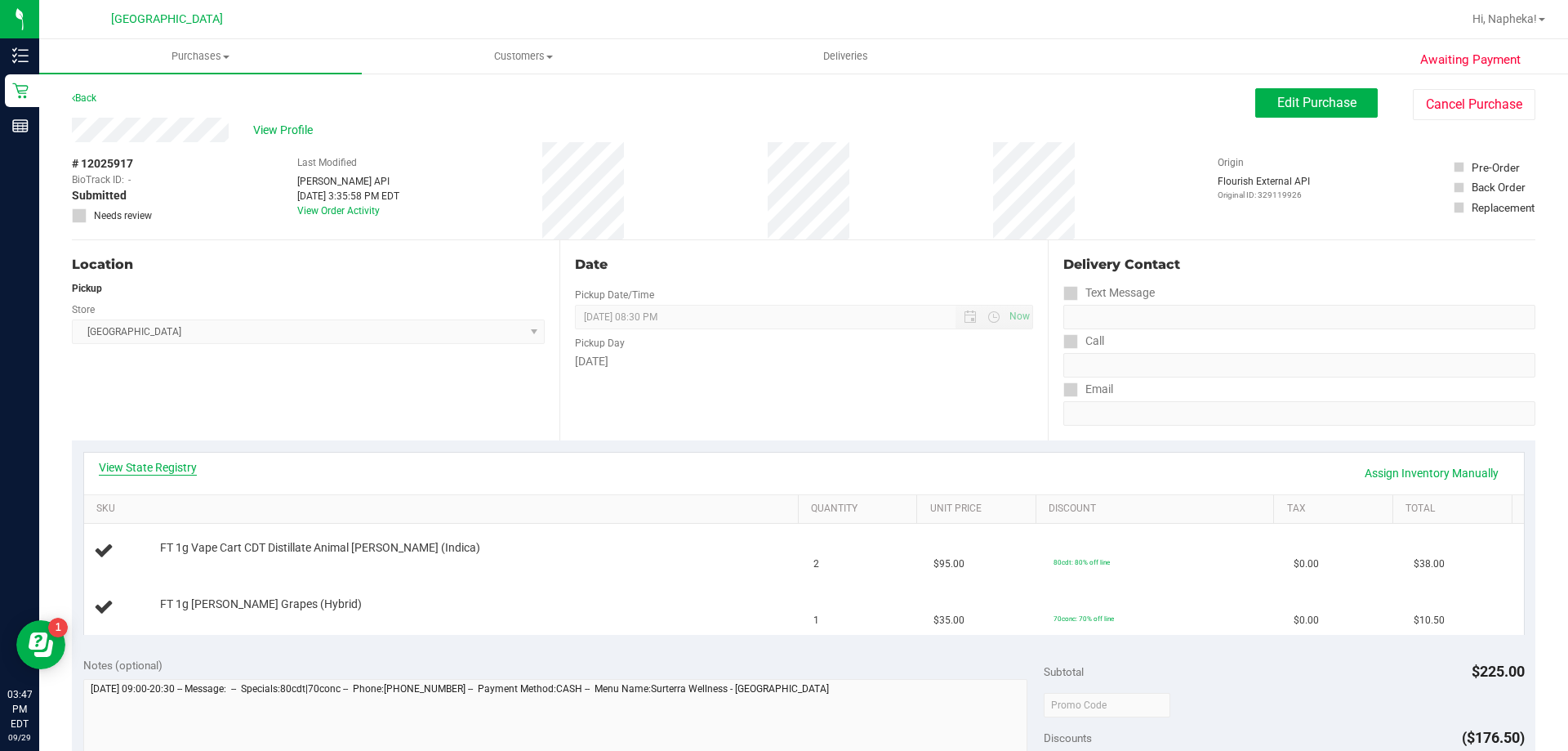
click at [172, 461] on link "View State Registry" at bounding box center [147, 467] width 98 height 16
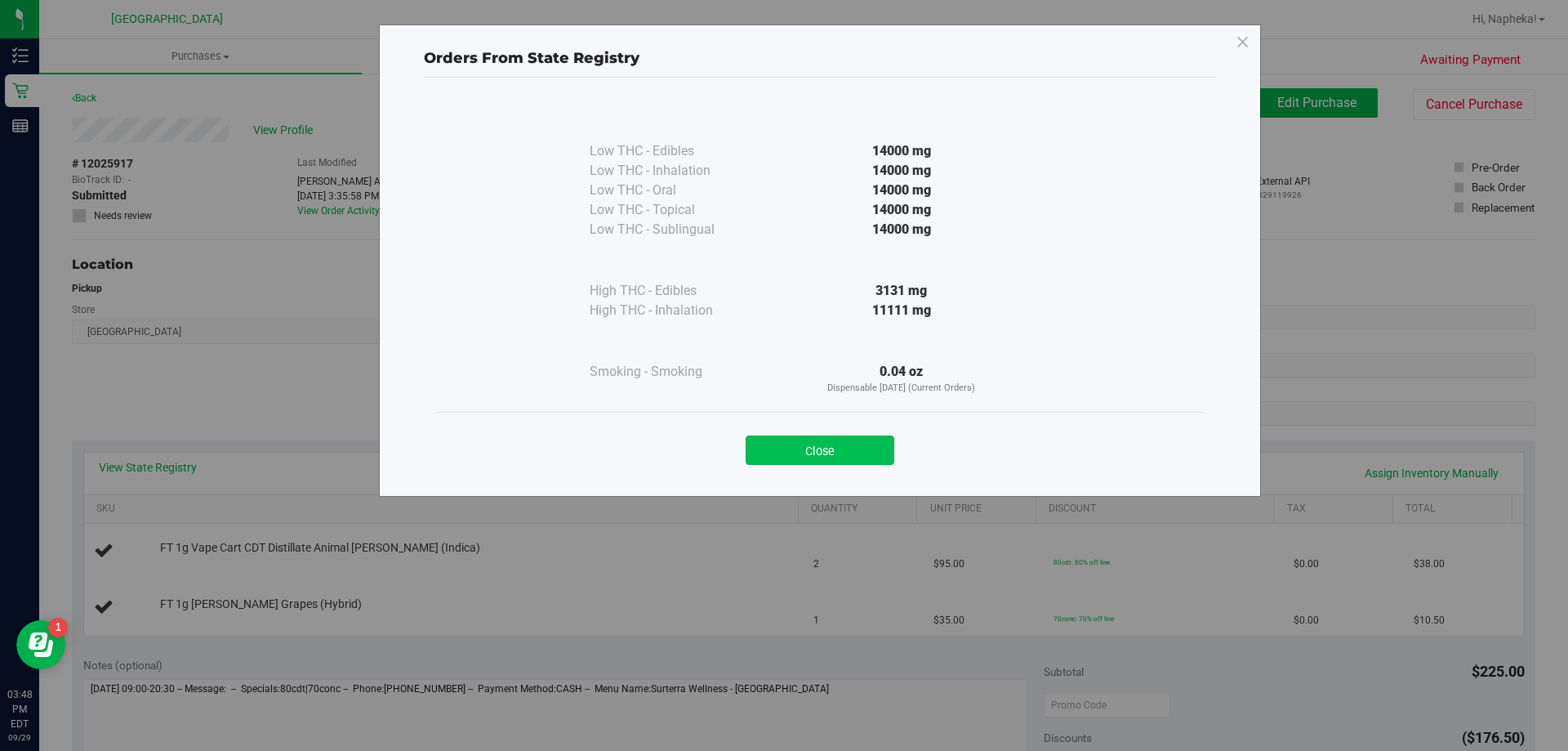
click at [826, 454] on button "Close" at bounding box center [820, 450] width 149 height 29
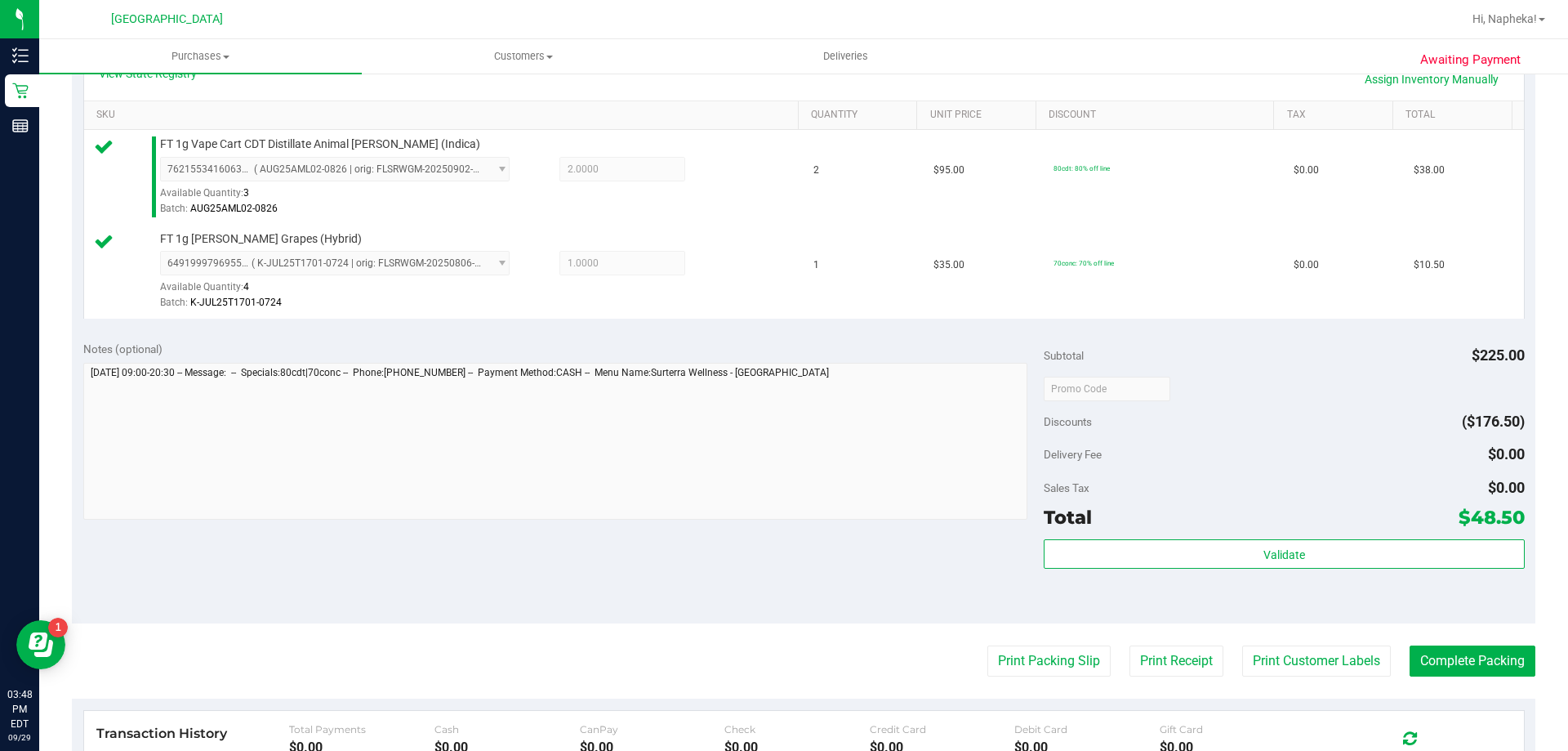
scroll to position [599, 0]
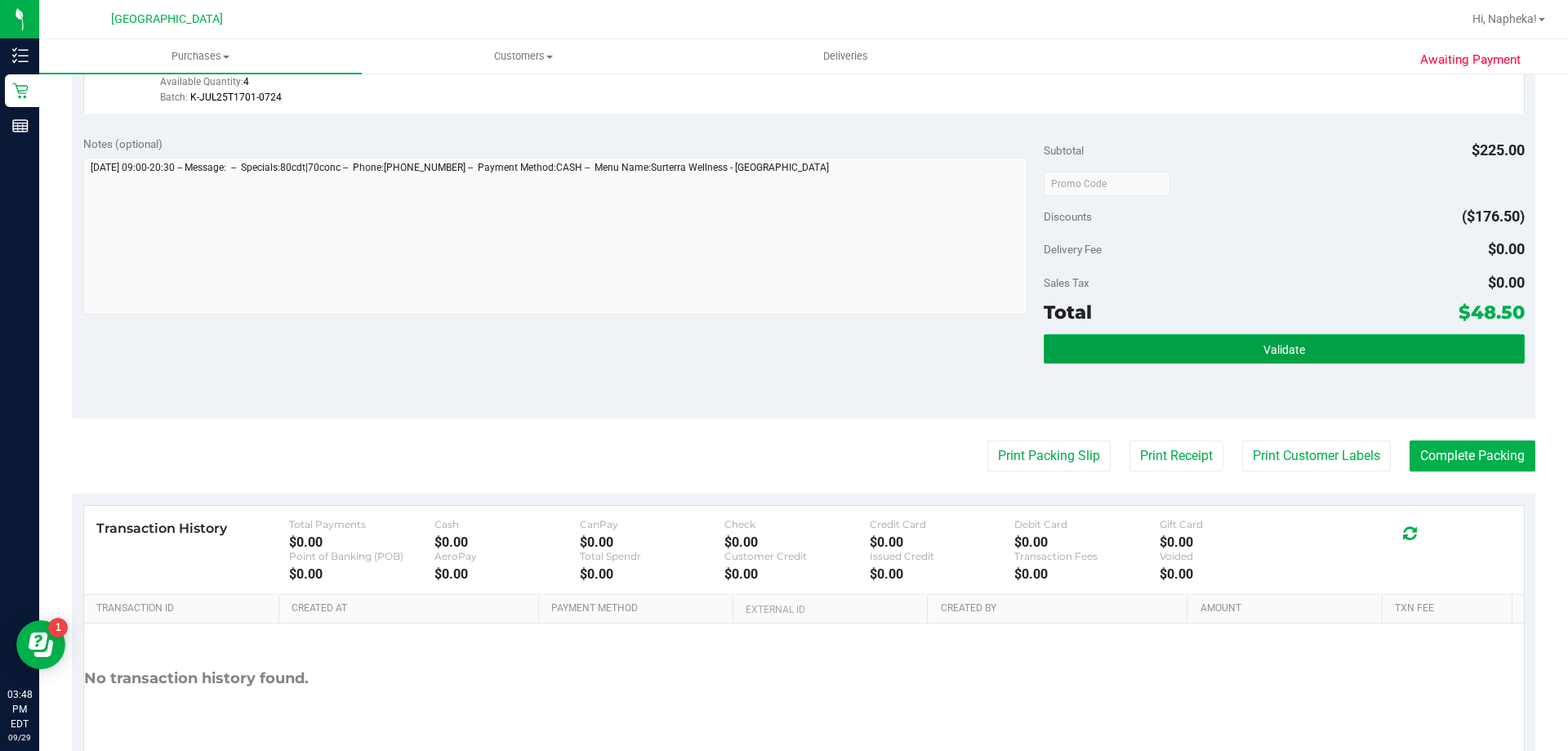
click at [1369, 354] on button "Validate" at bounding box center [1283, 349] width 481 height 29
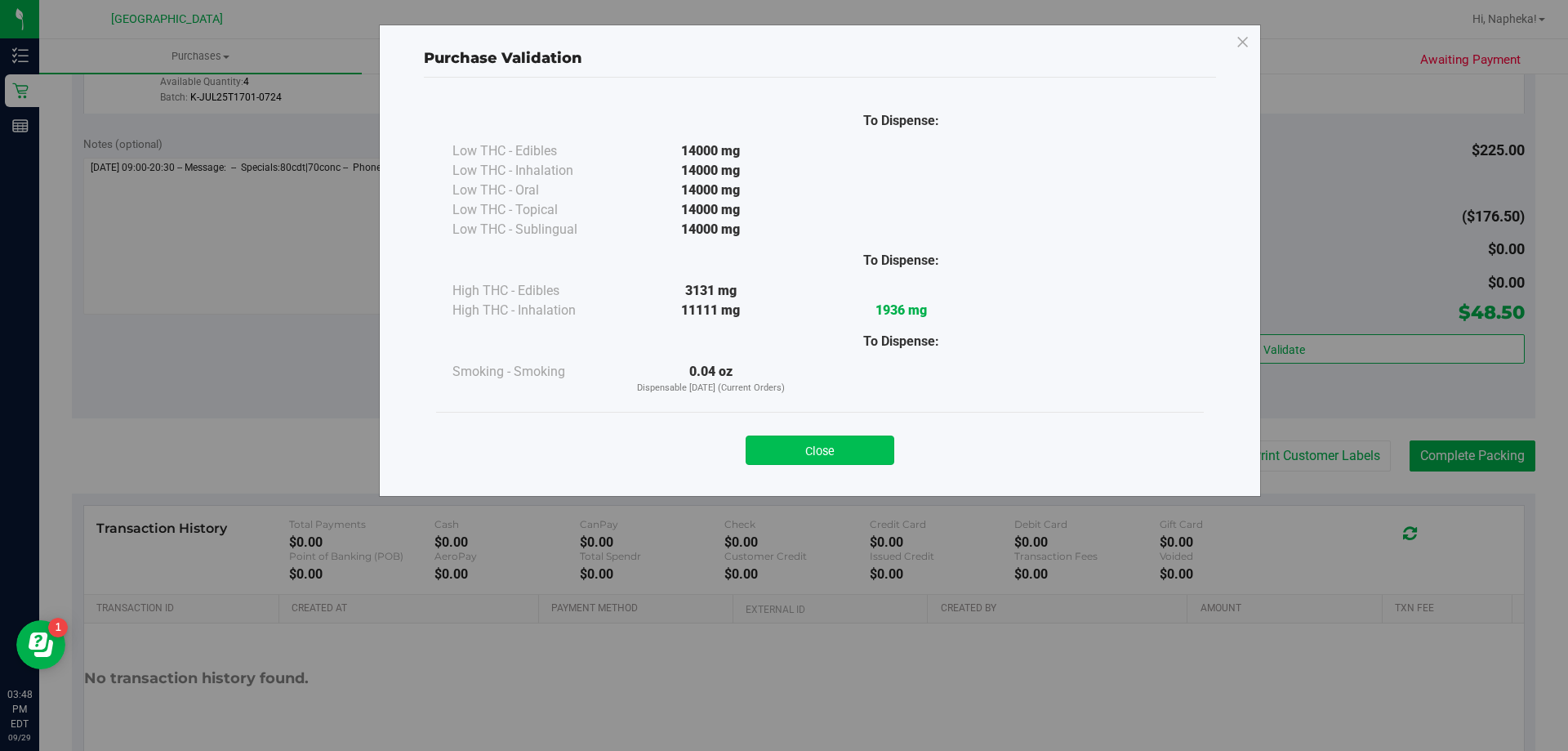
click at [837, 451] on button "Close" at bounding box center [820, 450] width 149 height 29
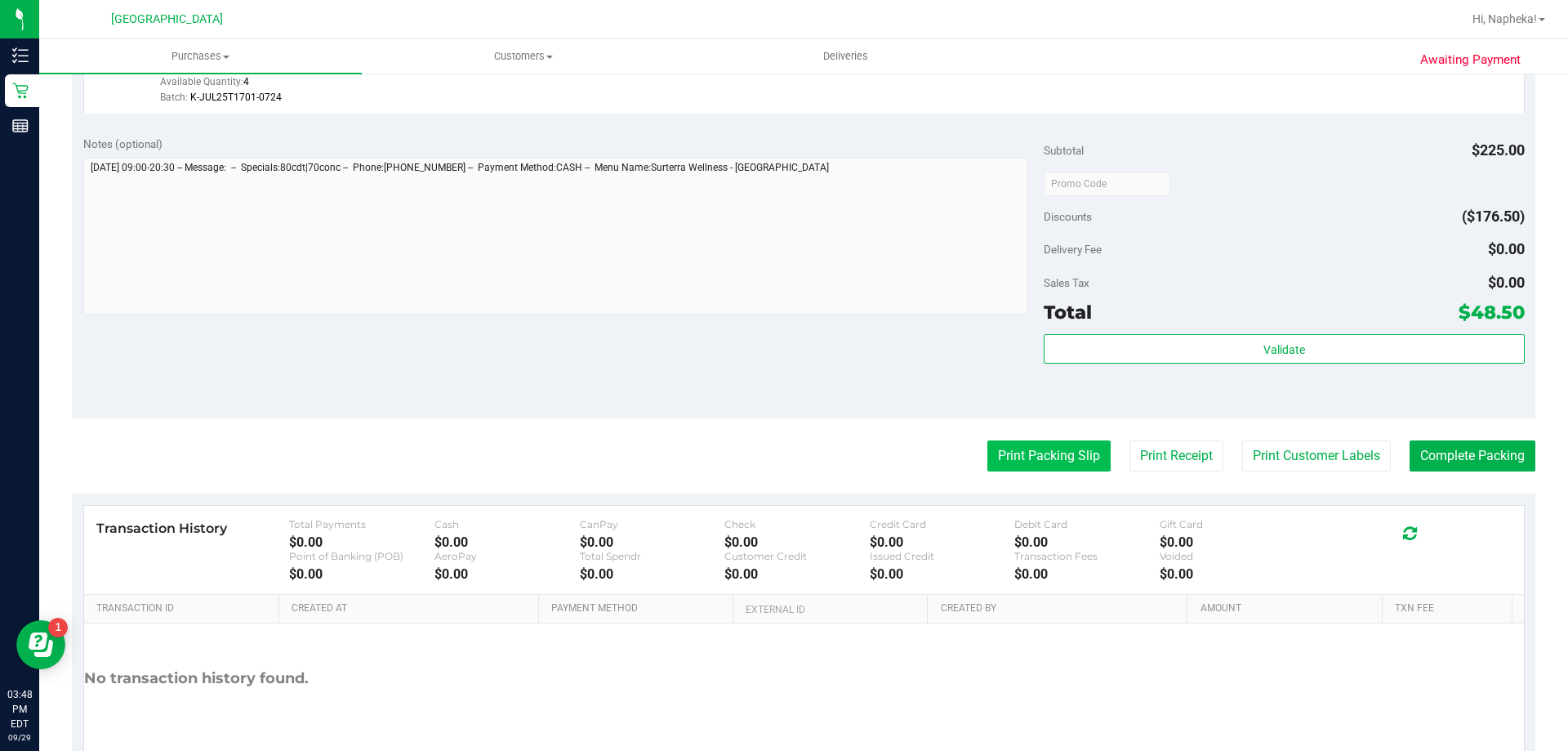
click at [1020, 472] on button "Print Packing Slip" at bounding box center [1049, 456] width 123 height 31
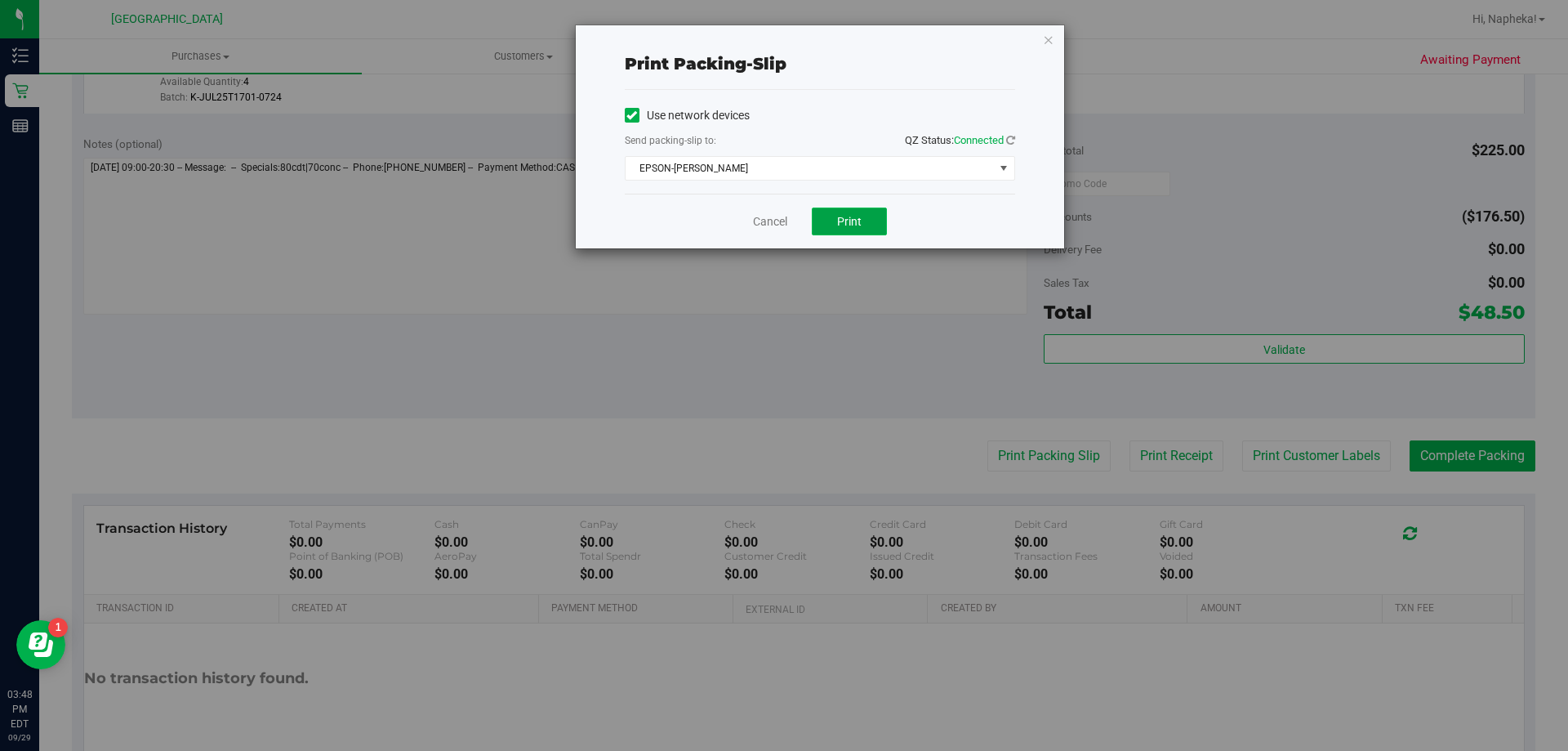
click at [830, 220] on button "Print" at bounding box center [849, 221] width 75 height 27
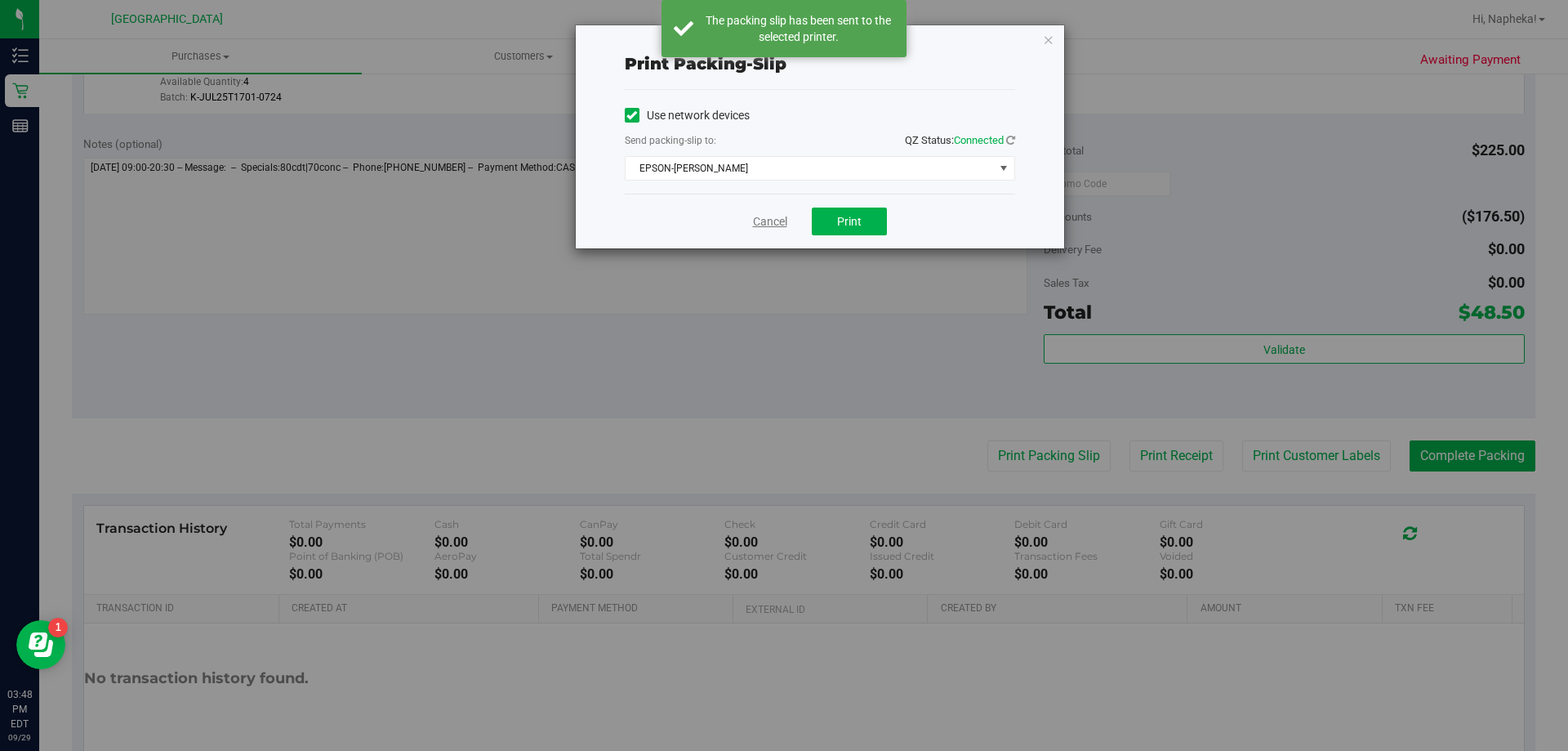
click at [761, 228] on link "Cancel" at bounding box center [771, 222] width 35 height 17
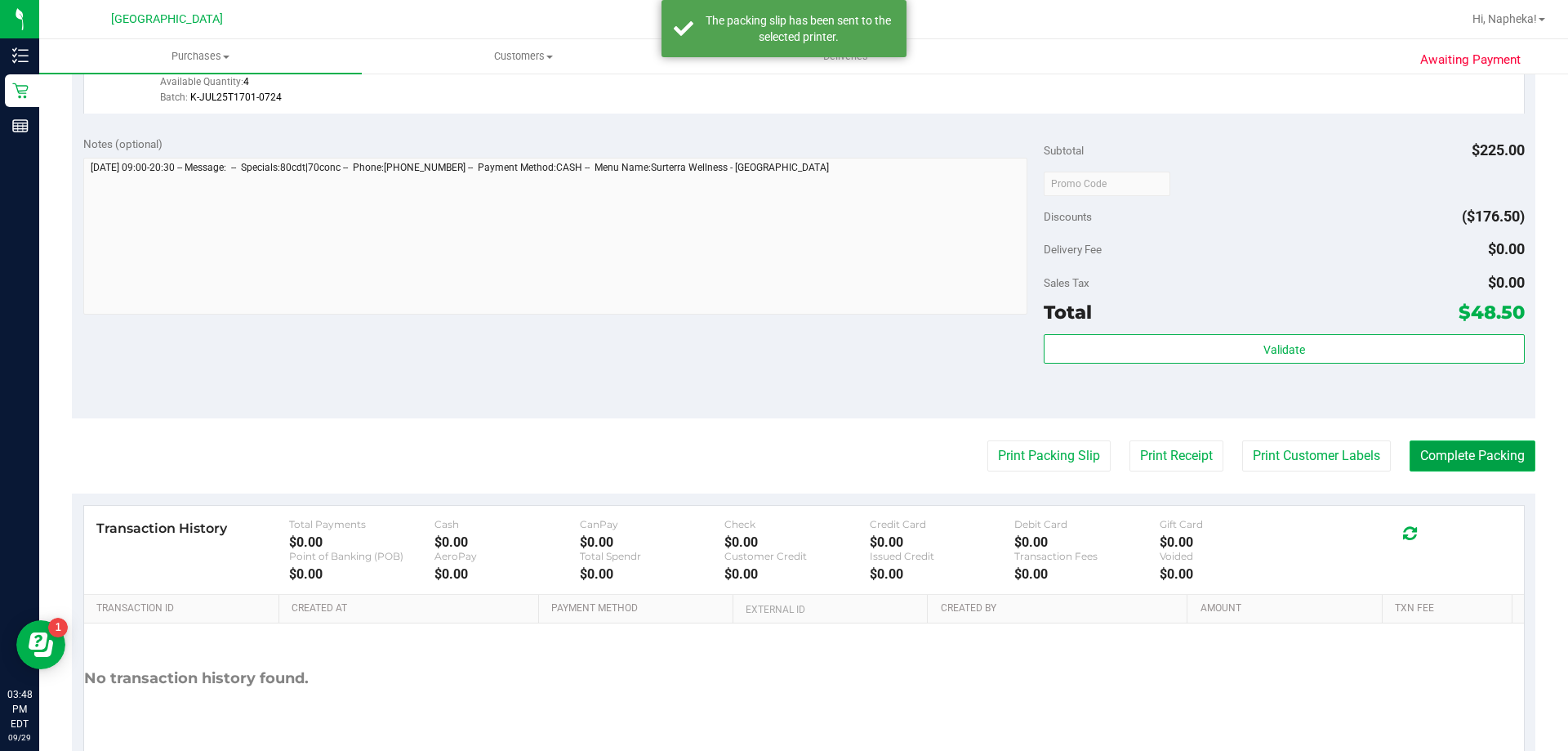
click at [1451, 443] on button "Complete Packing" at bounding box center [1473, 456] width 126 height 31
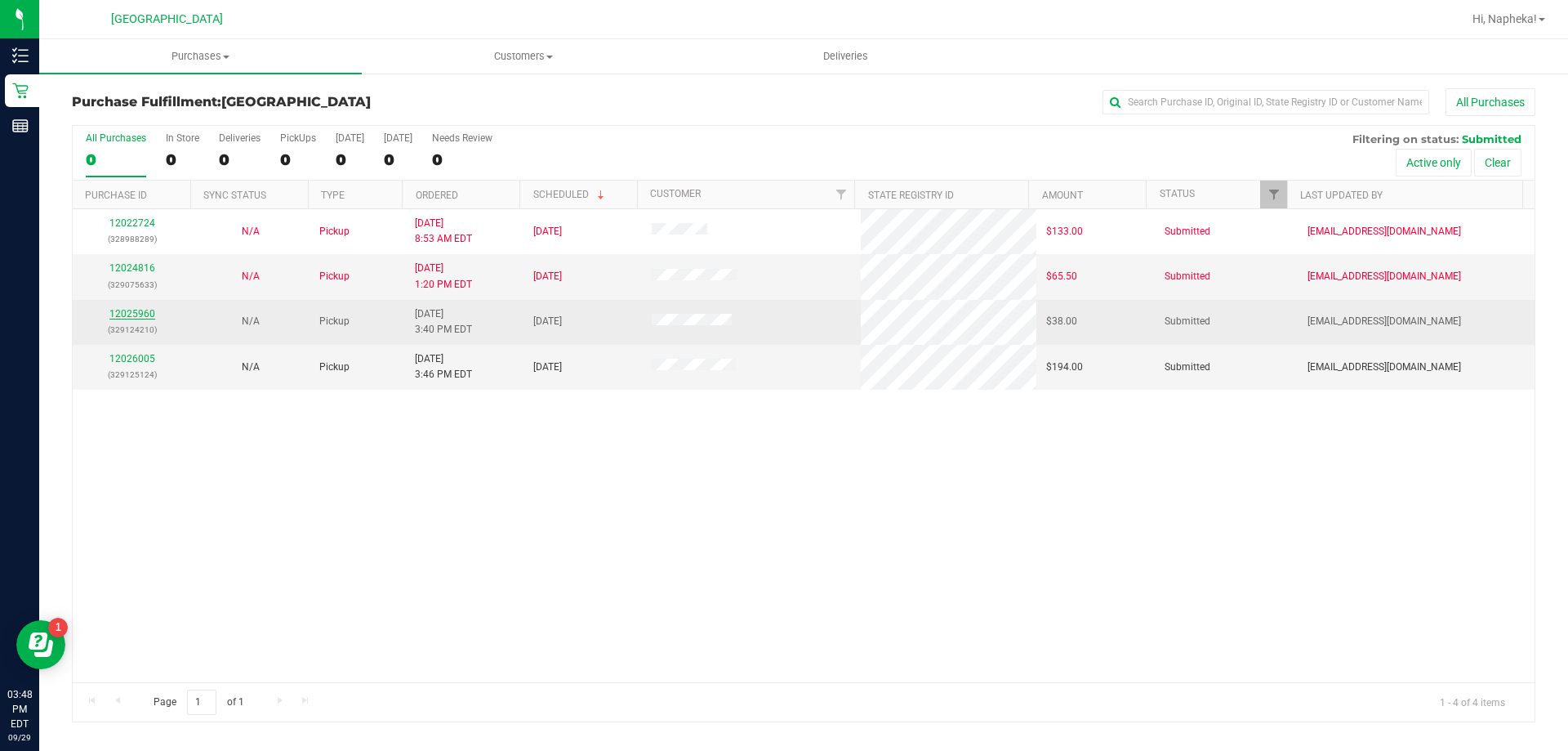
click at [149, 318] on link "12025960" at bounding box center [132, 314] width 46 height 12
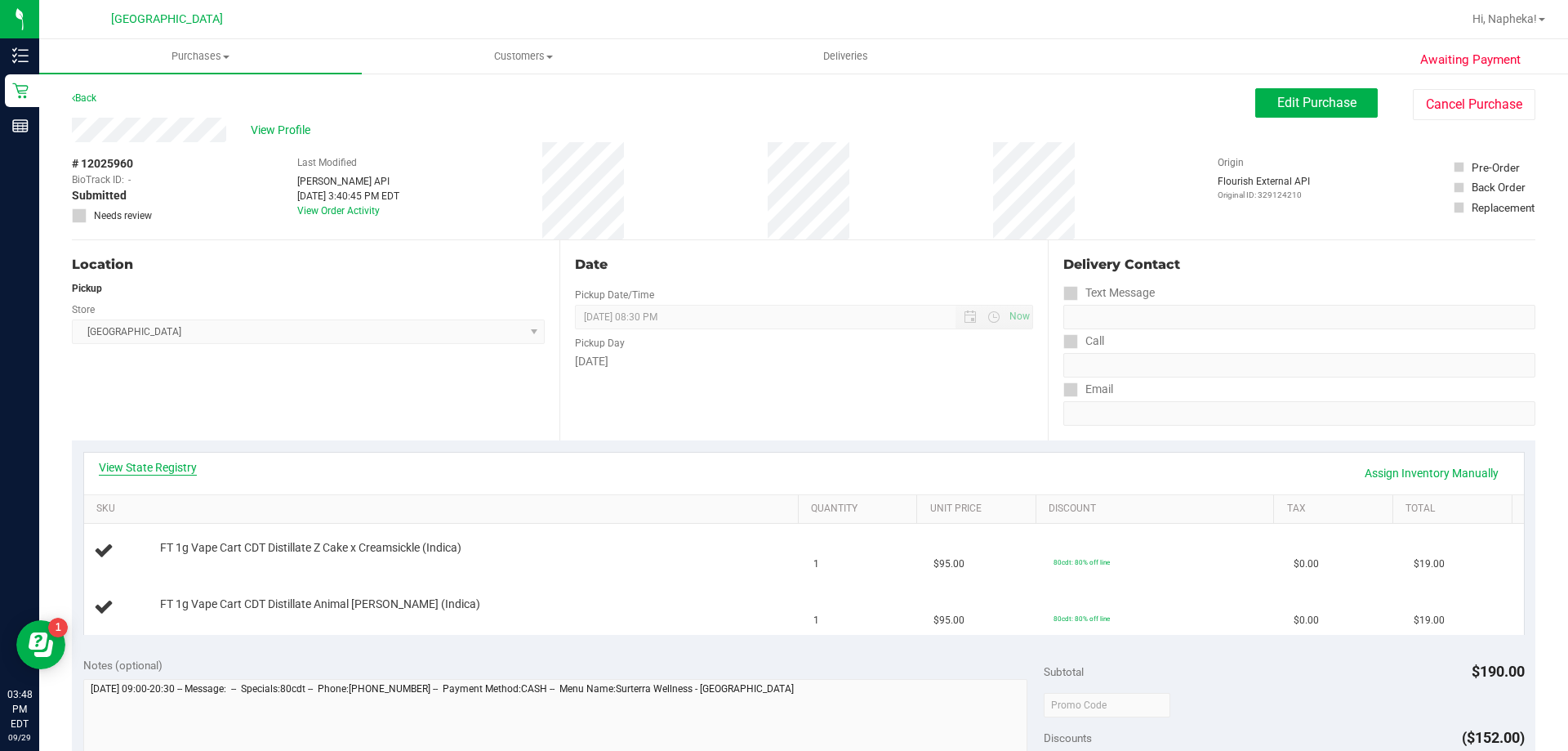
click at [162, 462] on link "View State Registry" at bounding box center [147, 467] width 98 height 16
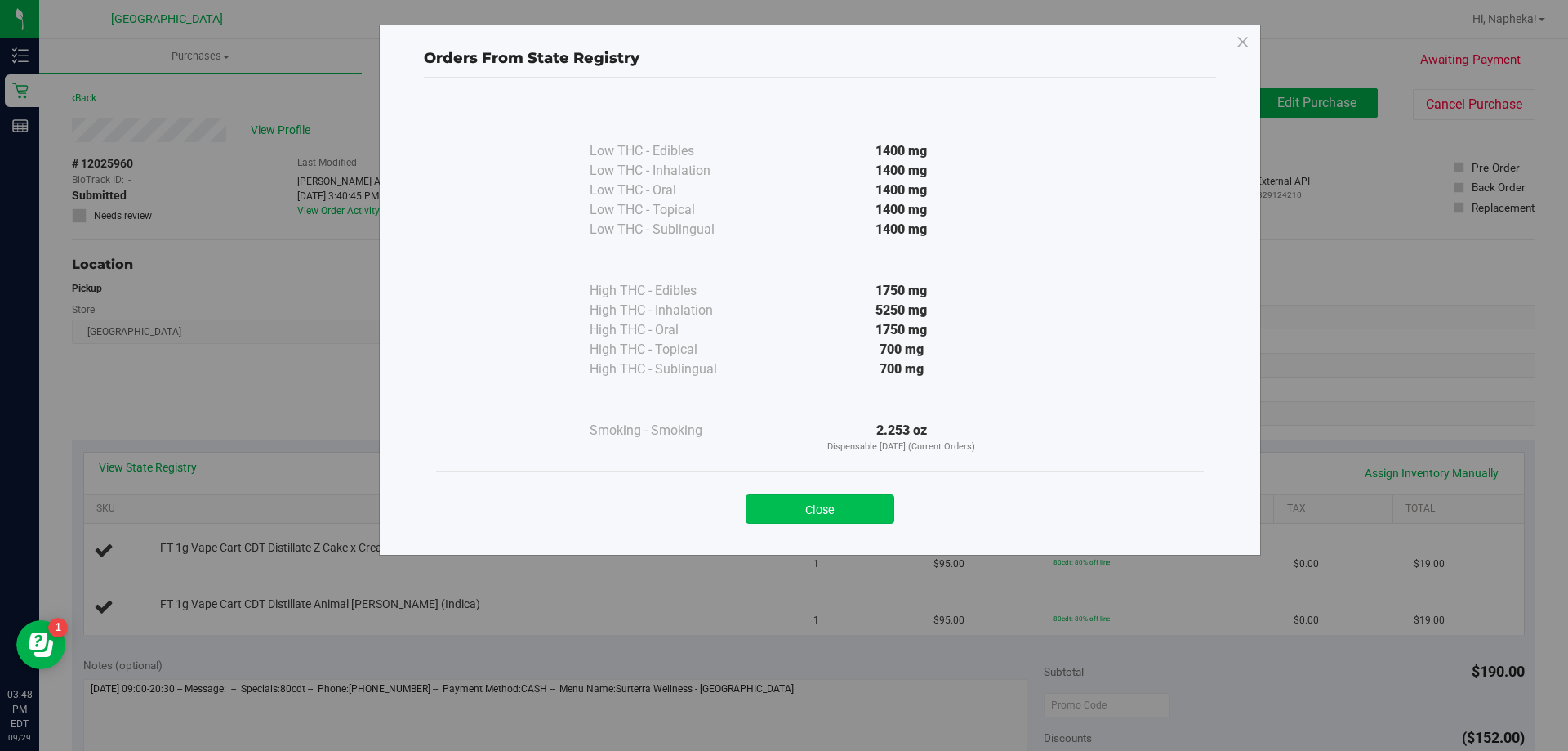
click at [861, 495] on button "Close" at bounding box center [820, 509] width 149 height 29
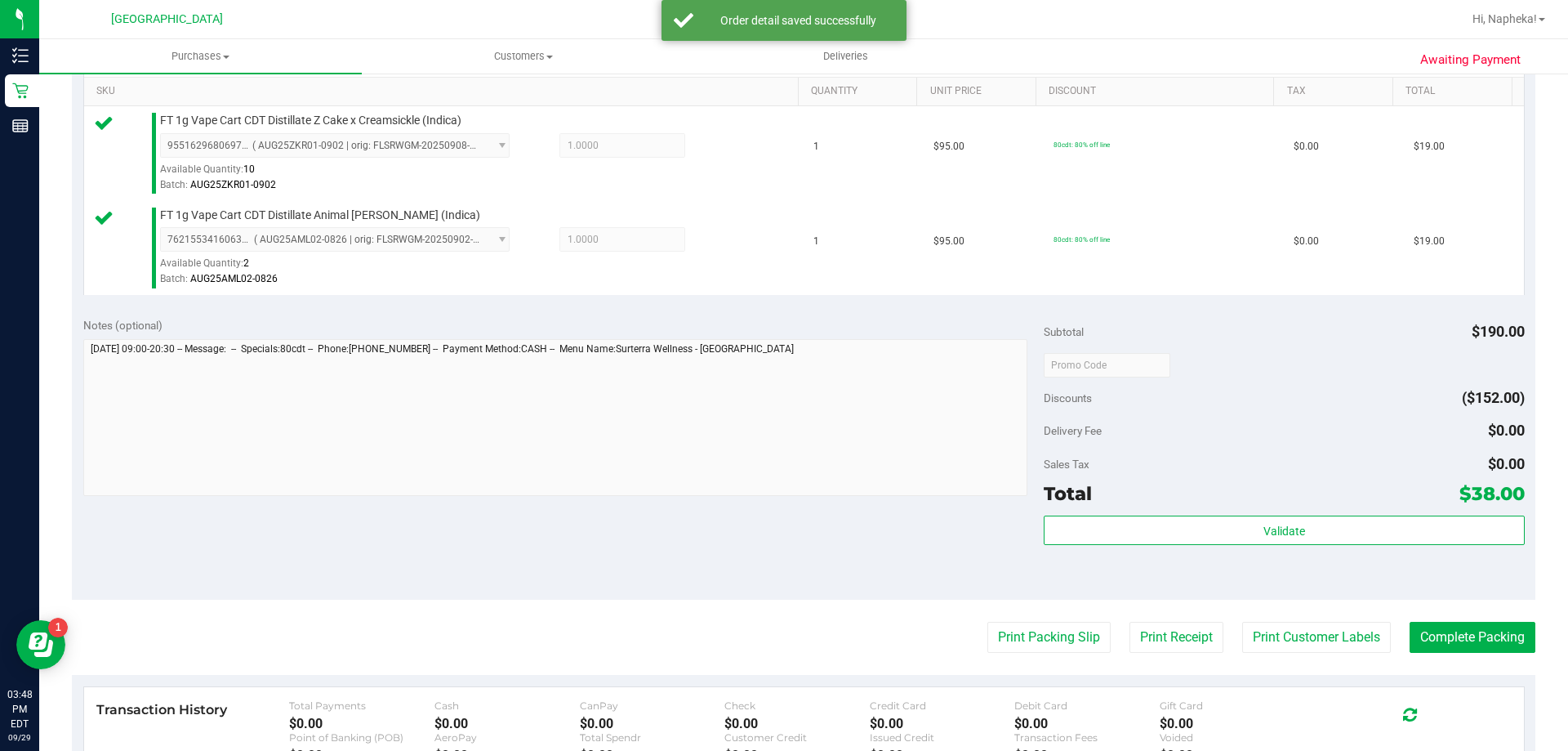
scroll to position [598, 0]
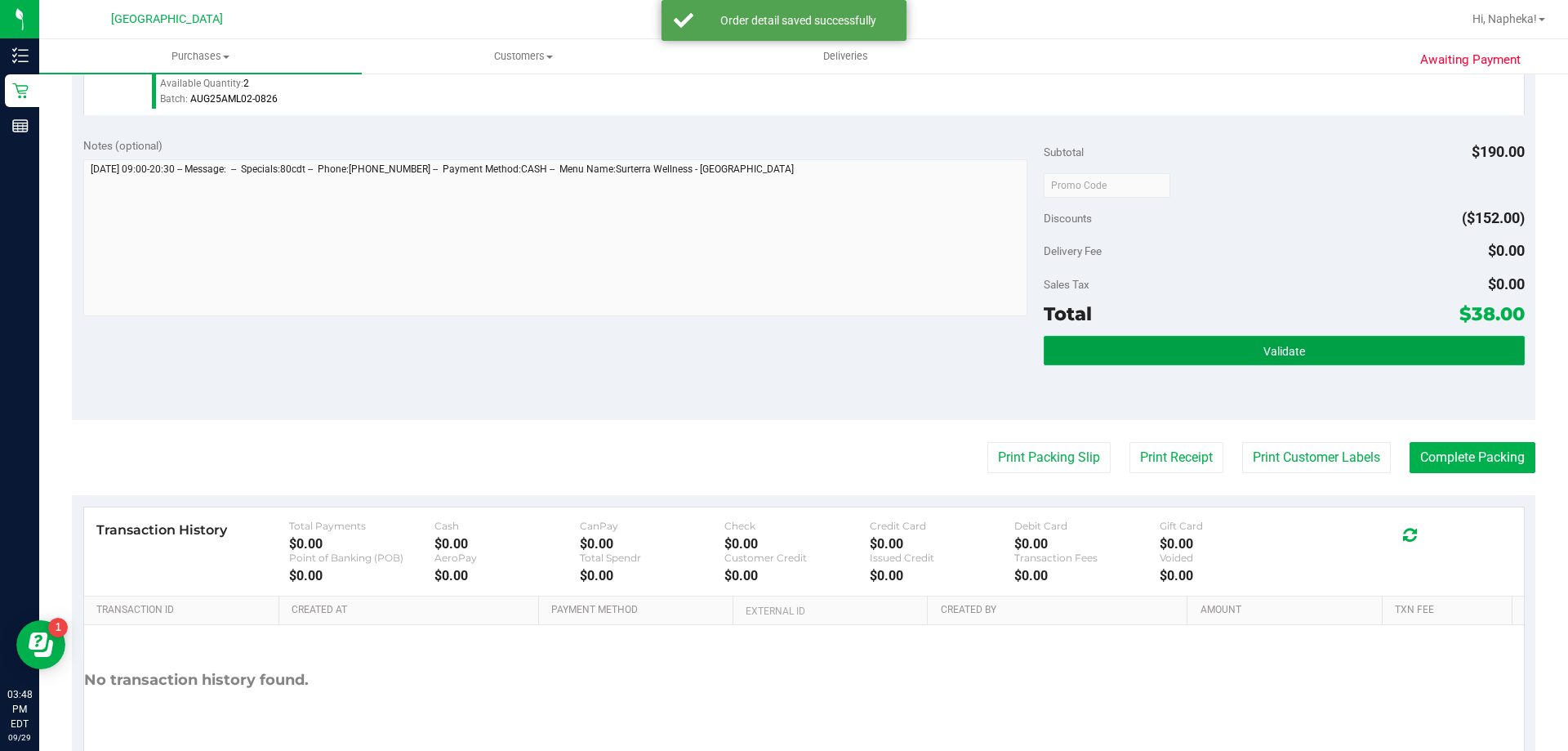
click at [1293, 357] on span "Validate" at bounding box center [1284, 351] width 42 height 13
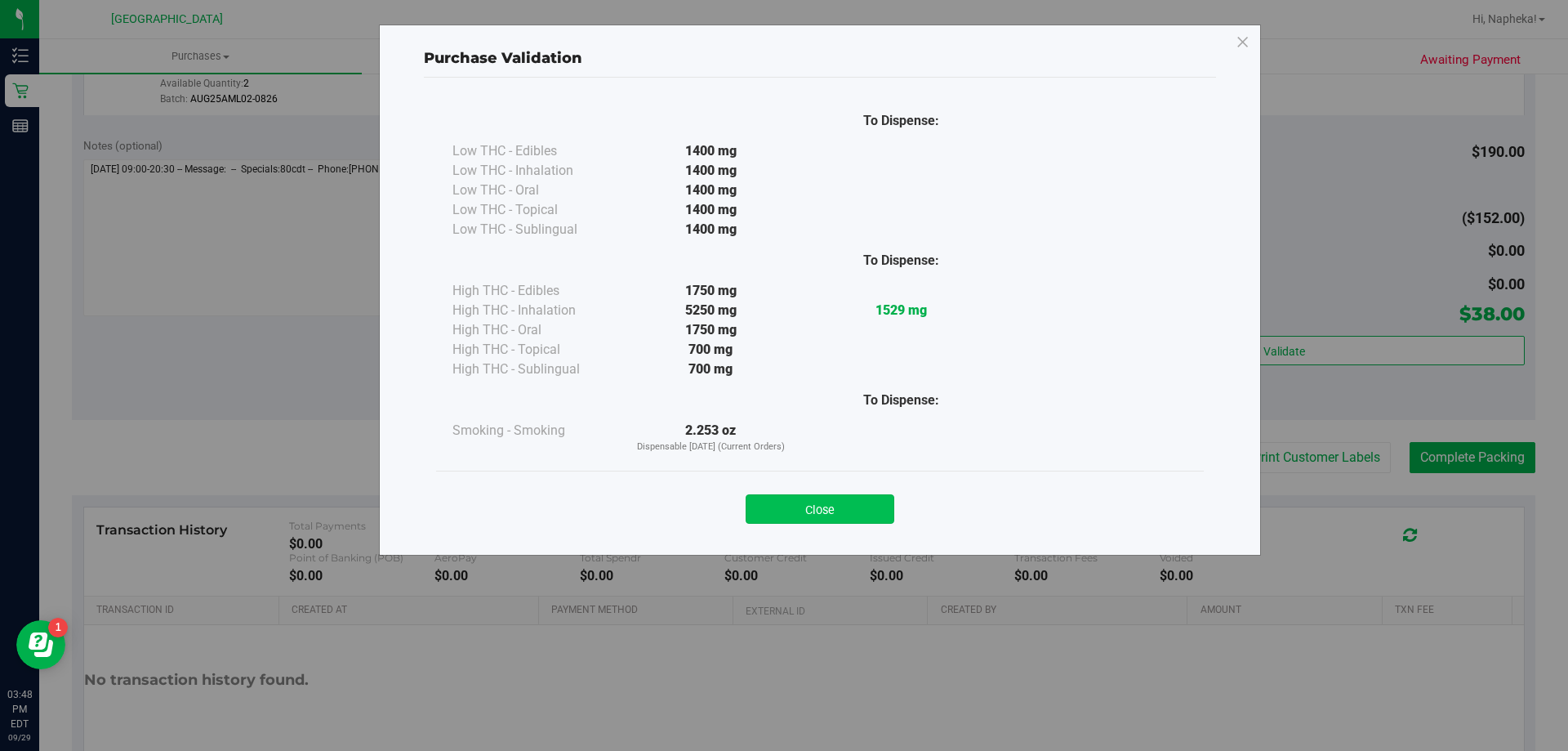
click at [877, 502] on button "Close" at bounding box center [820, 509] width 149 height 29
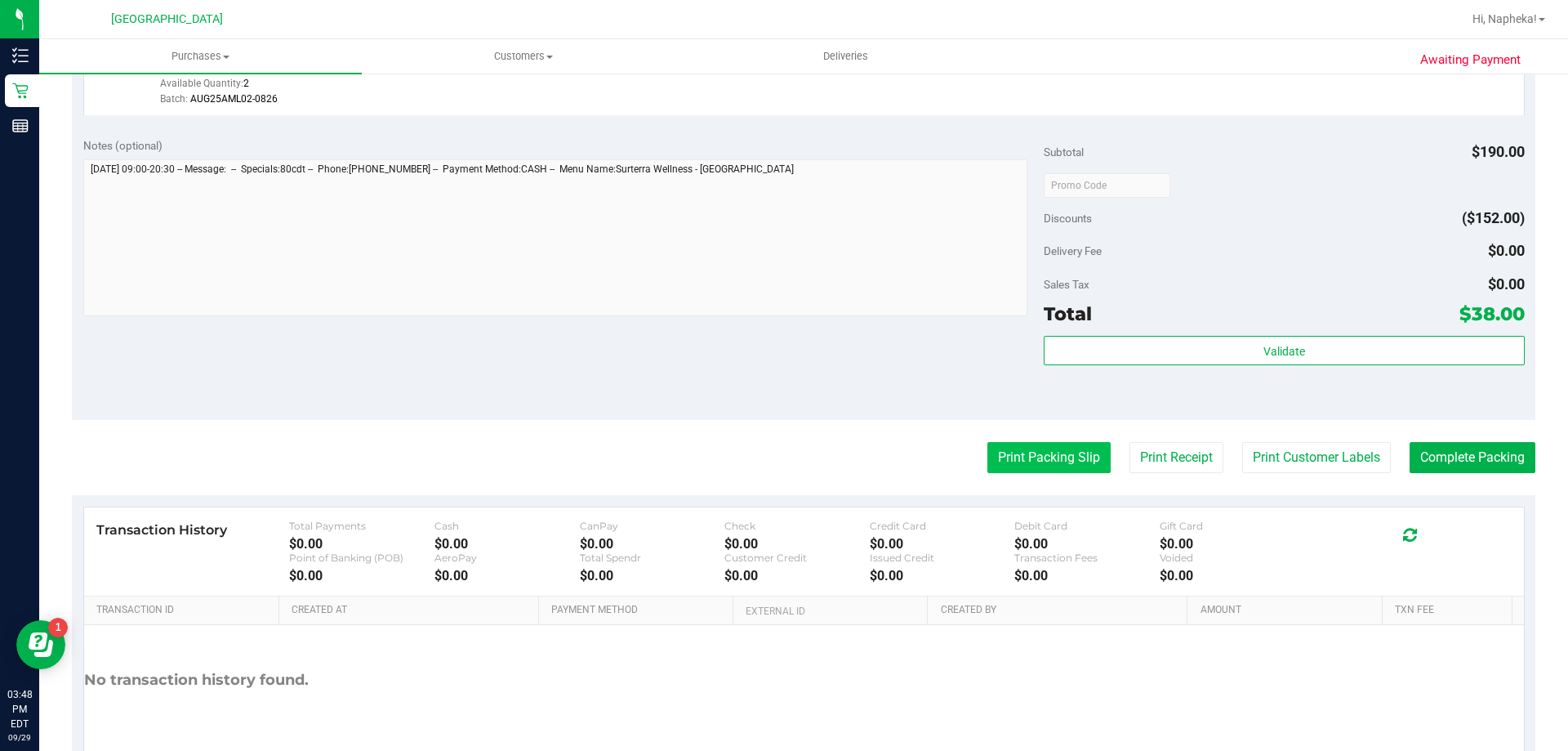
click at [1035, 460] on button "Print Packing Slip" at bounding box center [1049, 457] width 123 height 31
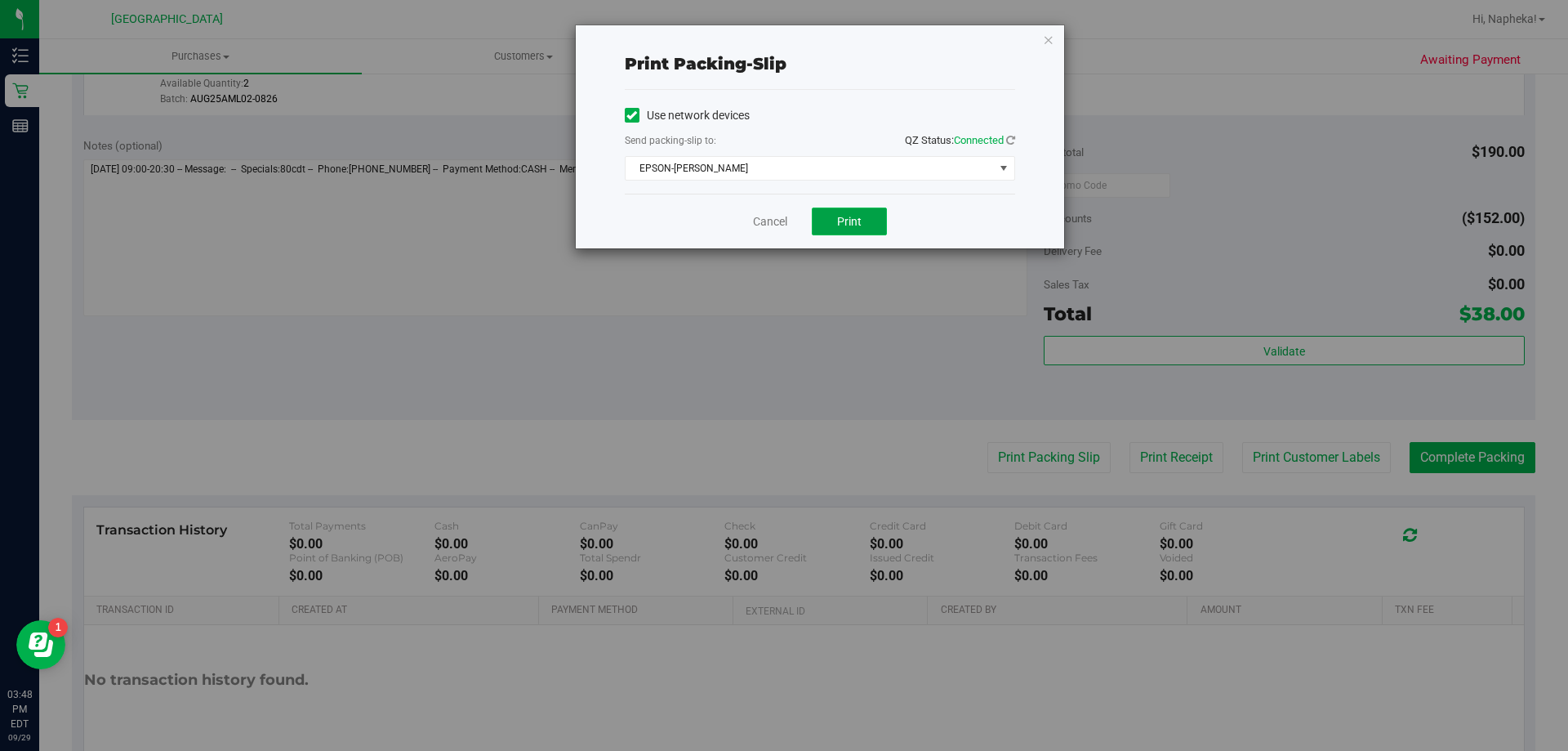
click at [857, 234] on button "Print" at bounding box center [849, 221] width 75 height 27
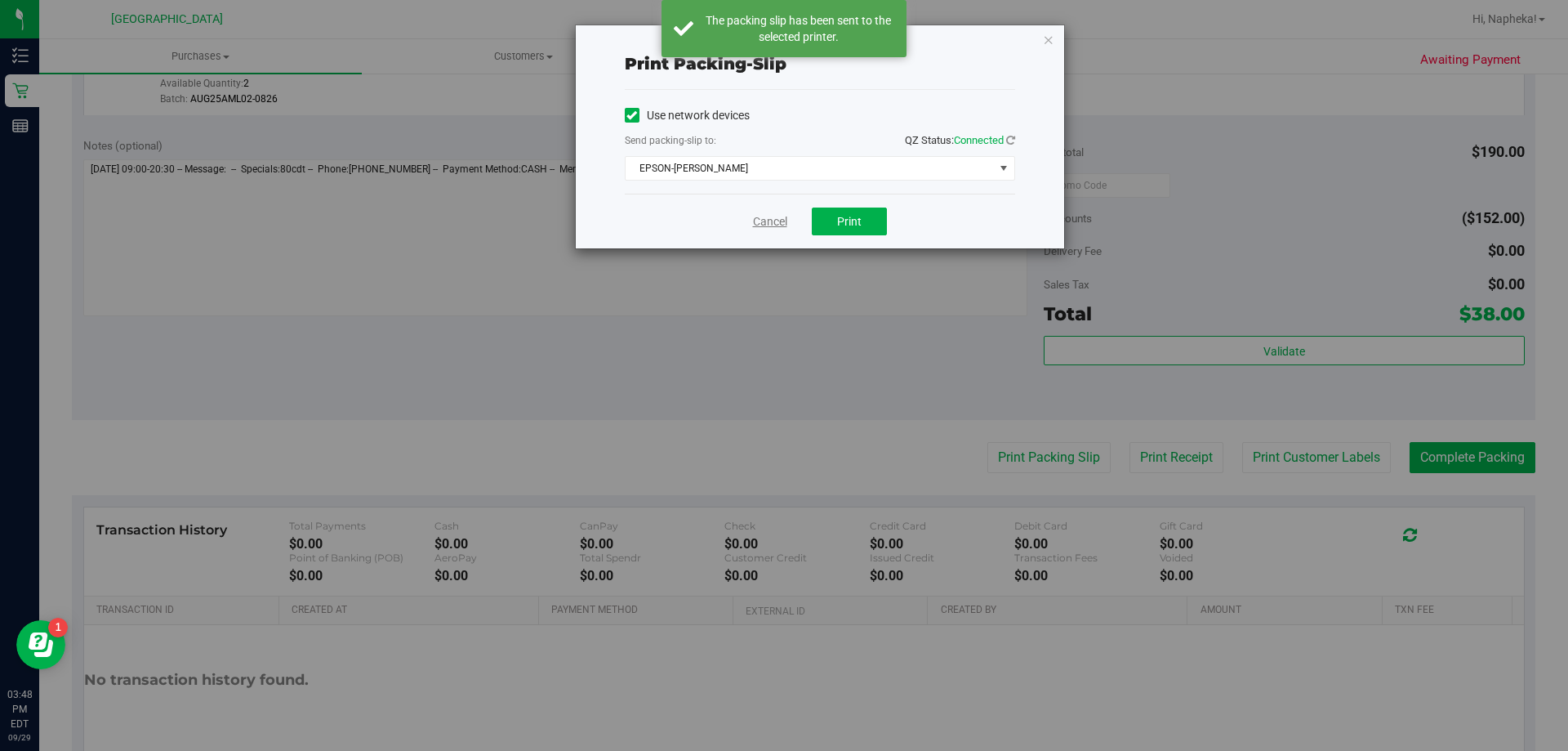
click at [761, 223] on link "Cancel" at bounding box center [771, 222] width 35 height 17
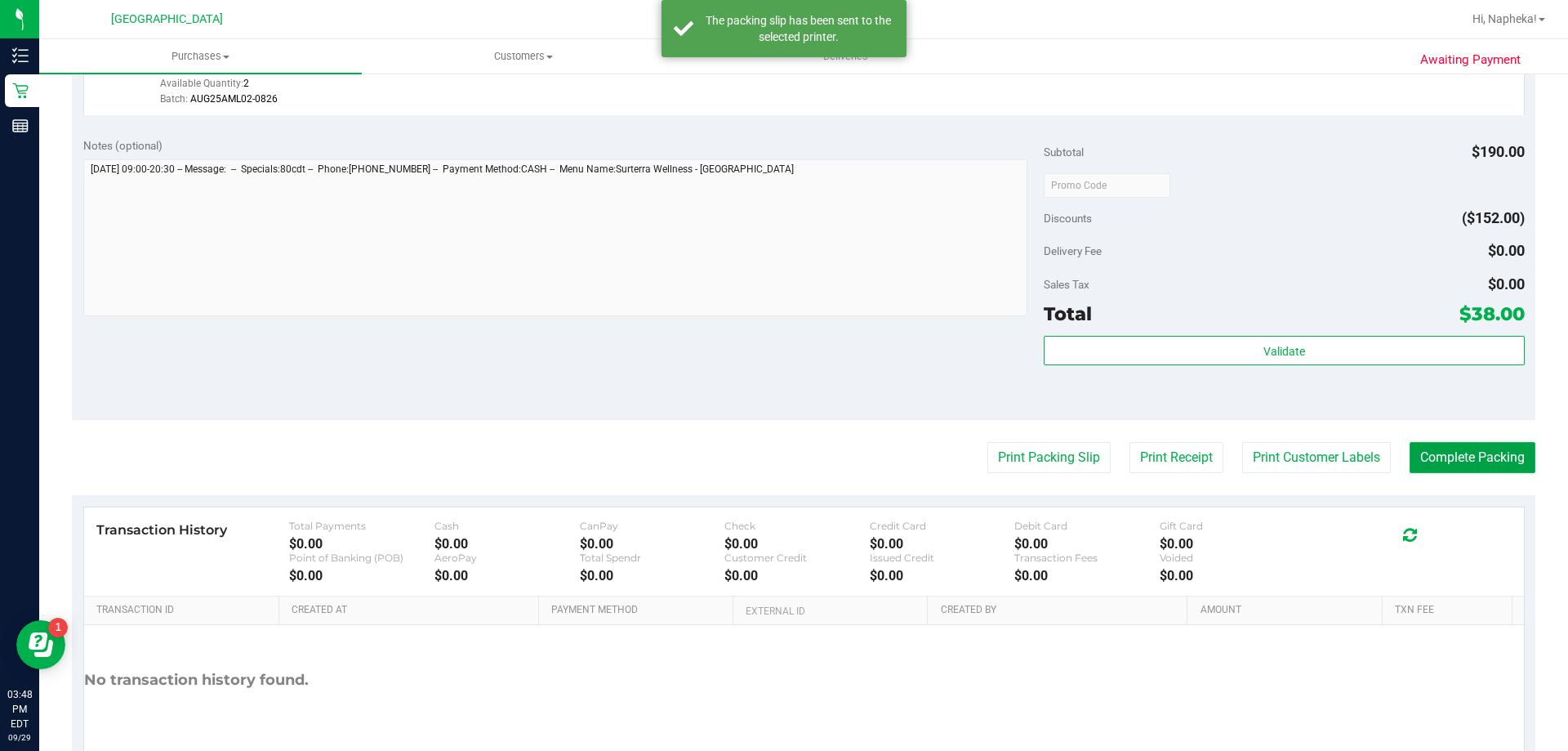
click at [1475, 464] on button "Complete Packing" at bounding box center [1473, 457] width 126 height 31
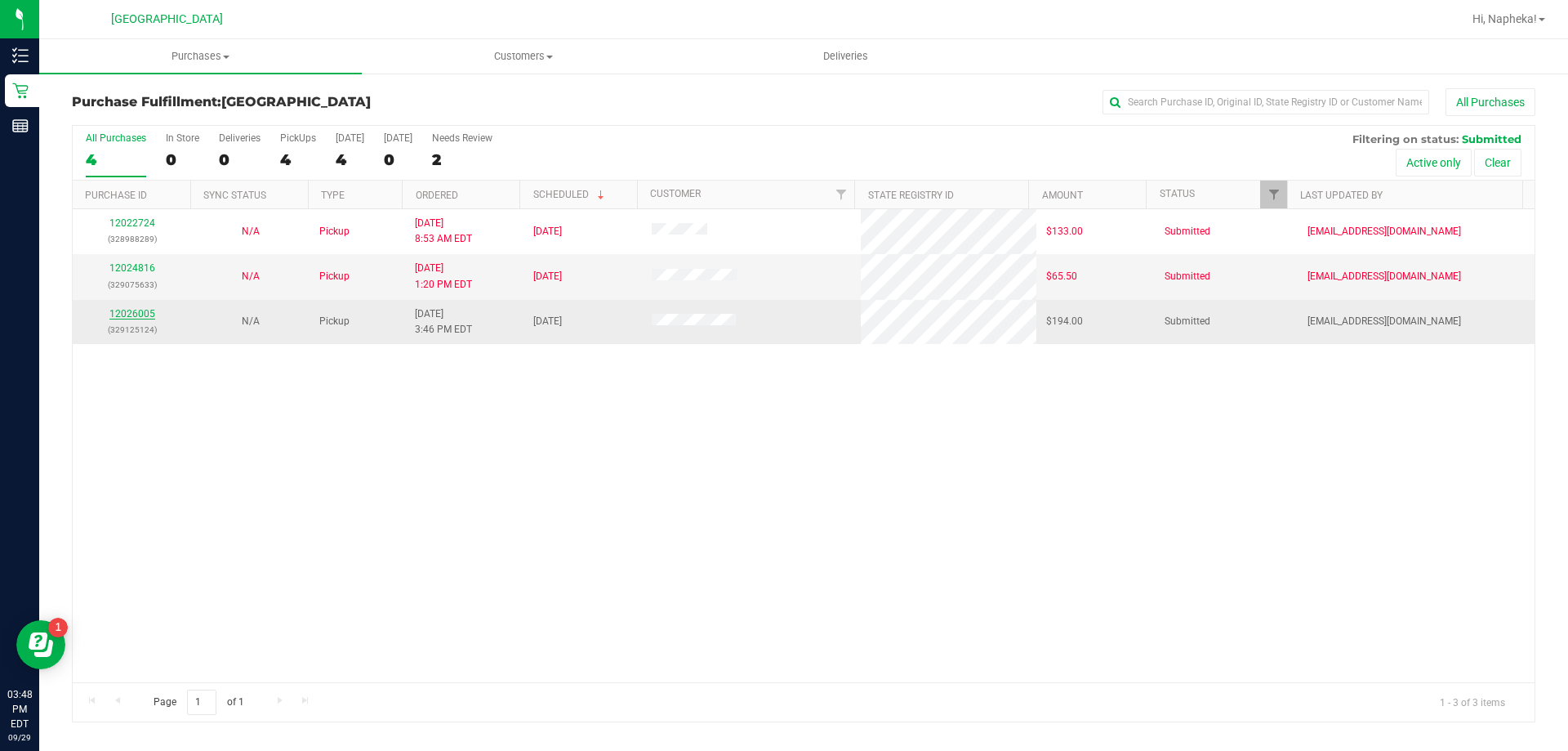
click at [133, 318] on link "12026005" at bounding box center [132, 314] width 46 height 12
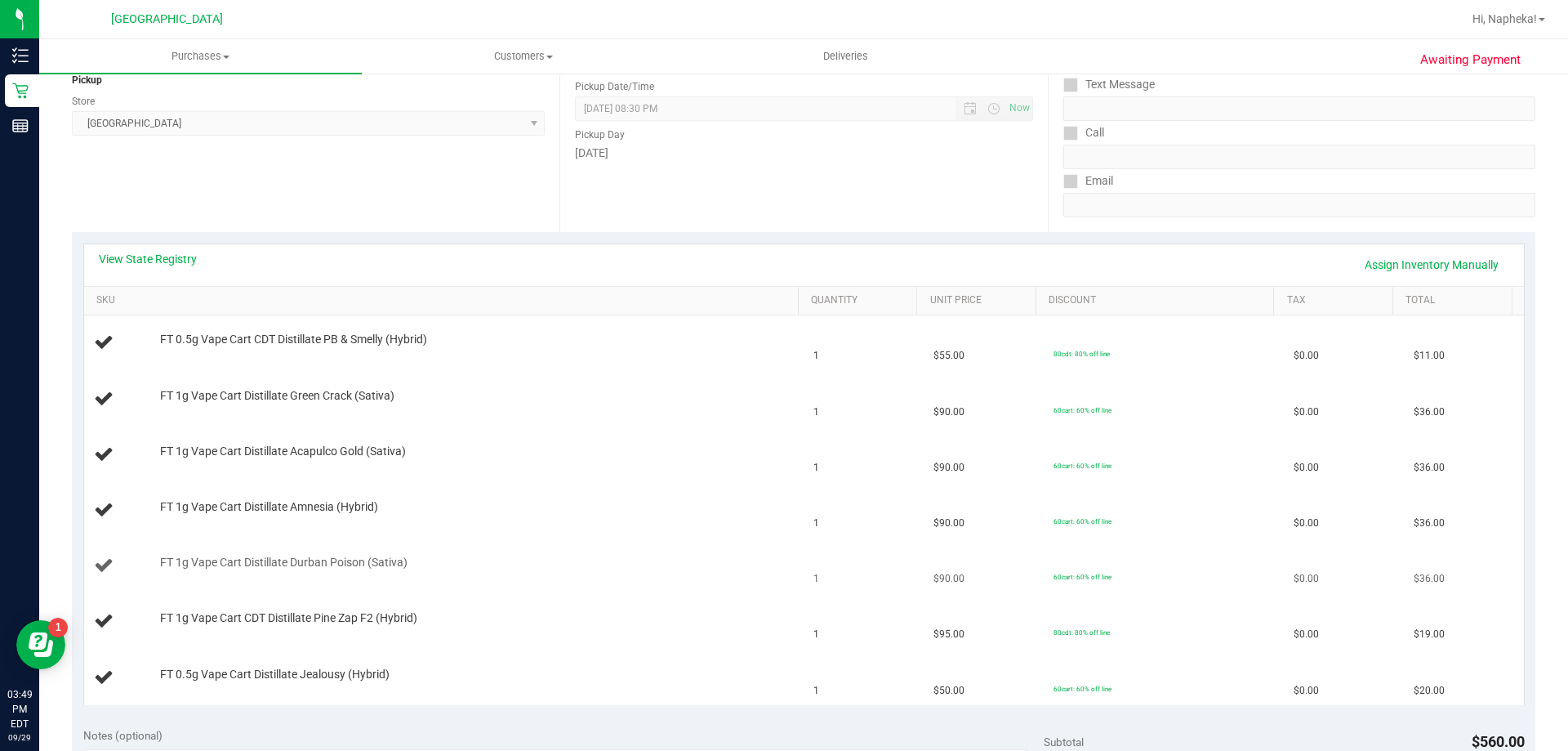
scroll to position [218, 0]
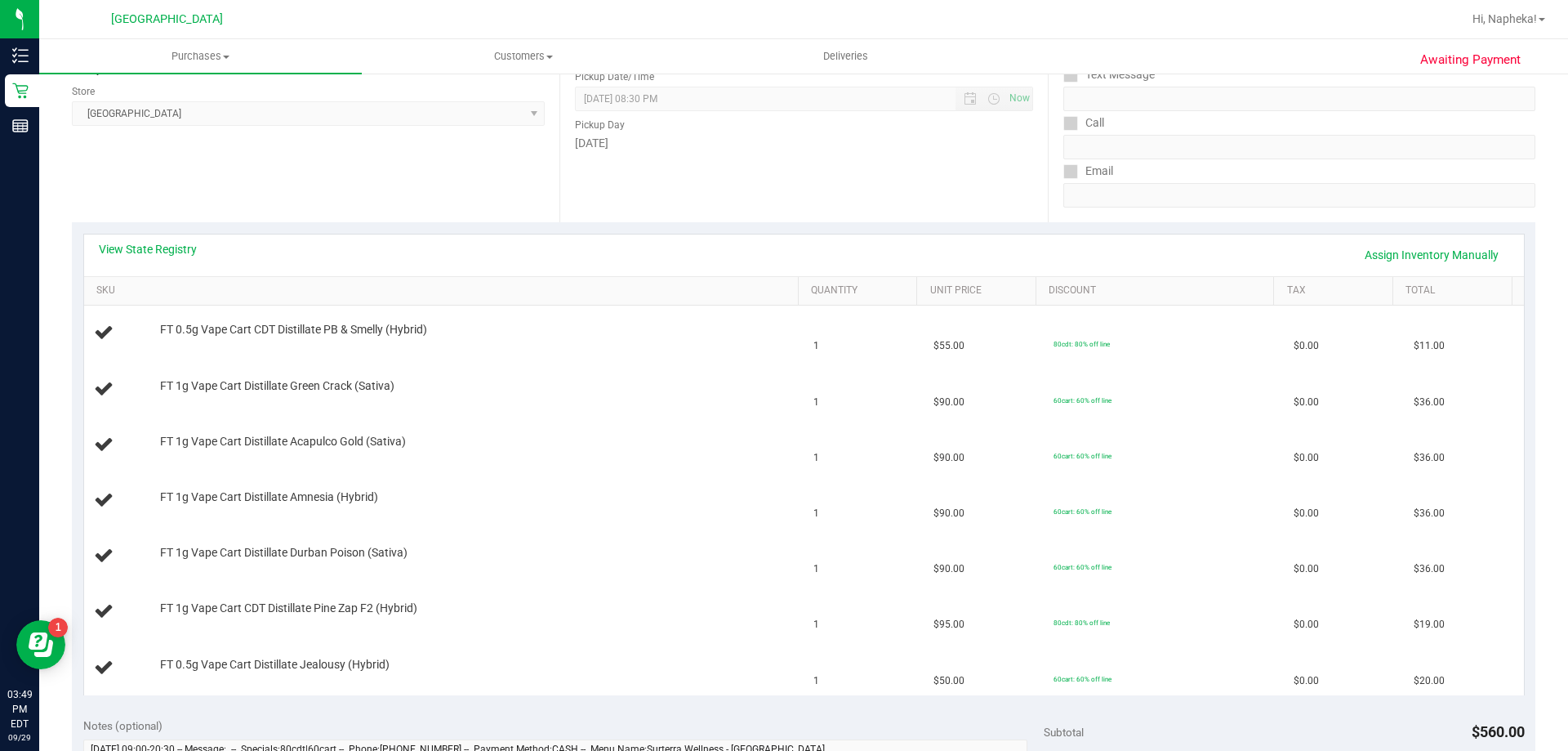
click at [180, 275] on div "View State Registry Assign Inventory Manually" at bounding box center [804, 256] width 1440 height 42
click at [184, 246] on link "View State Registry" at bounding box center [147, 249] width 98 height 16
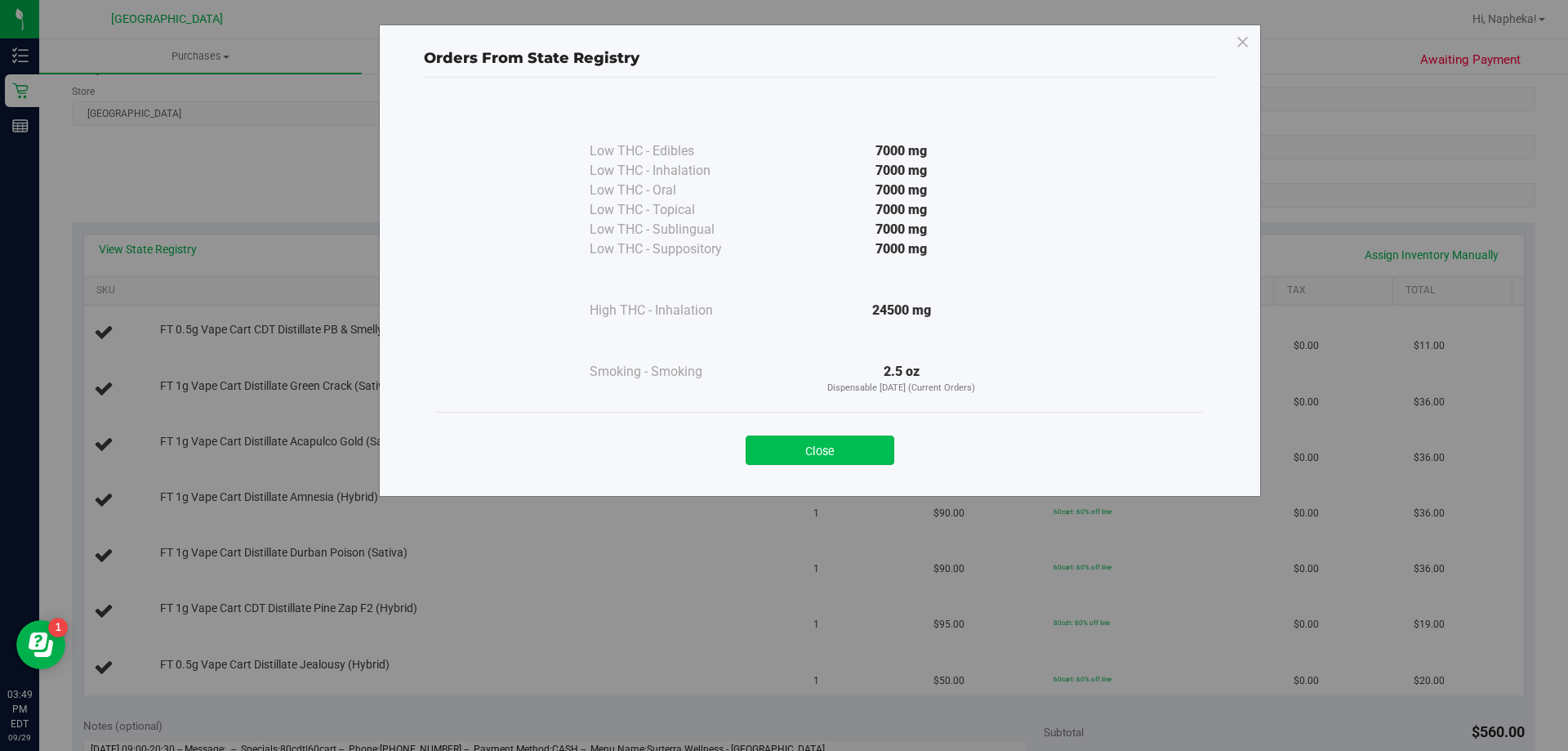
click at [840, 463] on button "Close" at bounding box center [820, 450] width 149 height 29
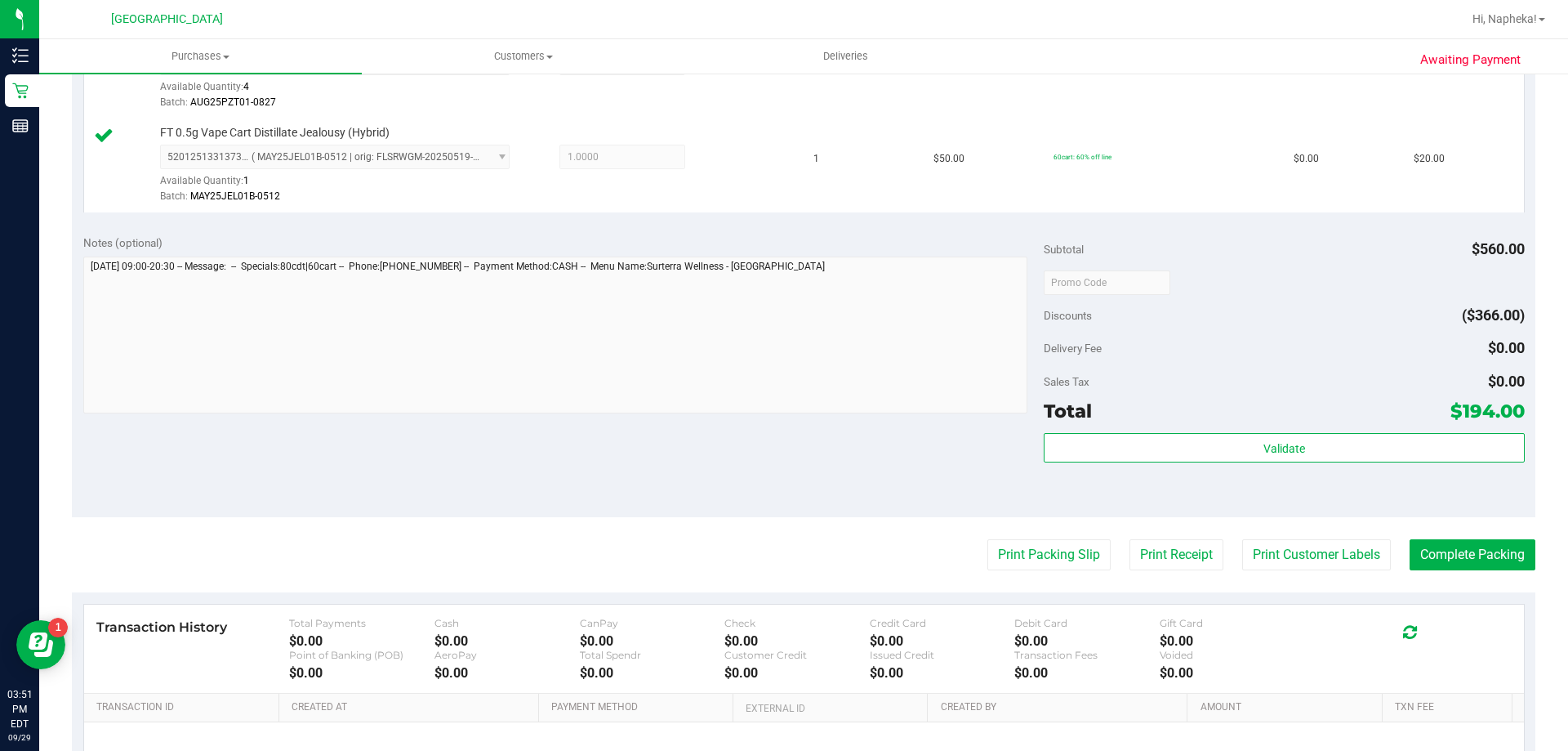
scroll to position [975, 0]
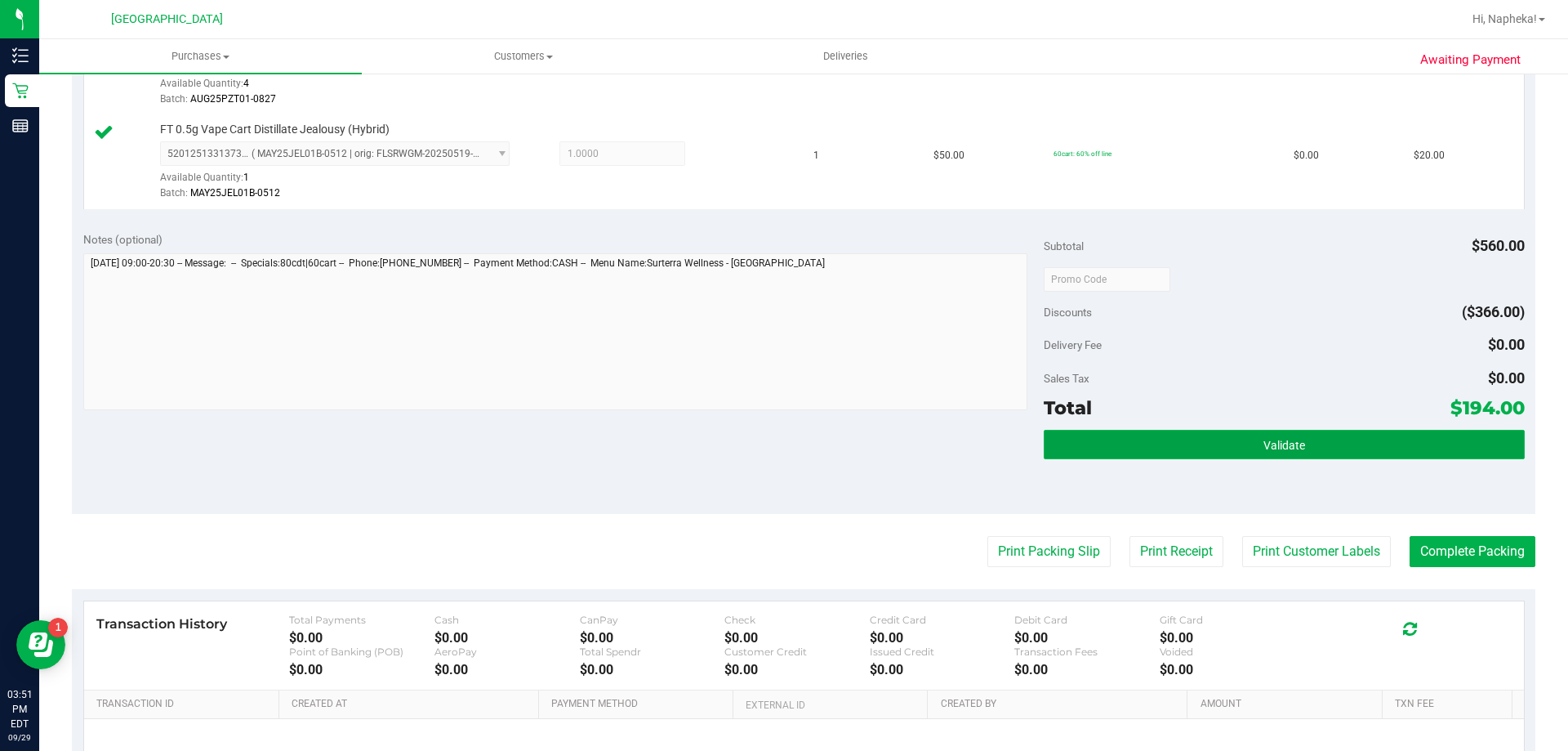
click at [1303, 433] on button "Validate" at bounding box center [1283, 444] width 481 height 29
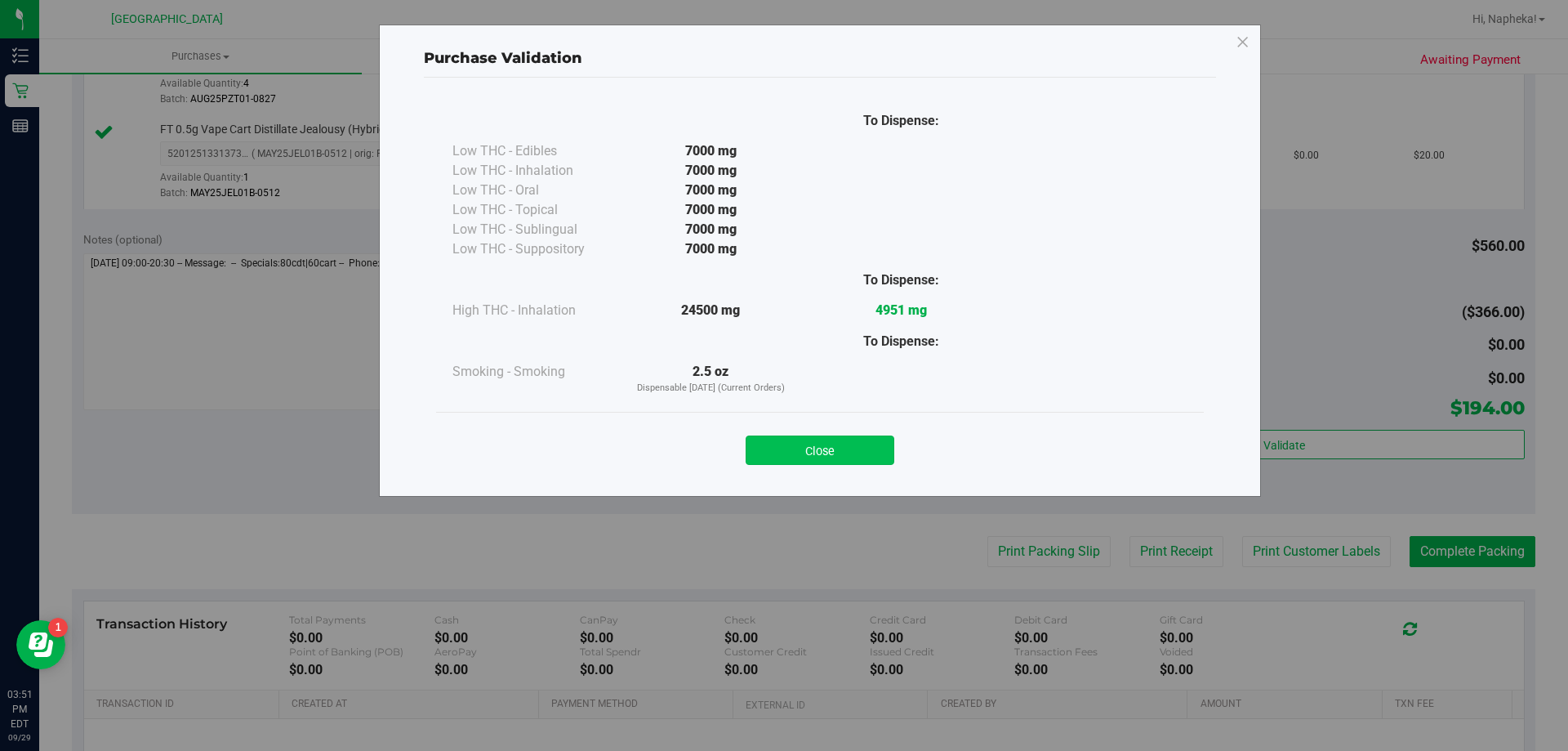
click at [833, 454] on button "Close" at bounding box center [820, 450] width 149 height 29
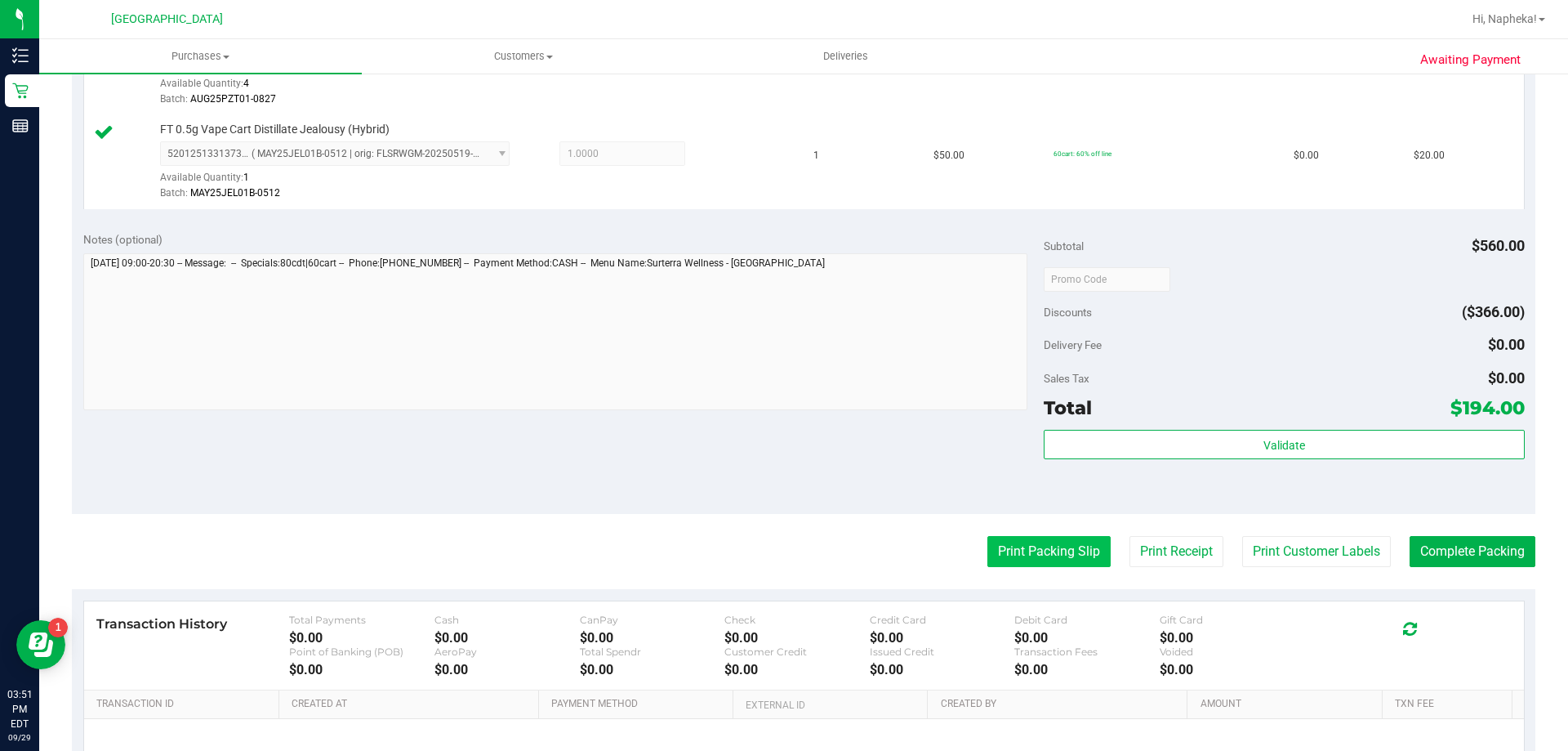
click at [1041, 541] on button "Print Packing Slip" at bounding box center [1049, 551] width 123 height 31
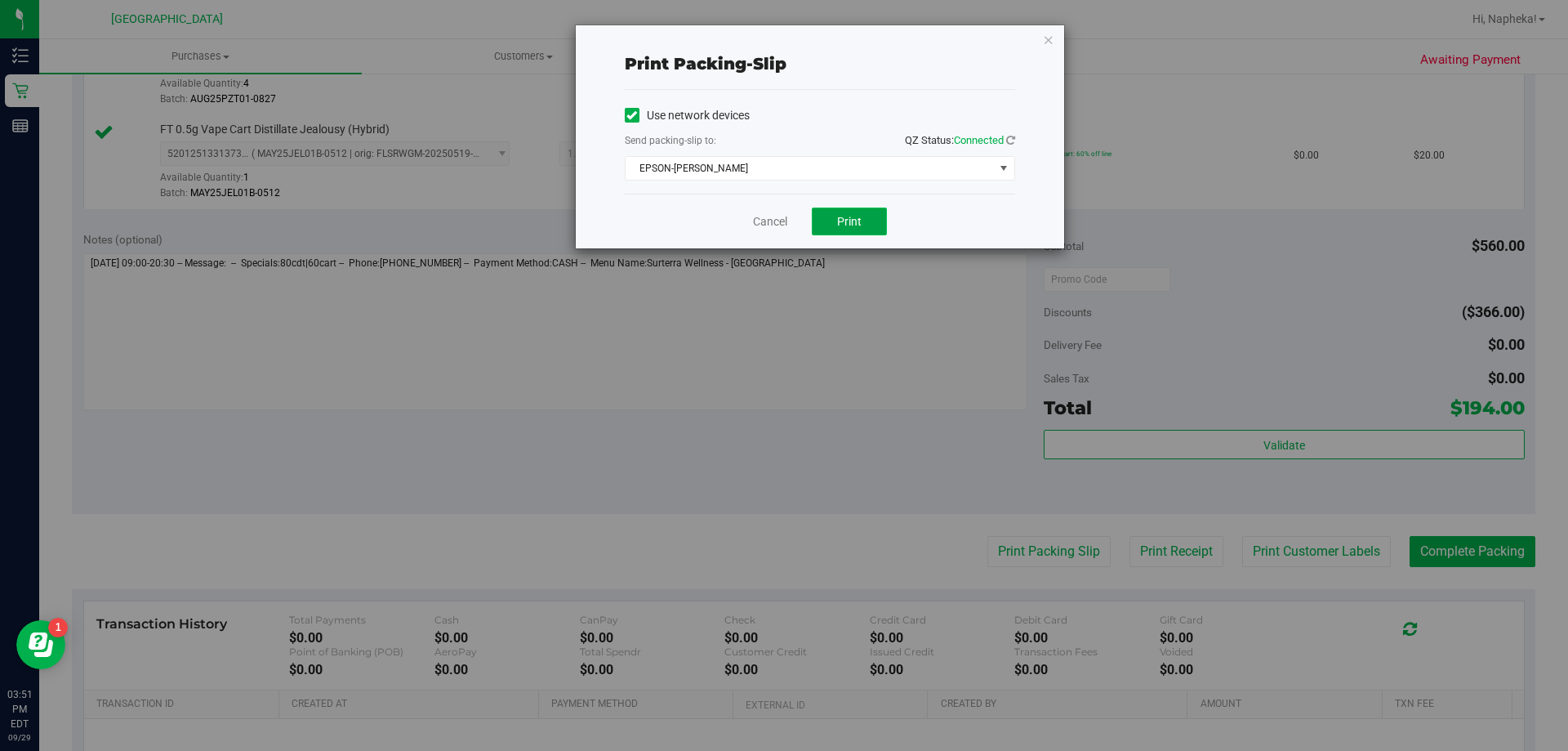
click at [865, 226] on button "Print" at bounding box center [849, 221] width 75 height 27
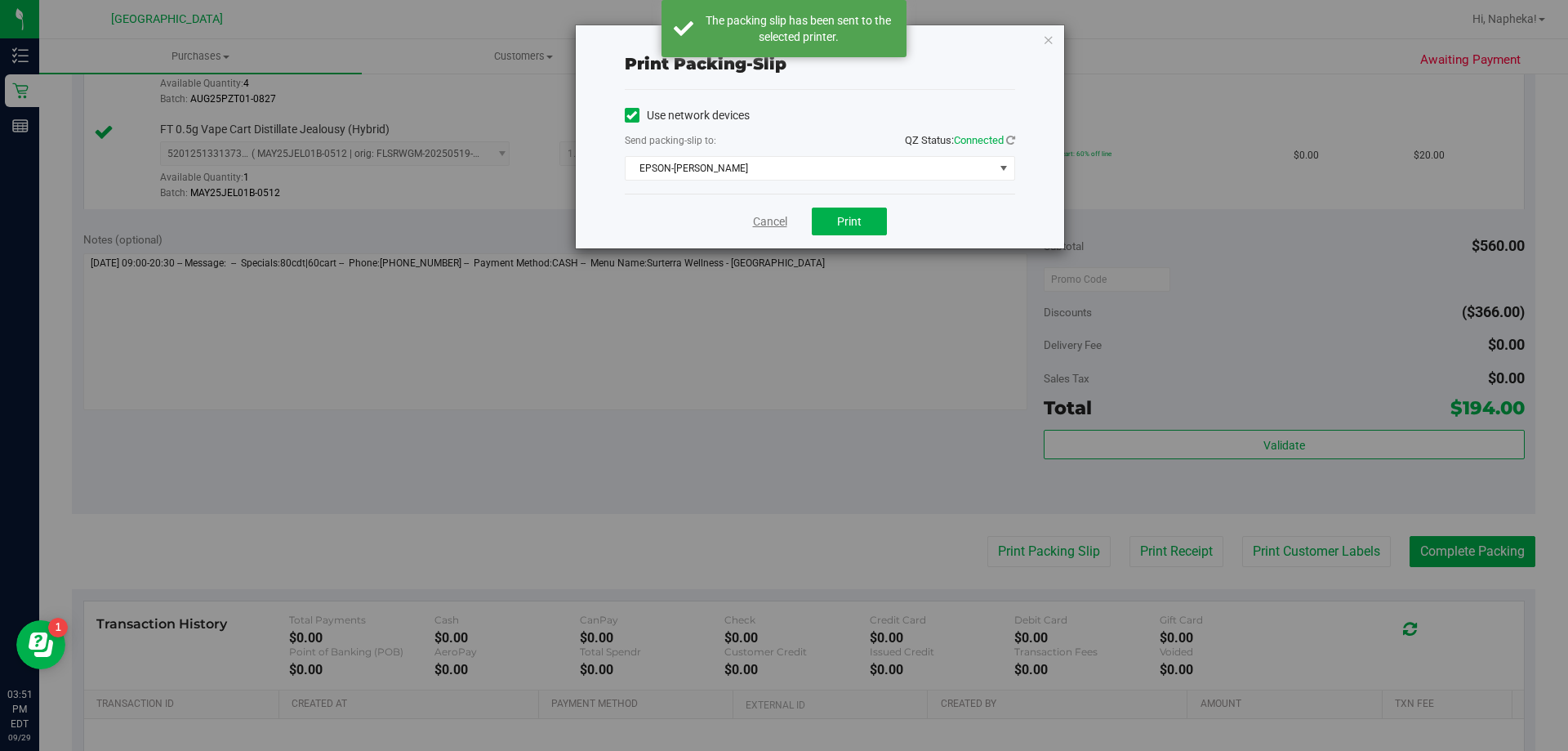
click at [767, 228] on link "Cancel" at bounding box center [771, 222] width 35 height 17
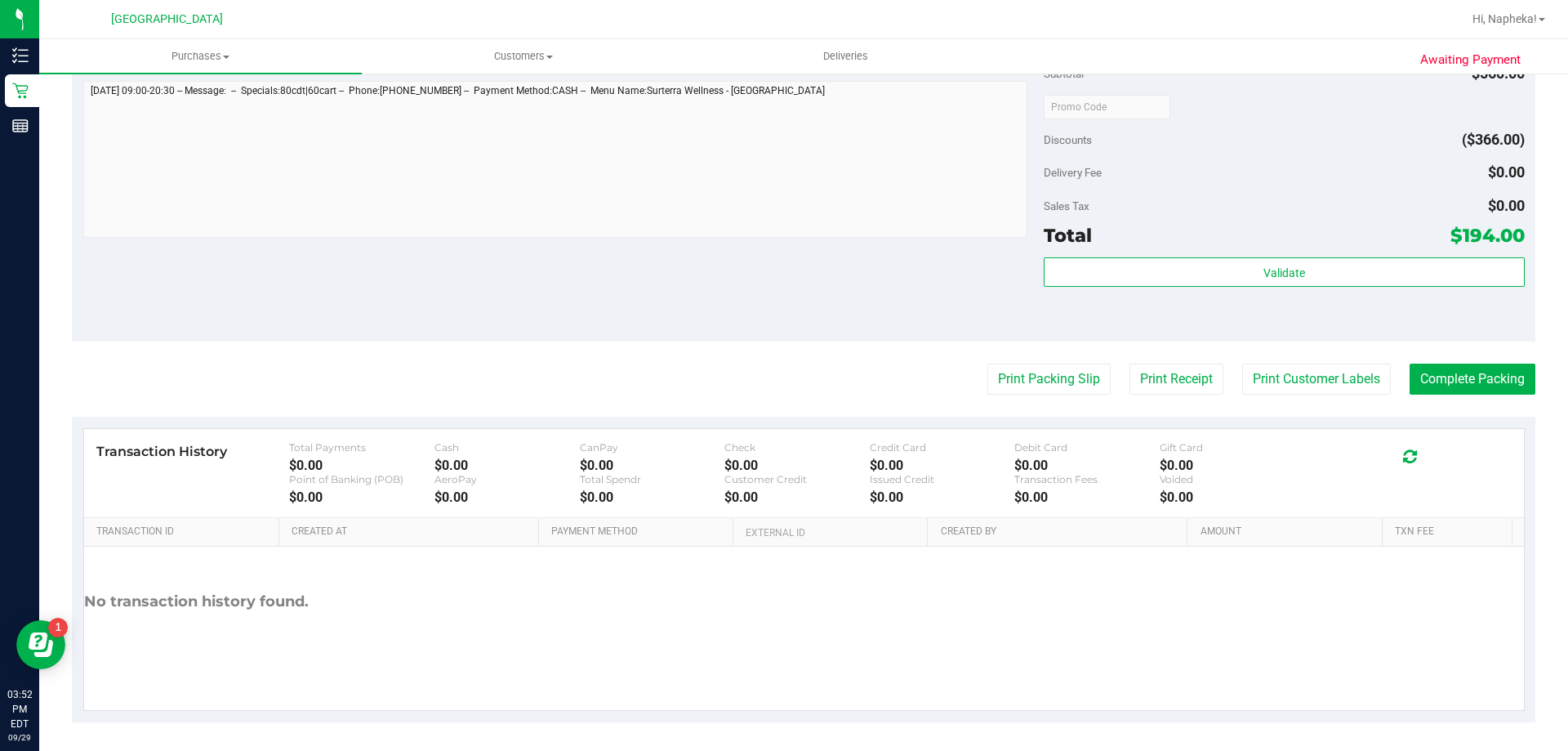
scroll to position [1153, 0]
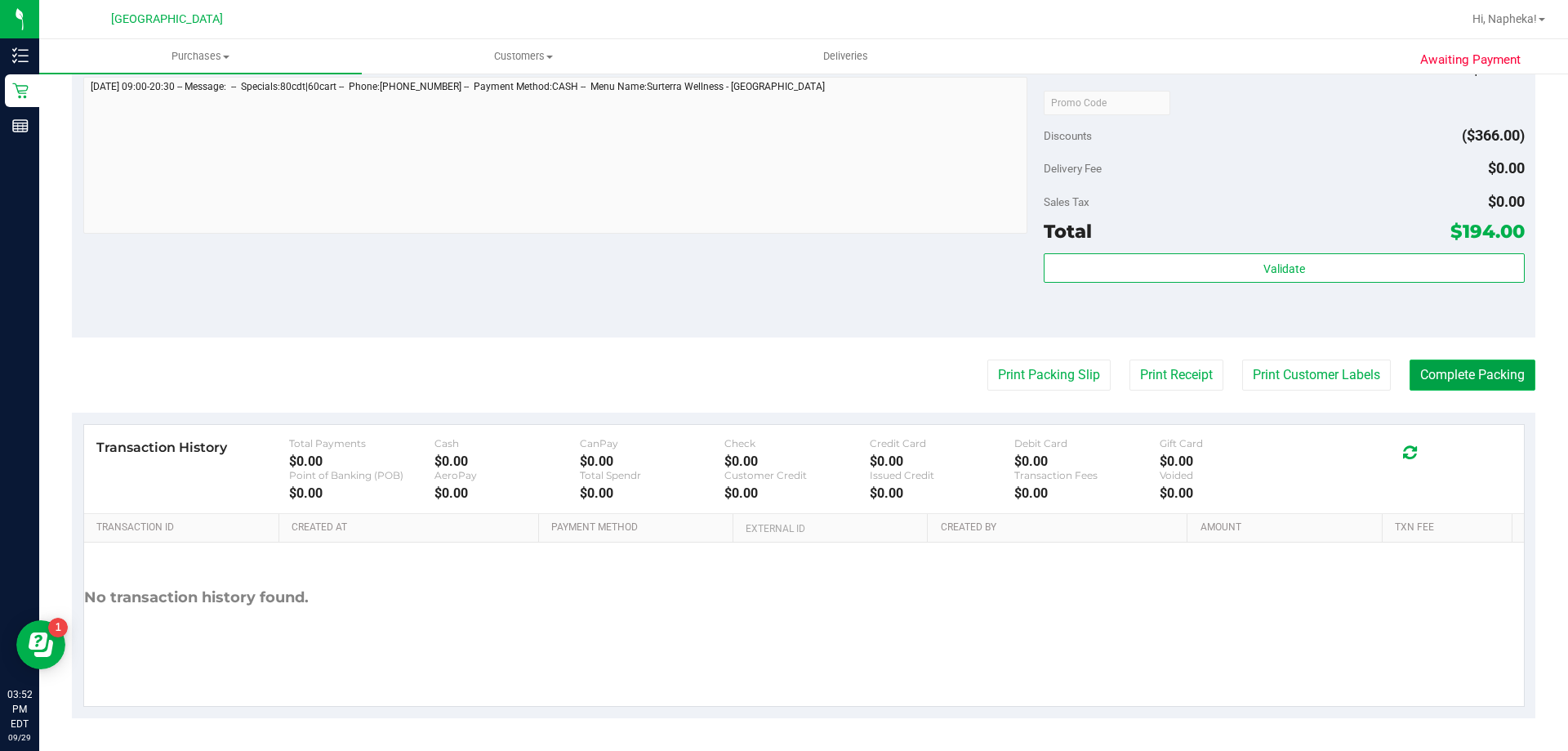
click at [1458, 364] on button "Complete Packing" at bounding box center [1473, 375] width 126 height 31
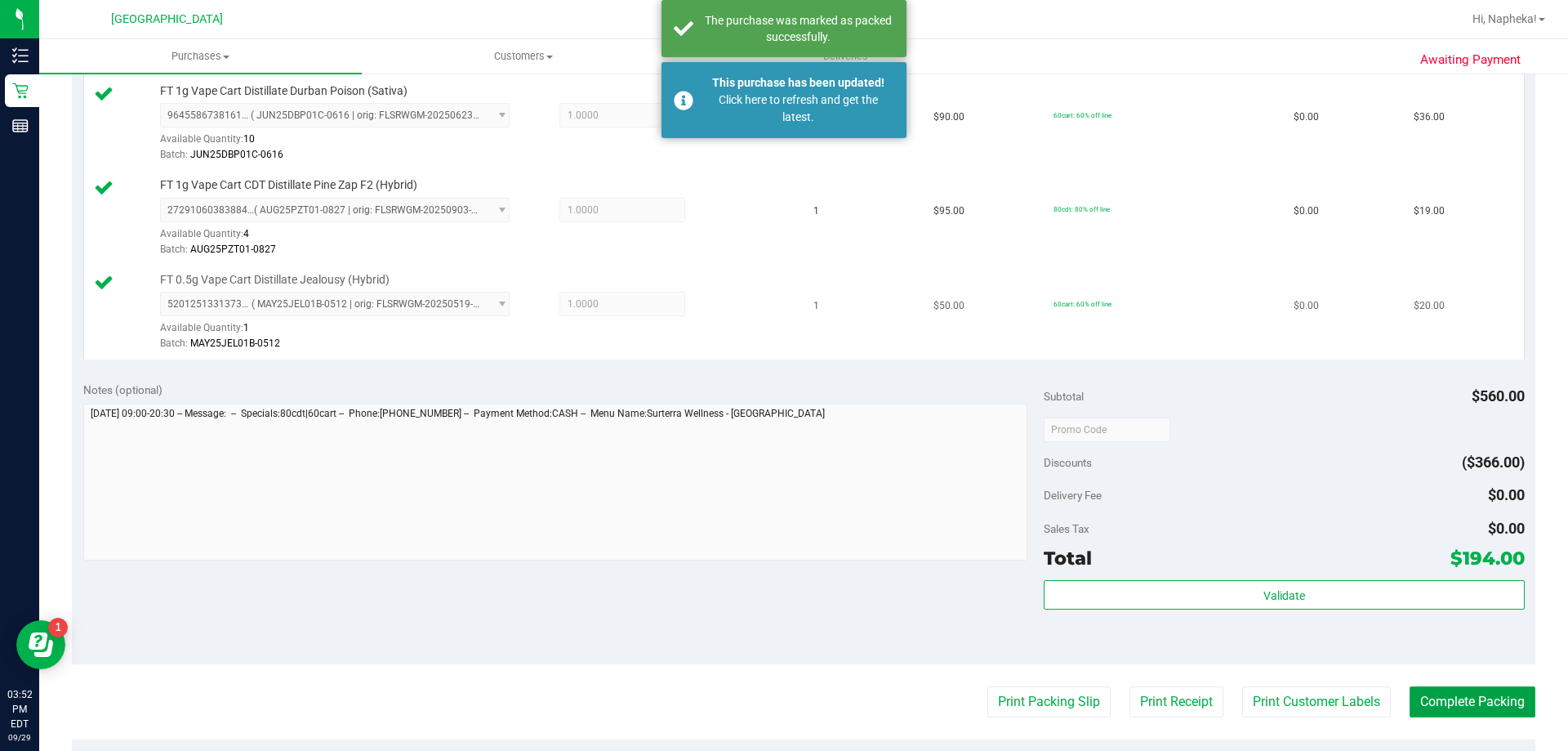
scroll to position [738, 0]
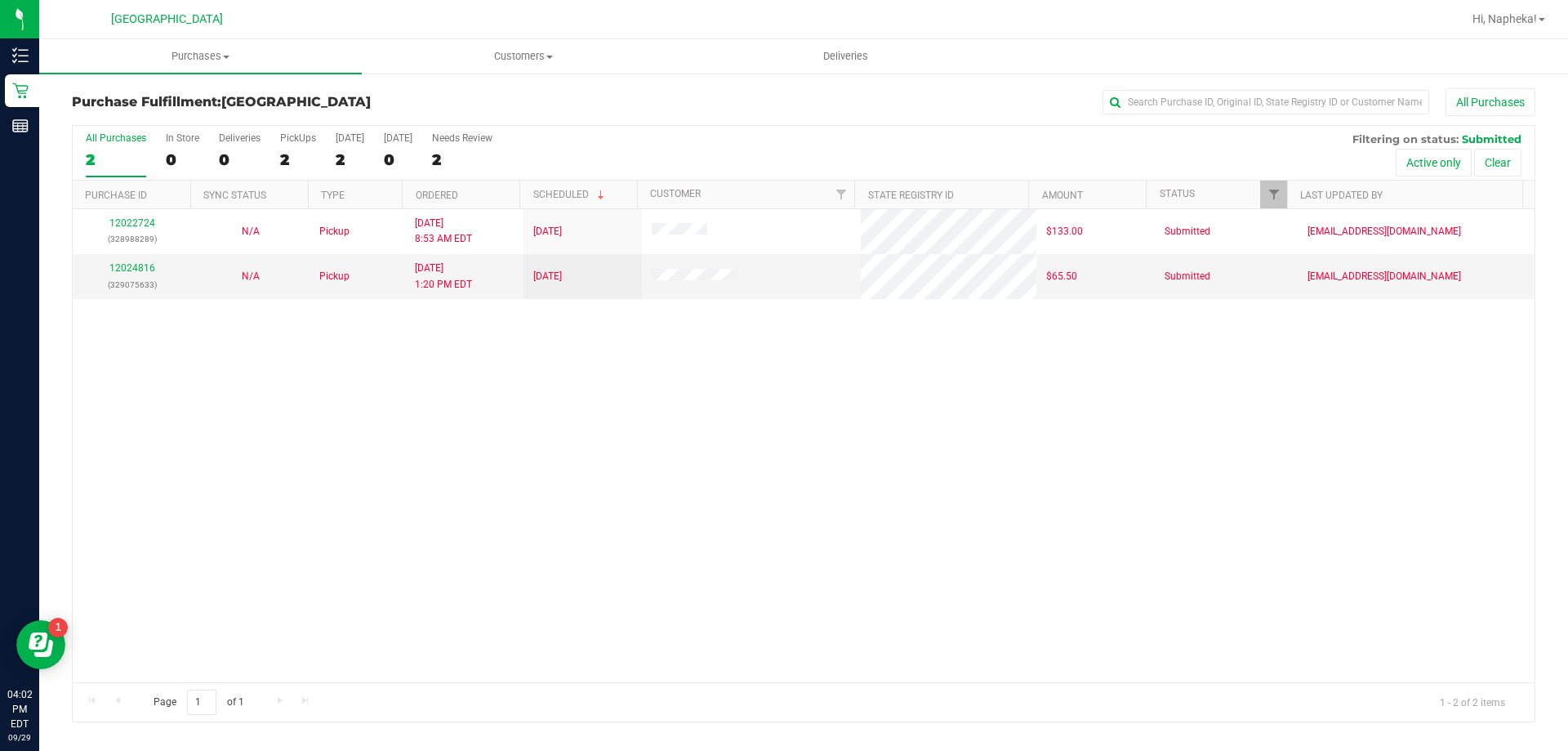
click at [185, 427] on div "12022724 (328988289) N/A Pickup 9/29/2025 8:53 AM EDT 9/29/2025 $133.00 Submitt…" at bounding box center [804, 445] width 1462 height 473
click at [1508, 12] on link "Hi, Napheka!" at bounding box center [1509, 19] width 86 height 17
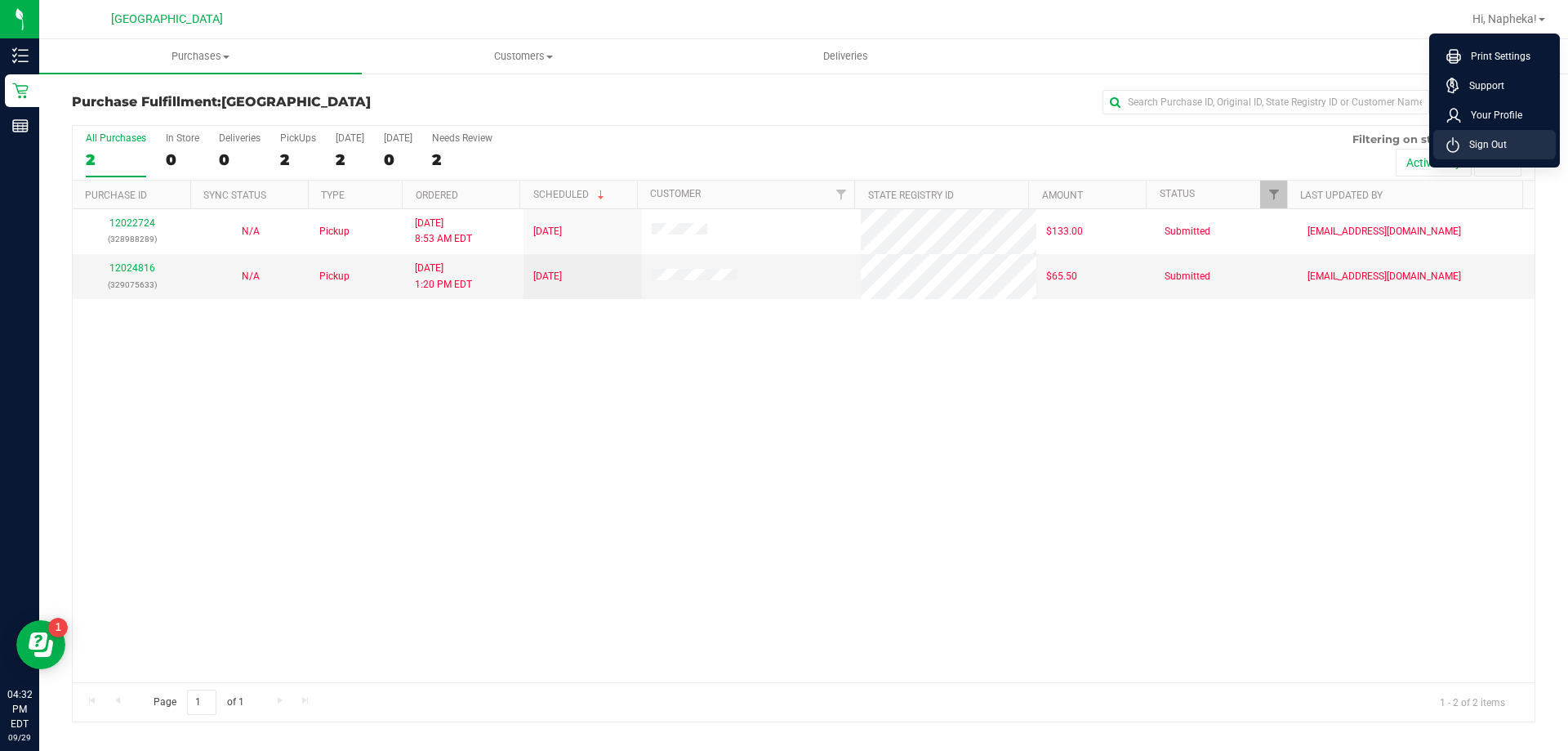
click at [1473, 137] on span "Sign Out" at bounding box center [1483, 145] width 47 height 16
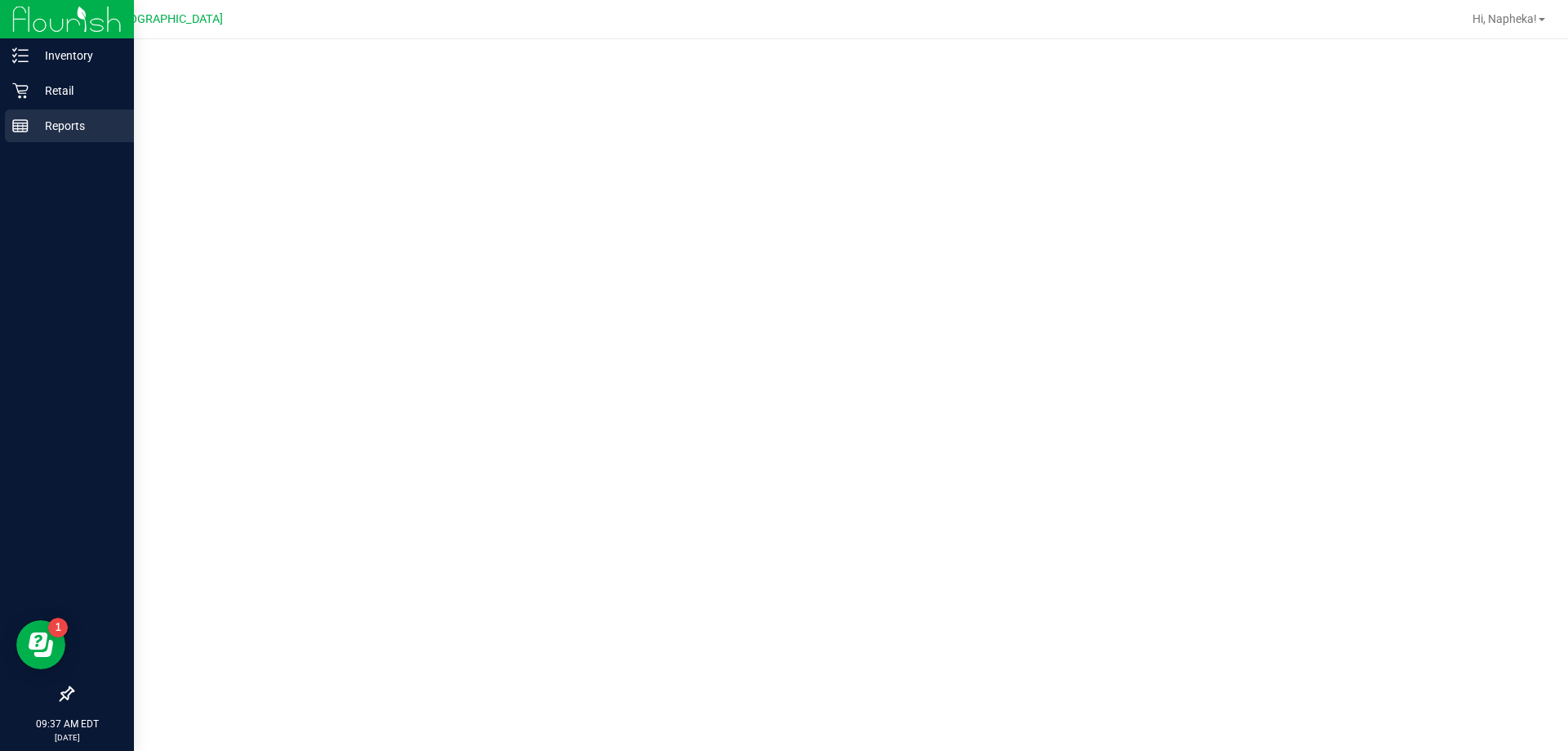
click at [57, 137] on div "Reports" at bounding box center [68, 126] width 129 height 33
click at [32, 127] on p "Reports" at bounding box center [77, 125] width 98 height 19
click at [14, 48] on icon at bounding box center [20, 56] width 16 height 16
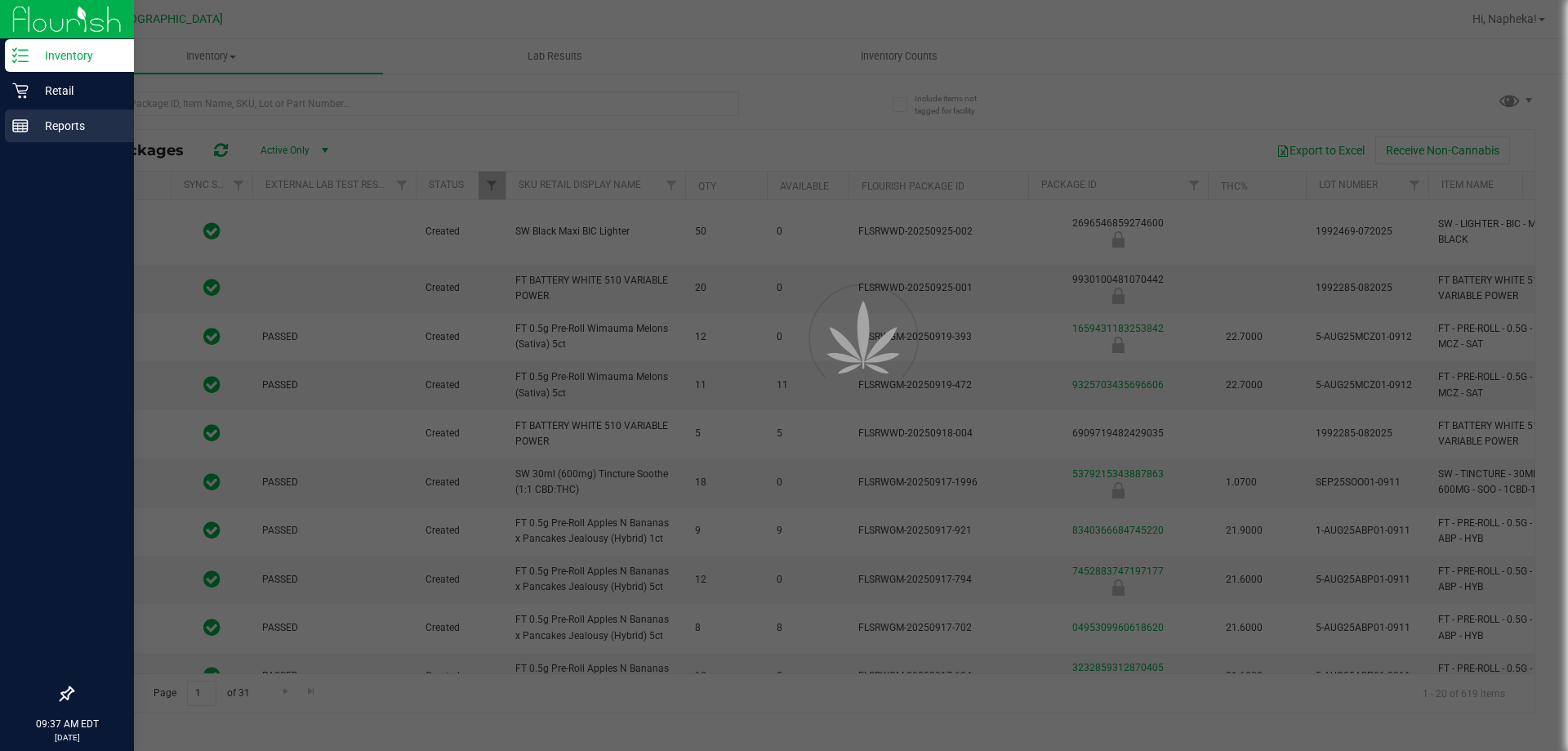
type input "[DATE]"
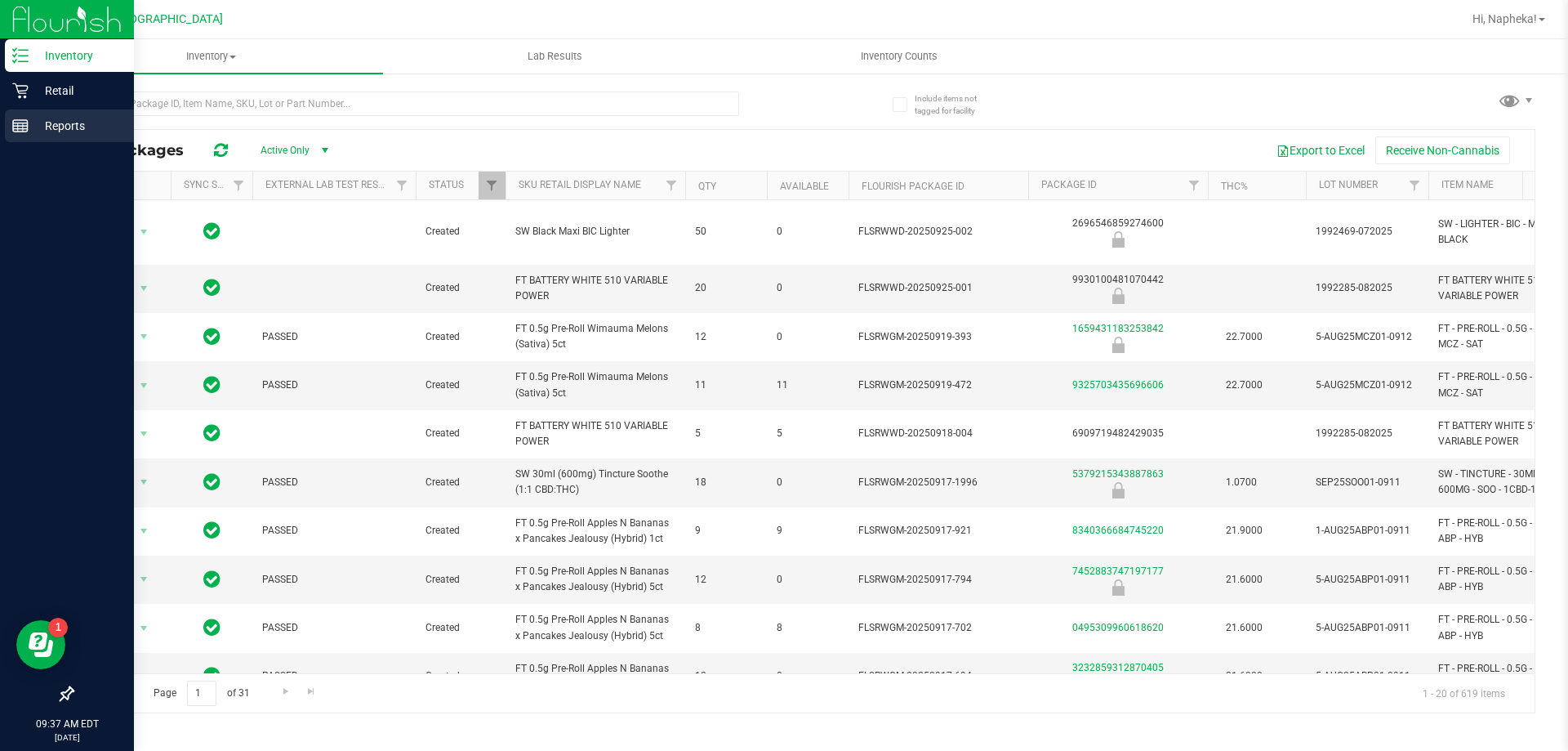
click at [31, 126] on p "Reports" at bounding box center [77, 125] width 98 height 19
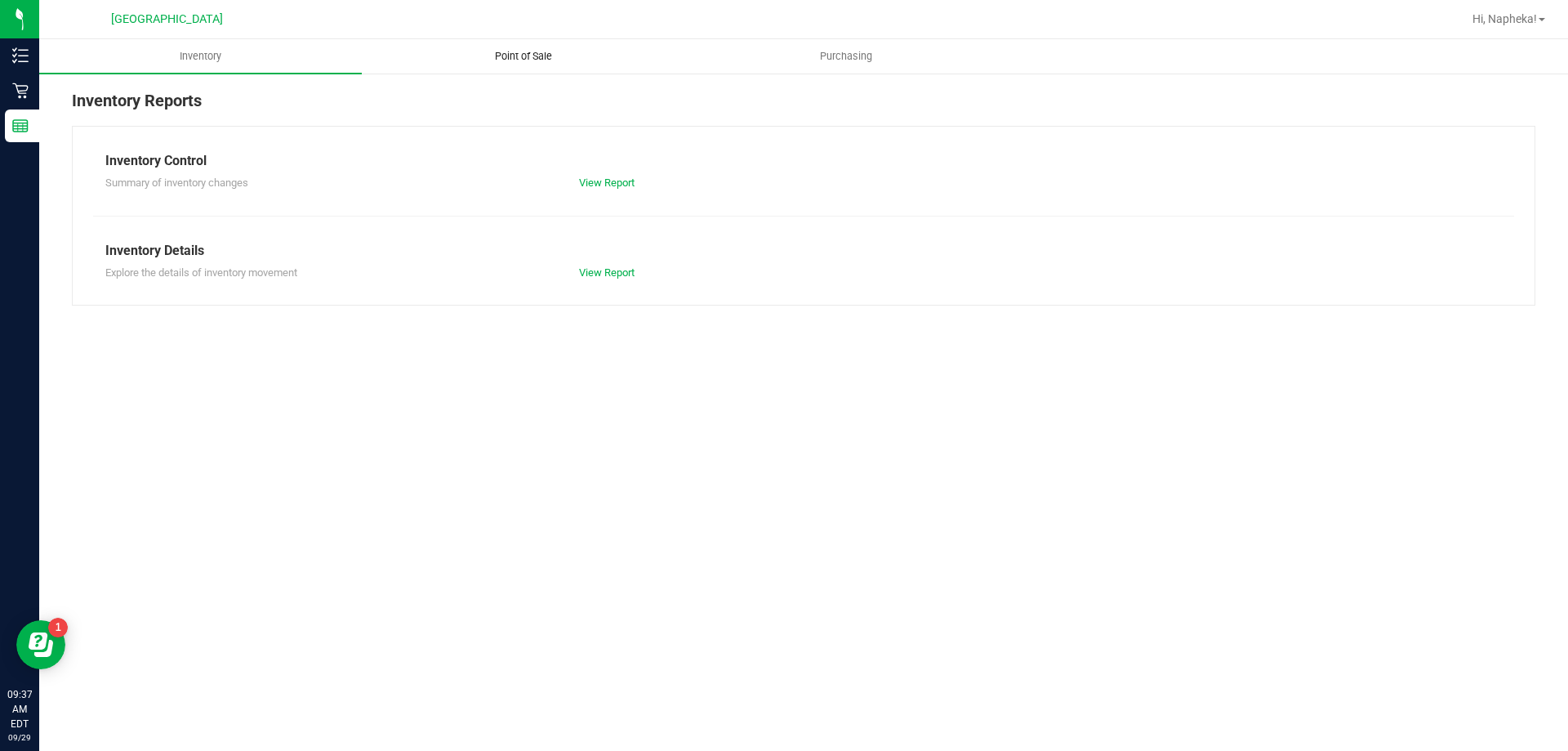
click at [537, 58] on span "Point of Sale" at bounding box center [523, 57] width 101 height 15
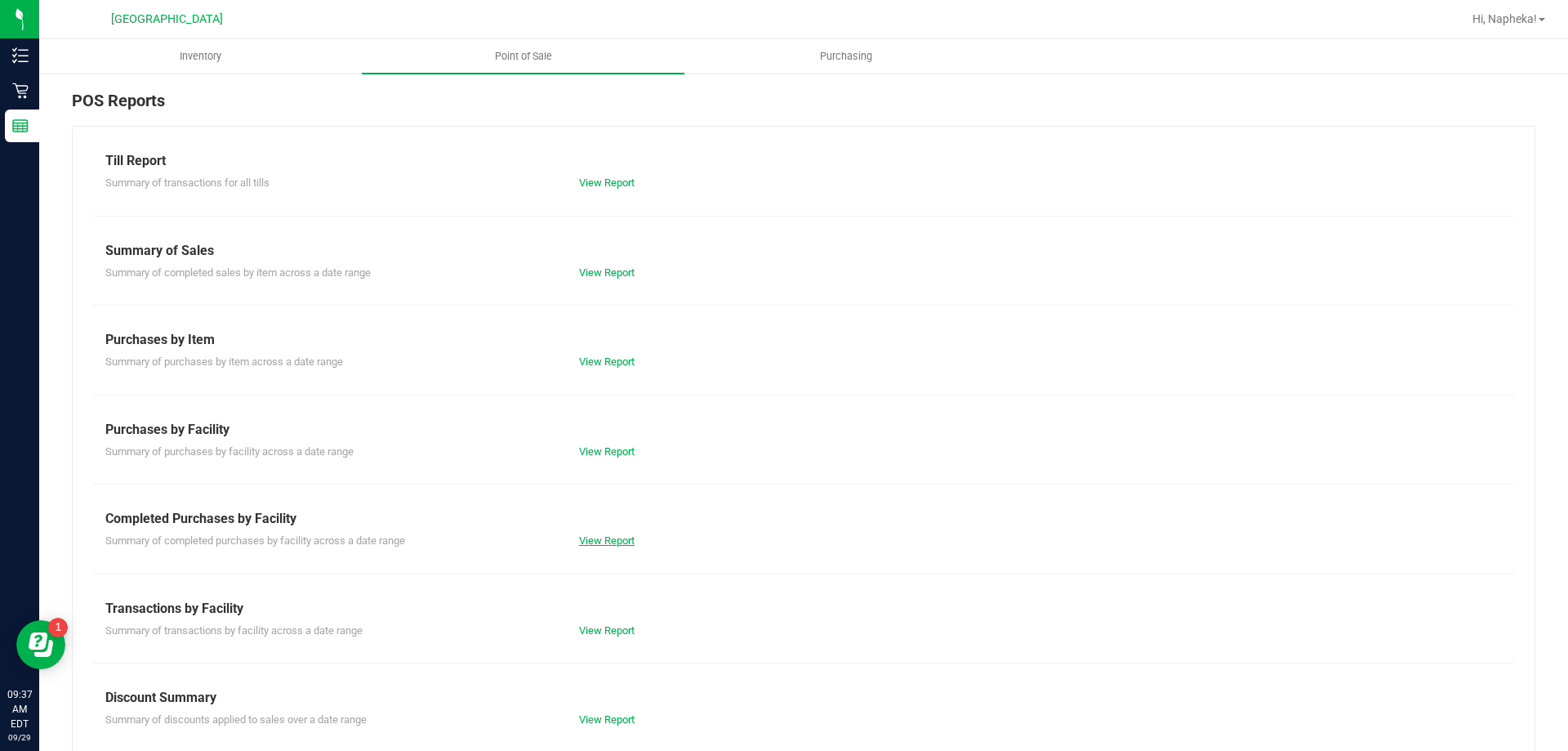
click at [618, 537] on link "View Report" at bounding box center [607, 540] width 56 height 12
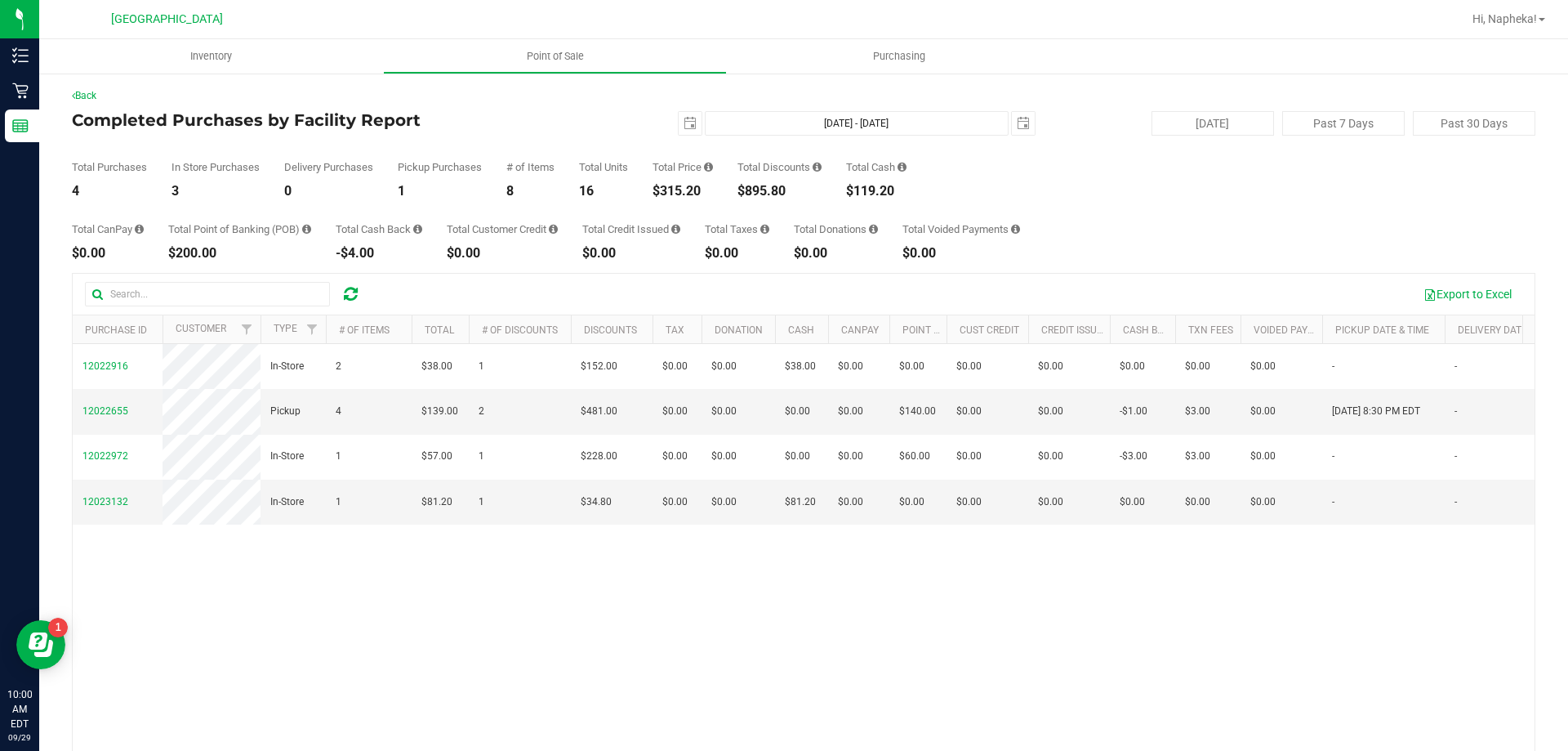
click at [86, 89] on div "Back" at bounding box center [804, 96] width 1464 height 15
click at [88, 97] on link "Back" at bounding box center [84, 96] width 25 height 12
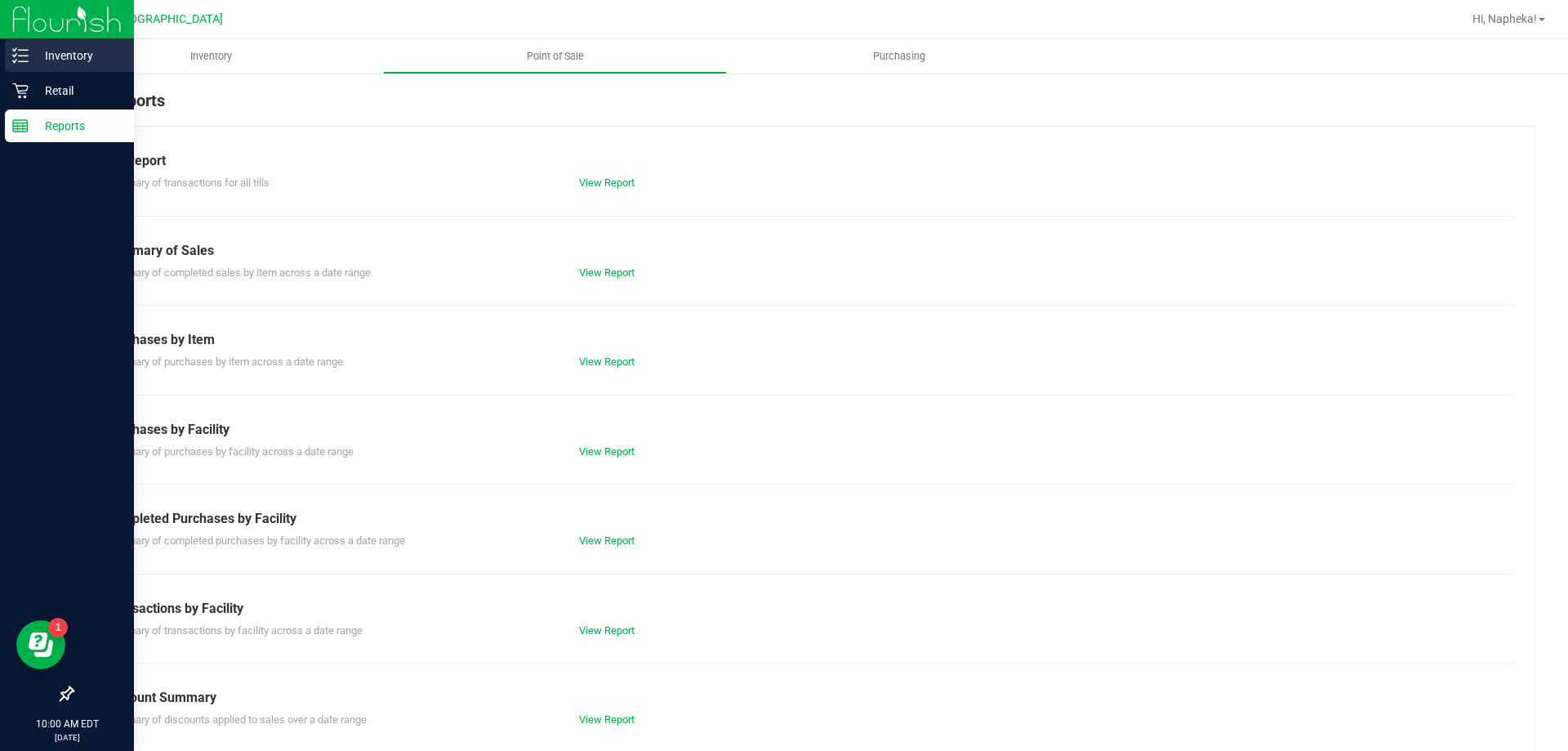
click at [32, 53] on p "Inventory" at bounding box center [77, 55] width 98 height 19
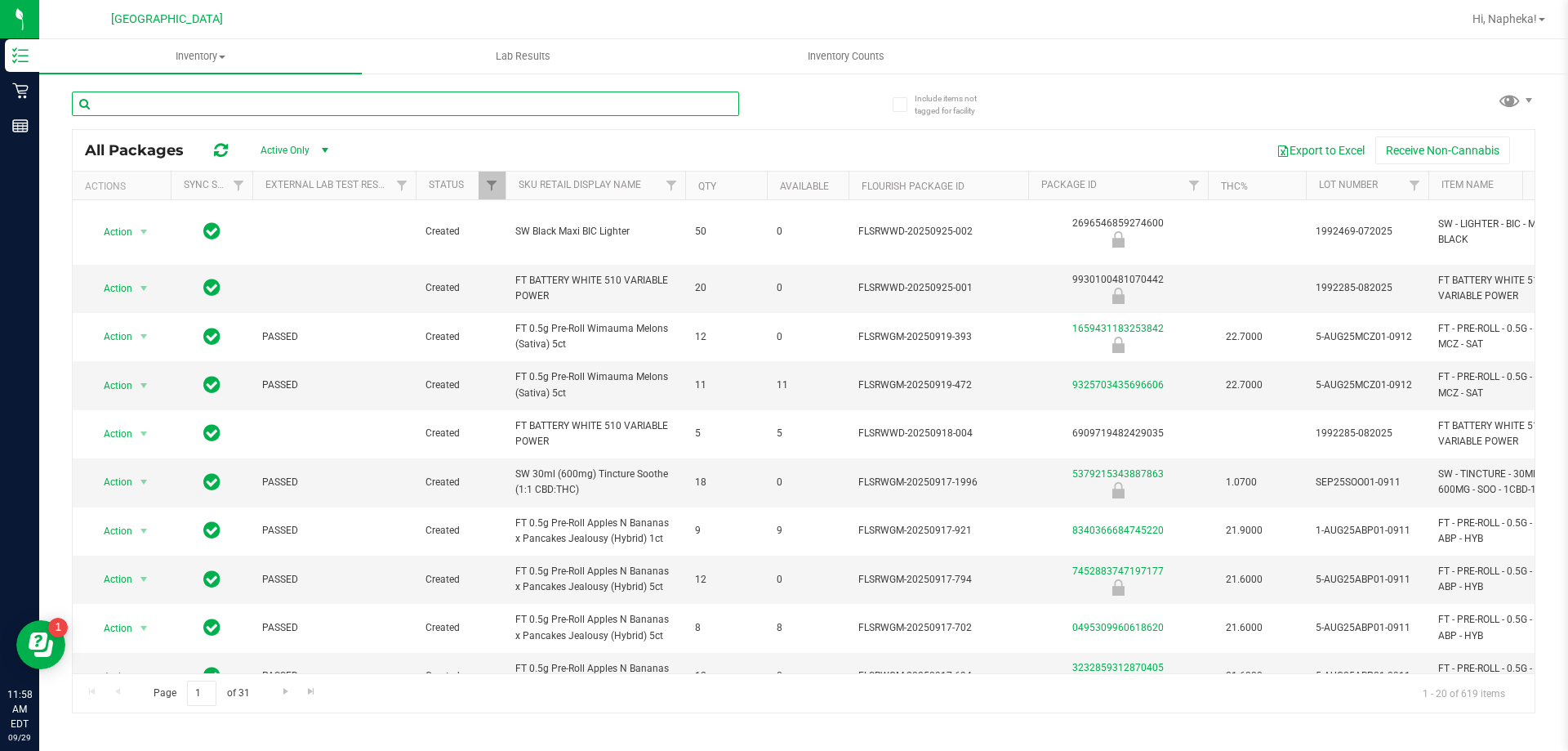
drag, startPoint x: 279, startPoint y: 106, endPoint x: 287, endPoint y: 109, distance: 8.5
click at [279, 107] on input "text" at bounding box center [406, 103] width 668 height 25
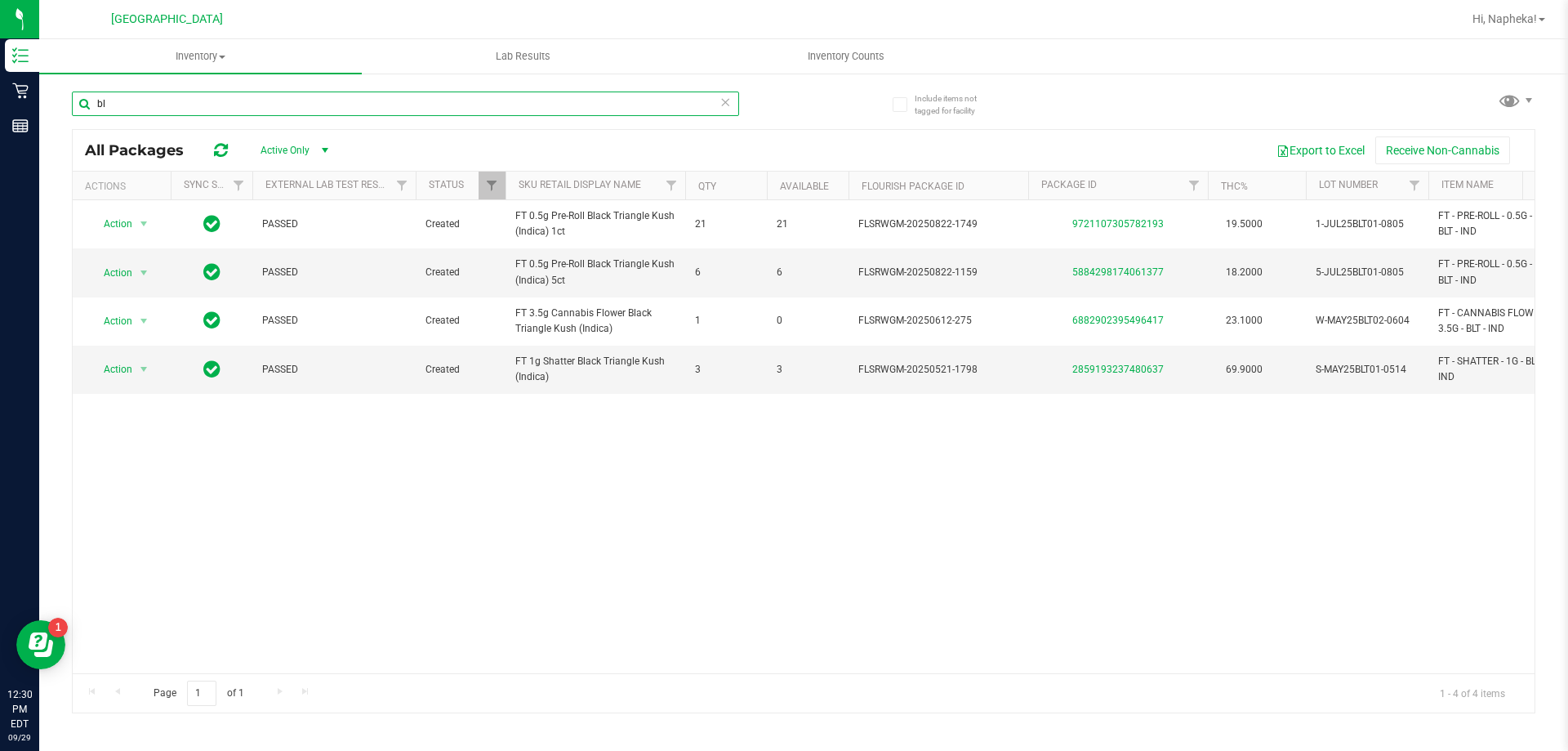
type input "b"
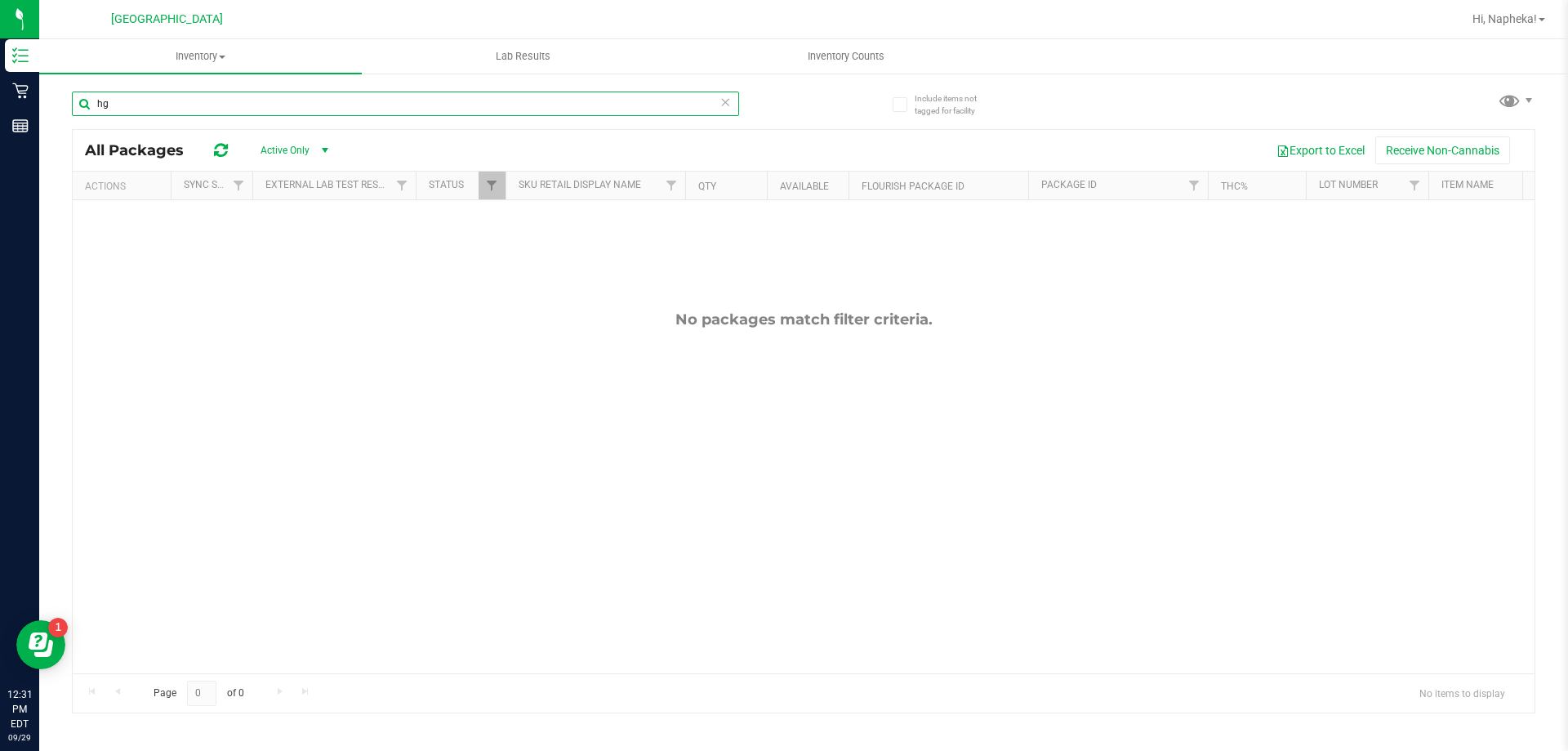
type input "h"
type input "hash burger"
type input "h"
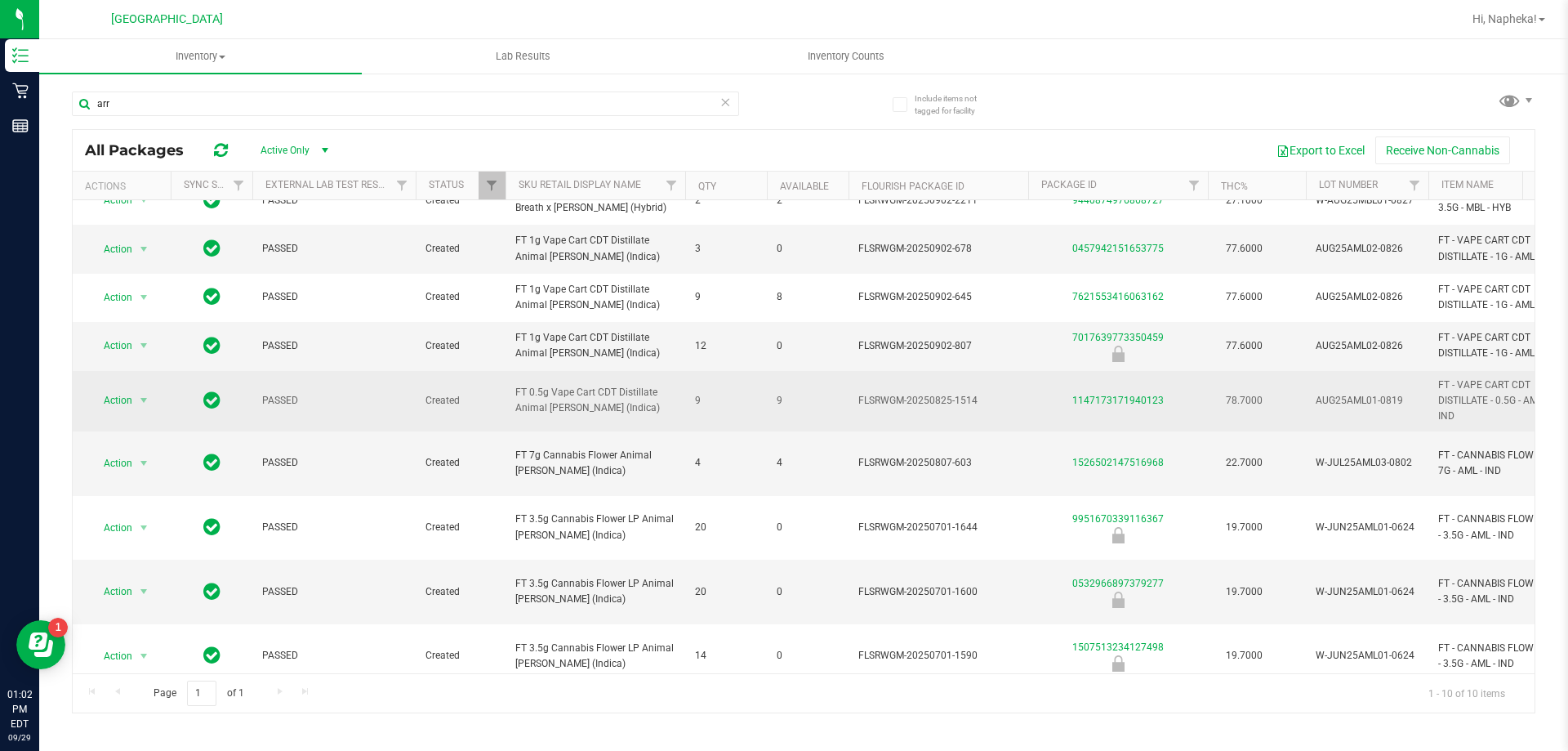
scroll to position [36, 0]
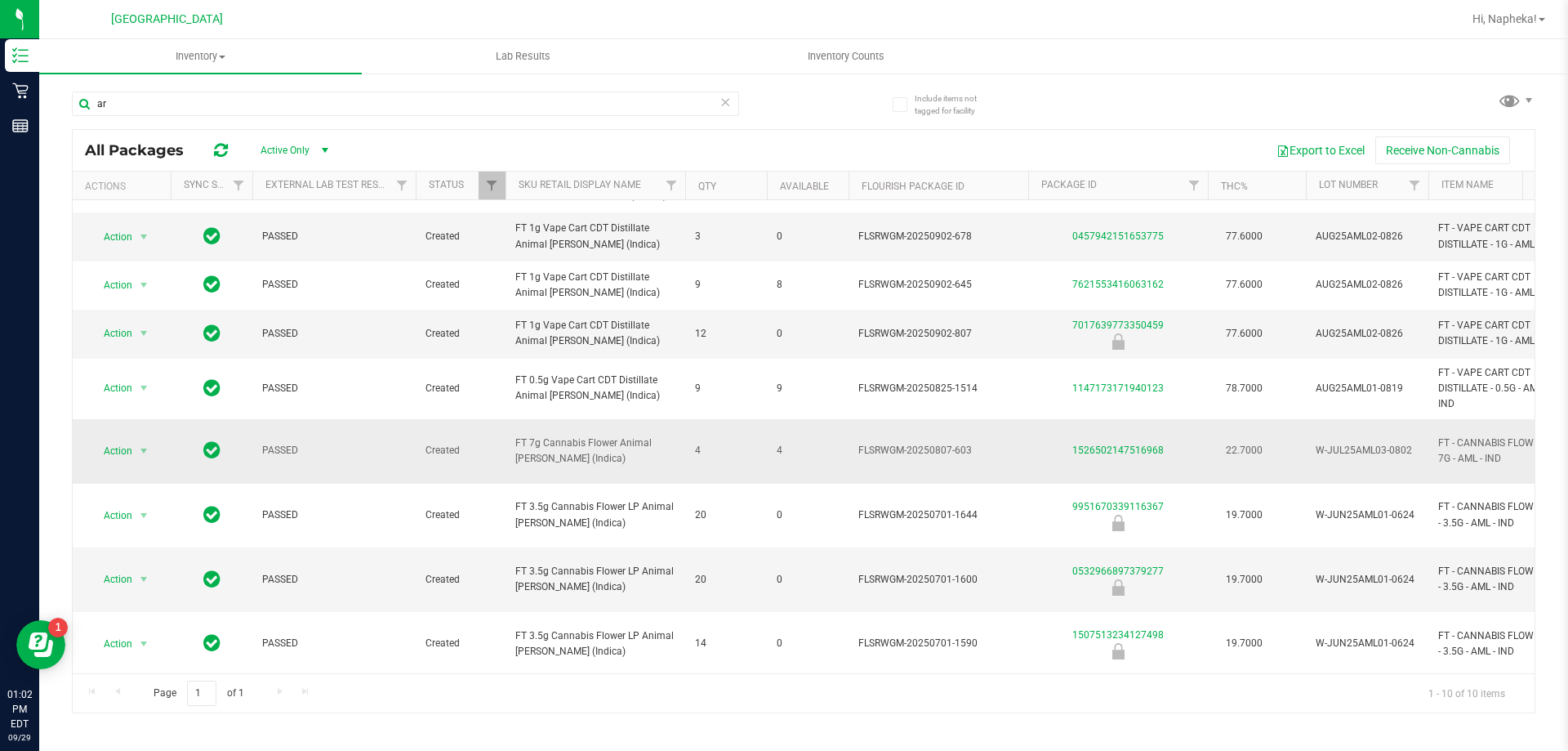
type input "a"
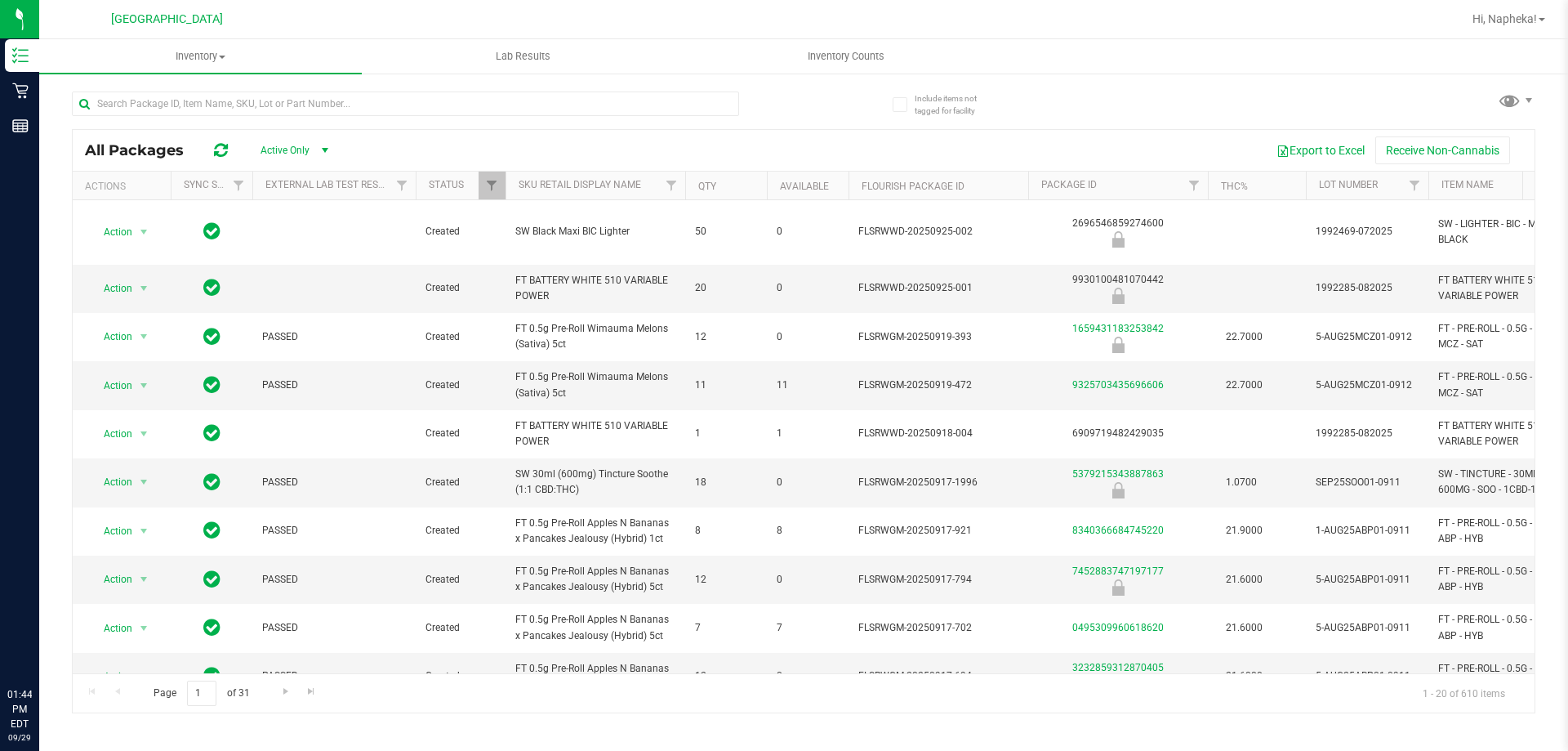
click at [301, 100] on input "text" at bounding box center [406, 103] width 668 height 25
type input "pbs"
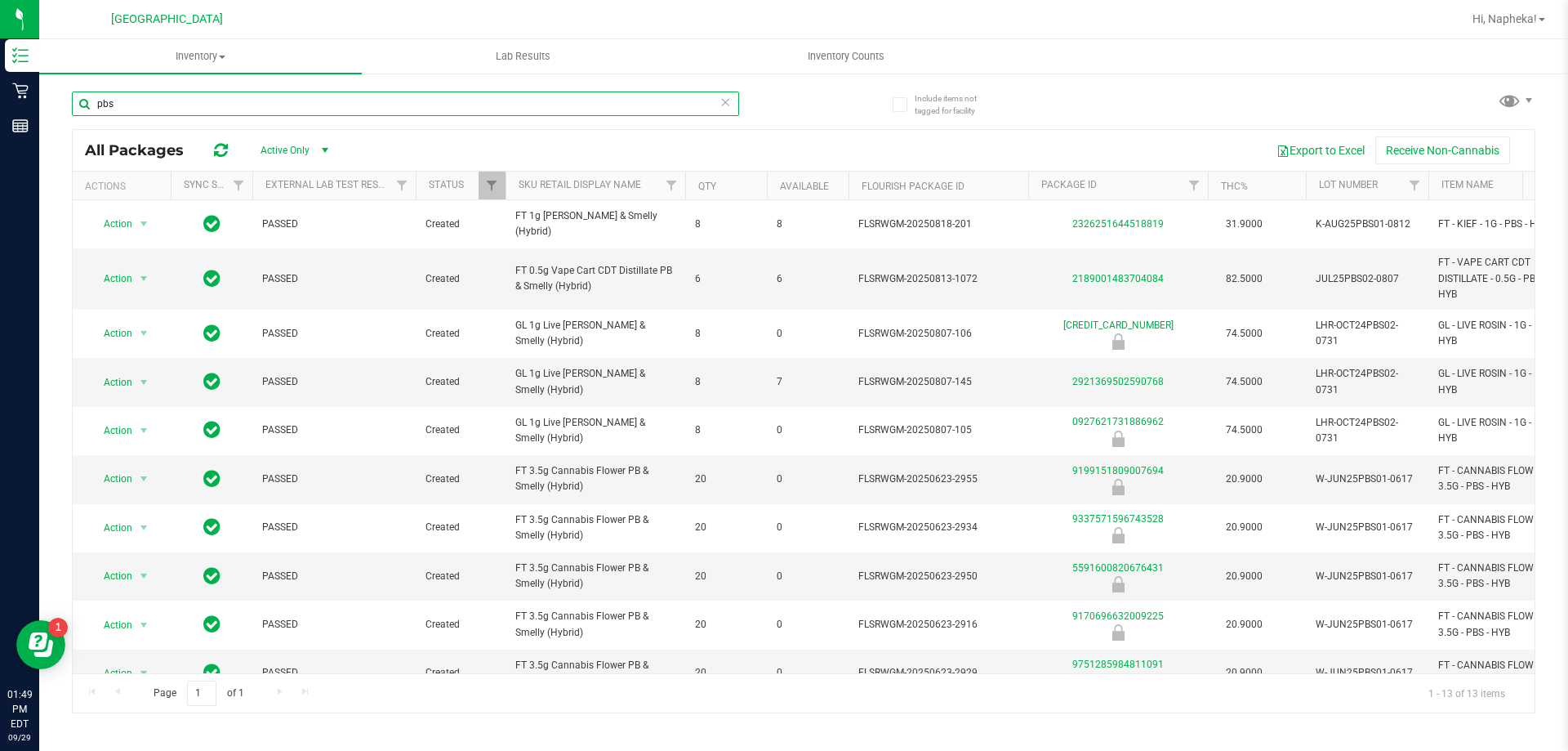
click at [257, 93] on input "pbs" at bounding box center [406, 103] width 668 height 25
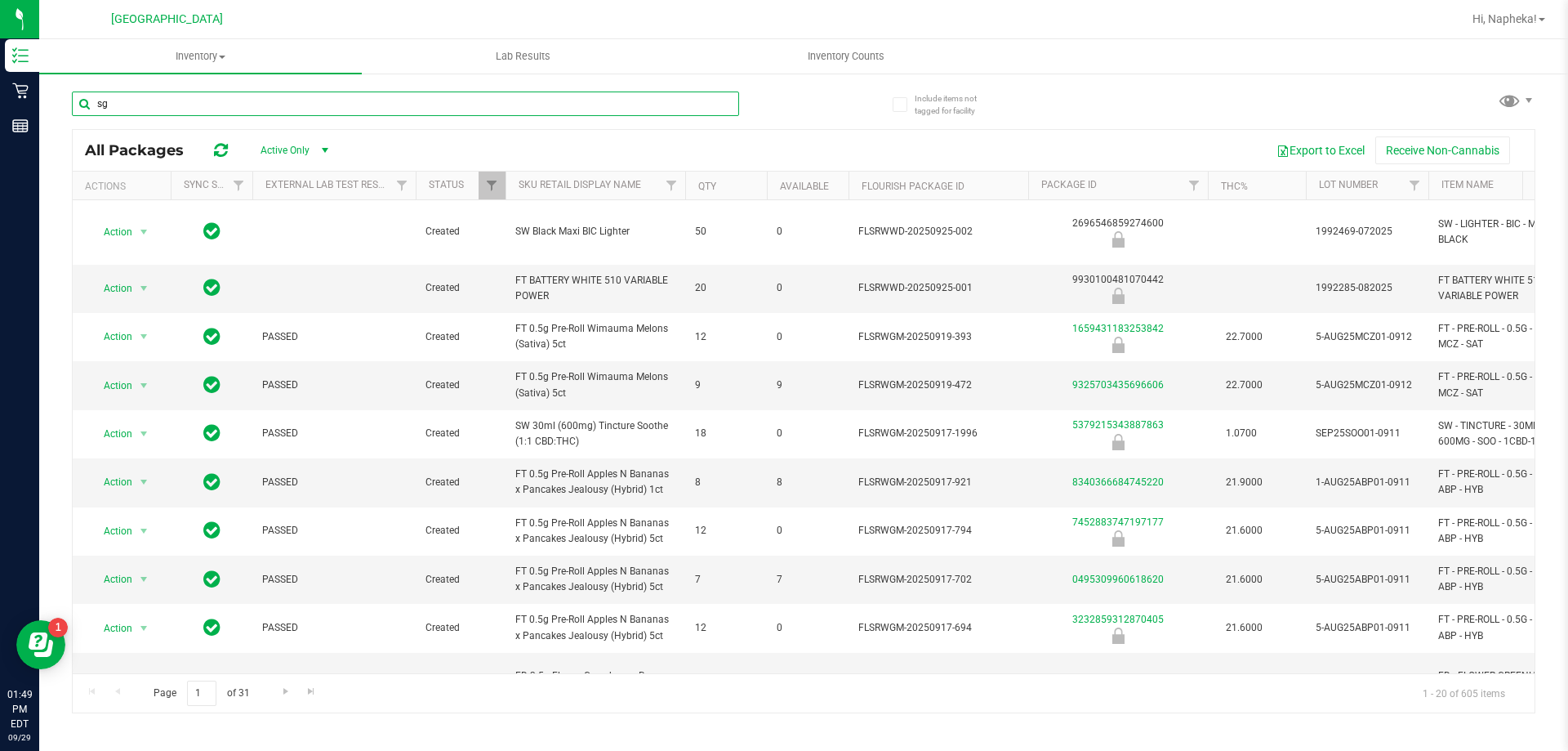
type input "s"
type input "gss"
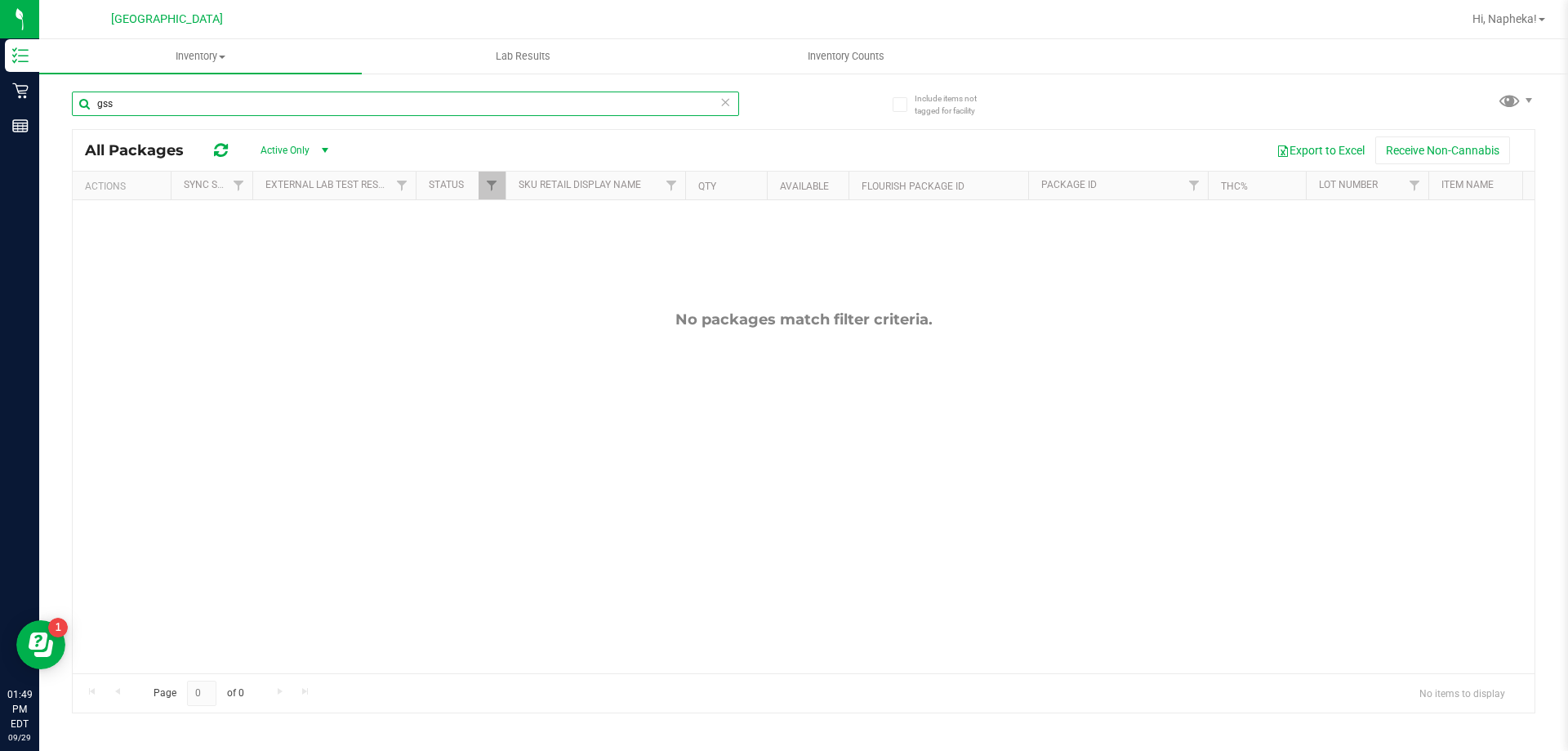
click at [305, 108] on input "gss" at bounding box center [406, 103] width 668 height 25
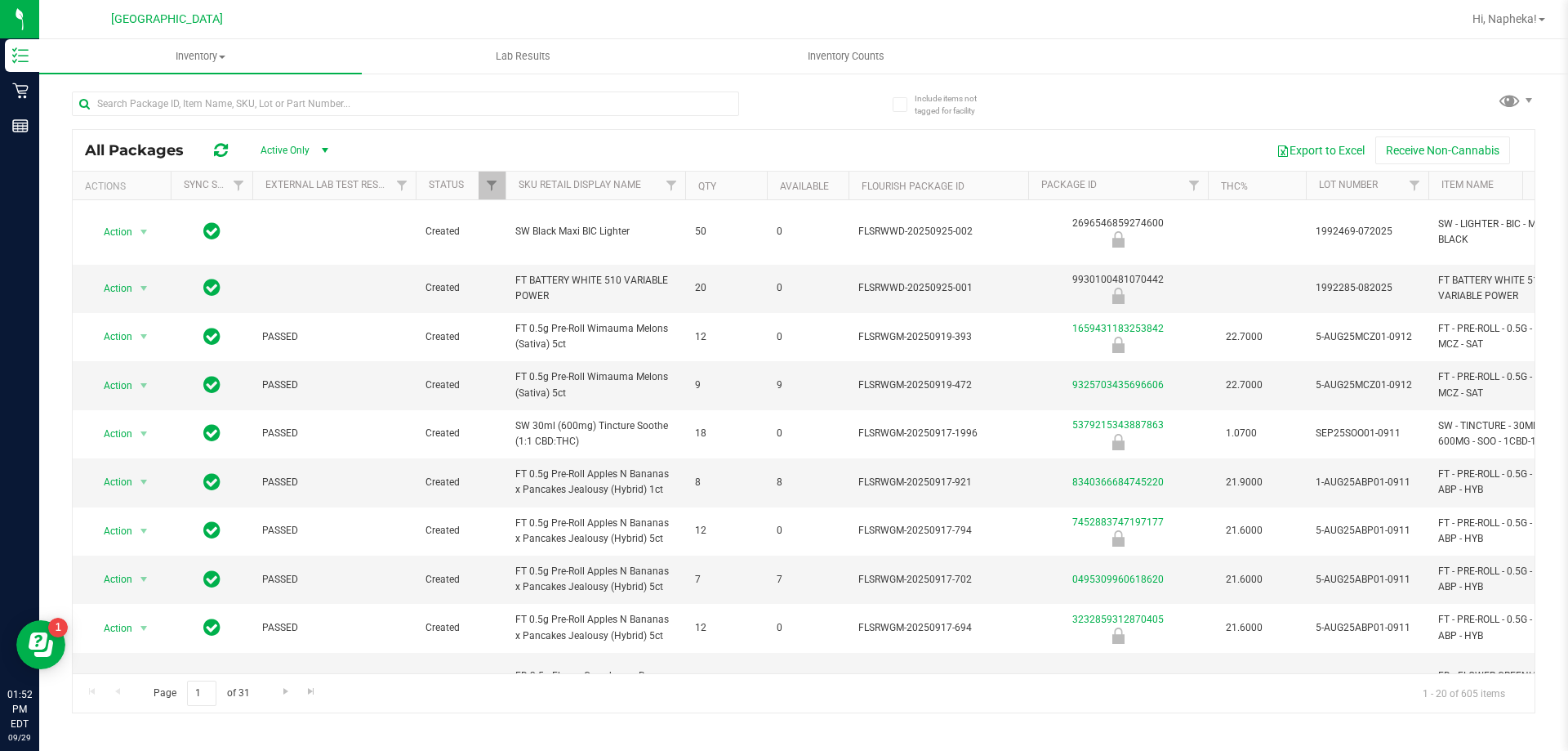
click at [363, 130] on div "All Packages Active Only Active Only Lab Samples Locked All External Internal E…" at bounding box center [804, 150] width 1462 height 41
click at [371, 92] on input "text" at bounding box center [406, 103] width 668 height 25
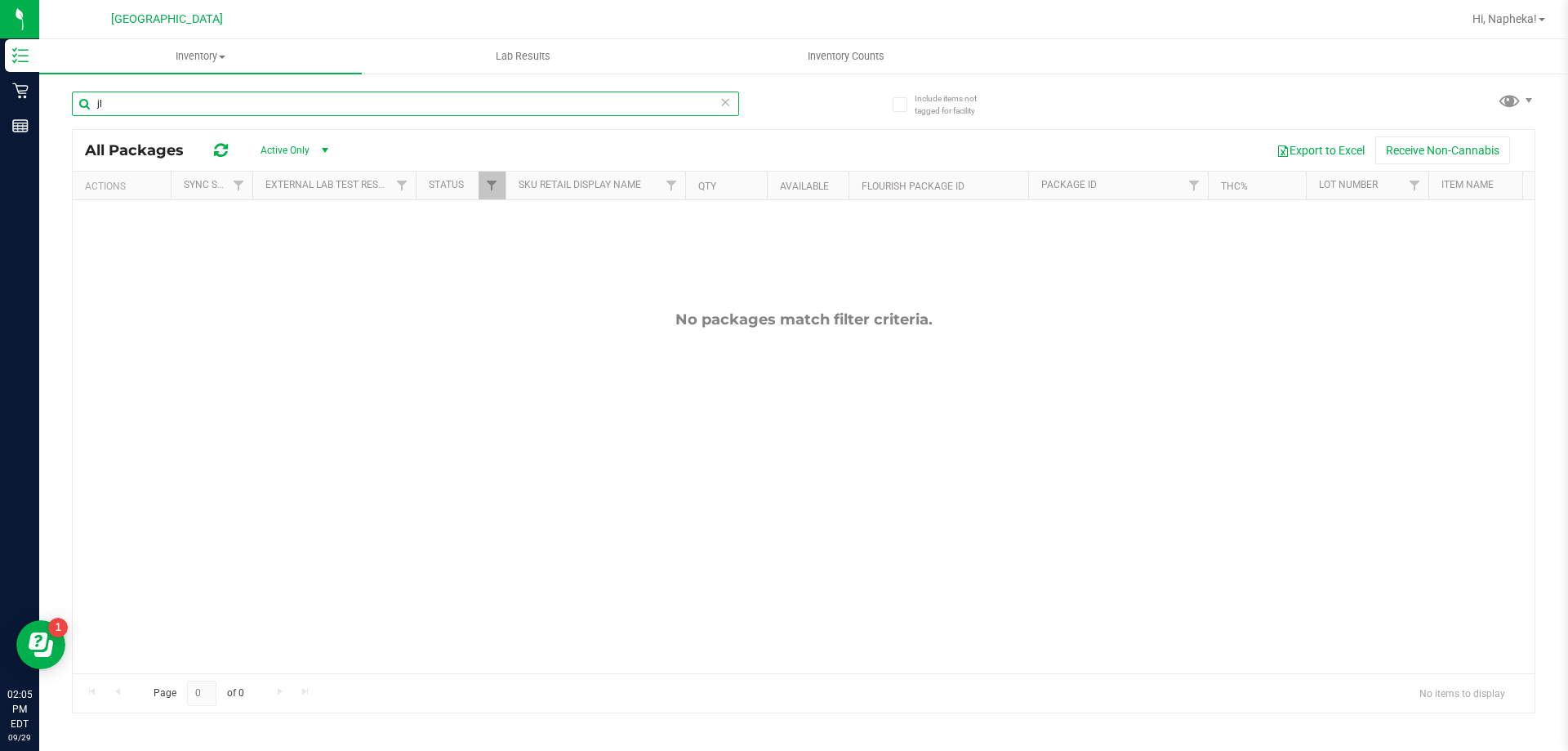
type input "j"
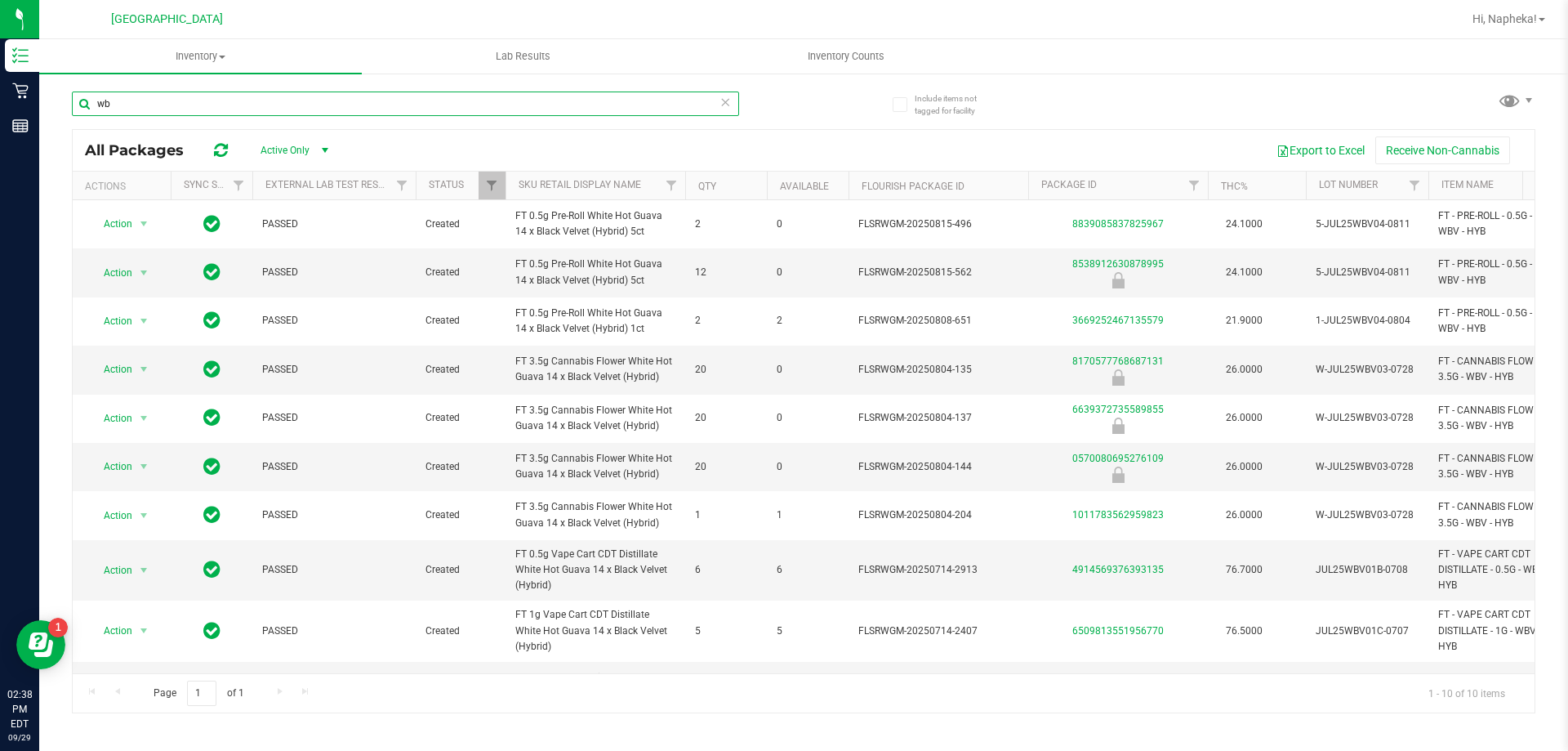
type input "w"
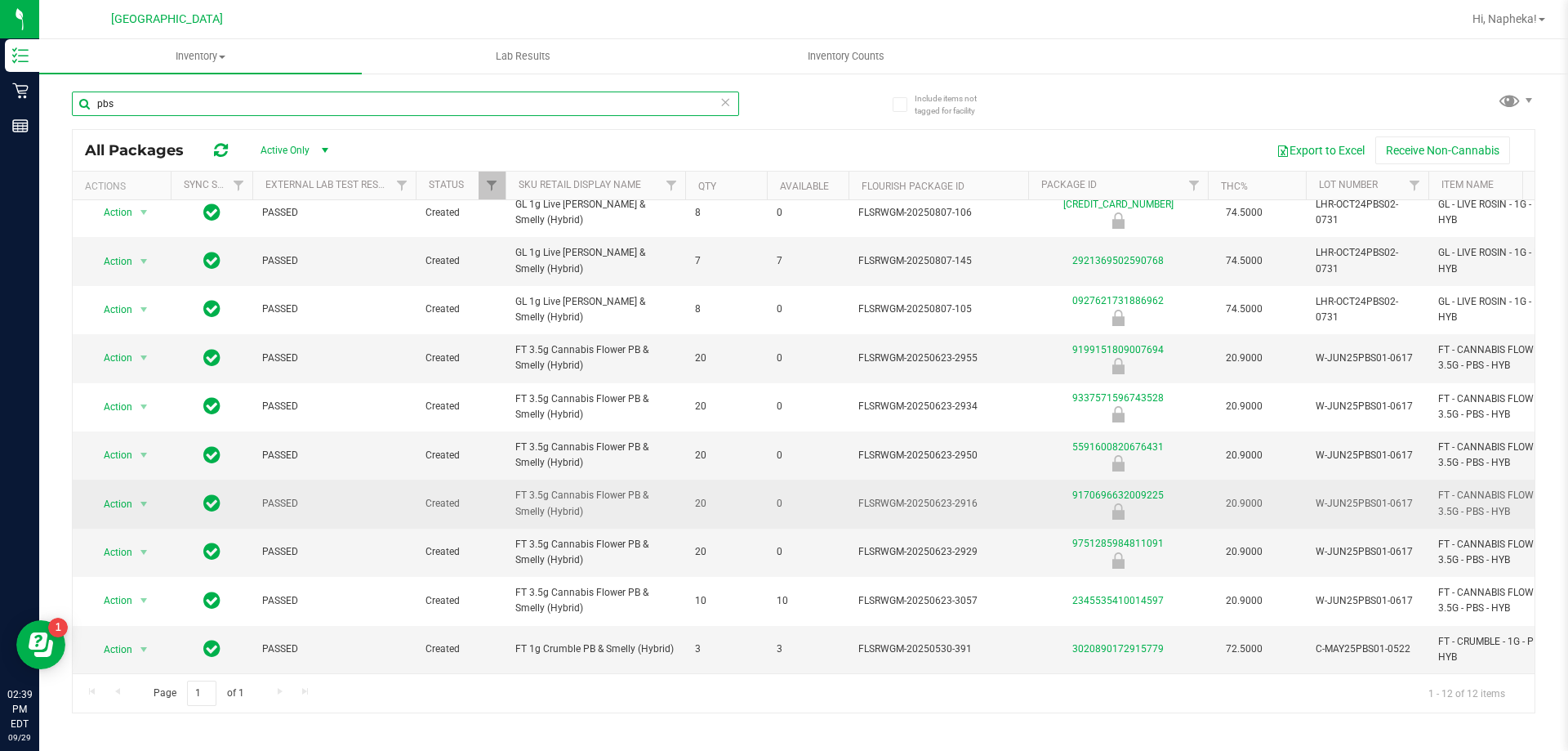
scroll to position [133, 0]
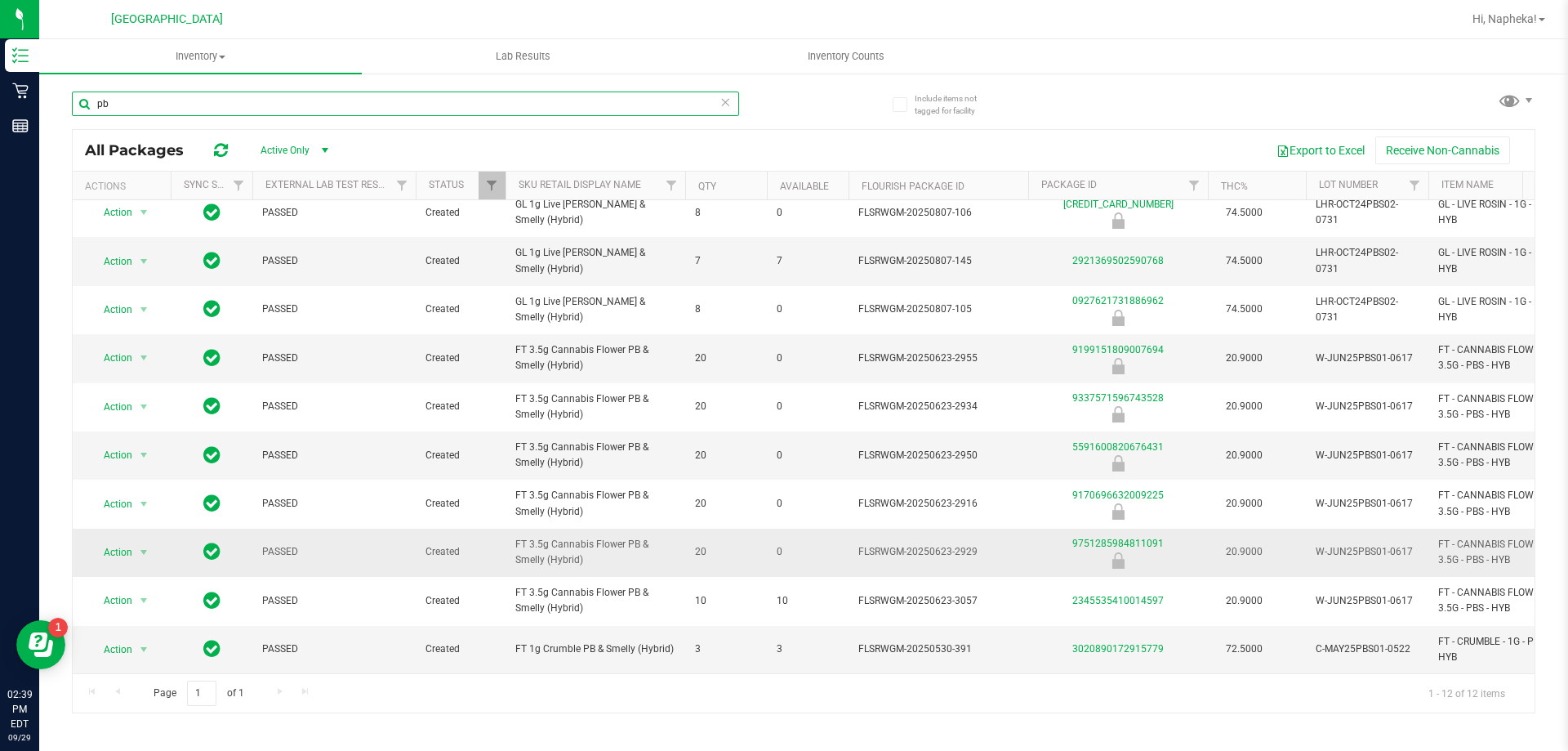
type input "p"
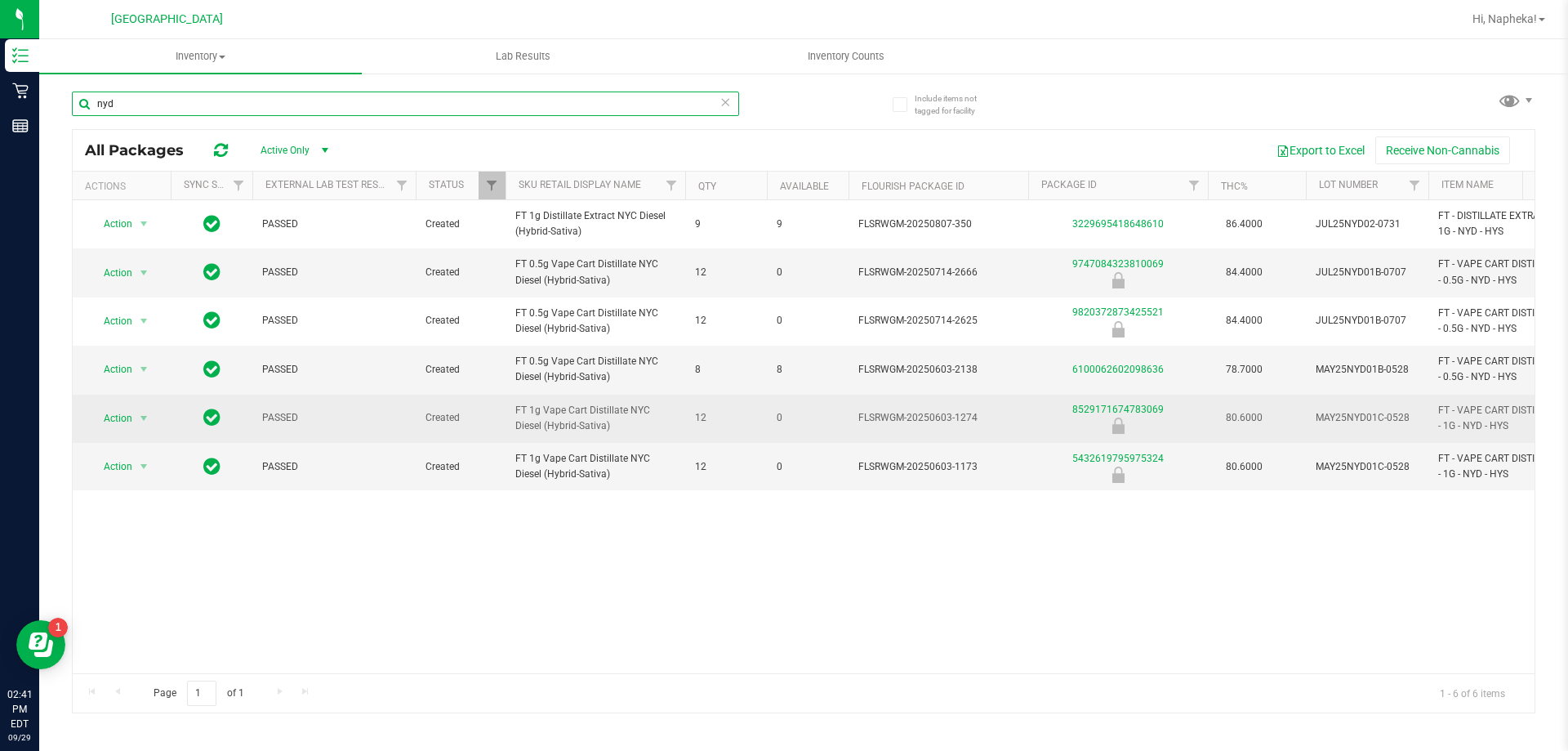
type input "nyd"
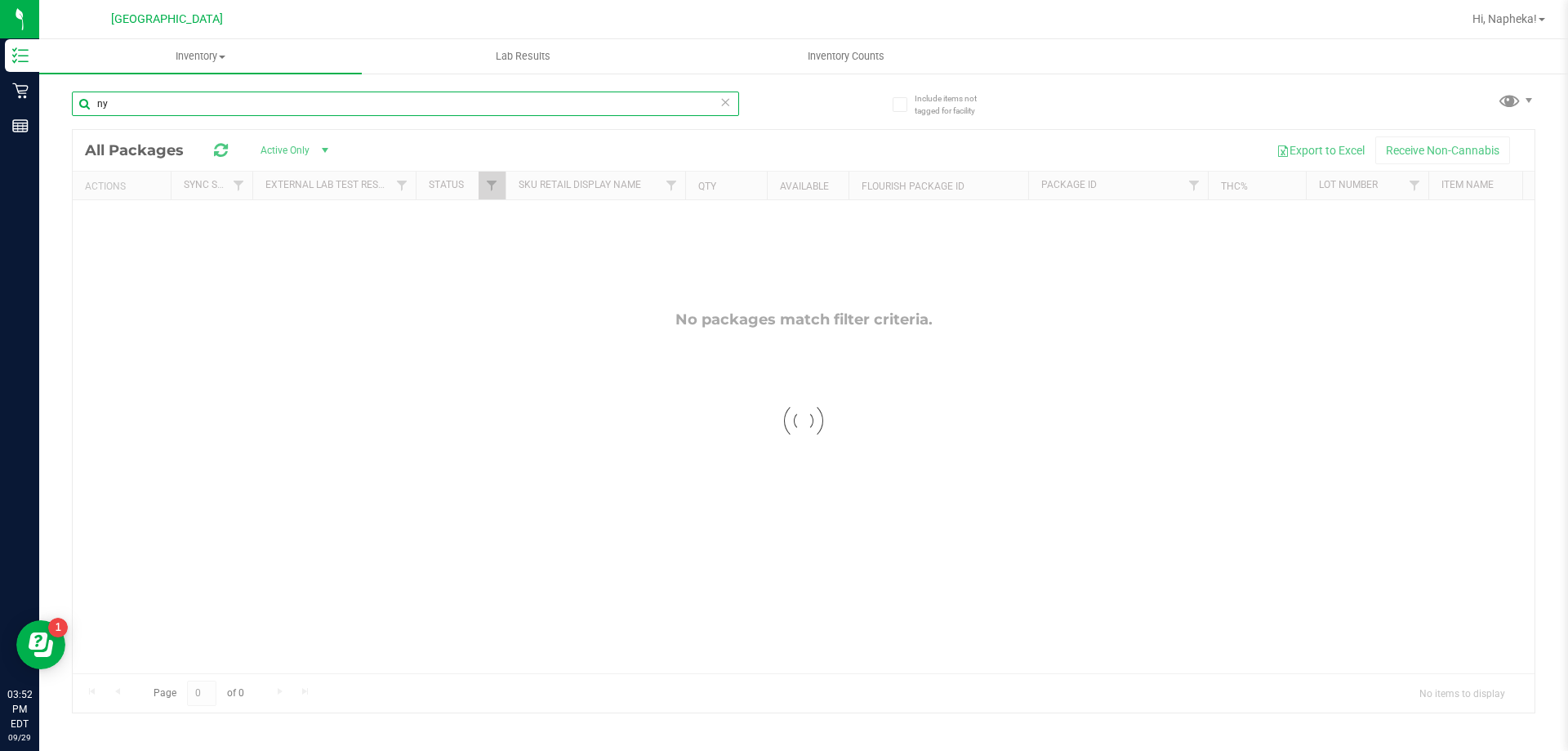
type input "n"
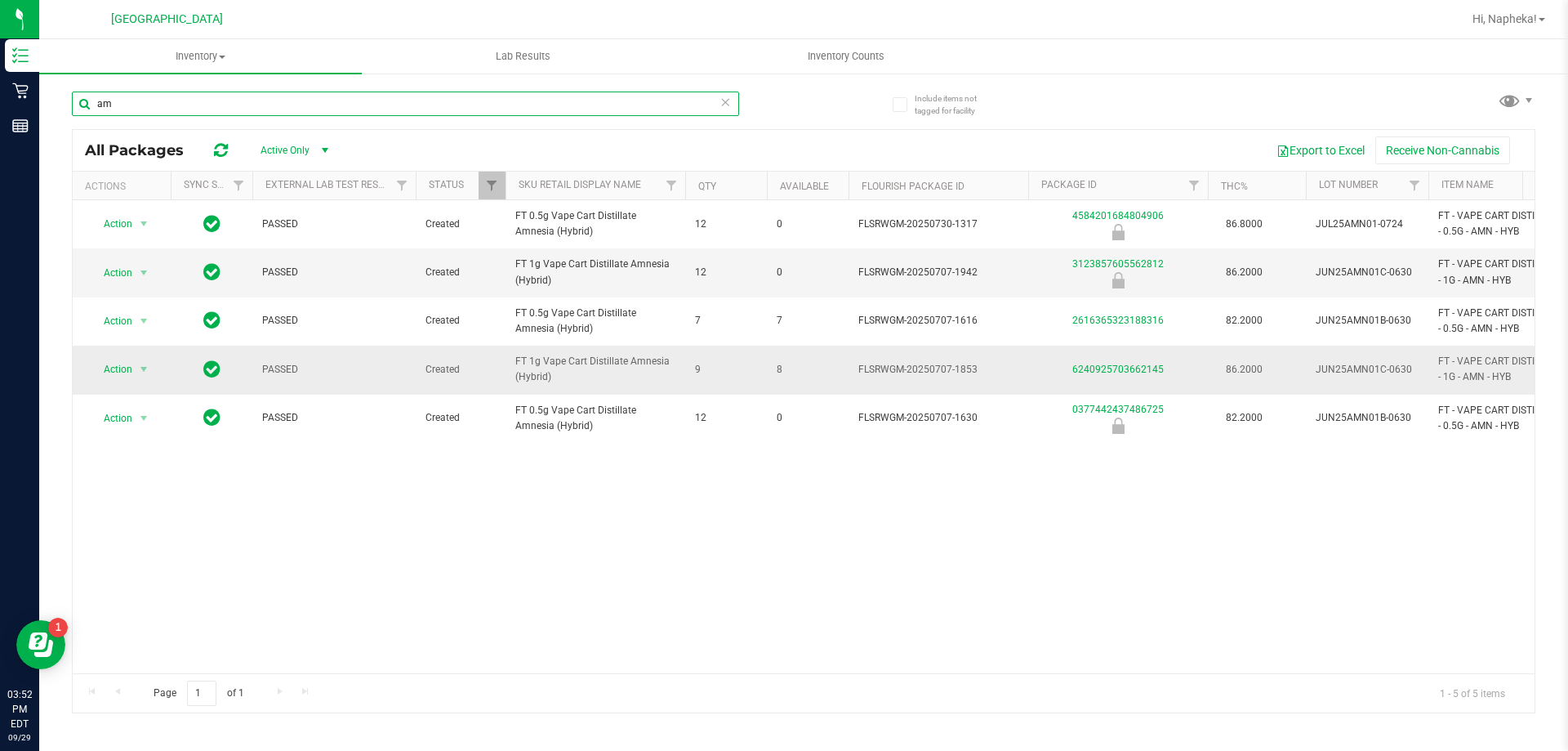
type input "a"
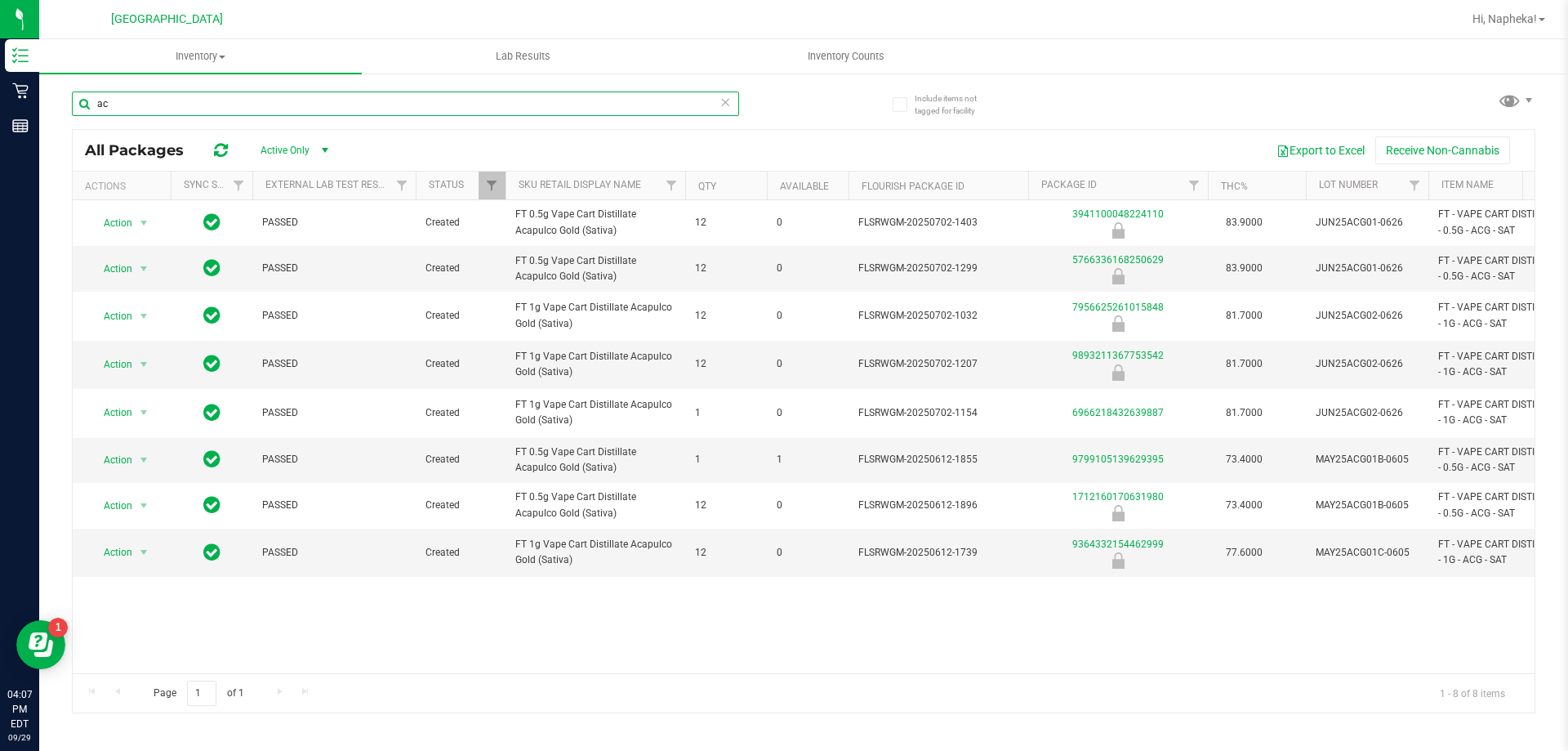
type input "a"
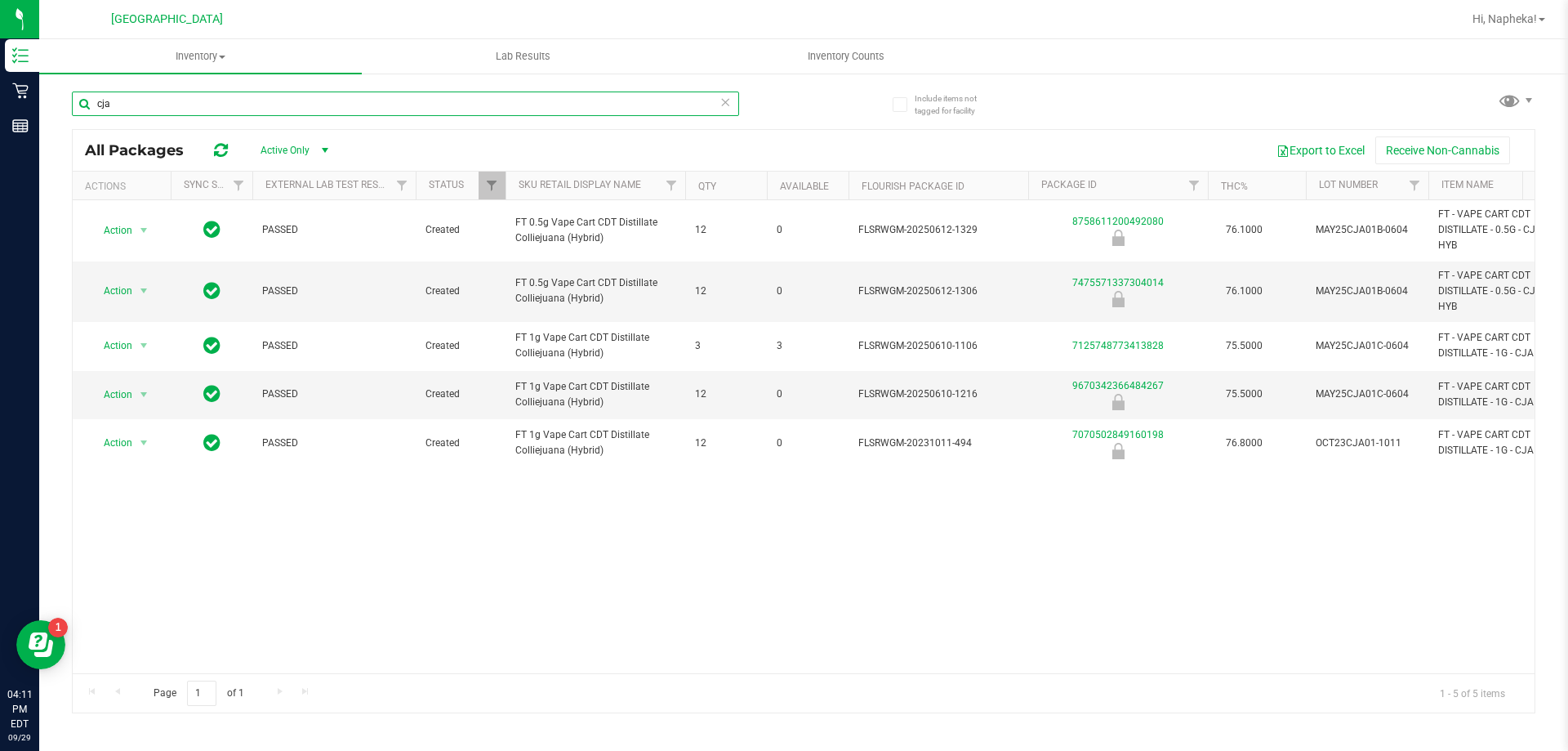
type input "cja"
